Goal: Task Accomplishment & Management: Complete application form

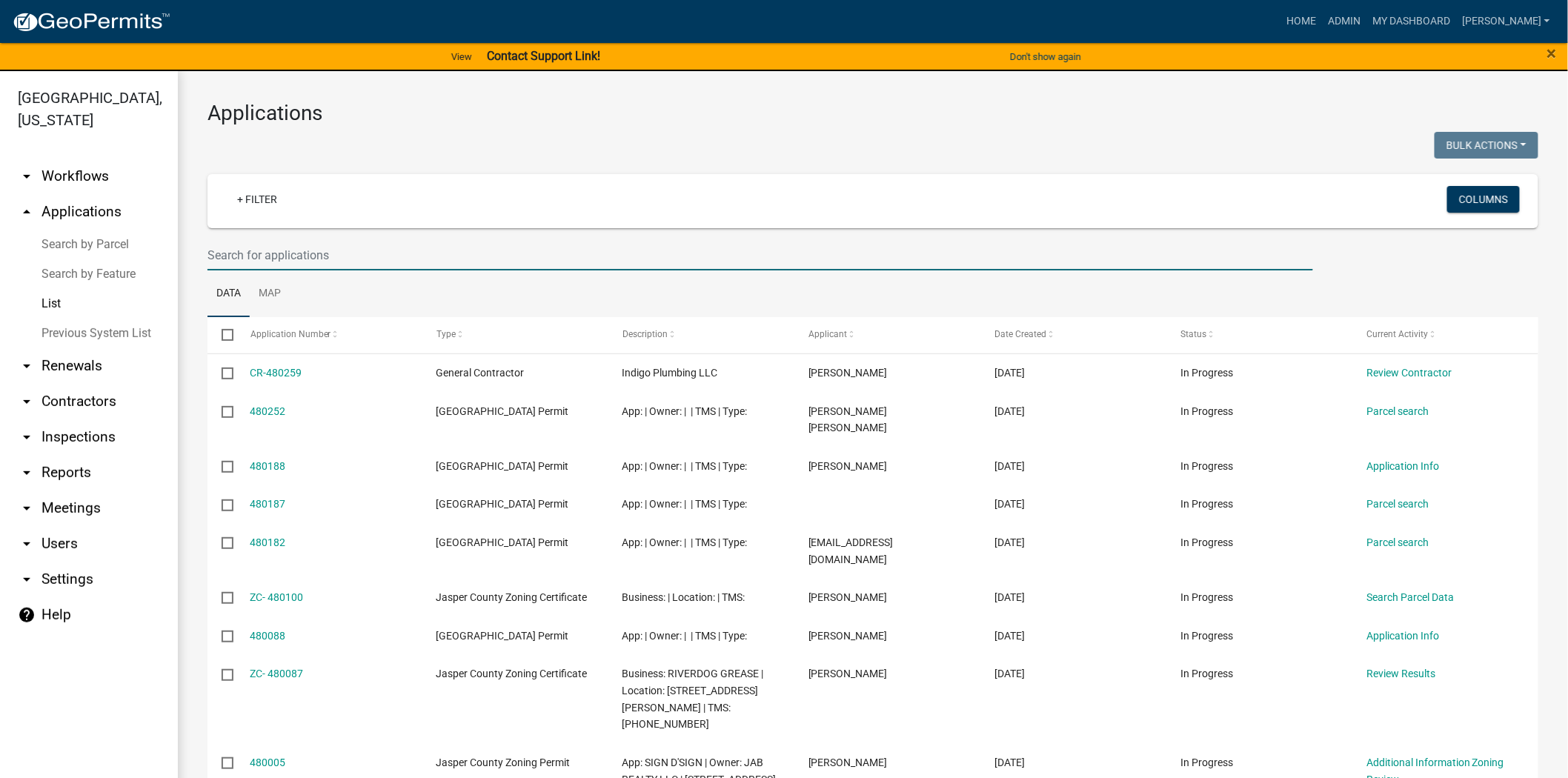
click at [346, 240] on input "text" at bounding box center [760, 255] width 1106 height 31
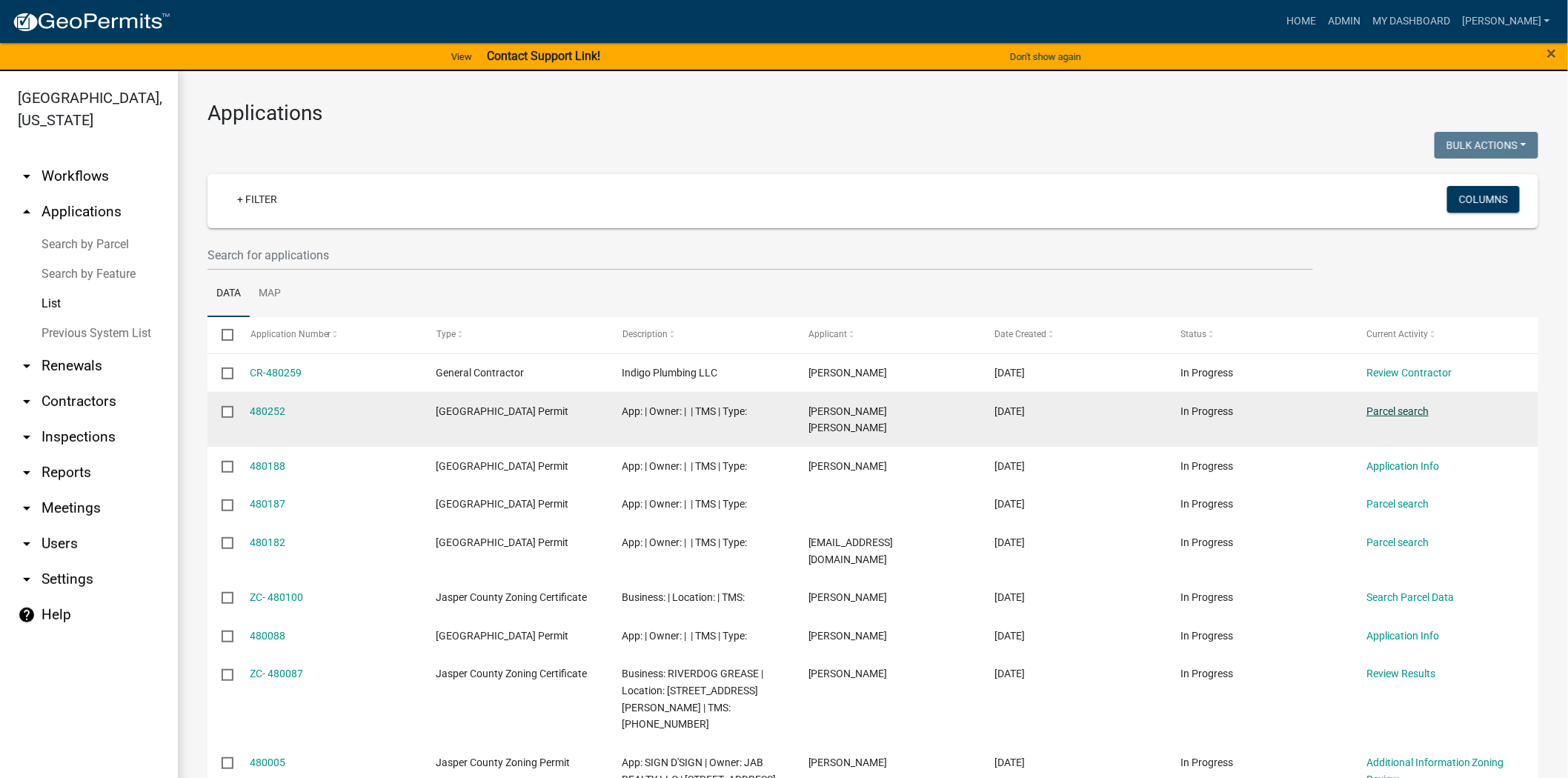
click at [1407, 415] on link "Parcel search" at bounding box center [1398, 411] width 63 height 12
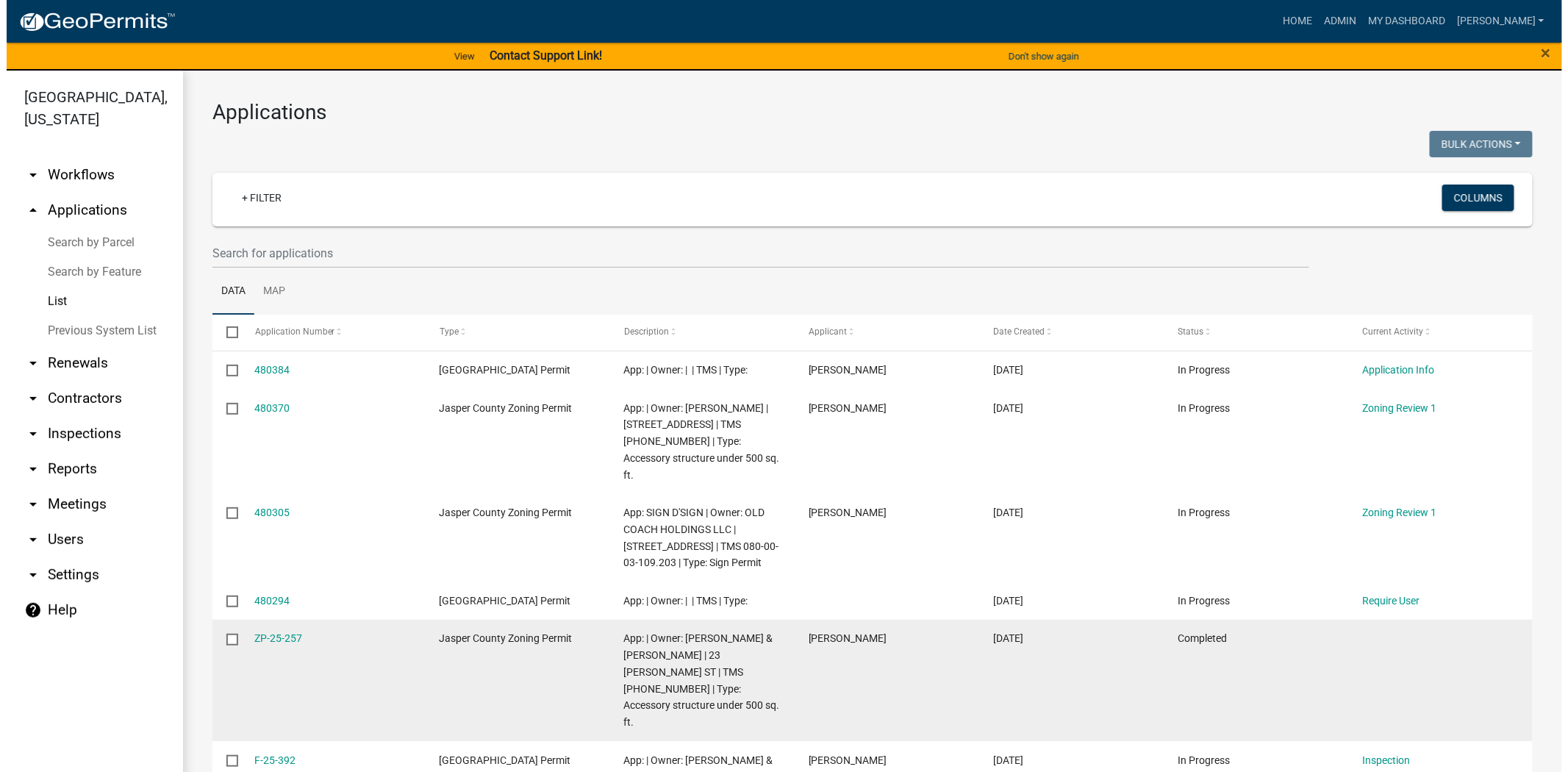
scroll to position [82, 0]
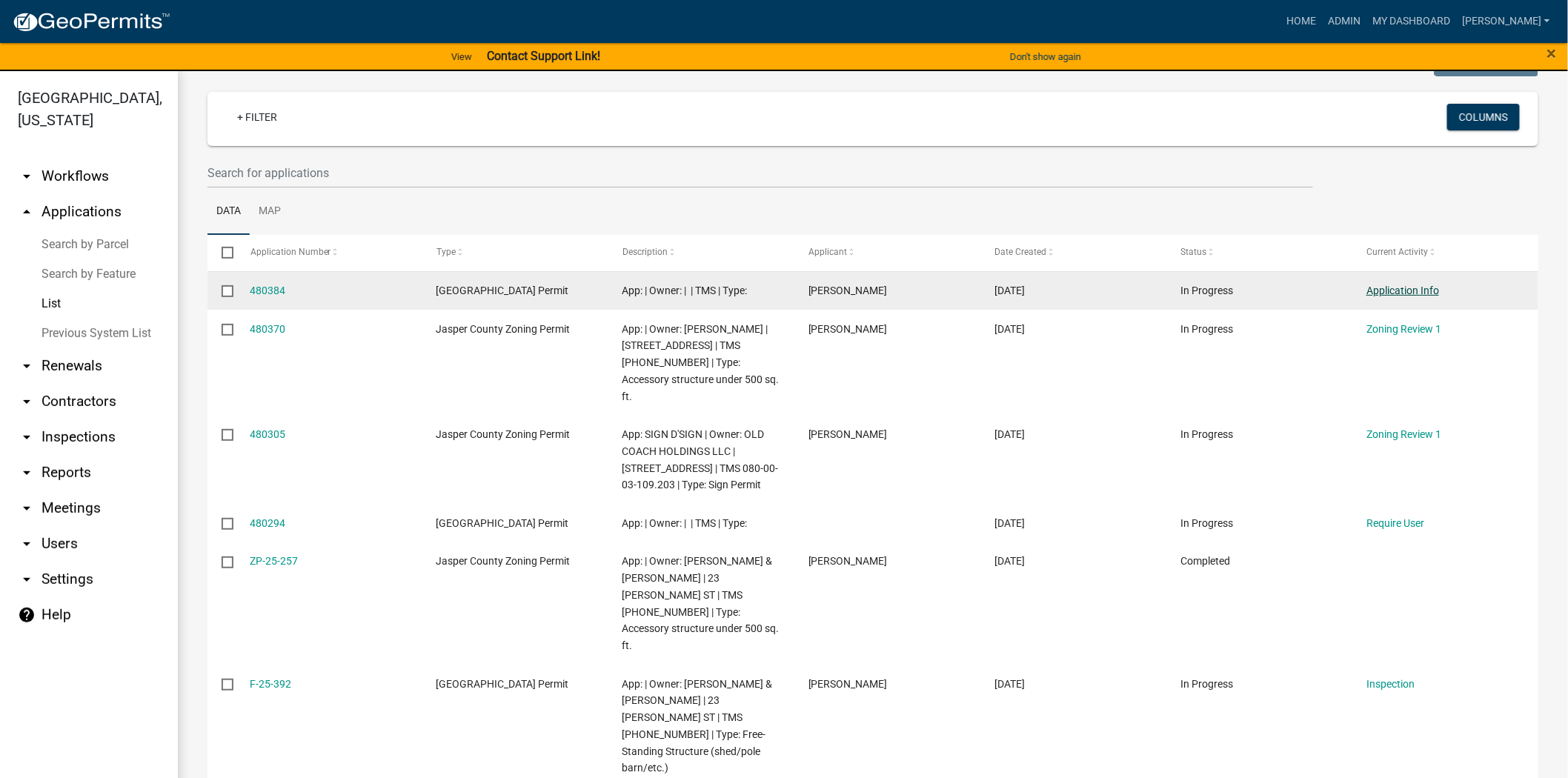
click at [1389, 292] on link "Application Info" at bounding box center [1403, 291] width 73 height 12
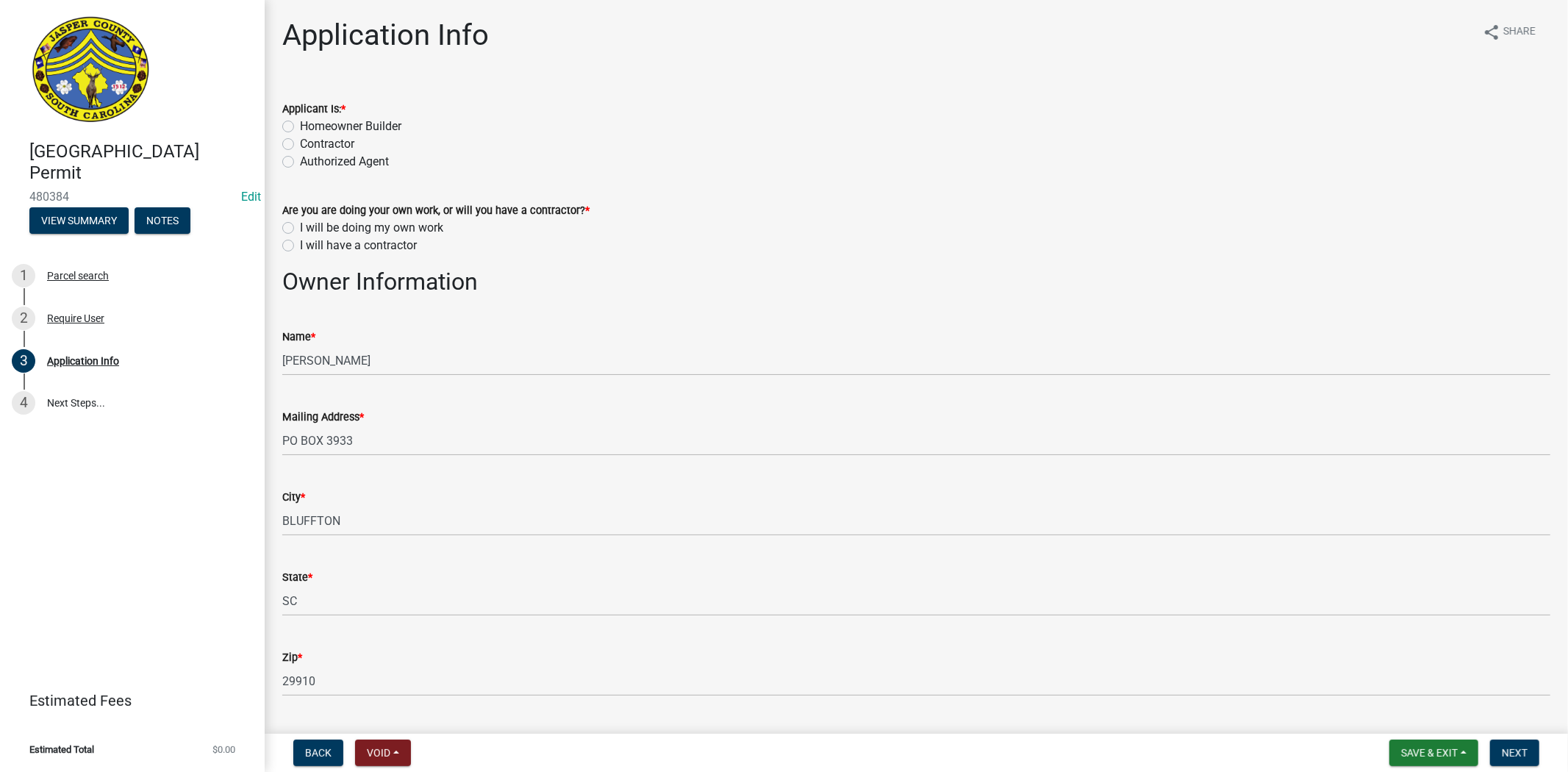
click at [300, 123] on label "Homeowner Builder" at bounding box center [351, 127] width 102 height 18
click at [300, 123] on input "Homeowner Builder" at bounding box center [305, 123] width 10 height 10
radio input "true"
click at [300, 229] on label "I will be doing my own work" at bounding box center [371, 228] width 143 height 18
click at [300, 228] on input "I will be doing my own work" at bounding box center [305, 224] width 10 height 10
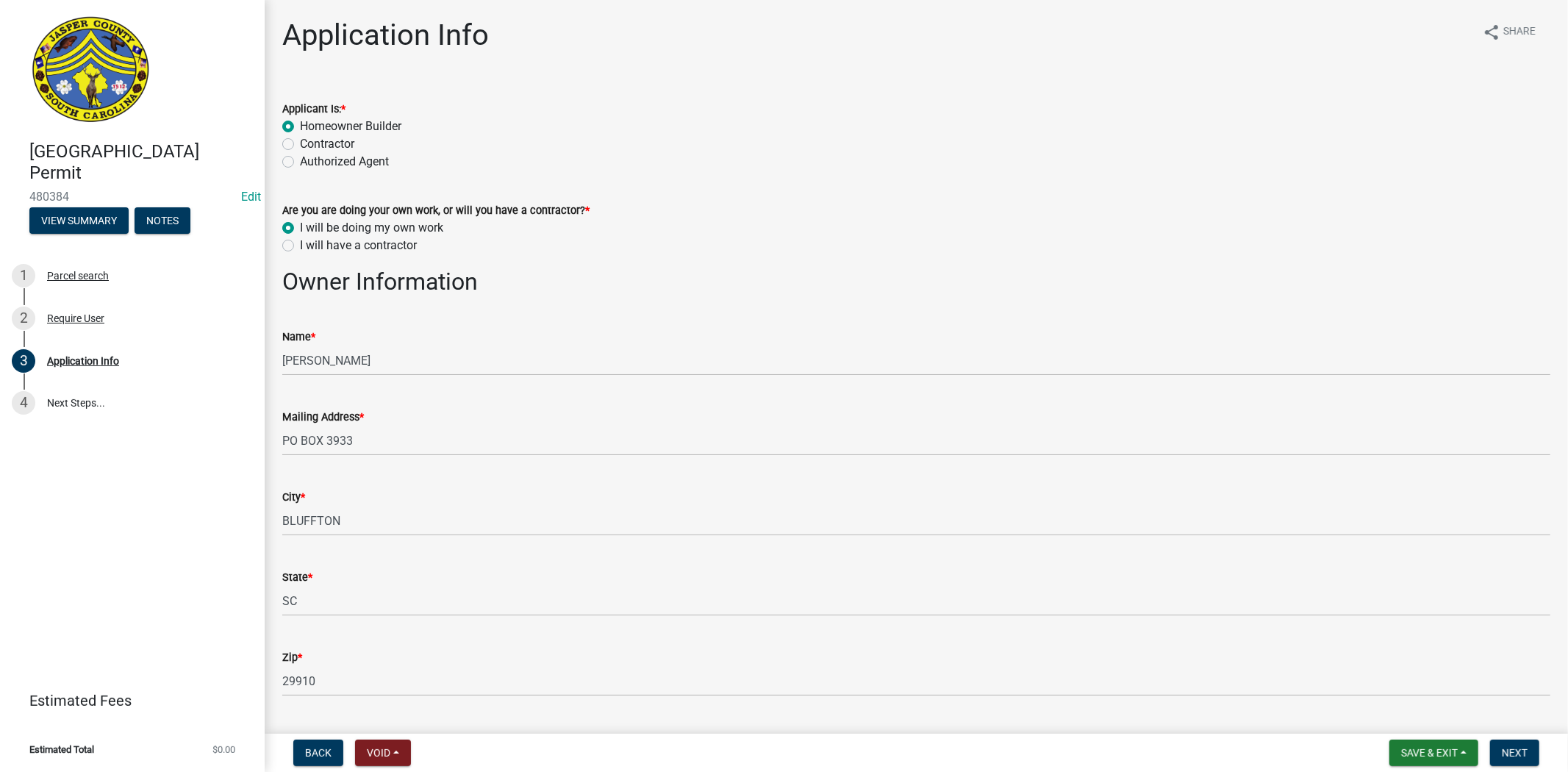
radio input "true"
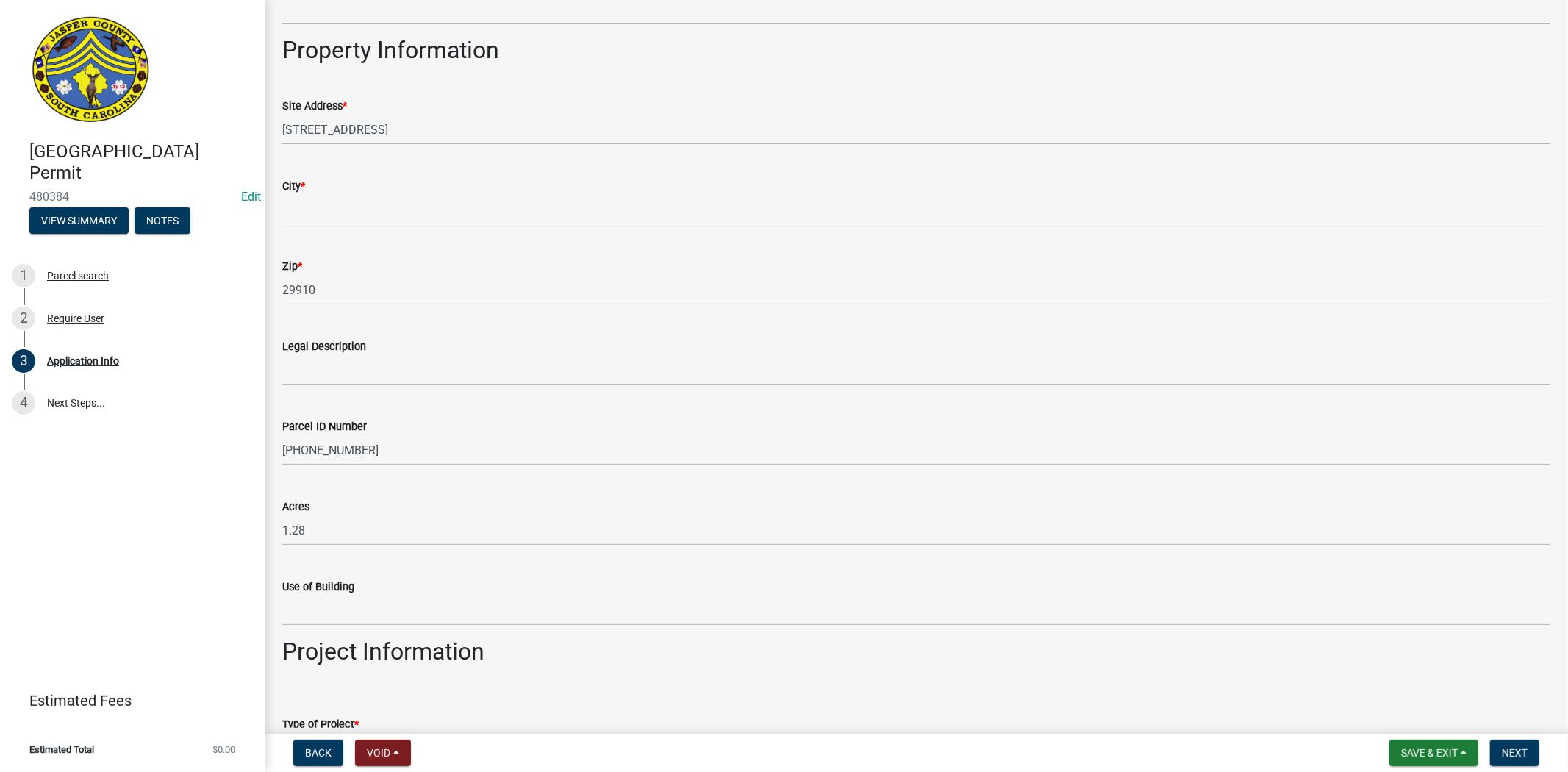
scroll to position [899, 0]
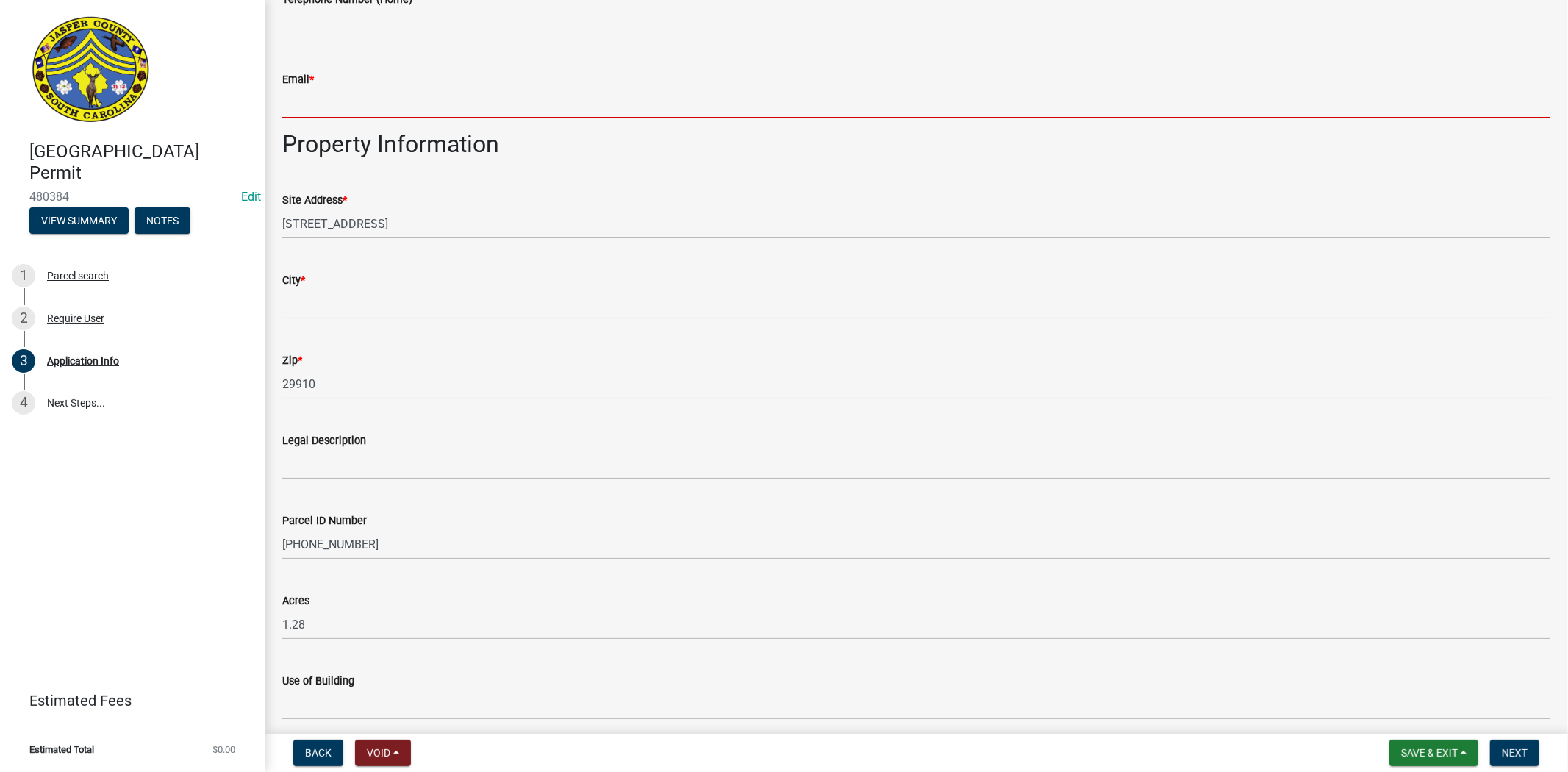
click at [313, 108] on input "Email *" at bounding box center [916, 103] width 1268 height 31
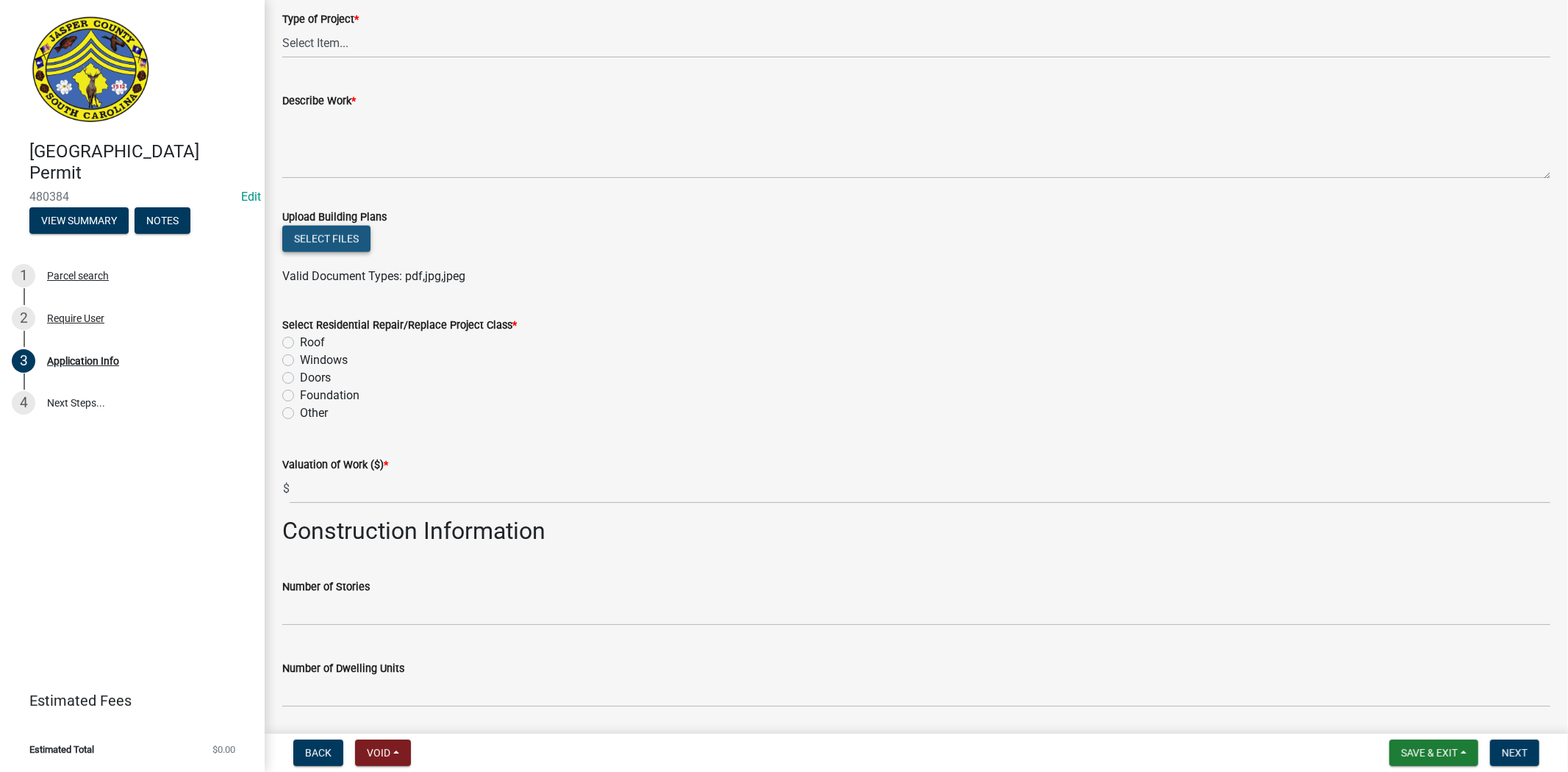
scroll to position [1734, 0]
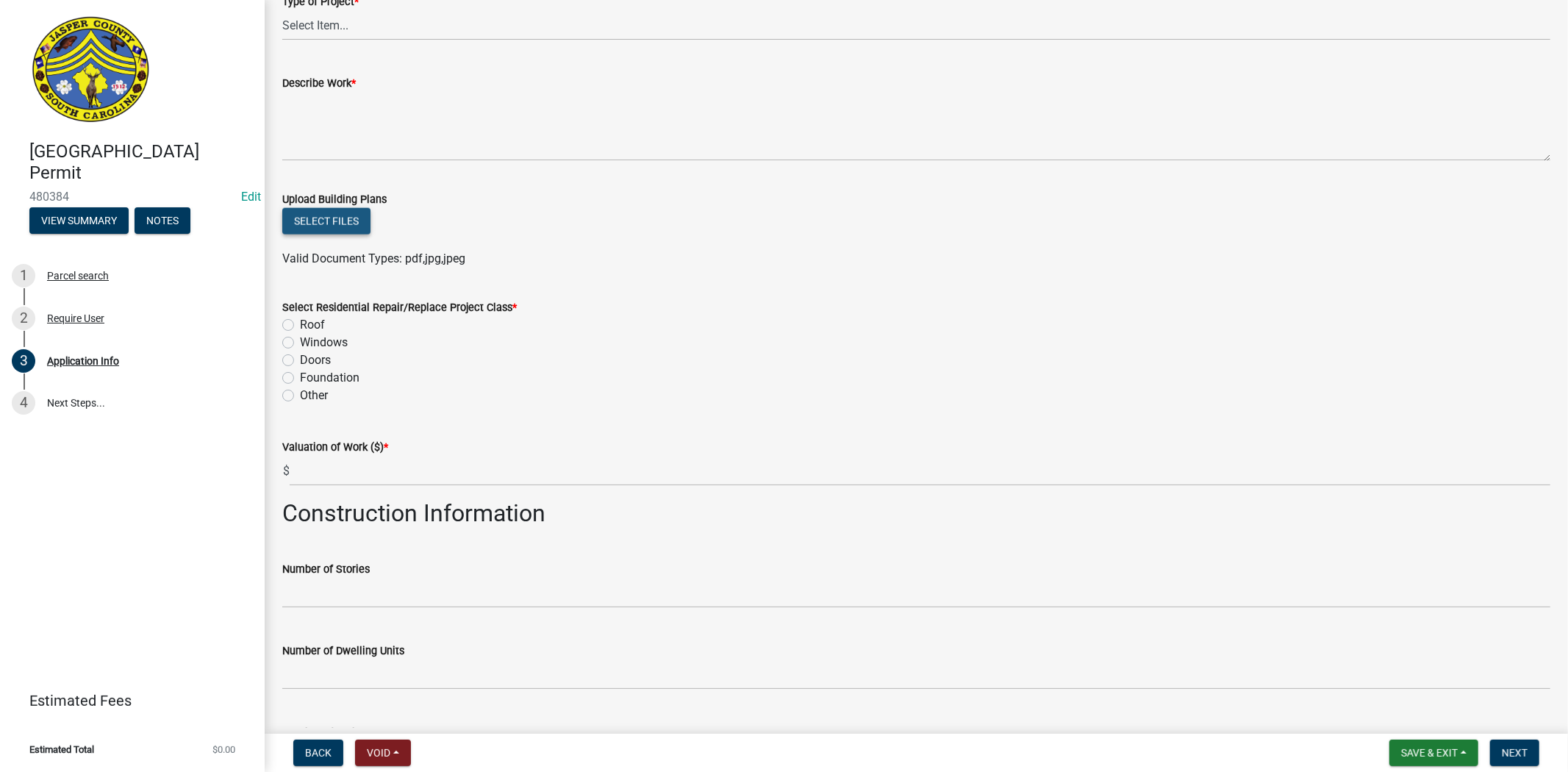
click at [311, 228] on button "Select files" at bounding box center [326, 221] width 88 height 27
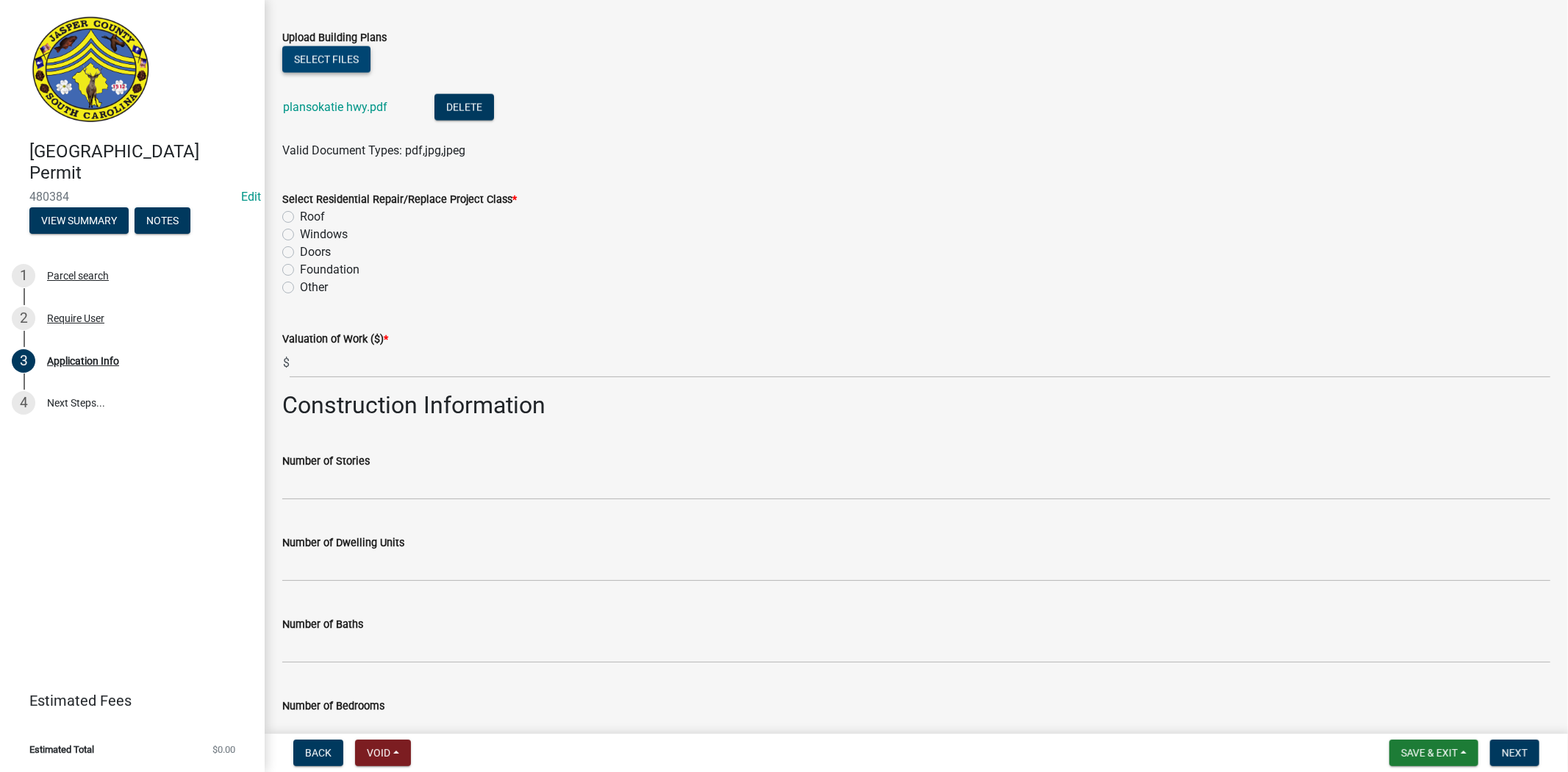
scroll to position [1898, 0]
click at [300, 288] on label "Other" at bounding box center [314, 286] width 28 height 18
click at [300, 286] on input "Other" at bounding box center [305, 282] width 10 height 10
radio input "true"
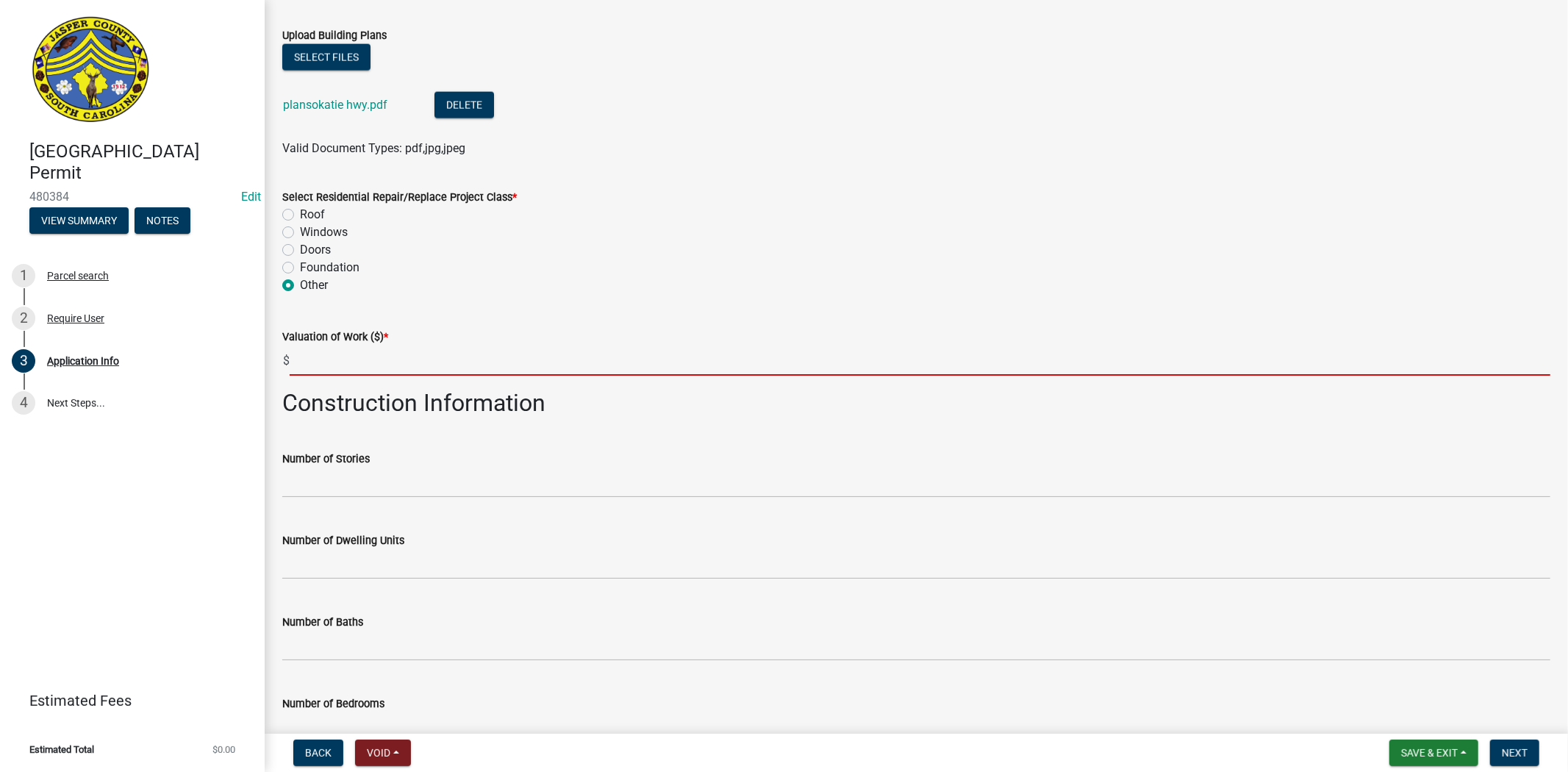
click at [370, 364] on input "text" at bounding box center [920, 361] width 1261 height 31
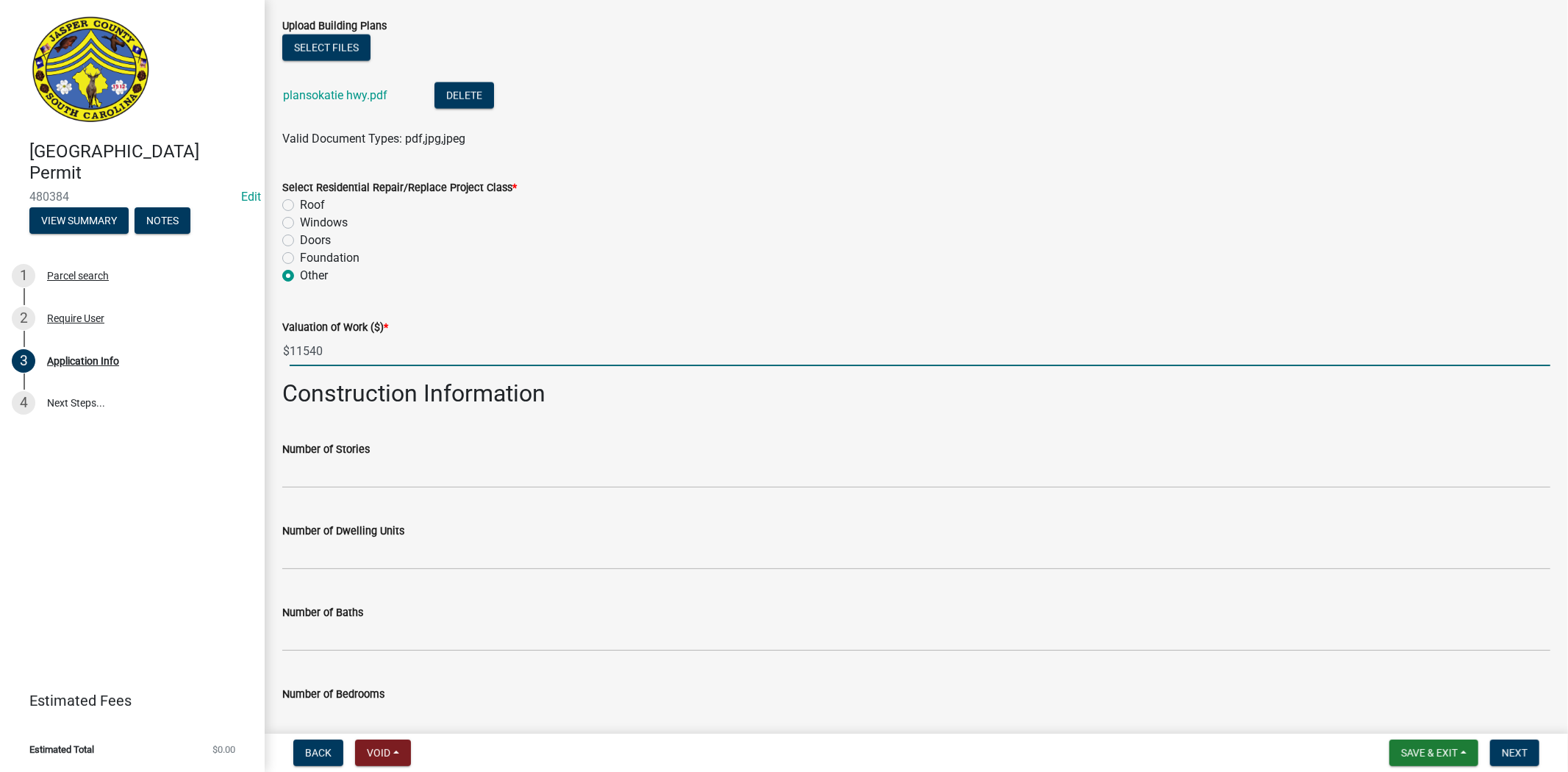
scroll to position [1861, 0]
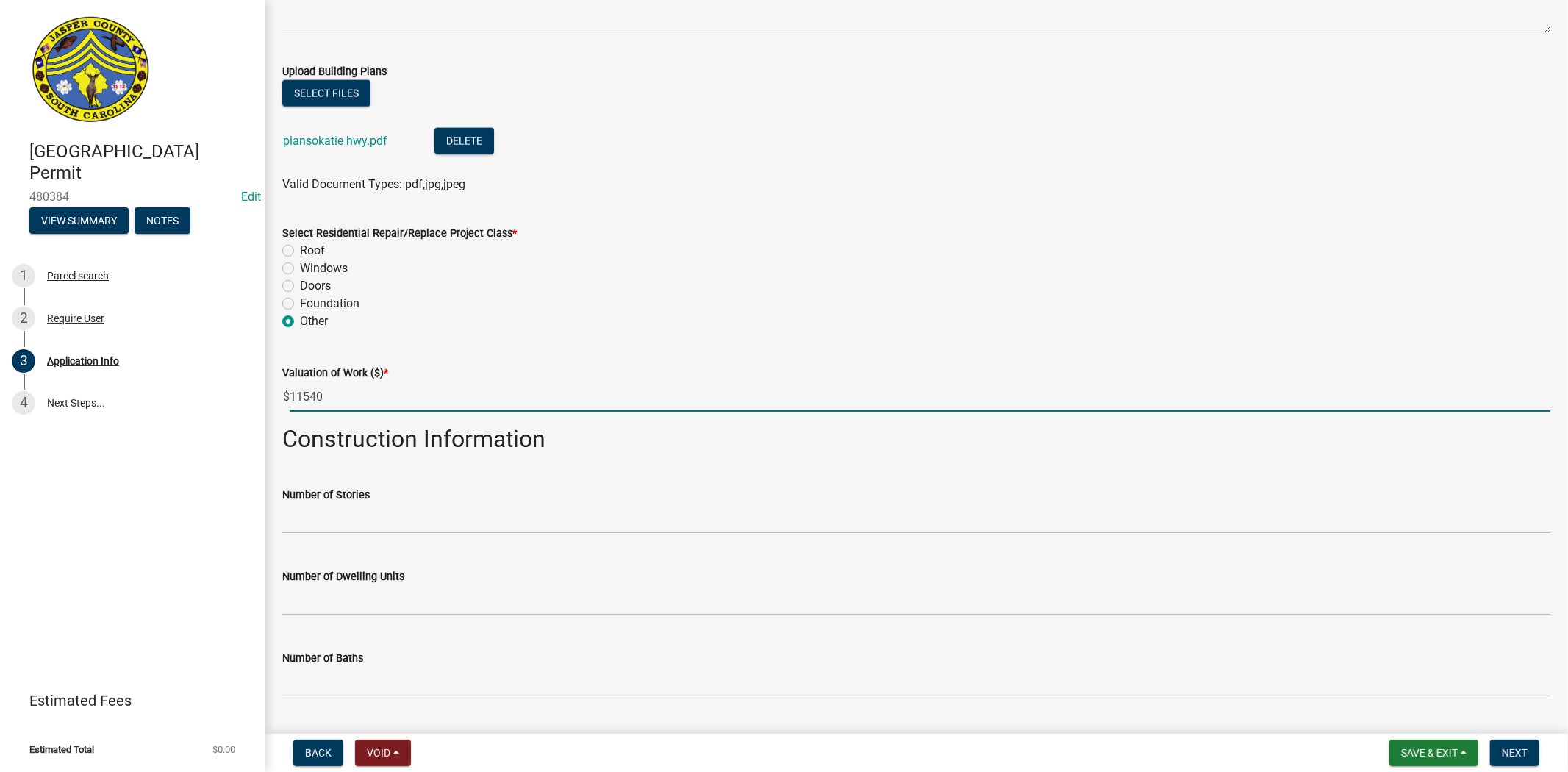
type input "11540"
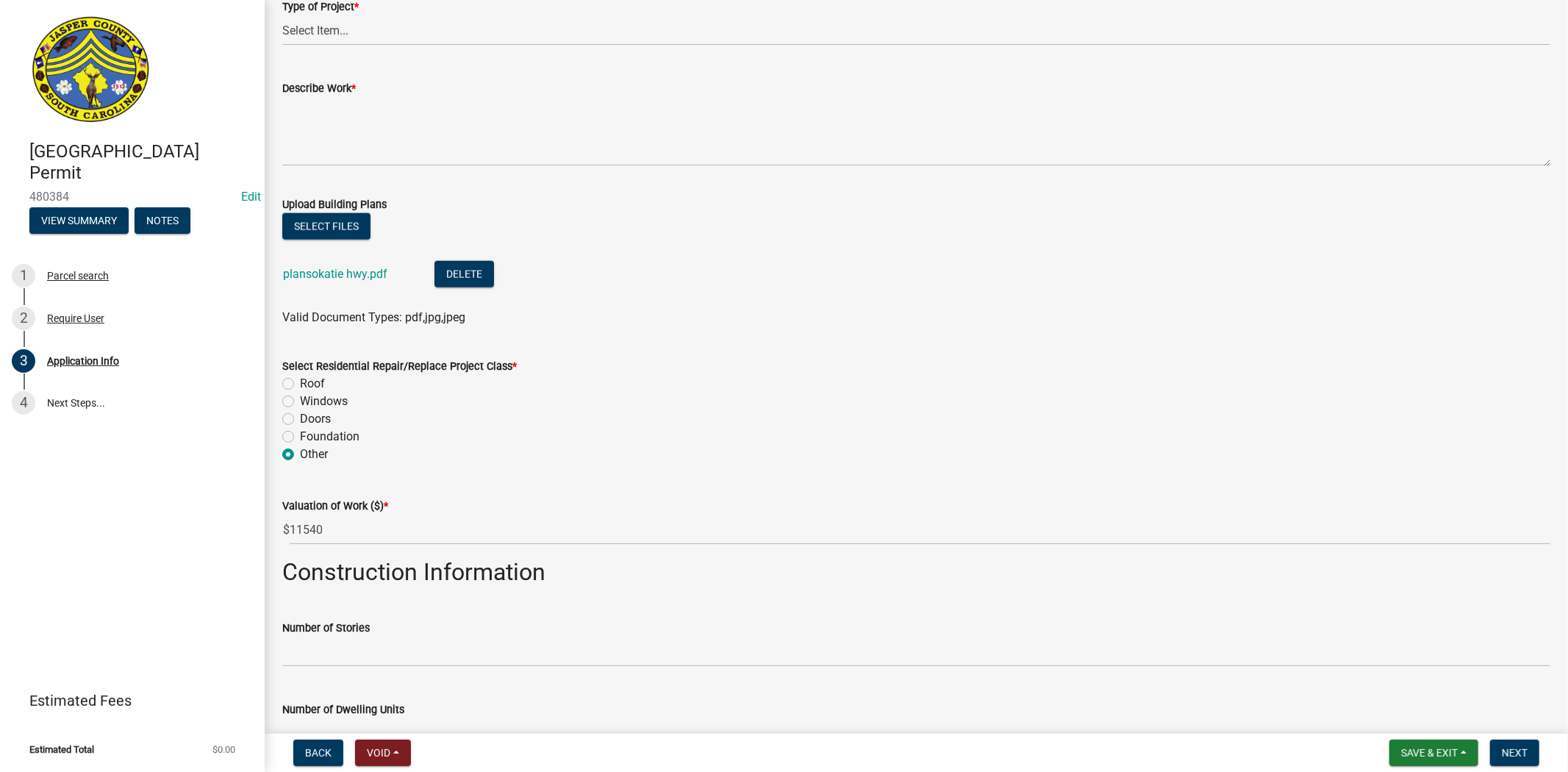
scroll to position [1697, 0]
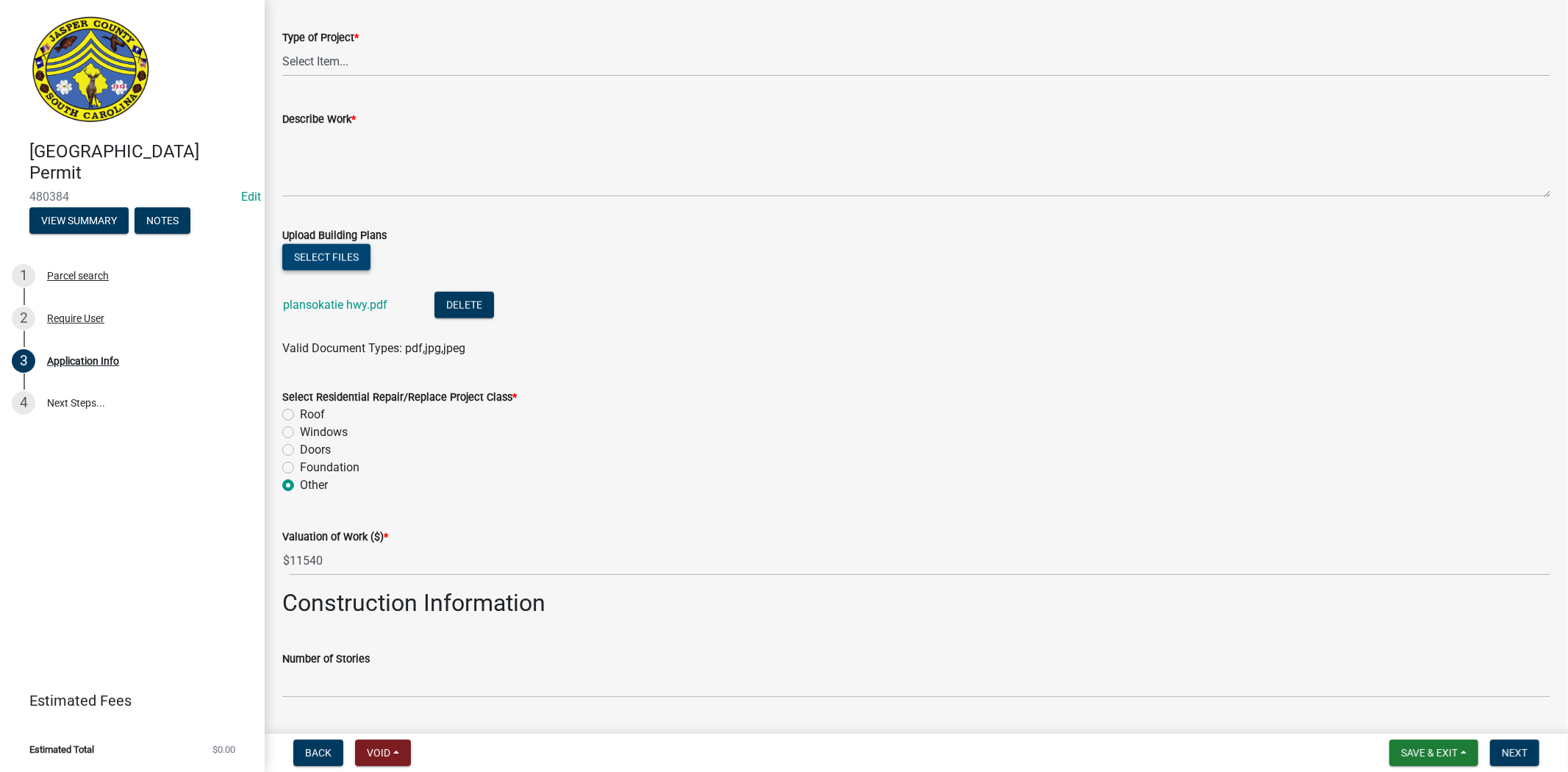
click at [316, 263] on button "Select files" at bounding box center [326, 257] width 88 height 27
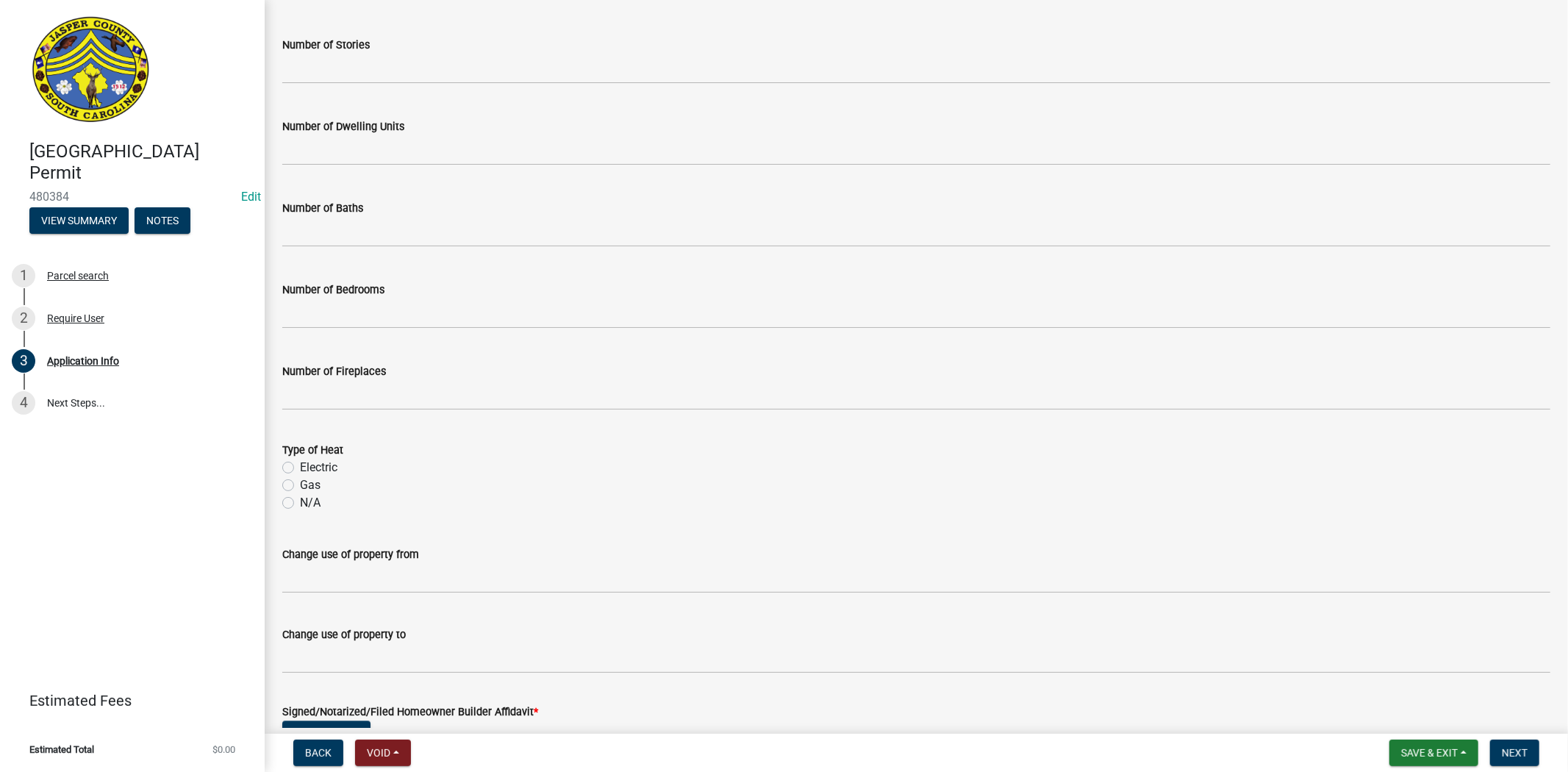
scroll to position [2487, 0]
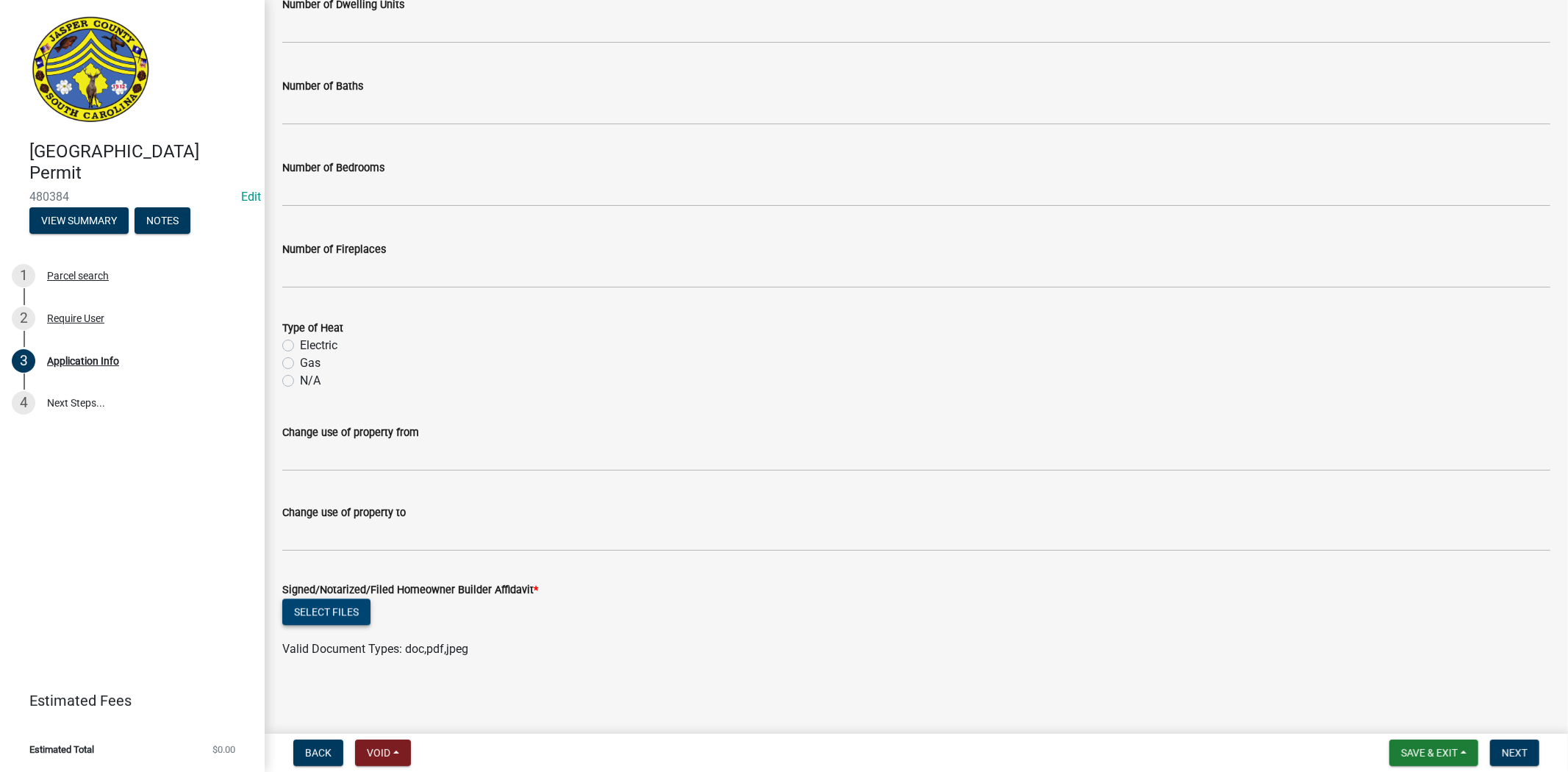
click at [325, 616] on button "Select files" at bounding box center [326, 612] width 88 height 27
click at [1515, 750] on span "Next" at bounding box center [1515, 753] width 26 height 12
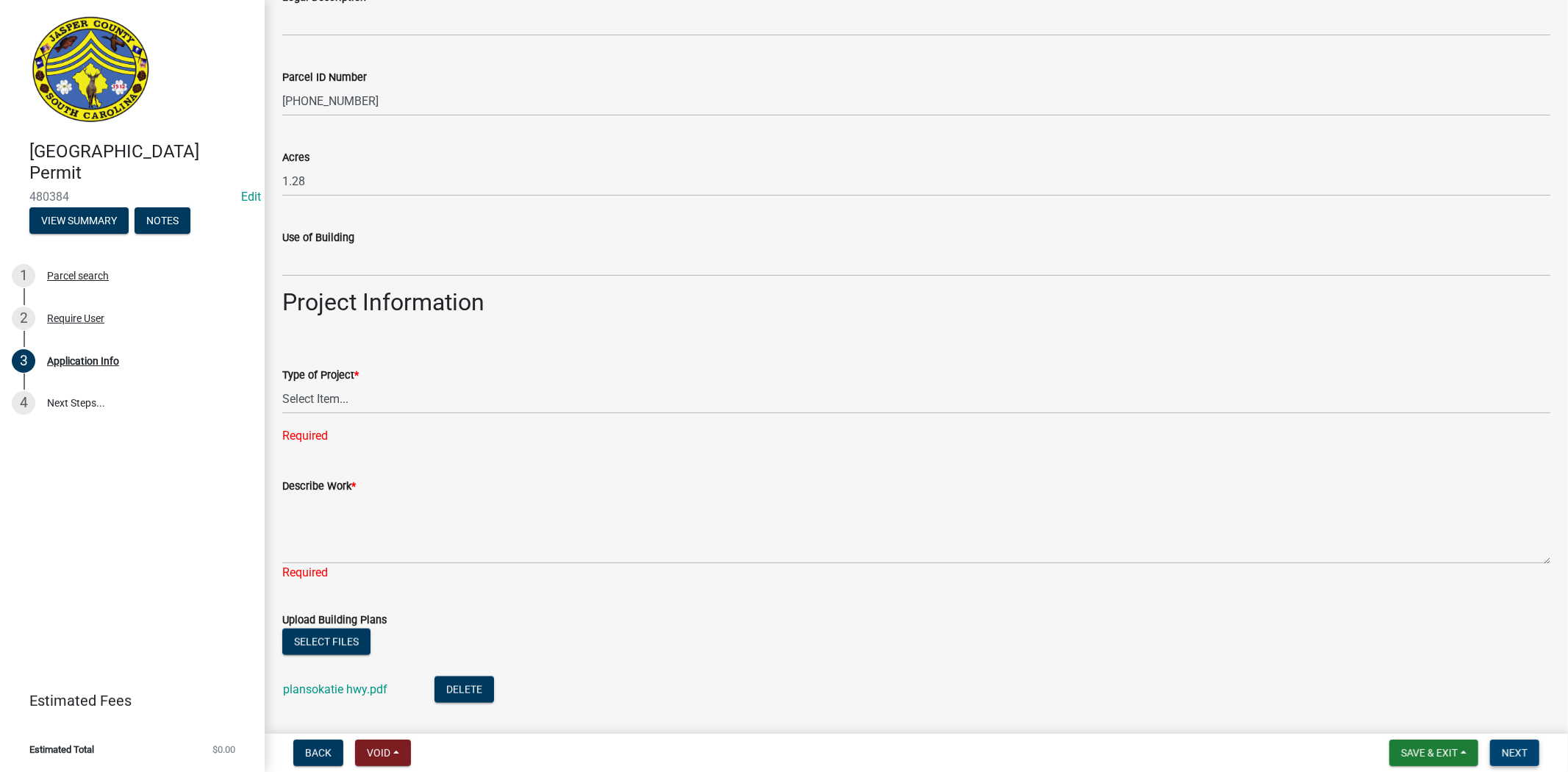
scroll to position [1589, 0]
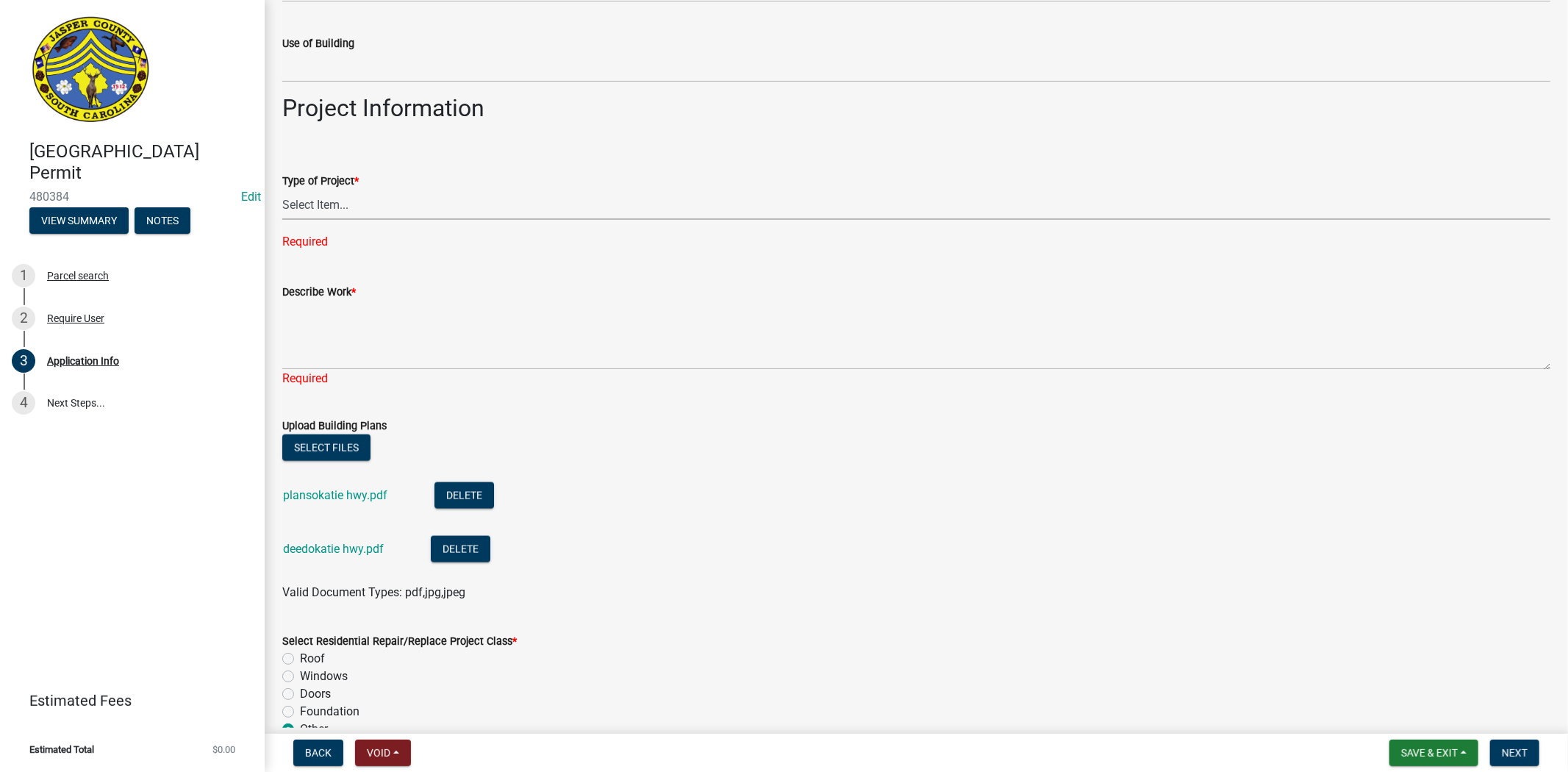
click at [332, 196] on select "Select Item... Construction Trailer/Shipping Container Residential Demolition C…" at bounding box center [916, 205] width 1268 height 31
click at [283, 190] on select "Select Item... Construction Trailer/Shipping Container Residential Demolition C…" at bounding box center [916, 205] width 1268 height 31
select select "f53fa719-3ff7-48d2-9eb7-3bbc18bb9995"
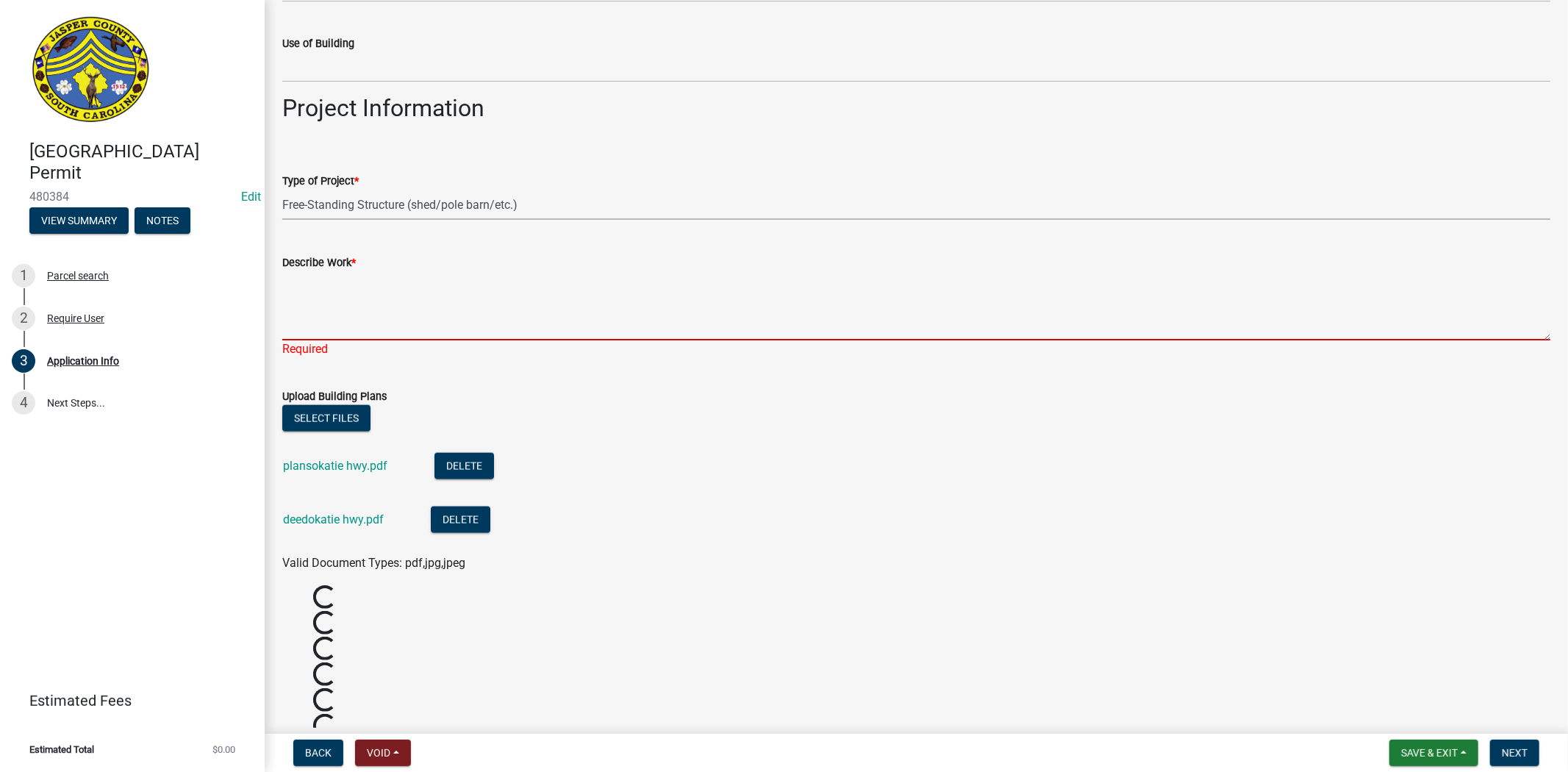
click at [310, 306] on textarea "Describe Work *" at bounding box center [916, 306] width 1268 height 69
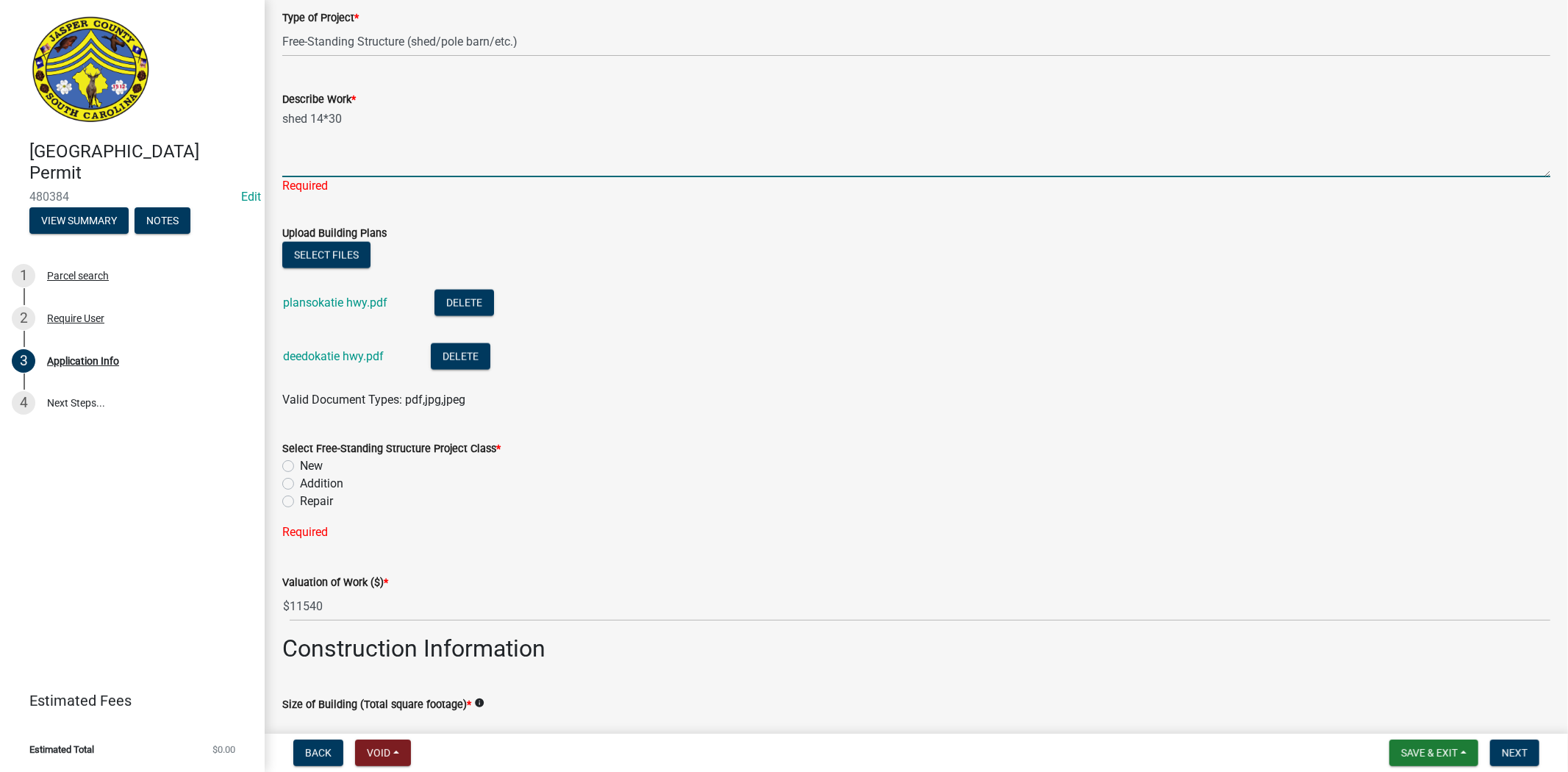
scroll to position [1835, 0]
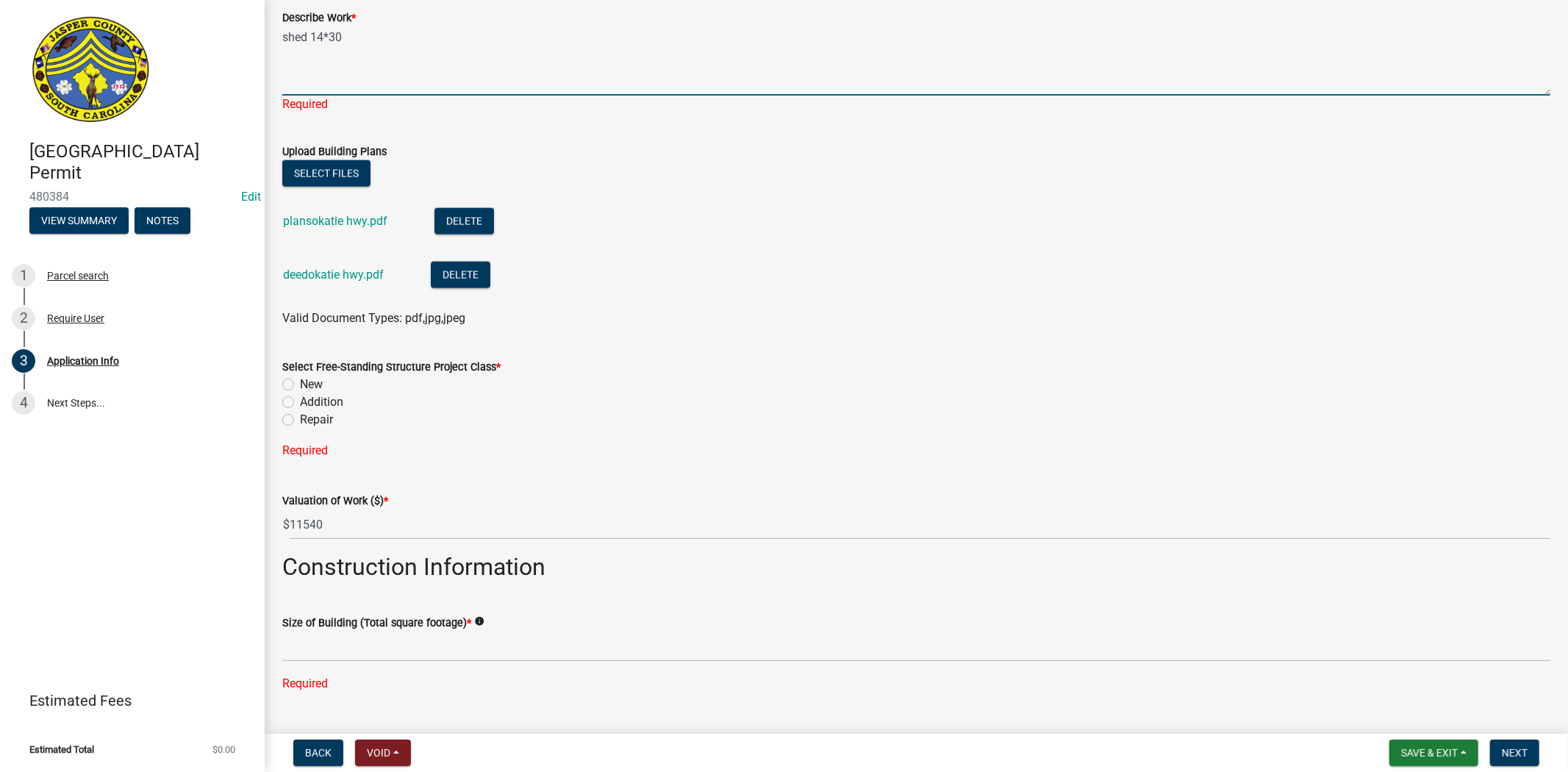
type textarea "shed 14*30"
click at [288, 384] on div "Select Free-Standing Structure Project Class * New Addition Repair" at bounding box center [916, 392] width 1268 height 70
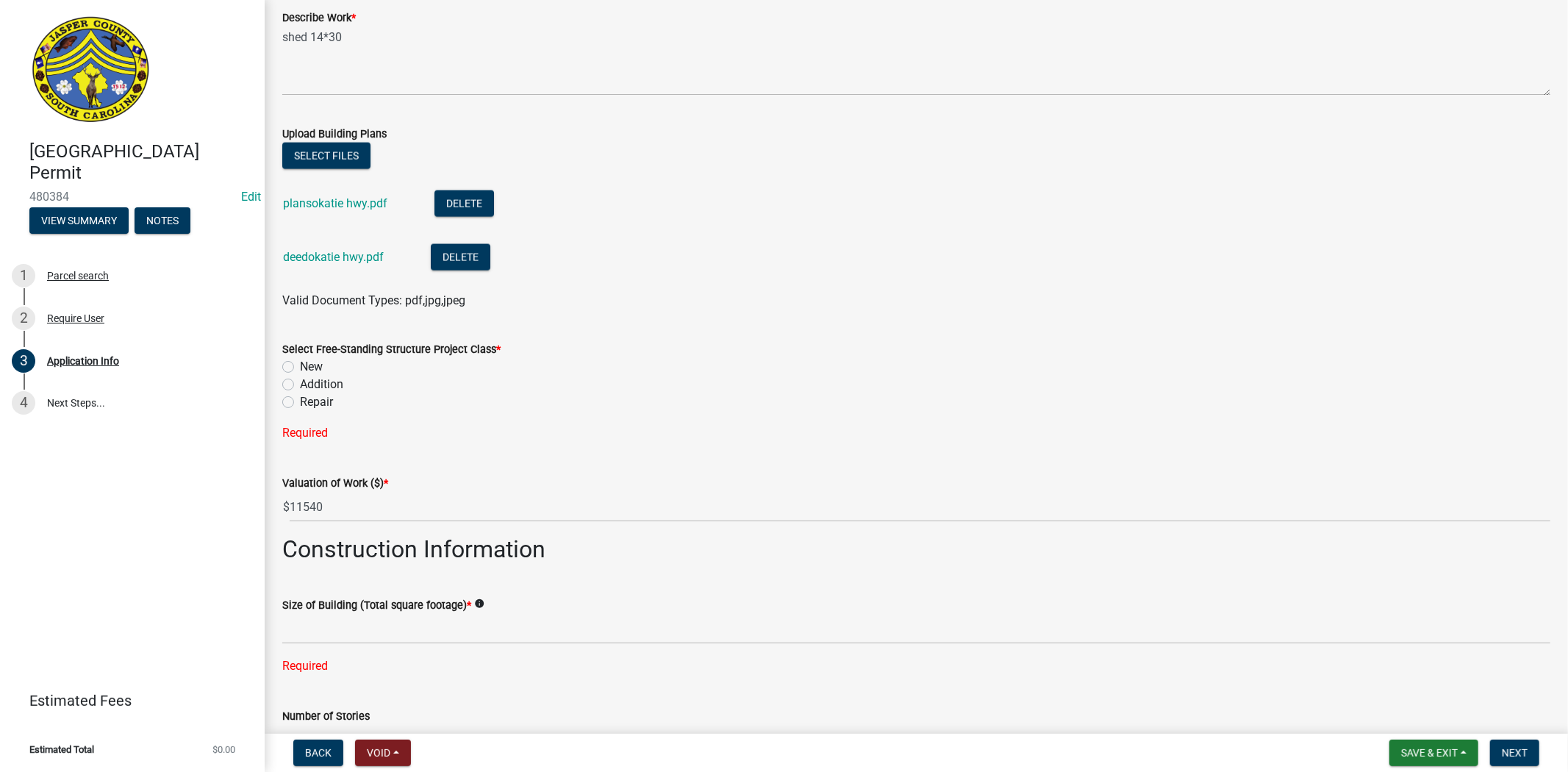
click at [300, 368] on label "New" at bounding box center [311, 367] width 23 height 18
click at [300, 368] on input "New" at bounding box center [305, 363] width 10 height 10
radio input "true"
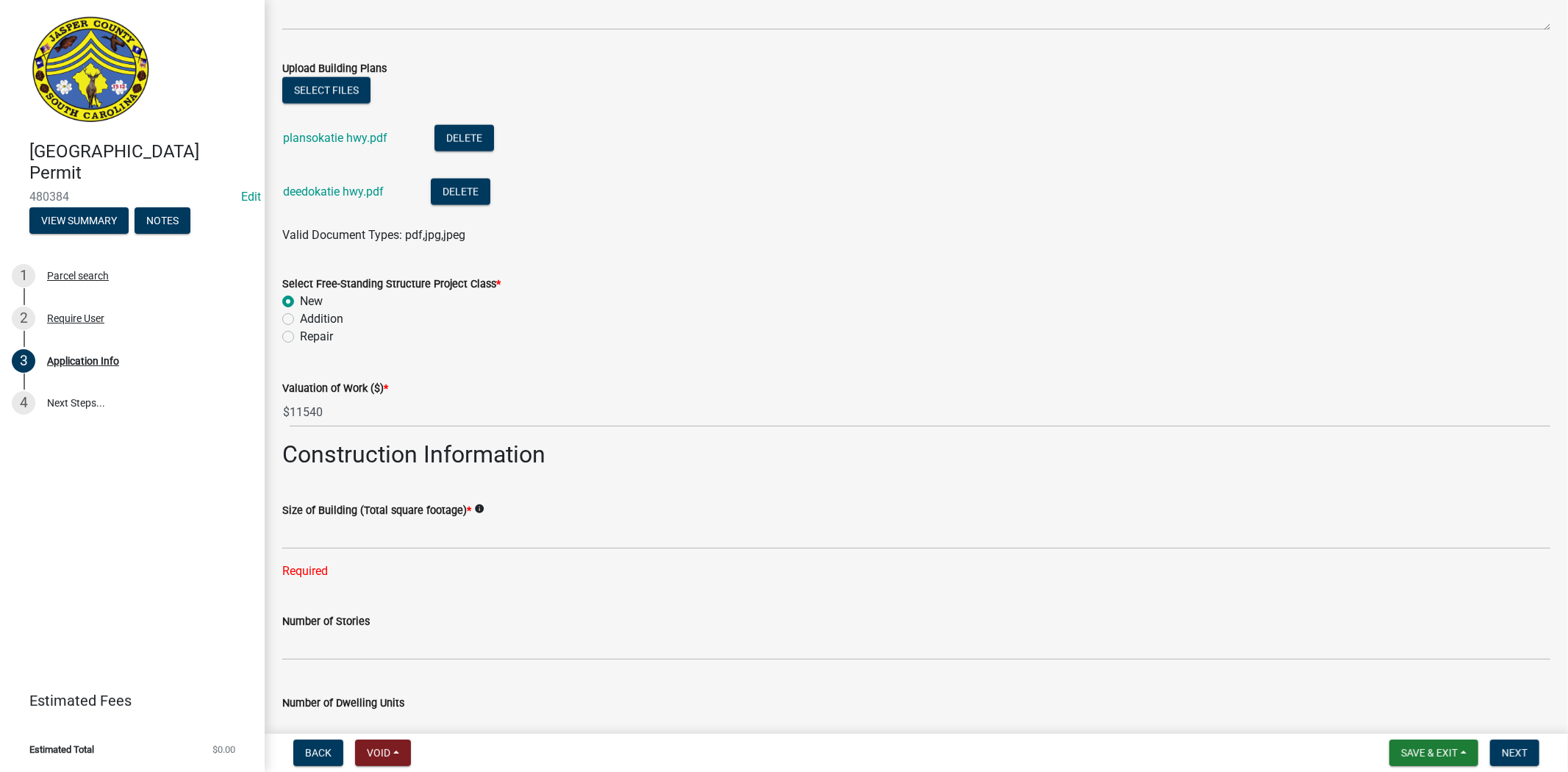
scroll to position [2325, 0]
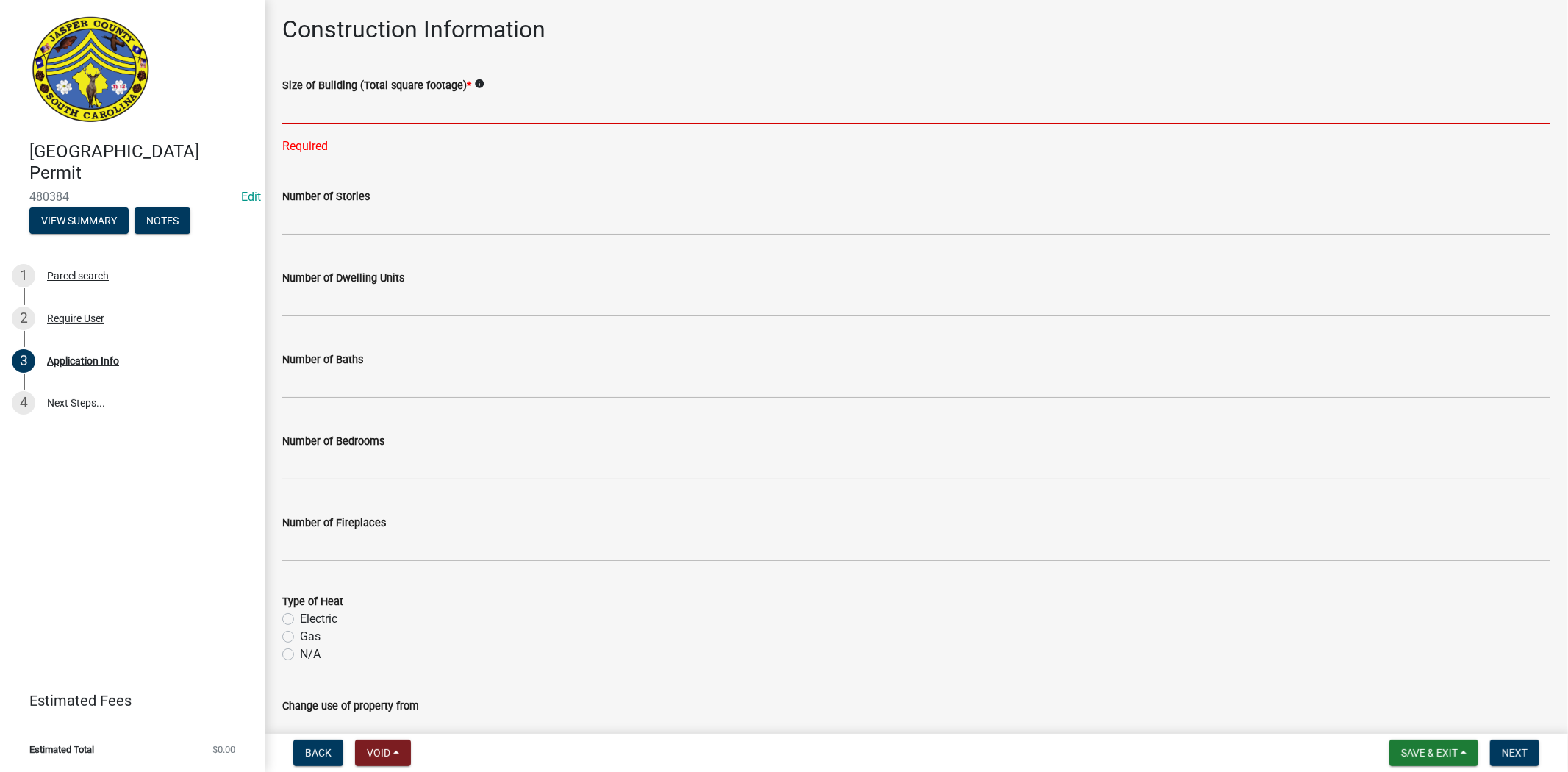
click at [377, 116] on input "text" at bounding box center [916, 109] width 1268 height 31
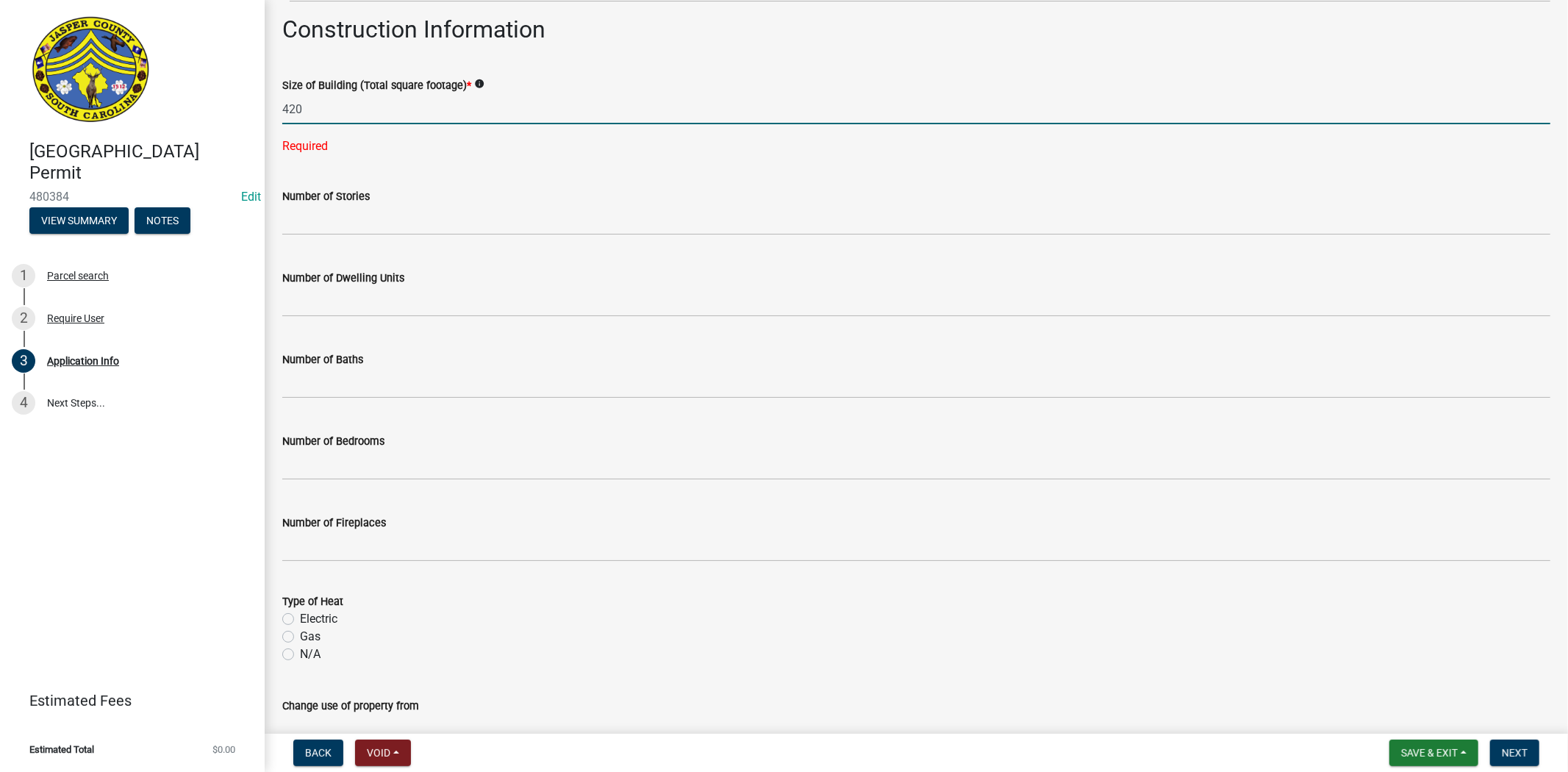
type input "420"
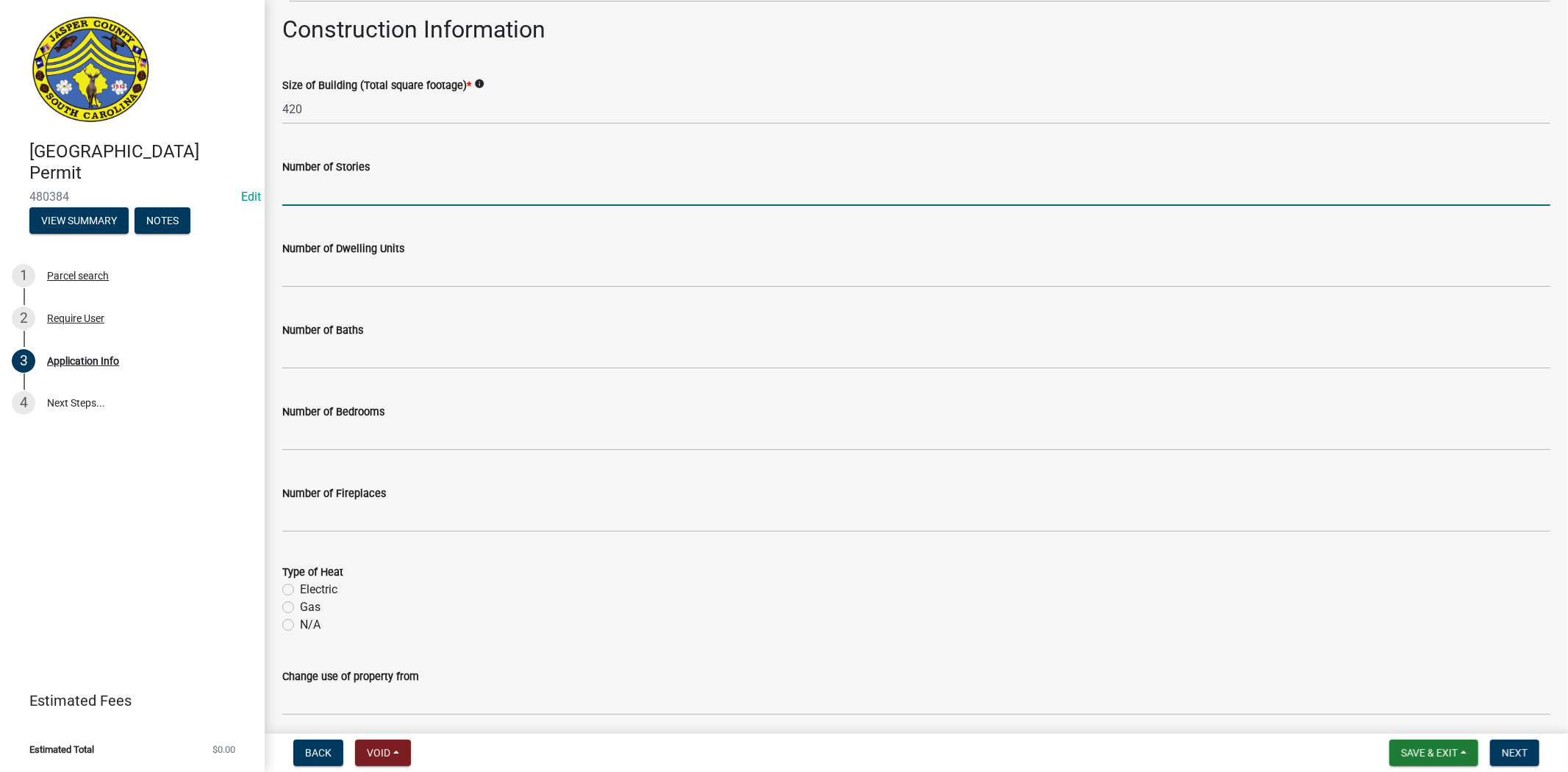
scroll to position [2622, 0]
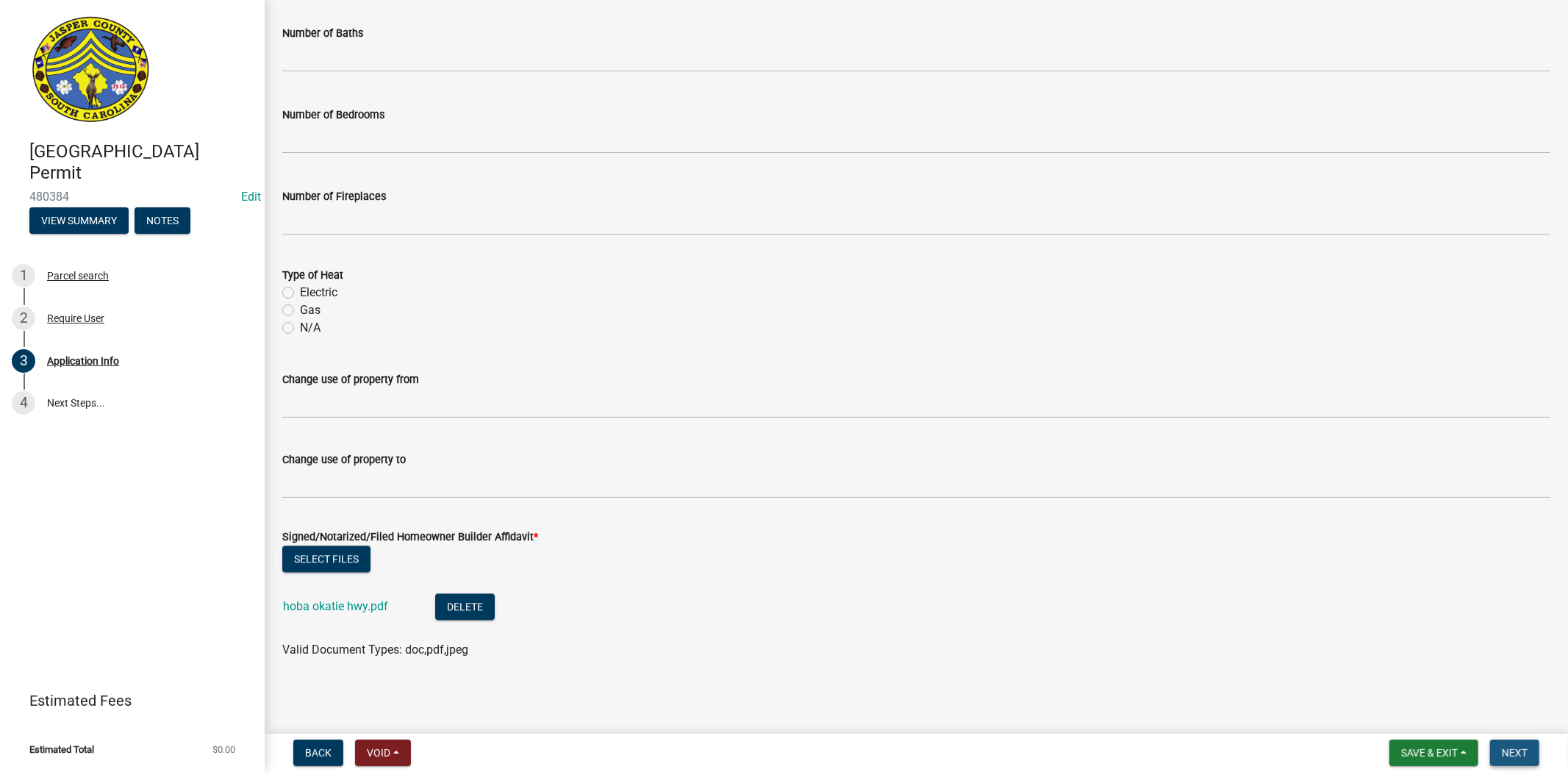
click at [1513, 751] on span "Next" at bounding box center [1515, 753] width 26 height 12
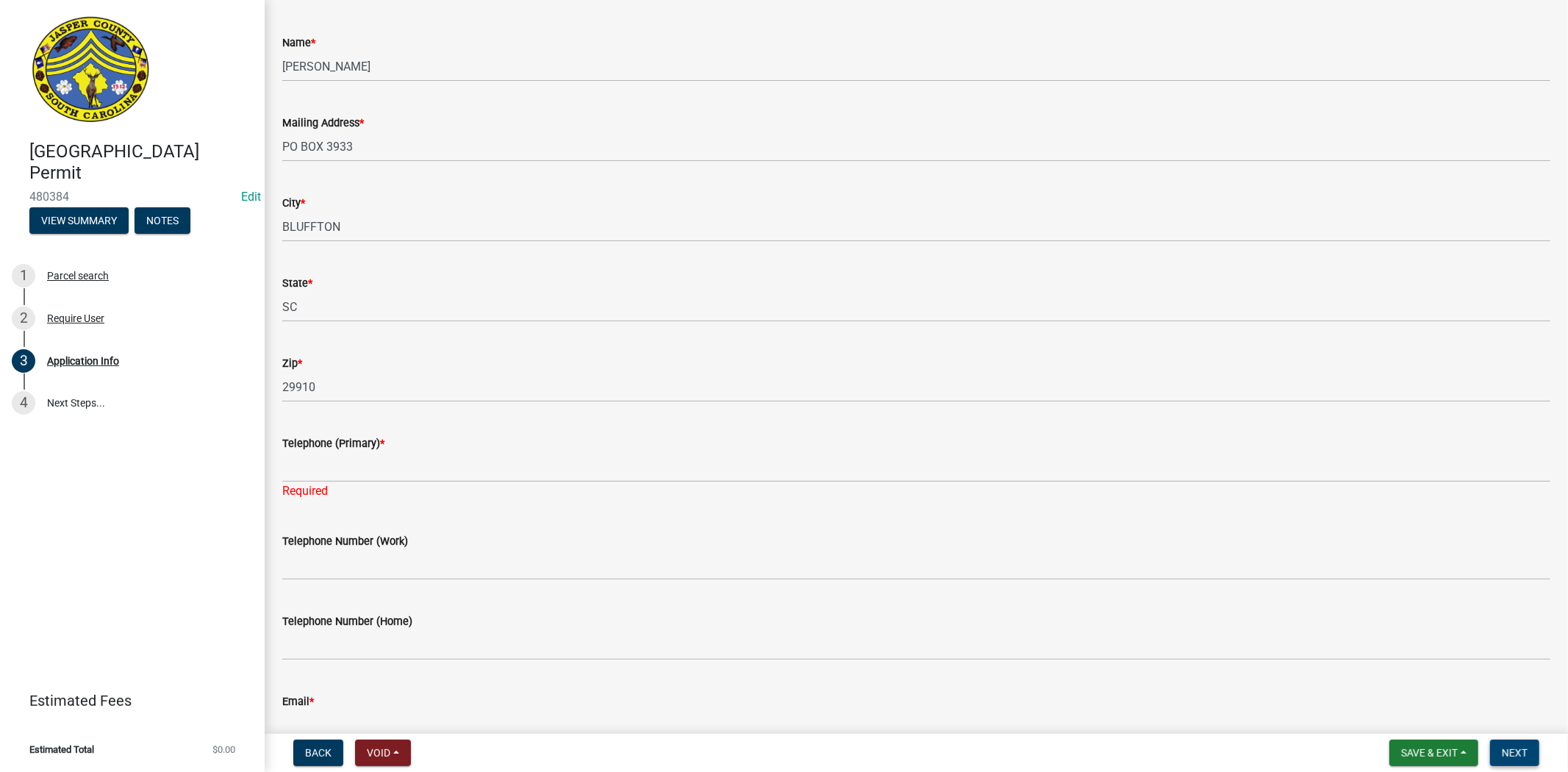
scroll to position [334, 0]
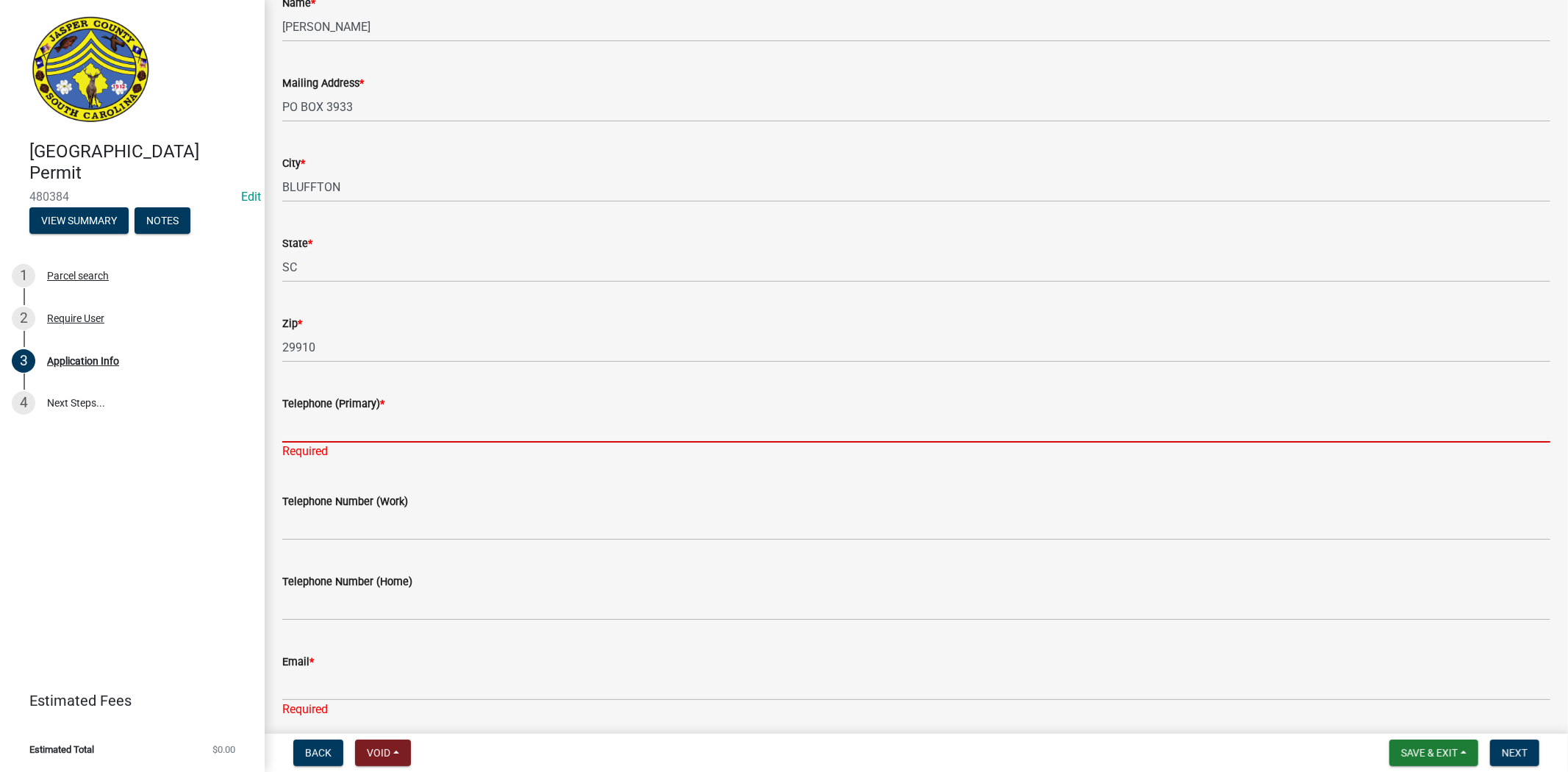
click at [321, 428] on input "Telephone (Primary) *" at bounding box center [916, 427] width 1268 height 31
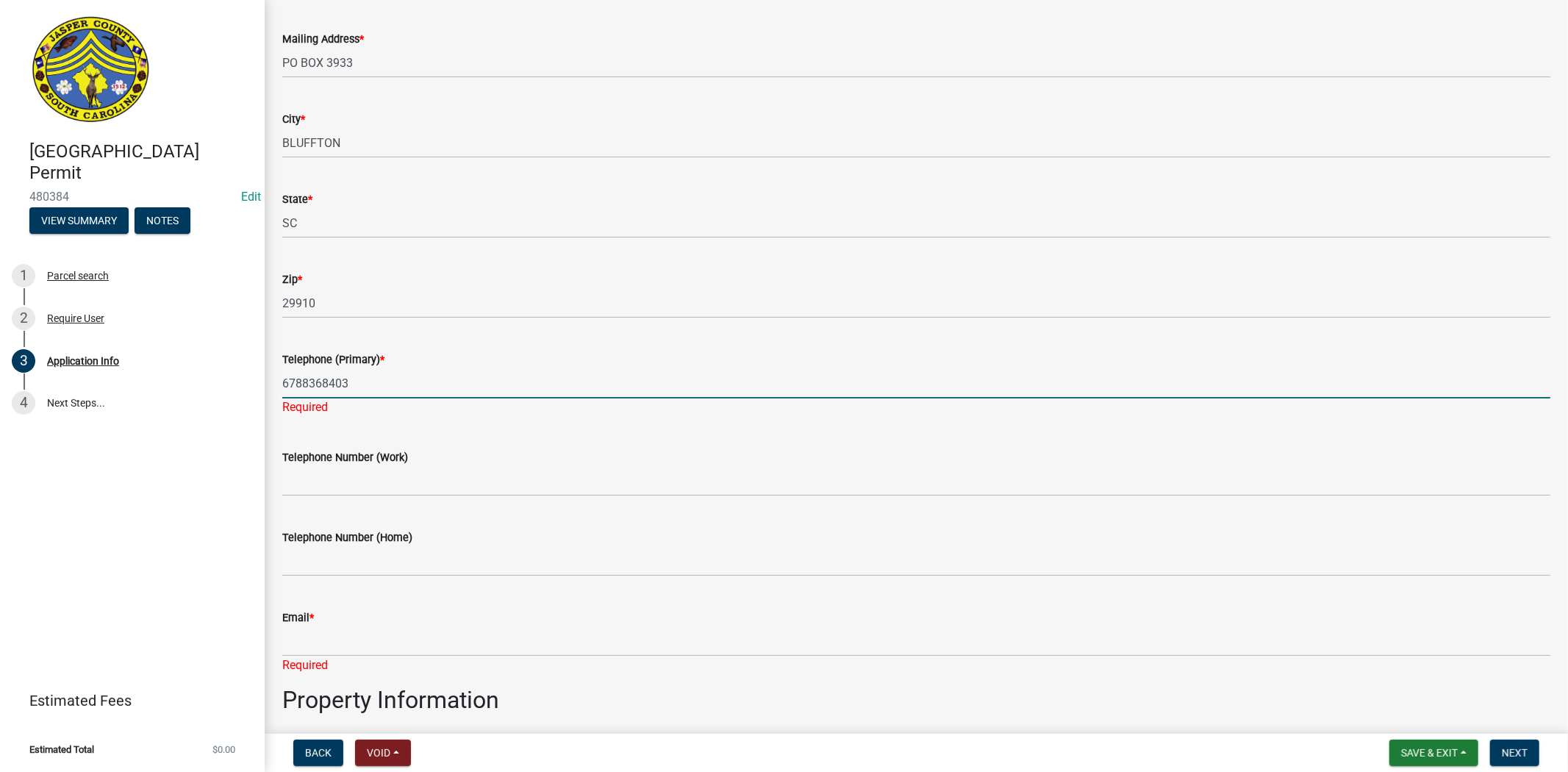
scroll to position [415, 0]
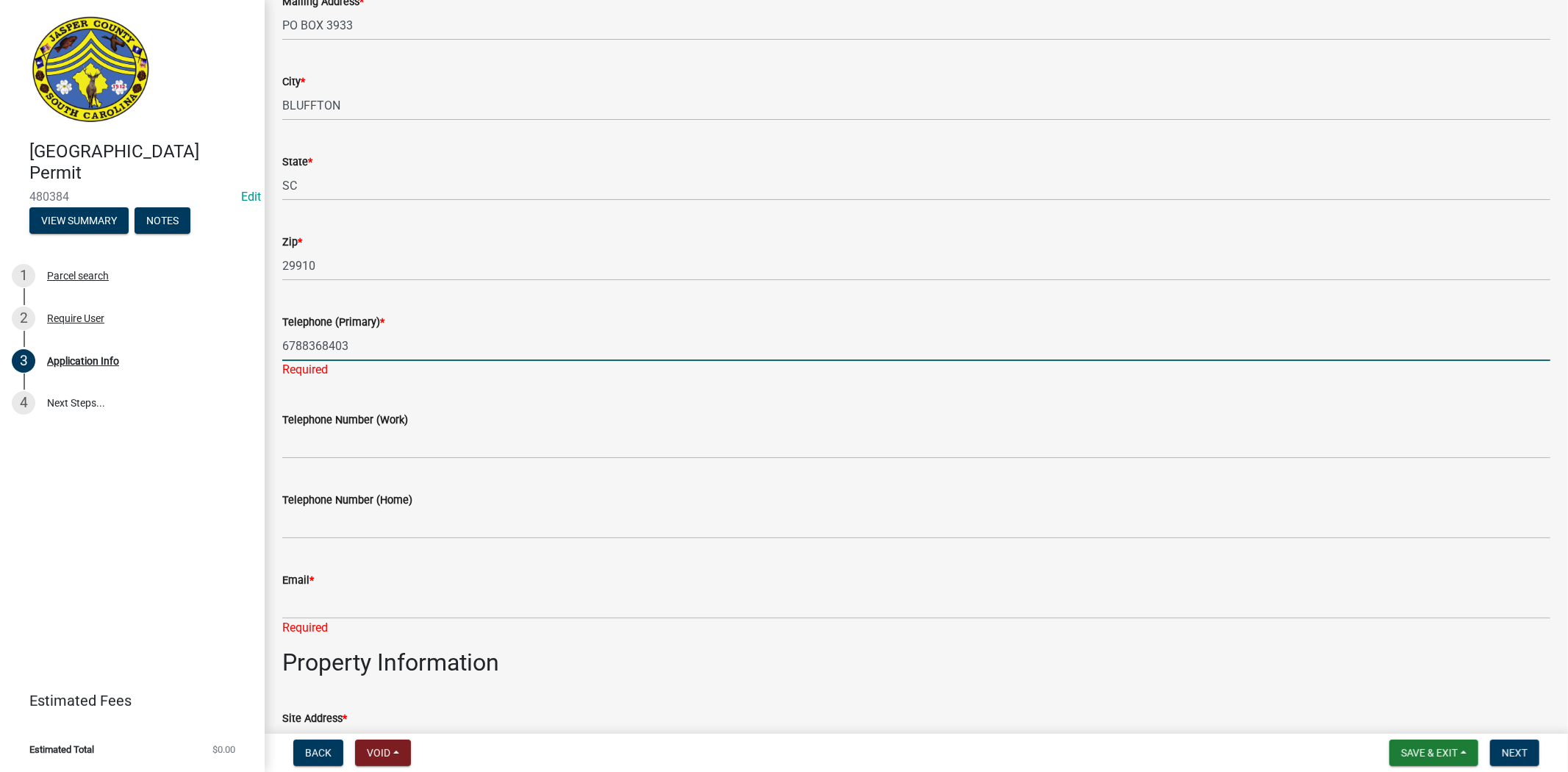
type input "6788368403"
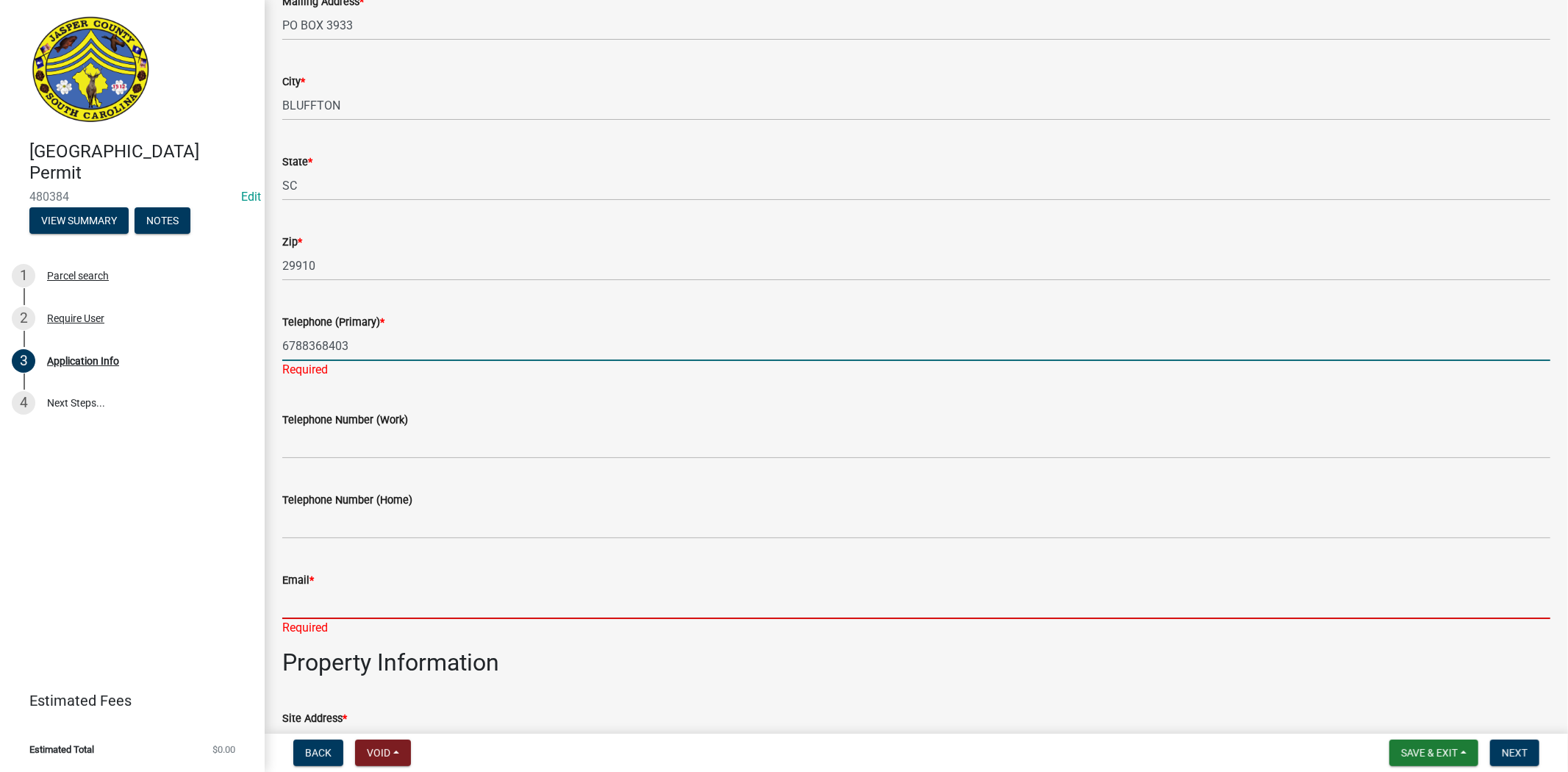
click at [368, 602] on div "Email * Required" at bounding box center [916, 593] width 1268 height 86
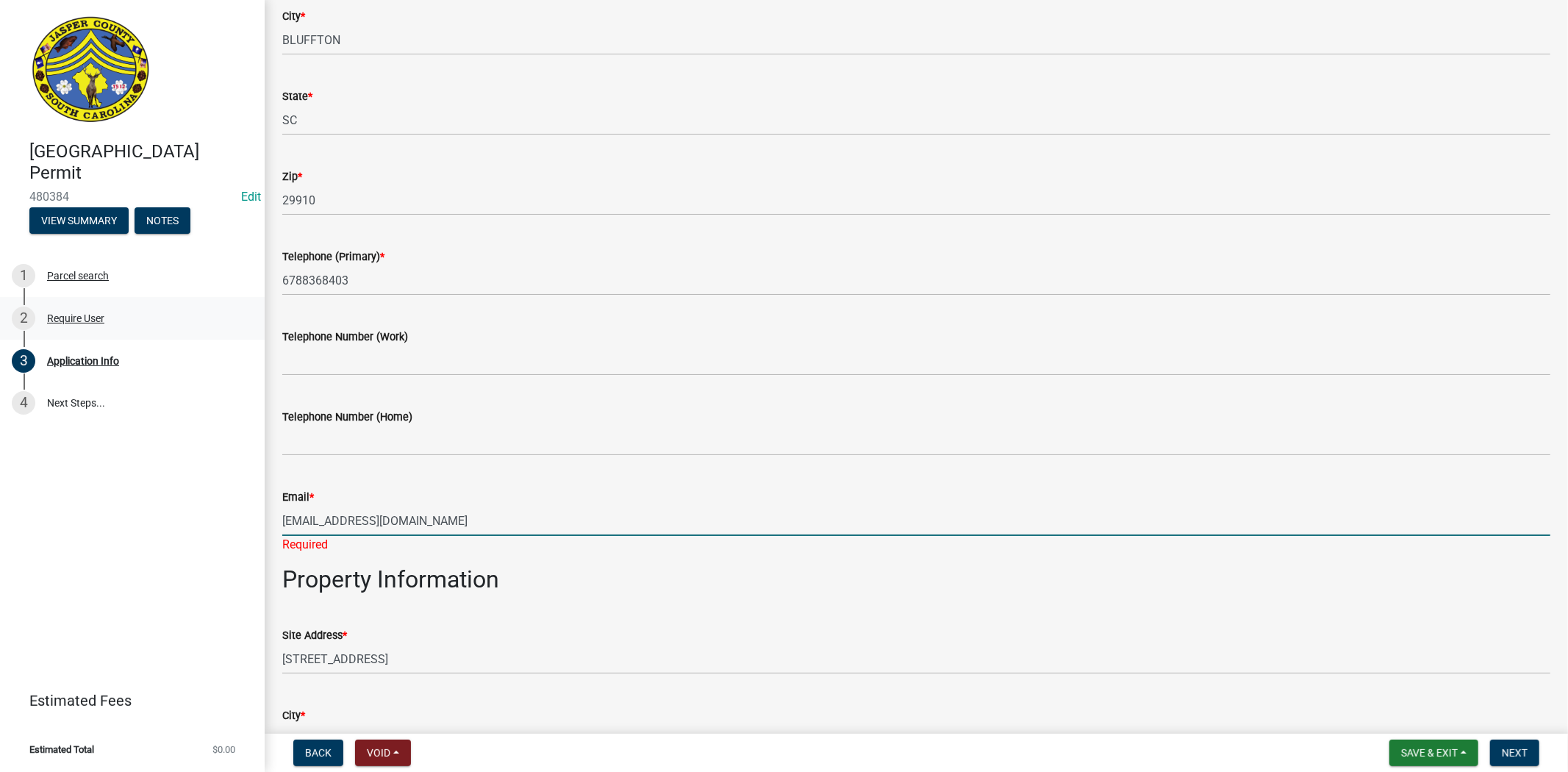
scroll to position [579, 0]
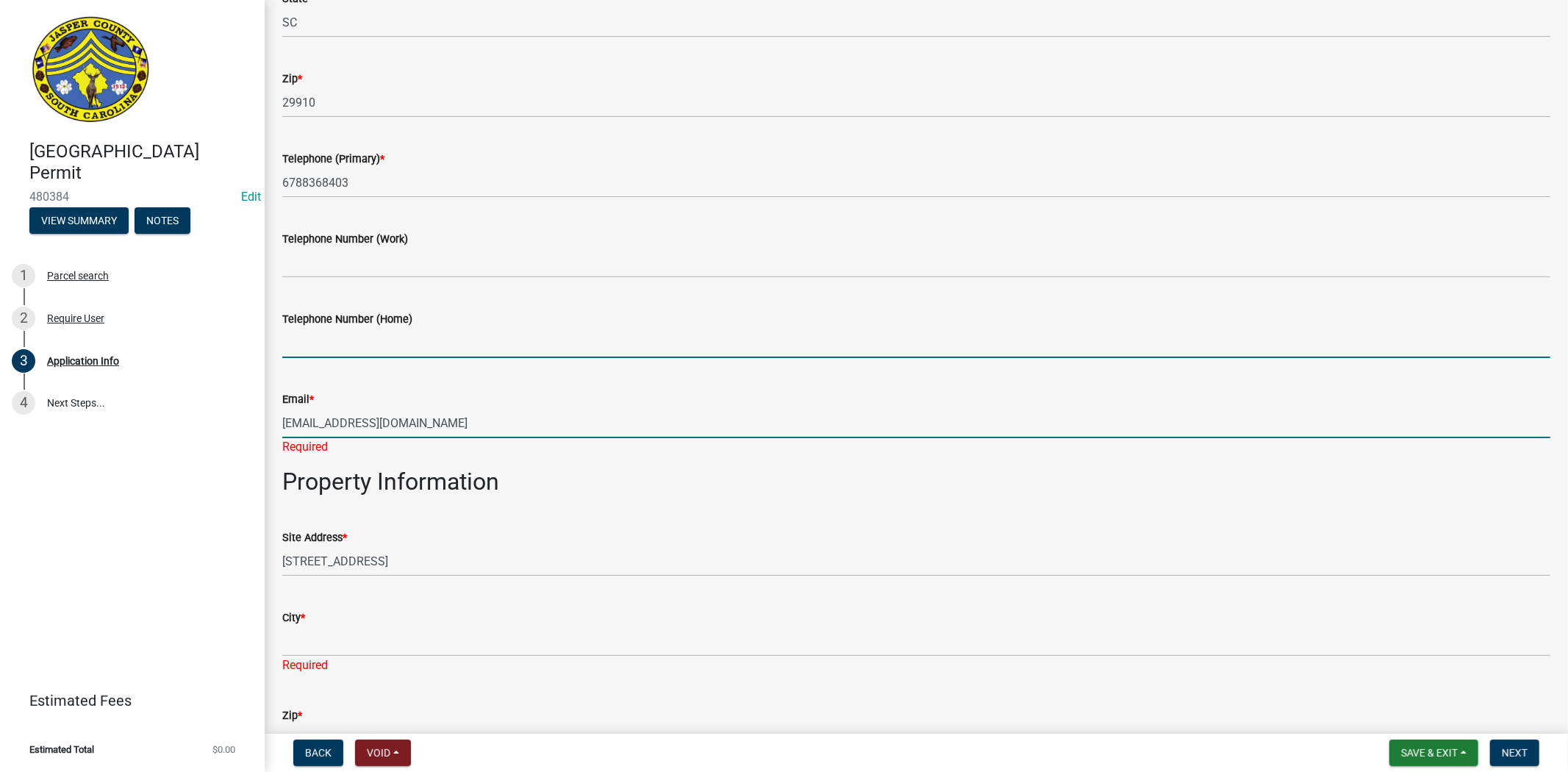
click at [376, 335] on input "Telephone Number (Home)" at bounding box center [916, 343] width 1268 height 31
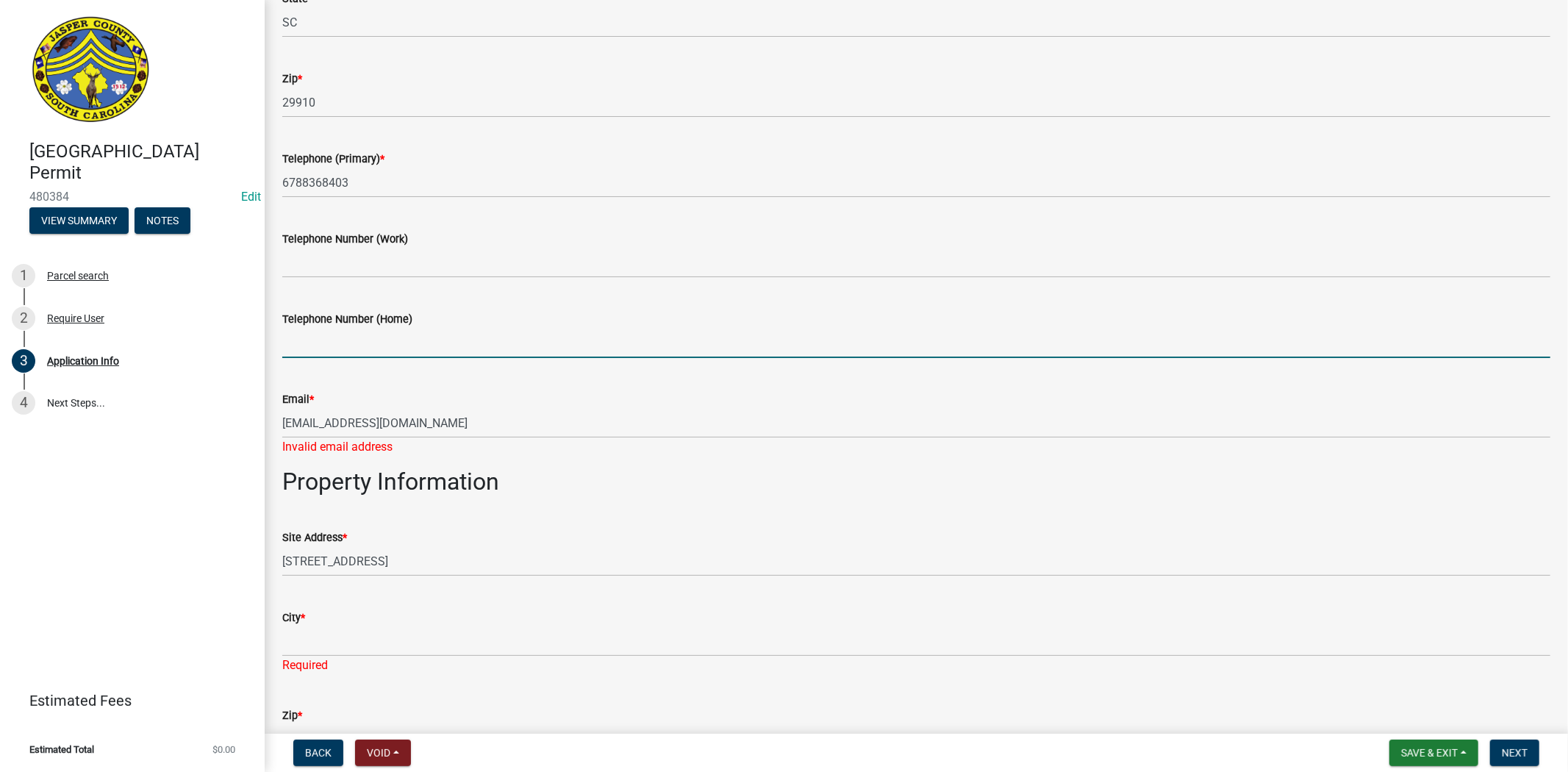
click at [724, 406] on div "Email *" at bounding box center [916, 399] width 1268 height 18
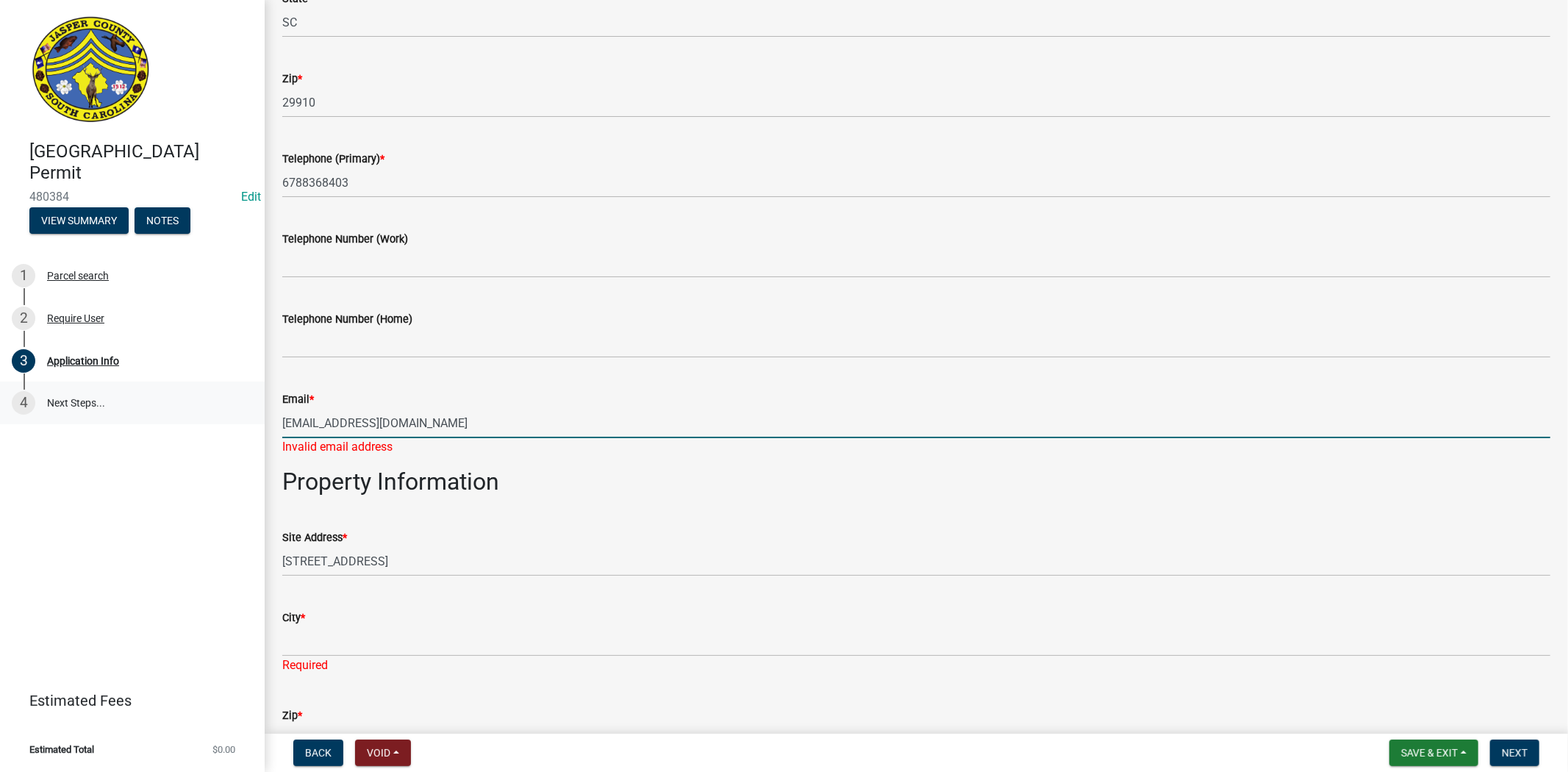
drag, startPoint x: 487, startPoint y: 421, endPoint x: 182, endPoint y: 417, distance: 305.0
click at [182, 417] on div "Jasper County Building Permit 480384 Edit View Summary Notes 1 Parcel search 2 …" at bounding box center [784, 386] width 1568 height 772
type input "marshamoniquebrowqn@yahoo.com"
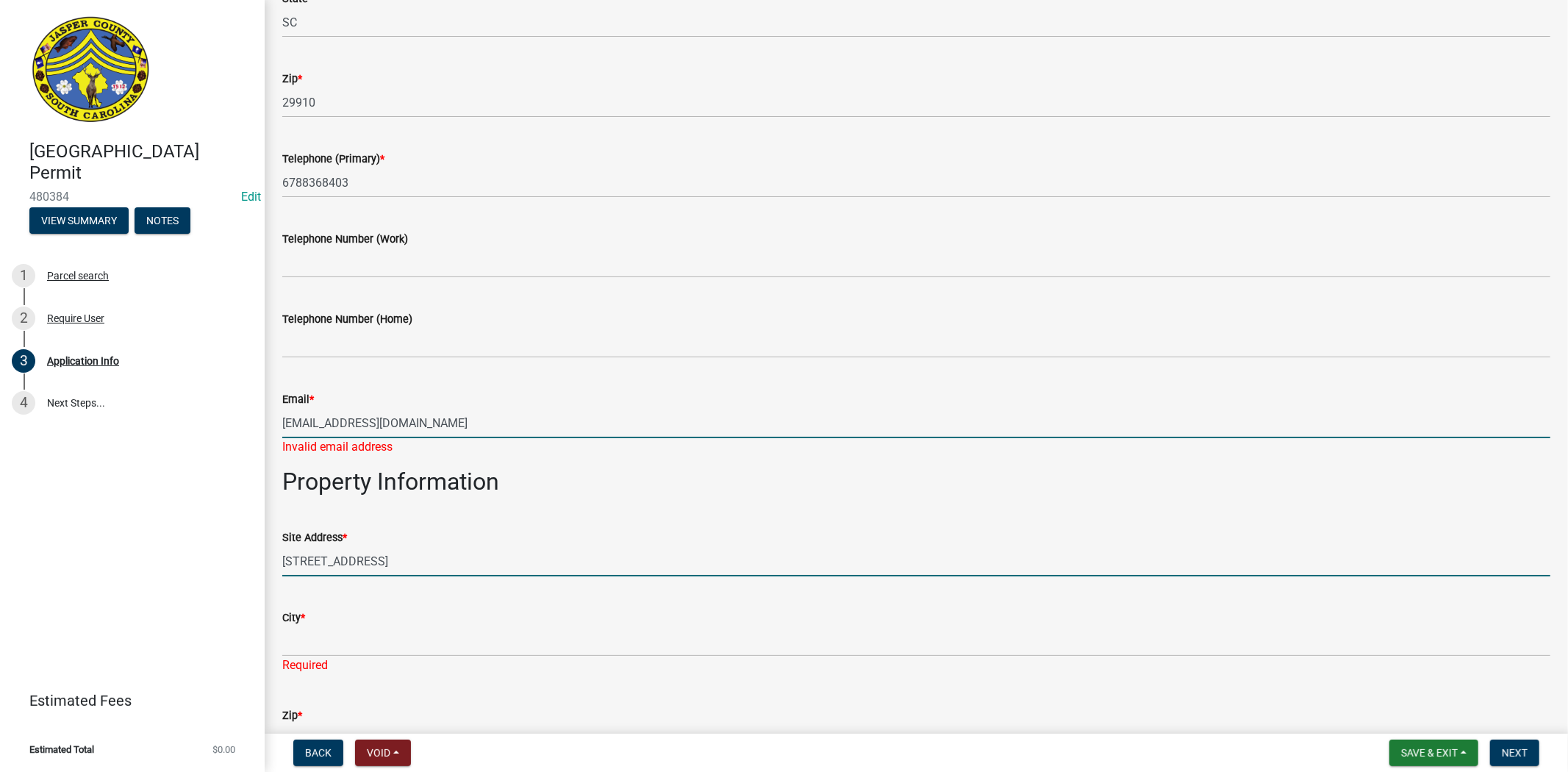
click at [393, 561] on wm-data-entity-input "Site Address * 6134 OKATIE HWY S" at bounding box center [916, 548] width 1268 height 80
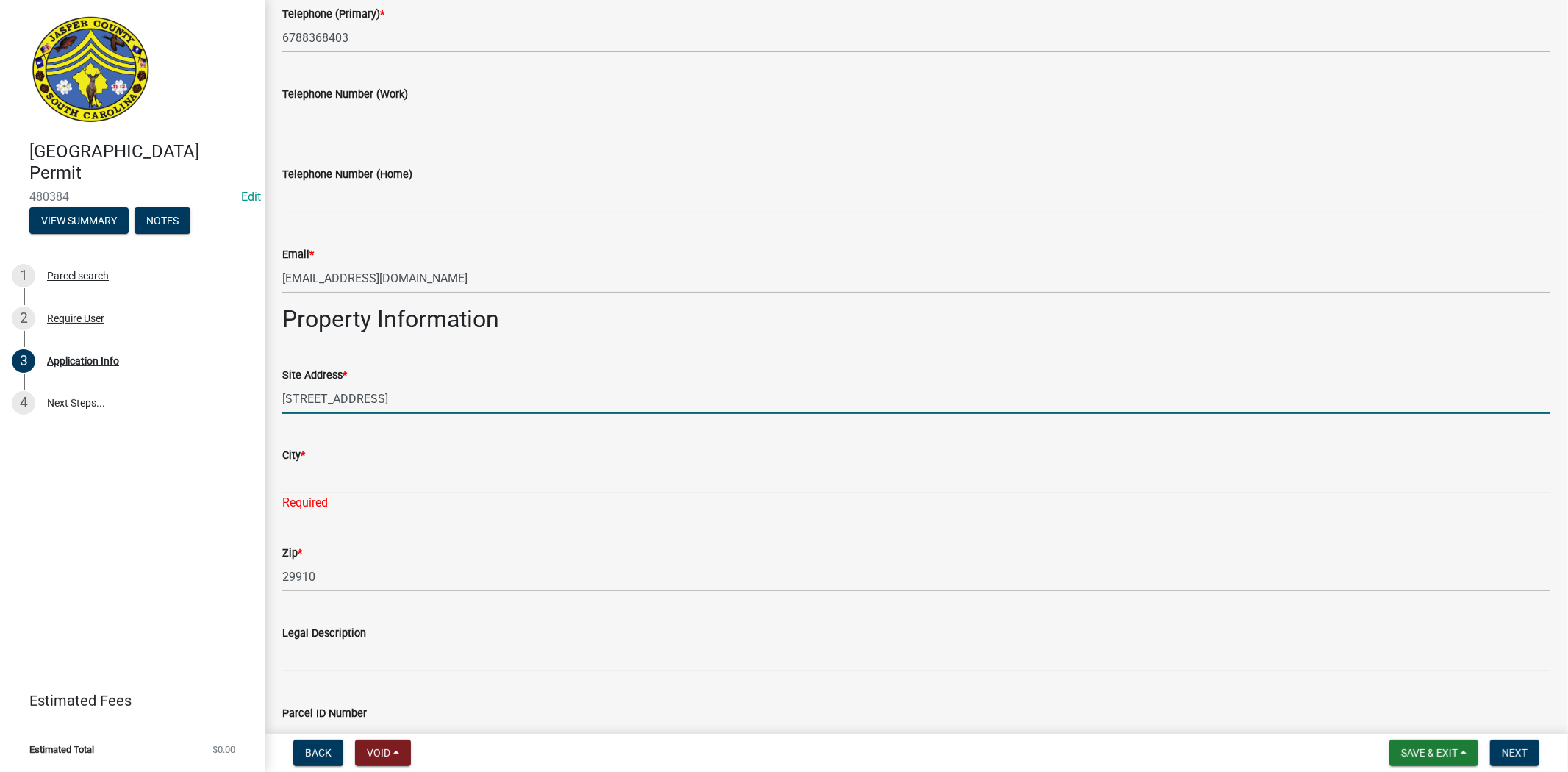
scroll to position [742, 0]
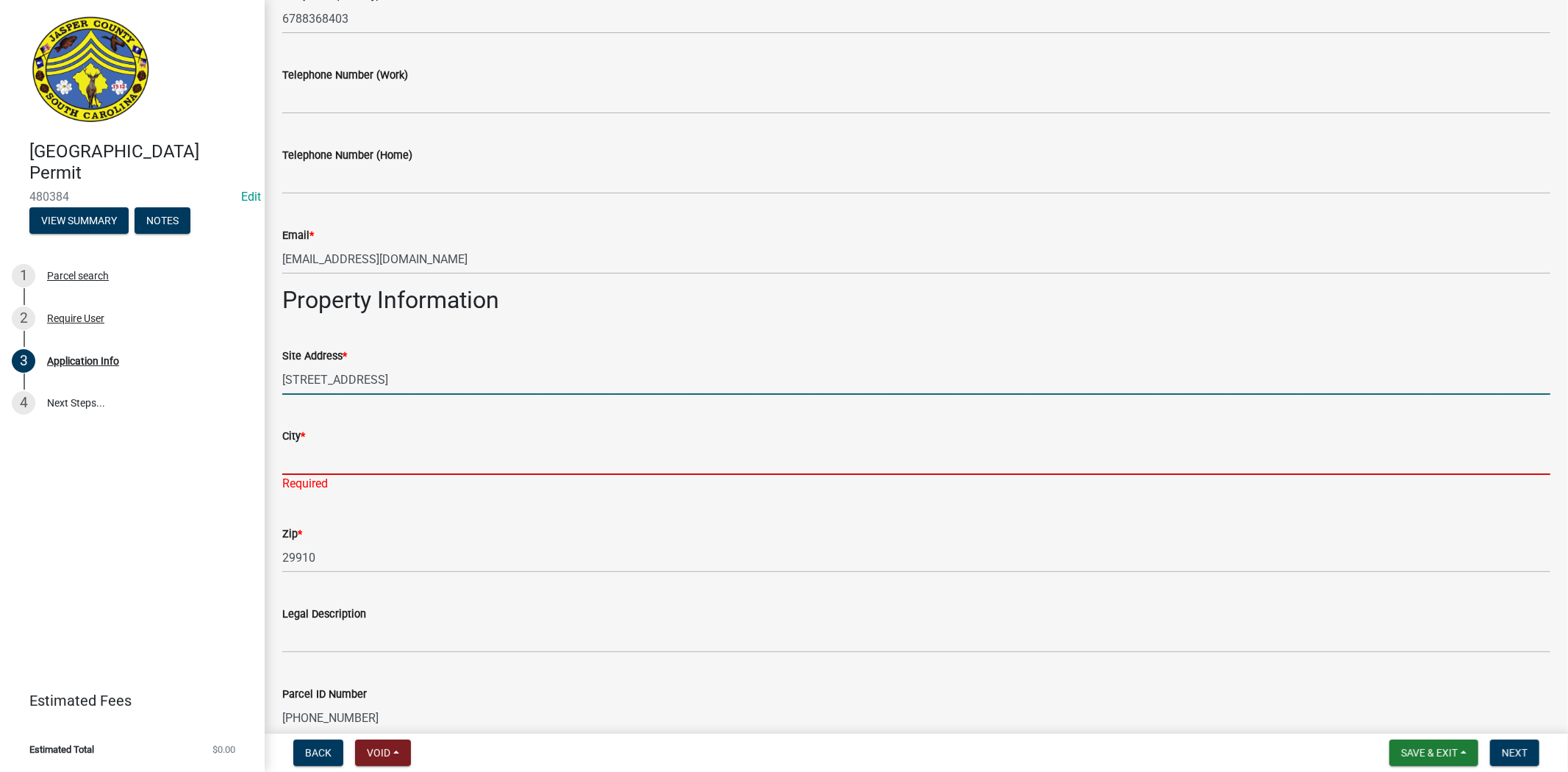
click at [351, 453] on input "City *" at bounding box center [916, 460] width 1268 height 31
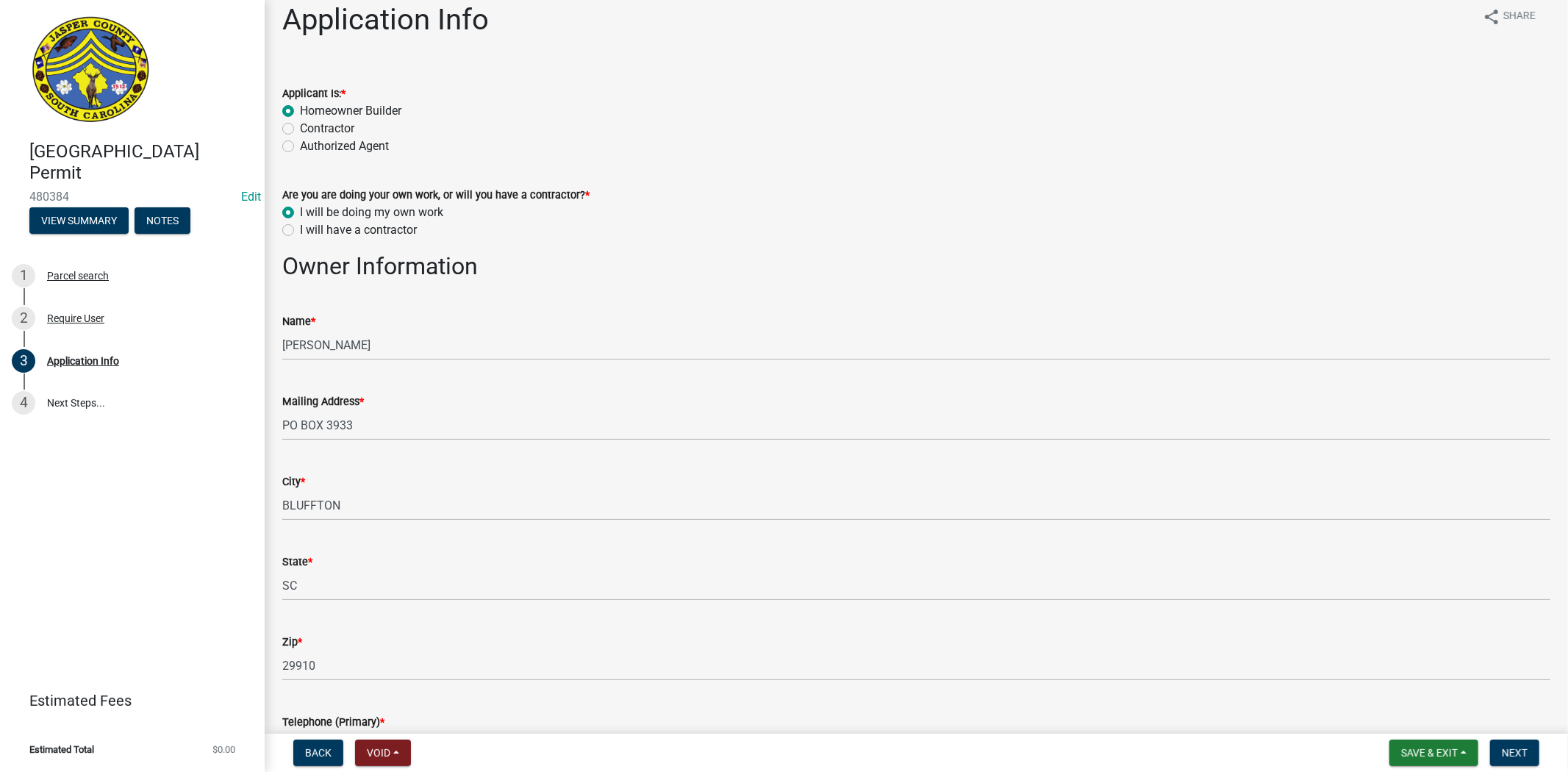
scroll to position [0, 0]
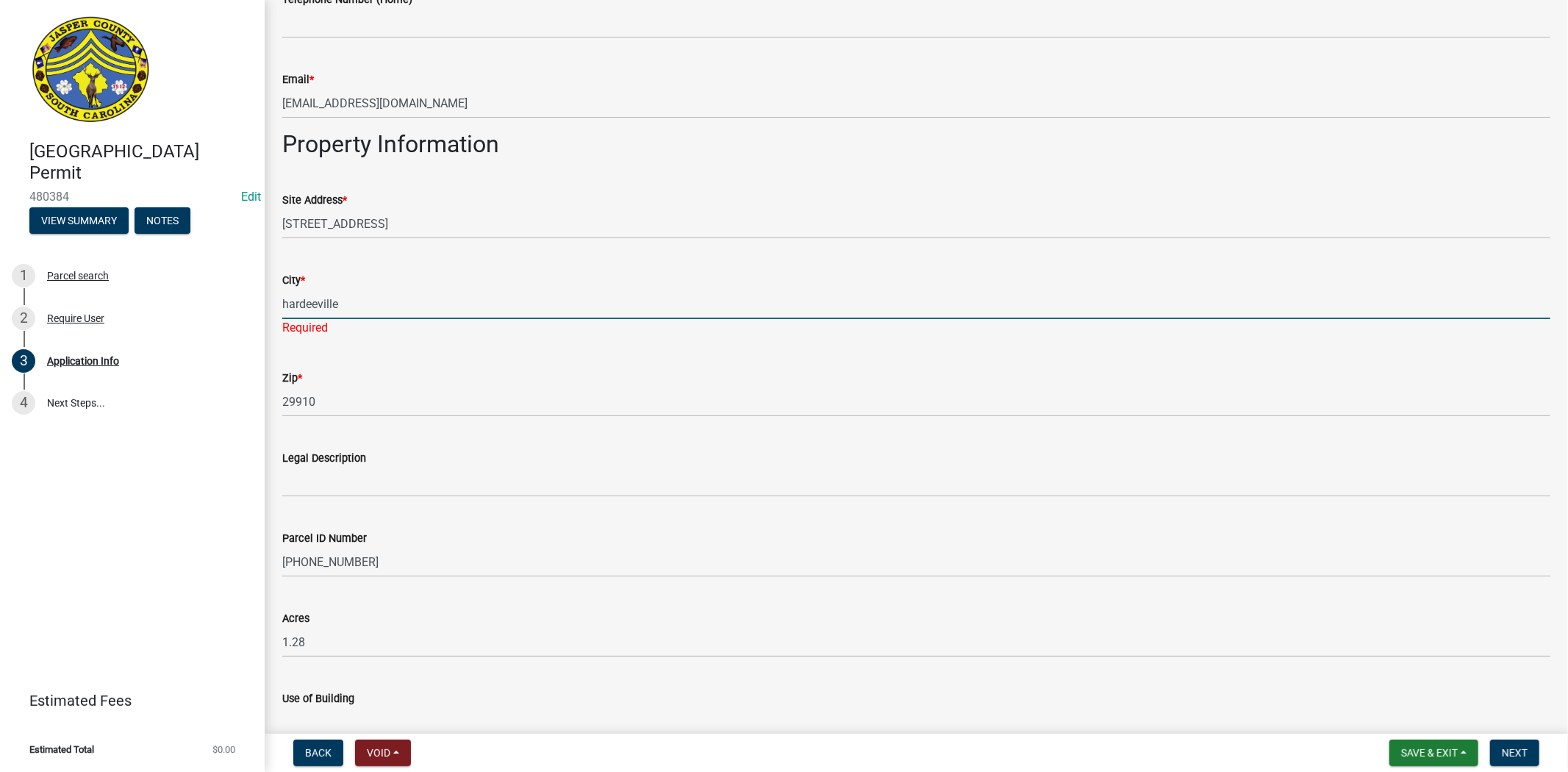
type input "hardeeville"
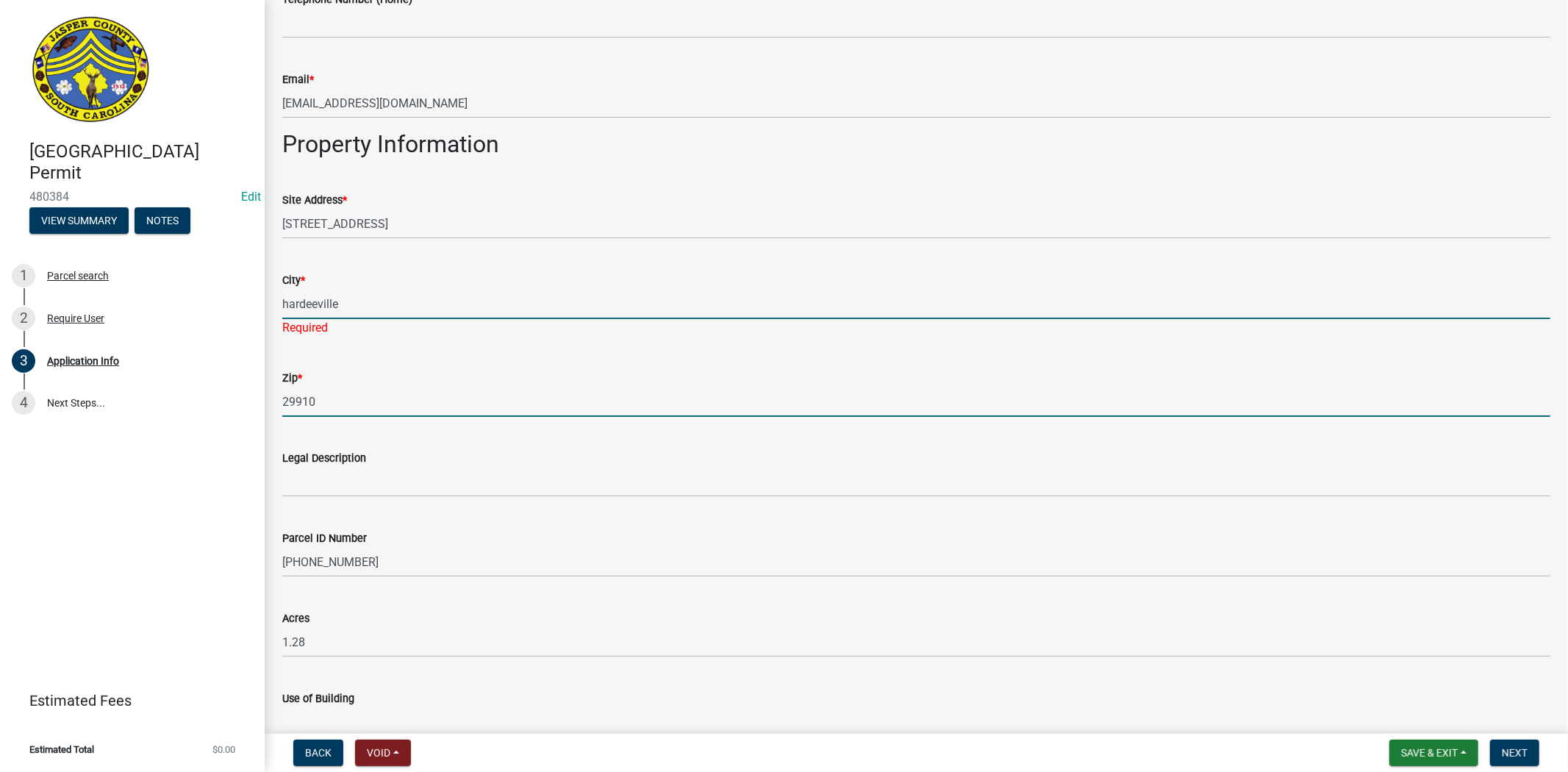
click at [949, 393] on input "29910" at bounding box center [916, 401] width 1268 height 31
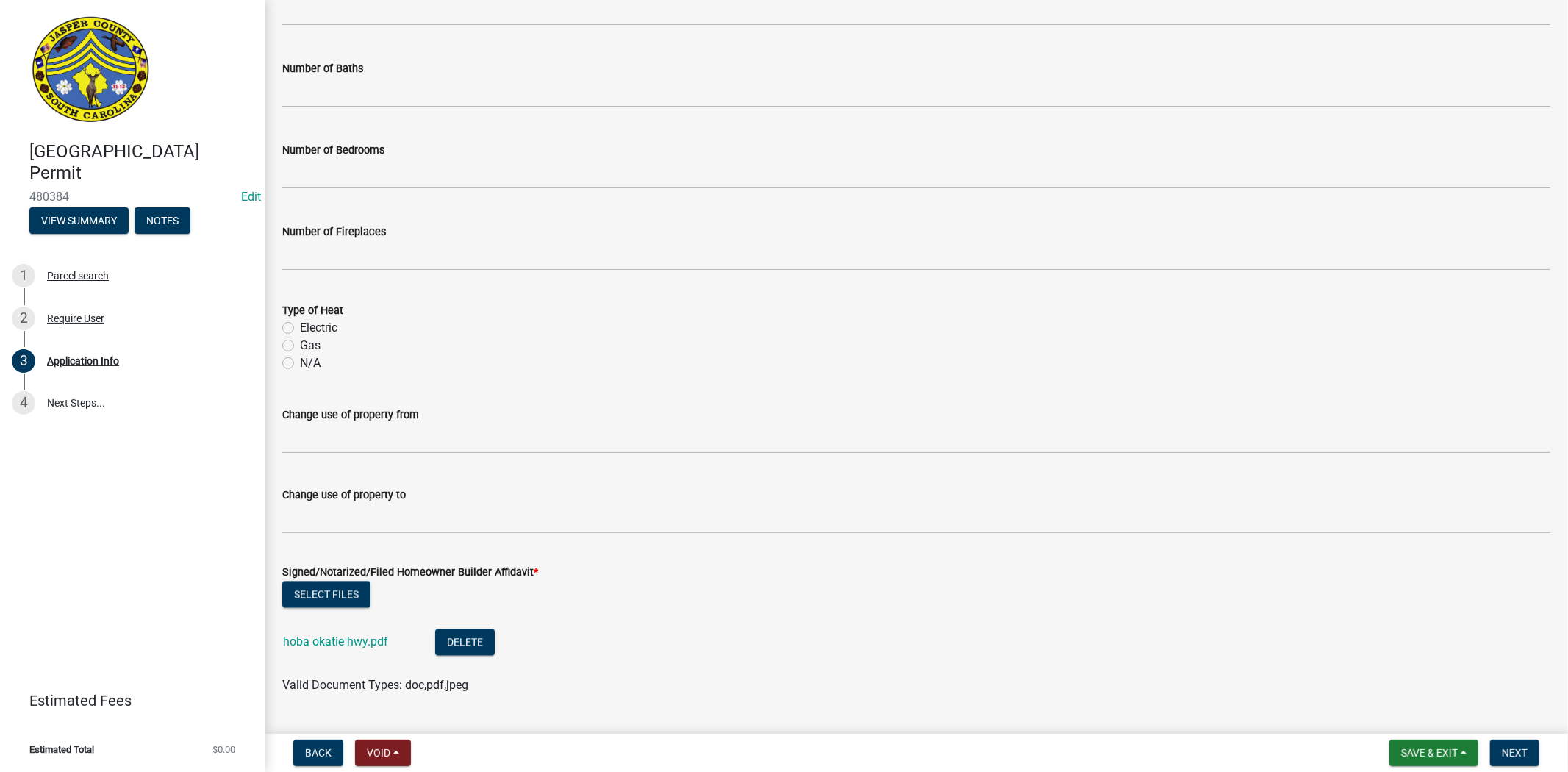
scroll to position [2569, 0]
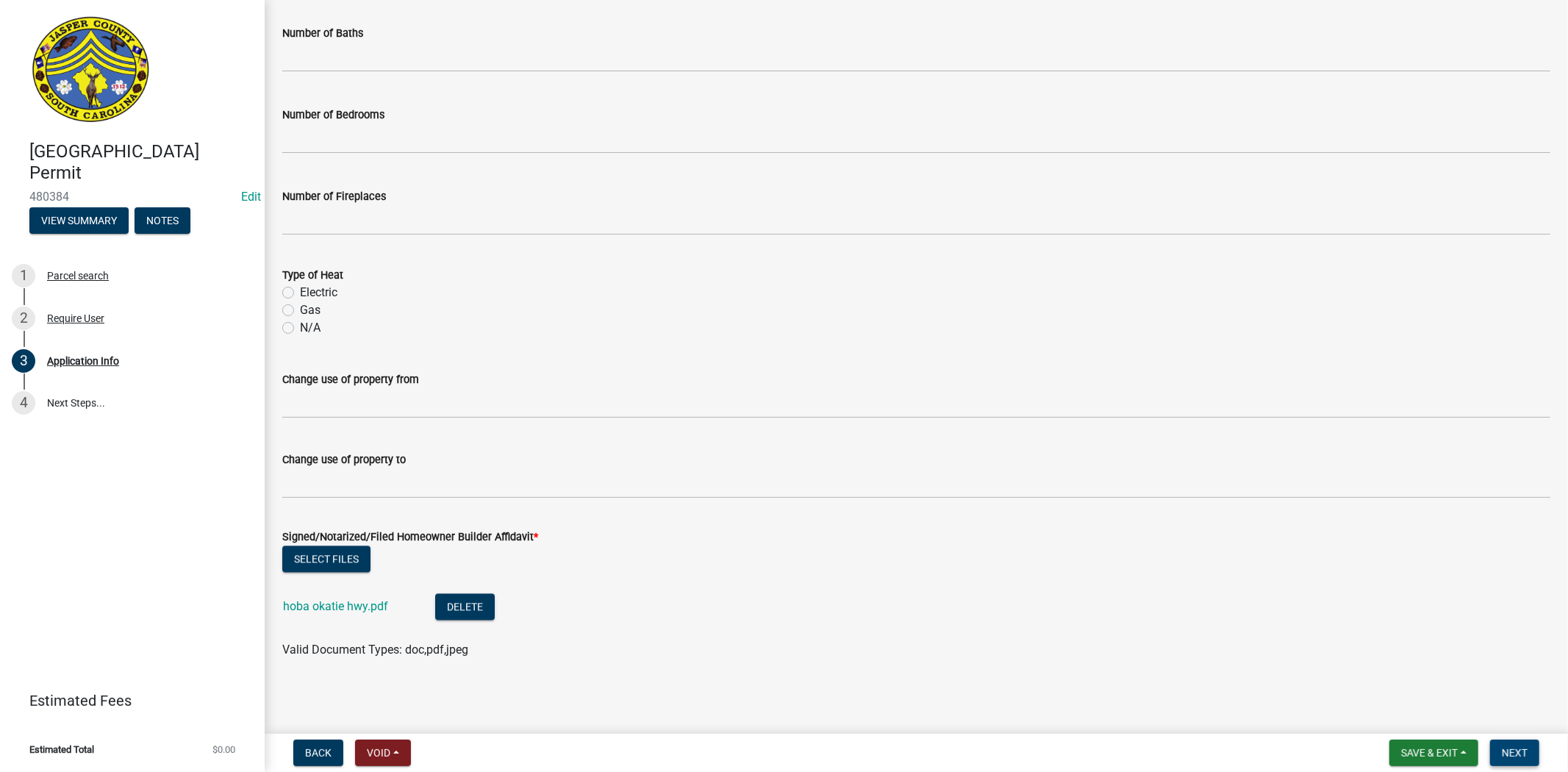
click at [1524, 755] on span "Next" at bounding box center [1515, 753] width 26 height 12
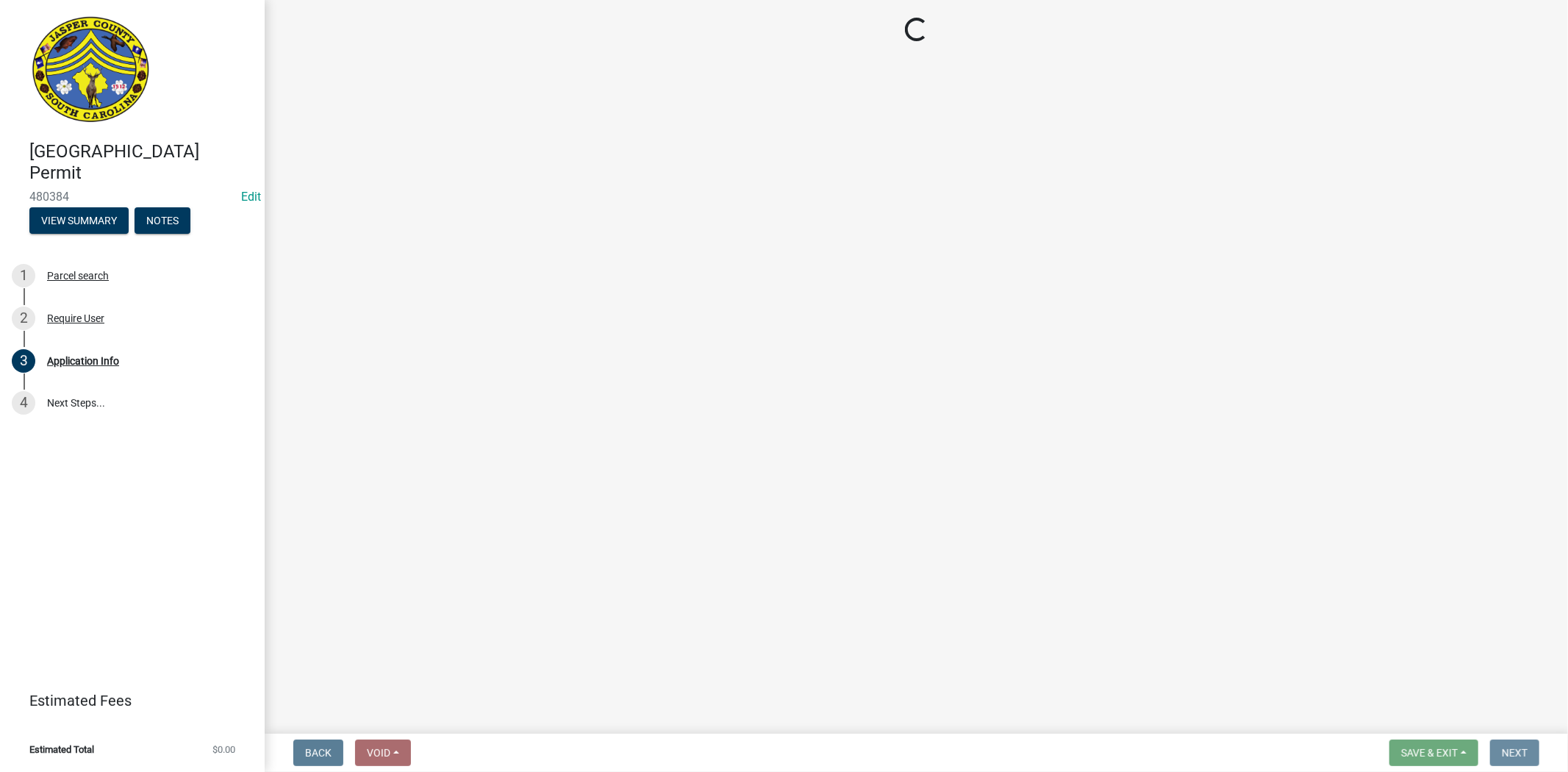
scroll to position [0, 0]
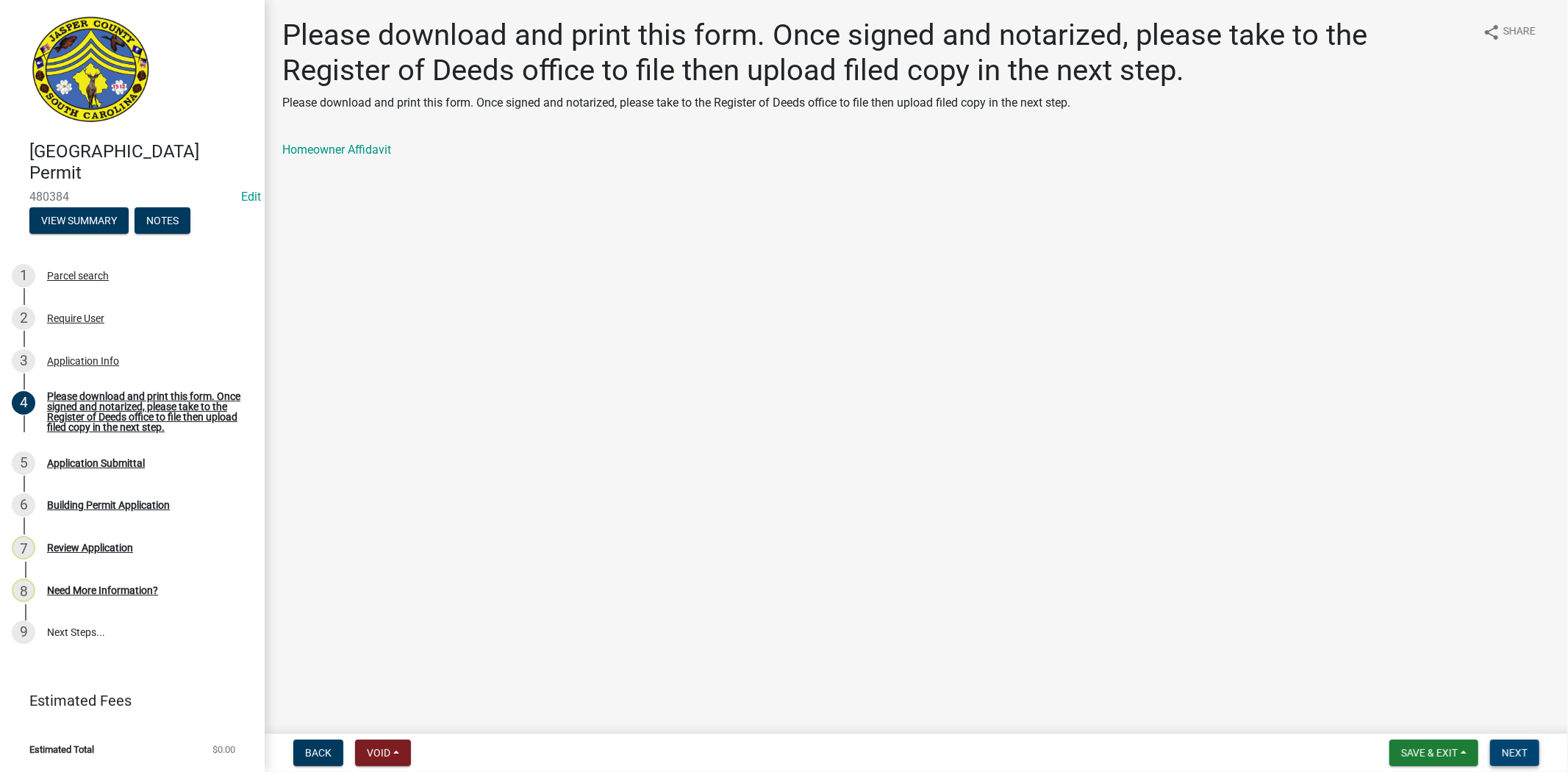
click at [1509, 752] on span "Next" at bounding box center [1515, 753] width 26 height 12
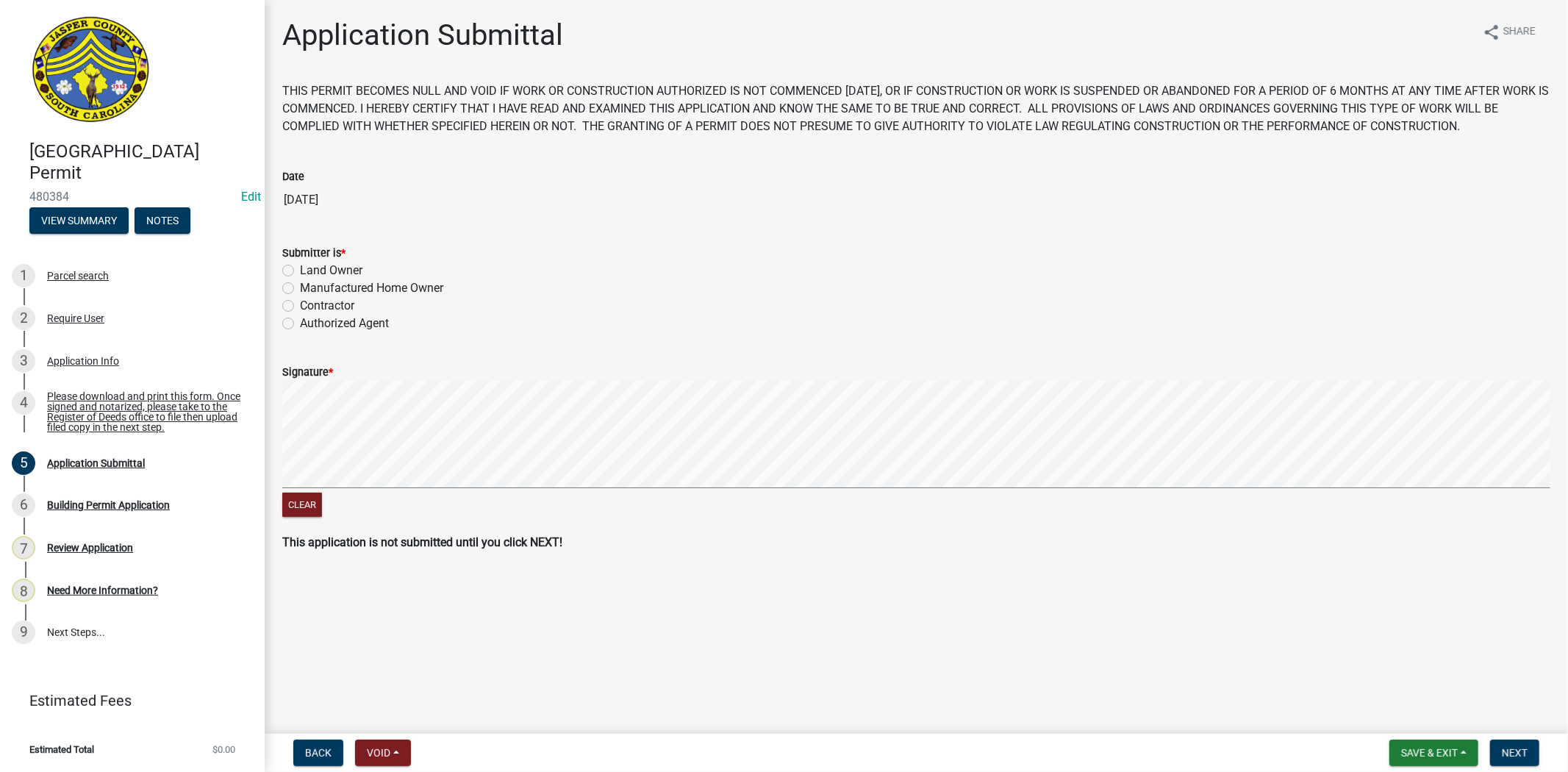
click at [300, 270] on label "Land Owner" at bounding box center [331, 271] width 62 height 18
click at [300, 270] on input "Land Owner" at bounding box center [305, 267] width 10 height 10
radio input "true"
click at [1527, 754] on span "Next" at bounding box center [1515, 753] width 26 height 12
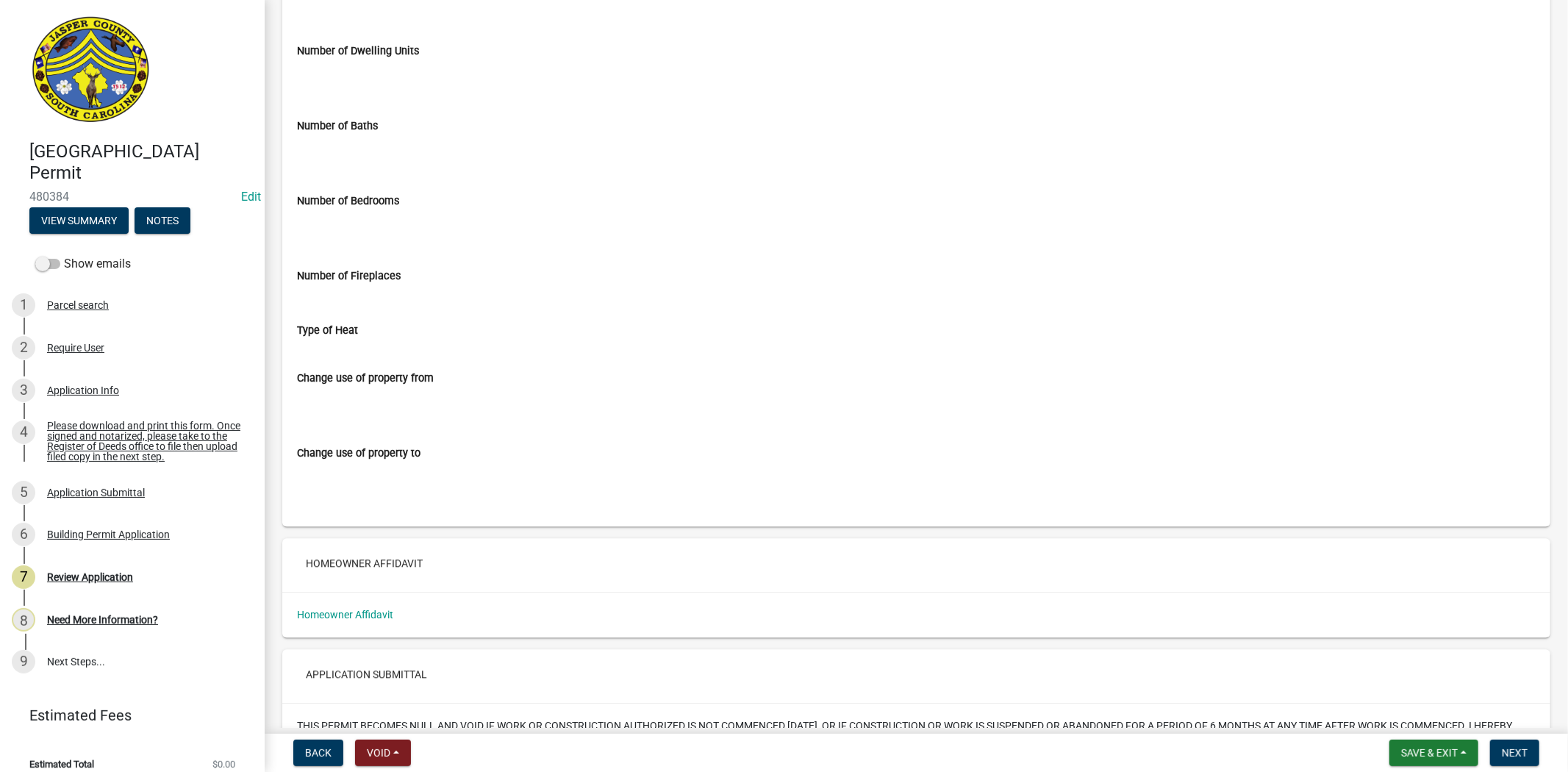
scroll to position [2860, 0]
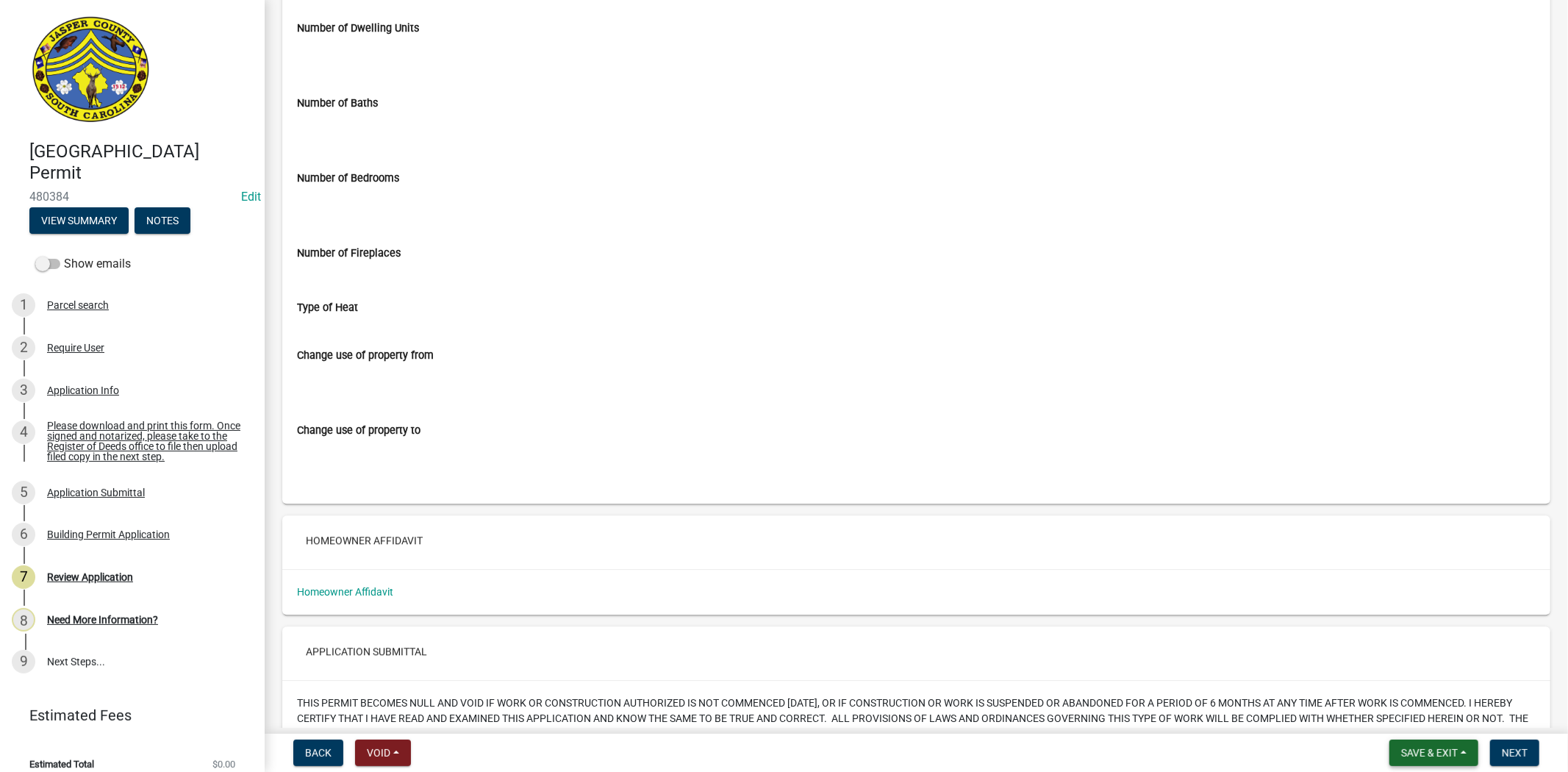
click at [1428, 755] on span "Save & Exit" at bounding box center [1429, 753] width 56 height 12
click at [1416, 717] on button "Save & Exit" at bounding box center [1419, 715] width 118 height 36
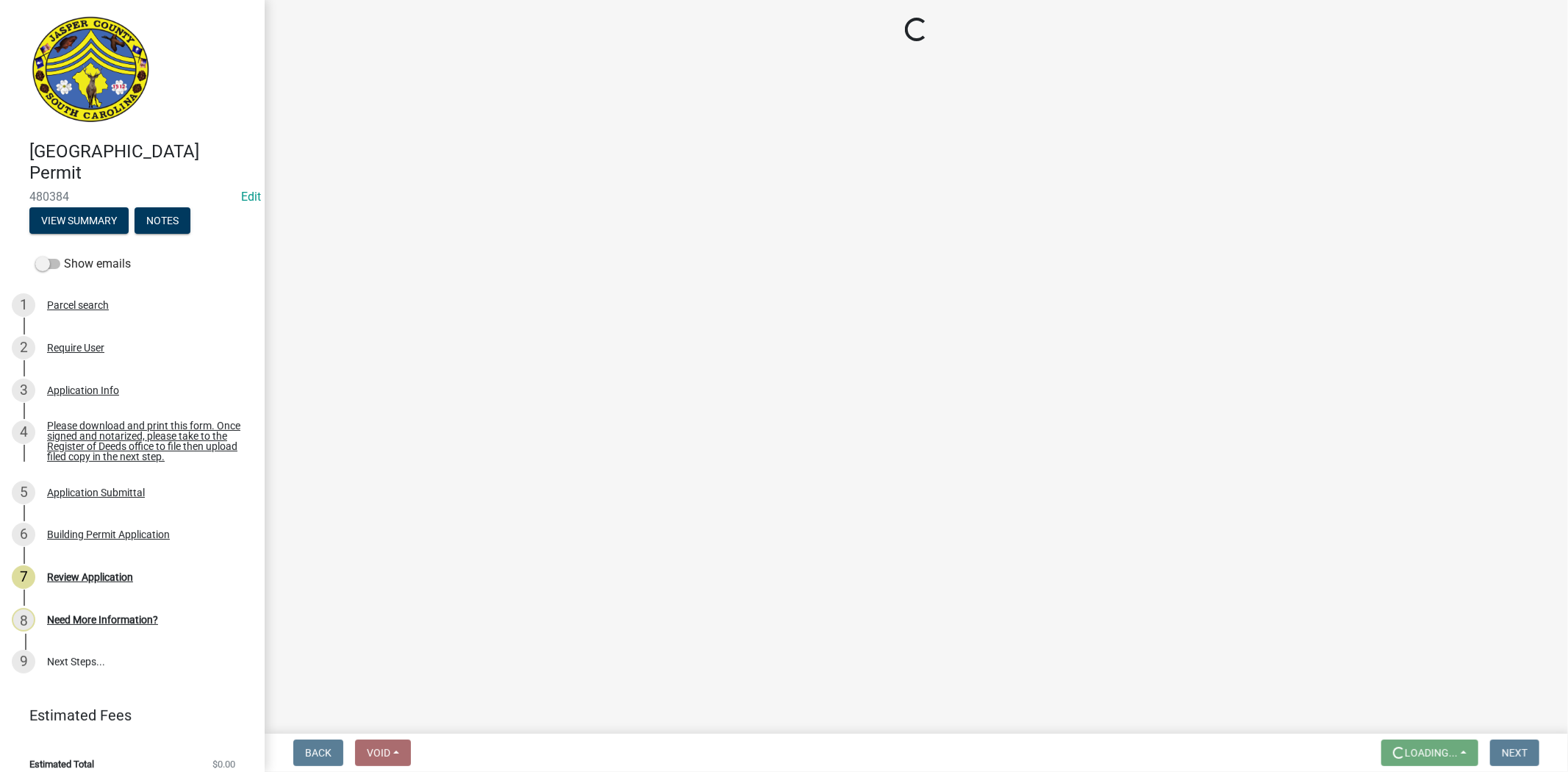
scroll to position [0, 0]
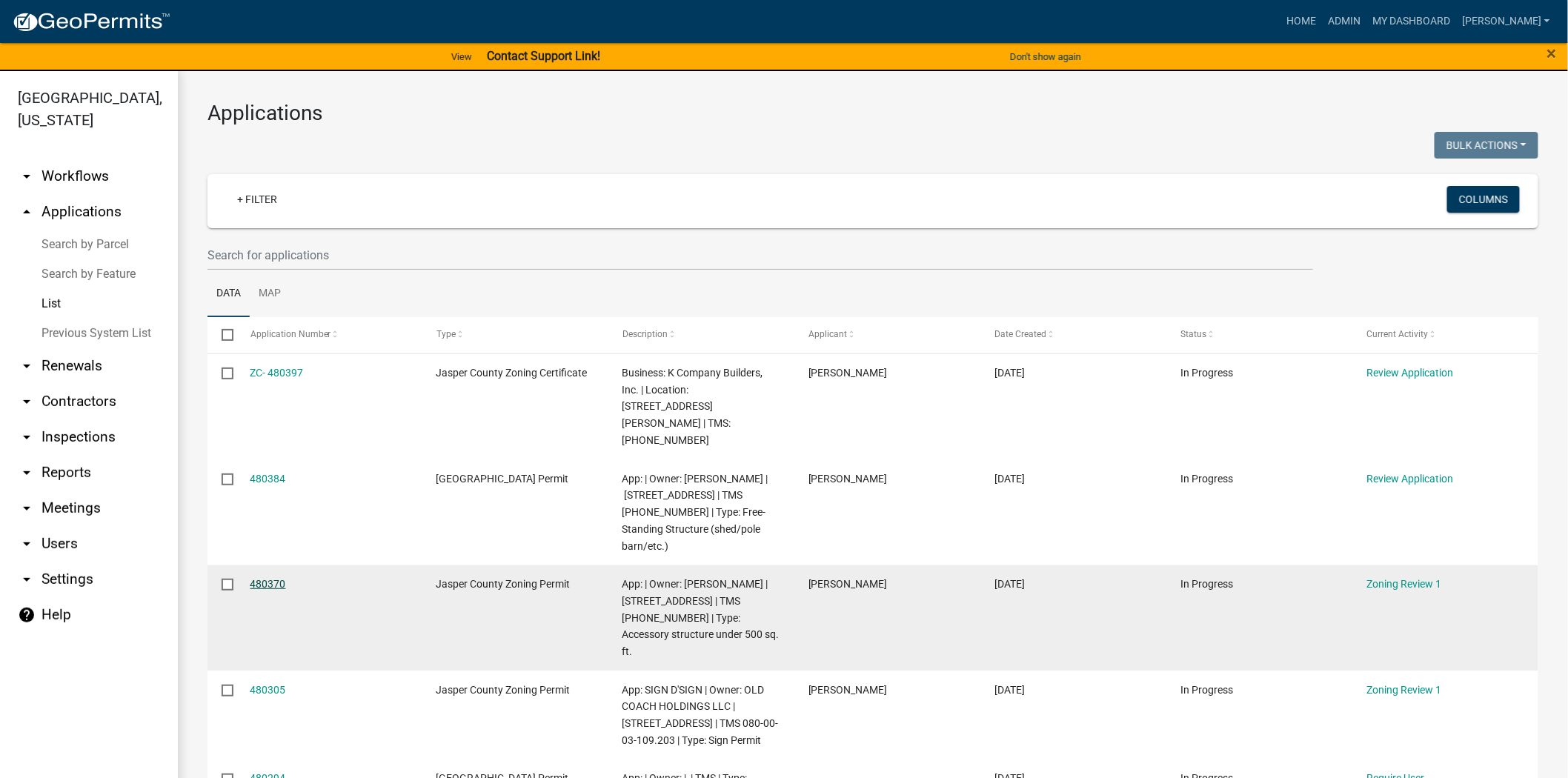
click at [268, 578] on link "480370" at bounding box center [268, 584] width 36 height 12
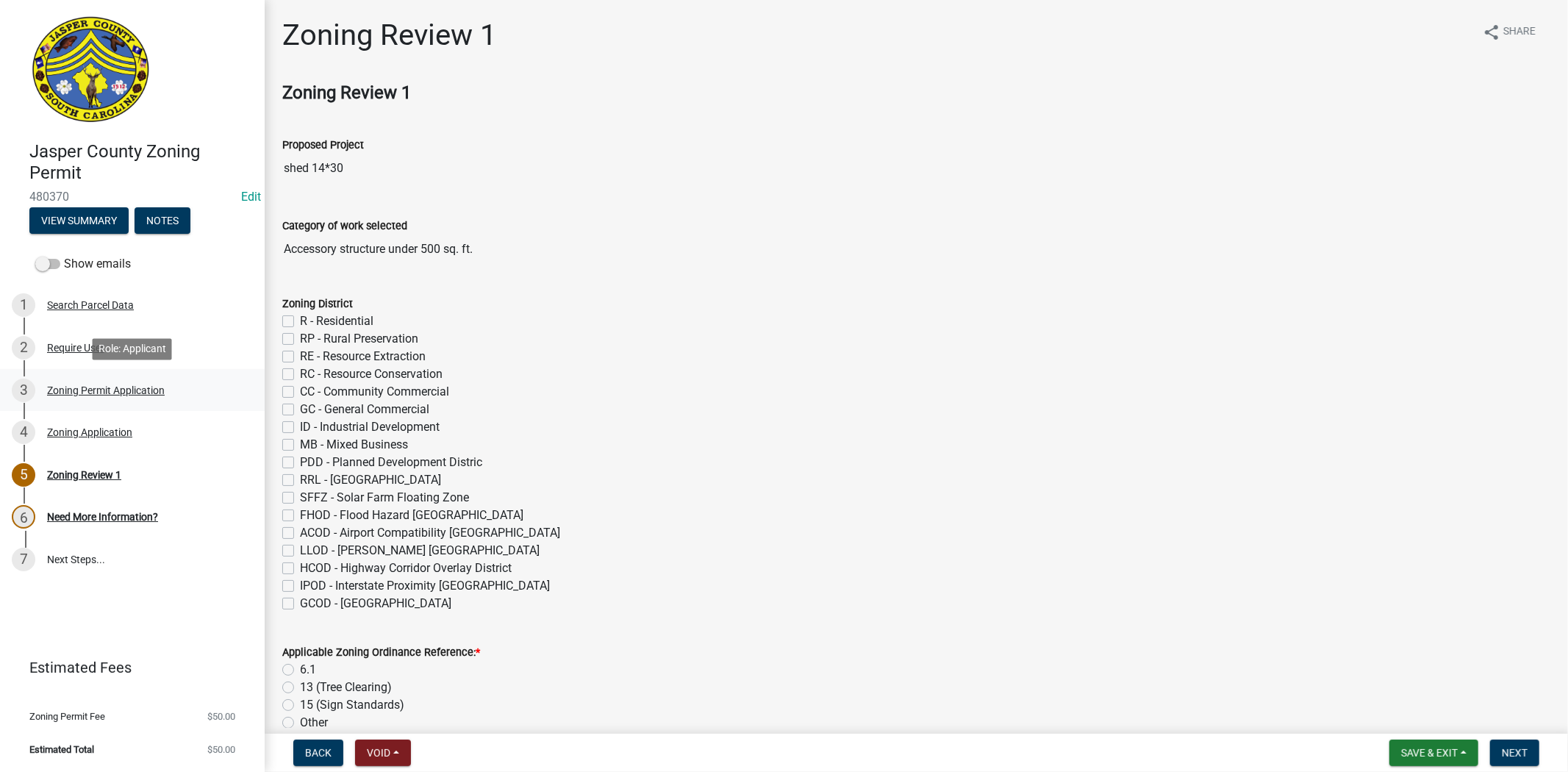
click at [112, 391] on div "Zoning Permit Application" at bounding box center [106, 390] width 118 height 10
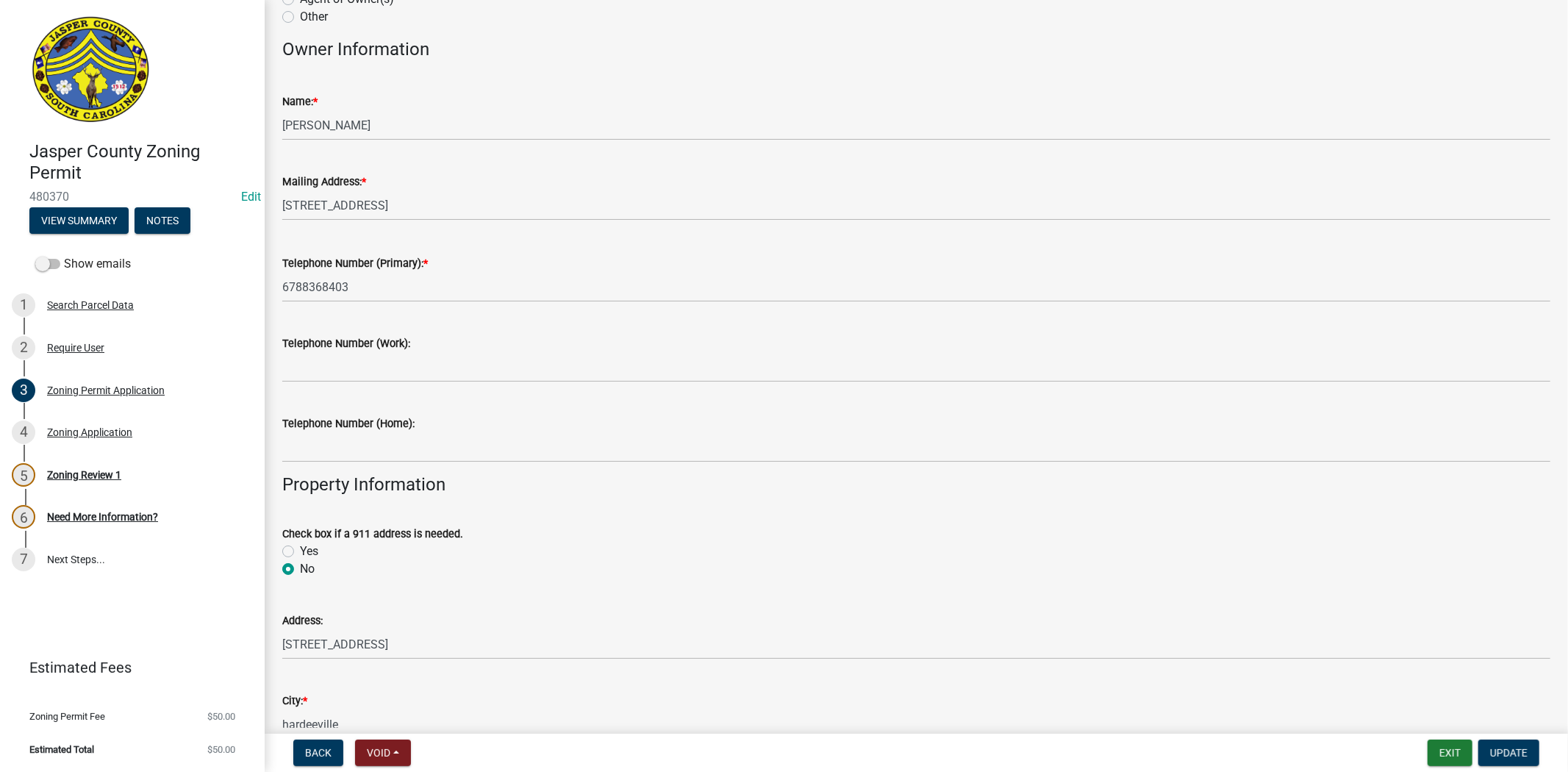
scroll to position [326, 0]
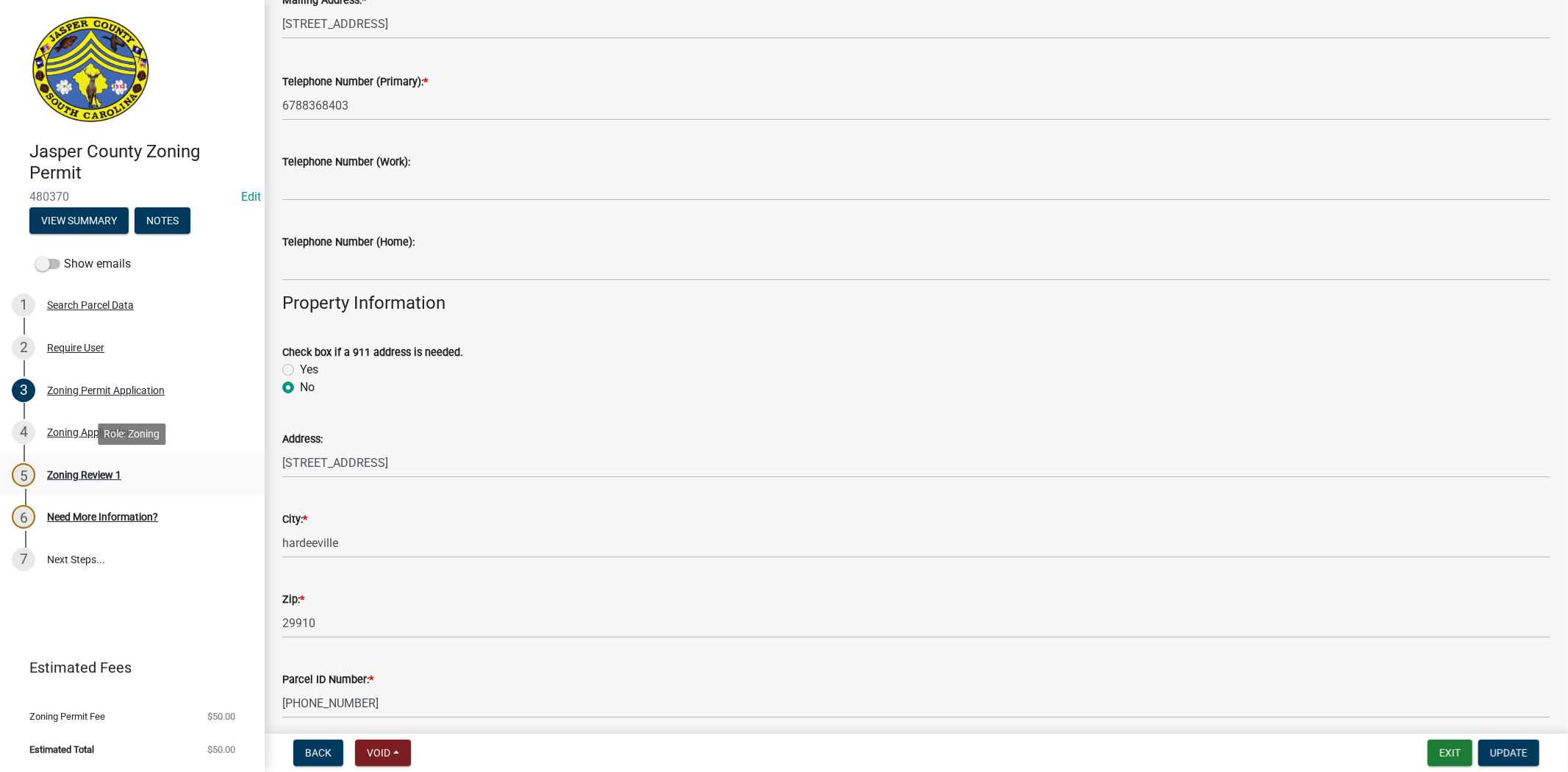
click at [83, 474] on div "Zoning Review 1" at bounding box center [84, 474] width 74 height 10
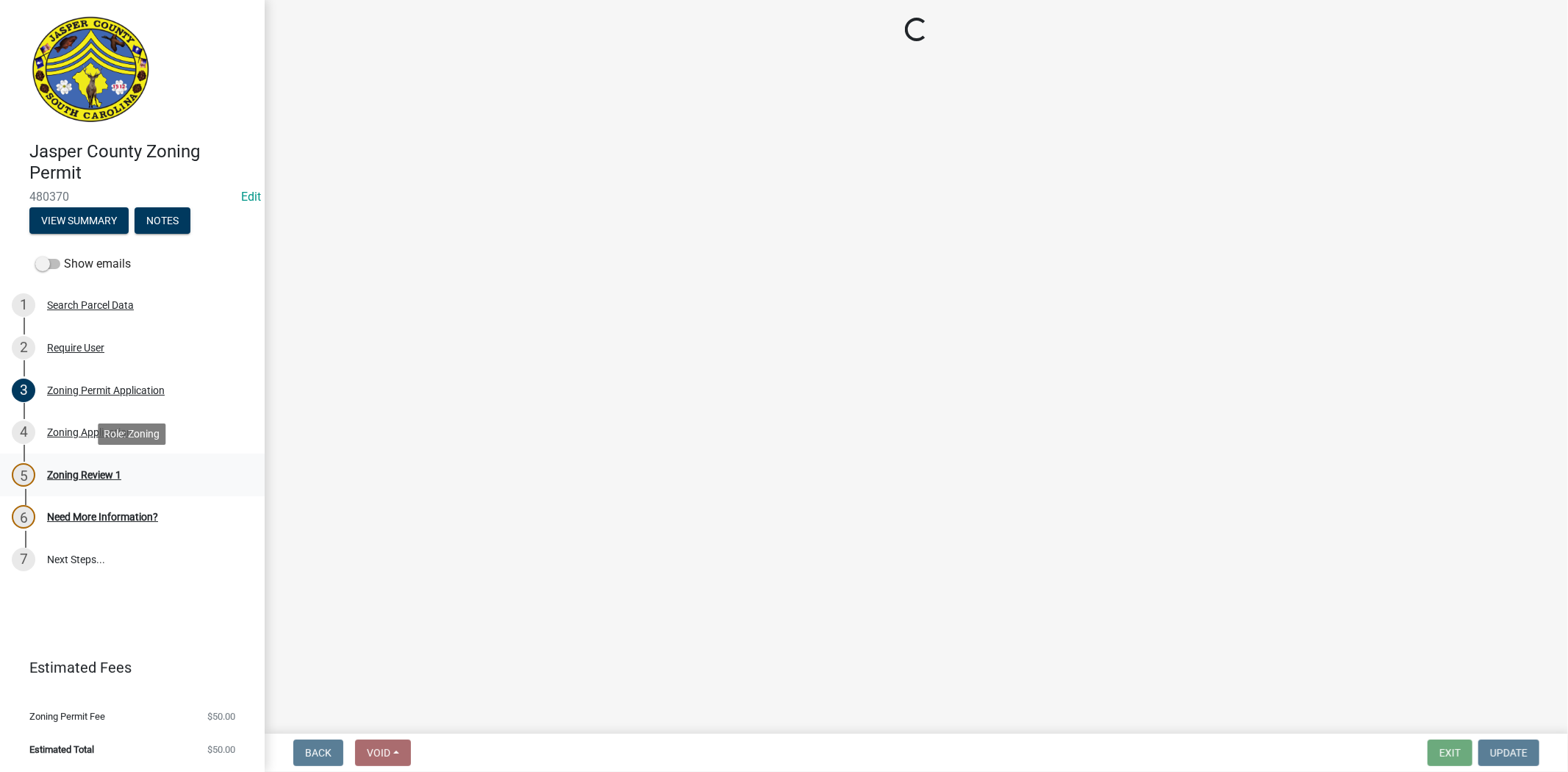
scroll to position [0, 0]
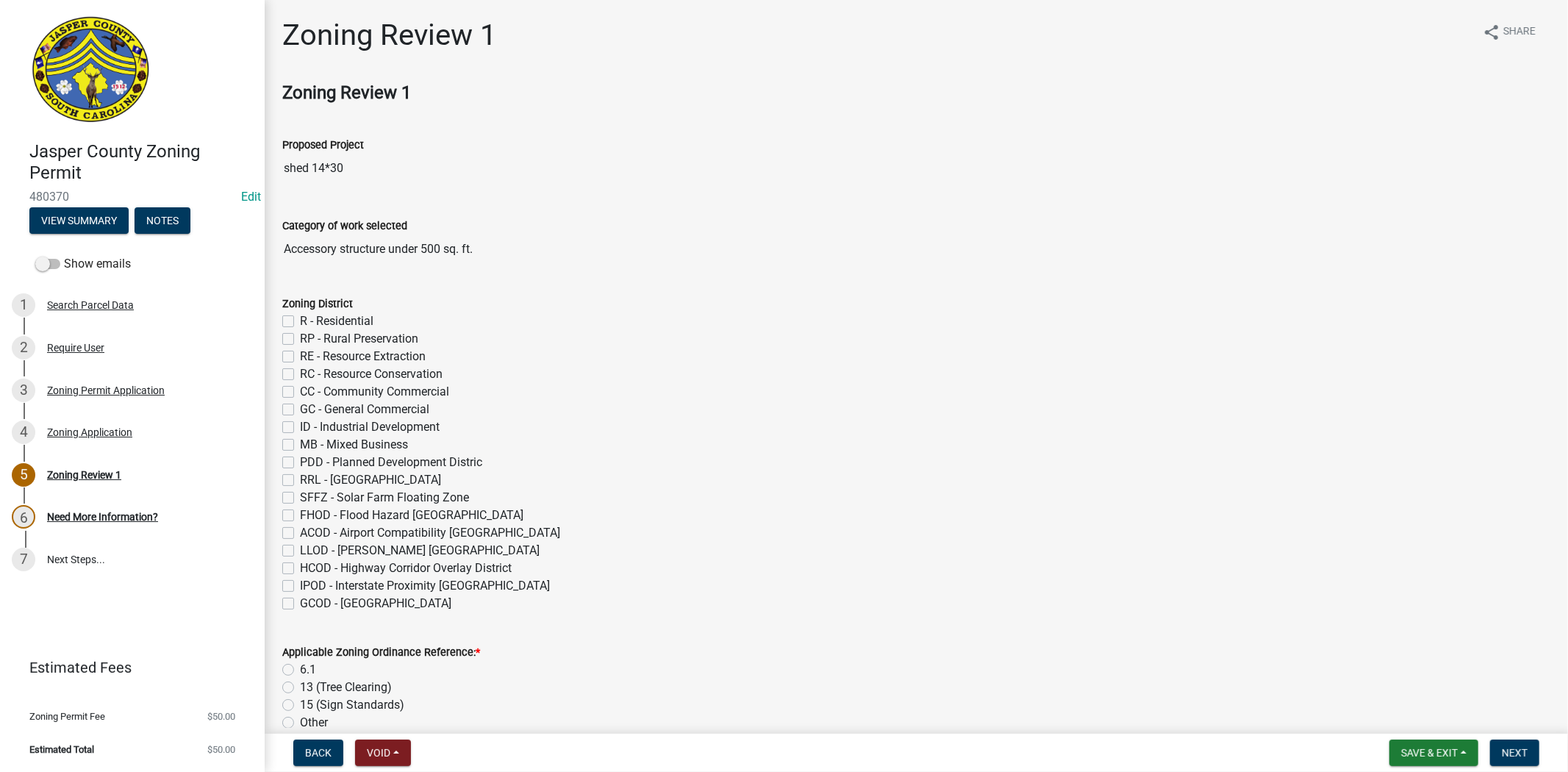
click at [300, 392] on label "CC - Community Commercial" at bounding box center [374, 392] width 149 height 18
click at [300, 392] on input "CC - Community Commercial" at bounding box center [305, 388] width 10 height 10
checkbox input "true"
checkbox input "false"
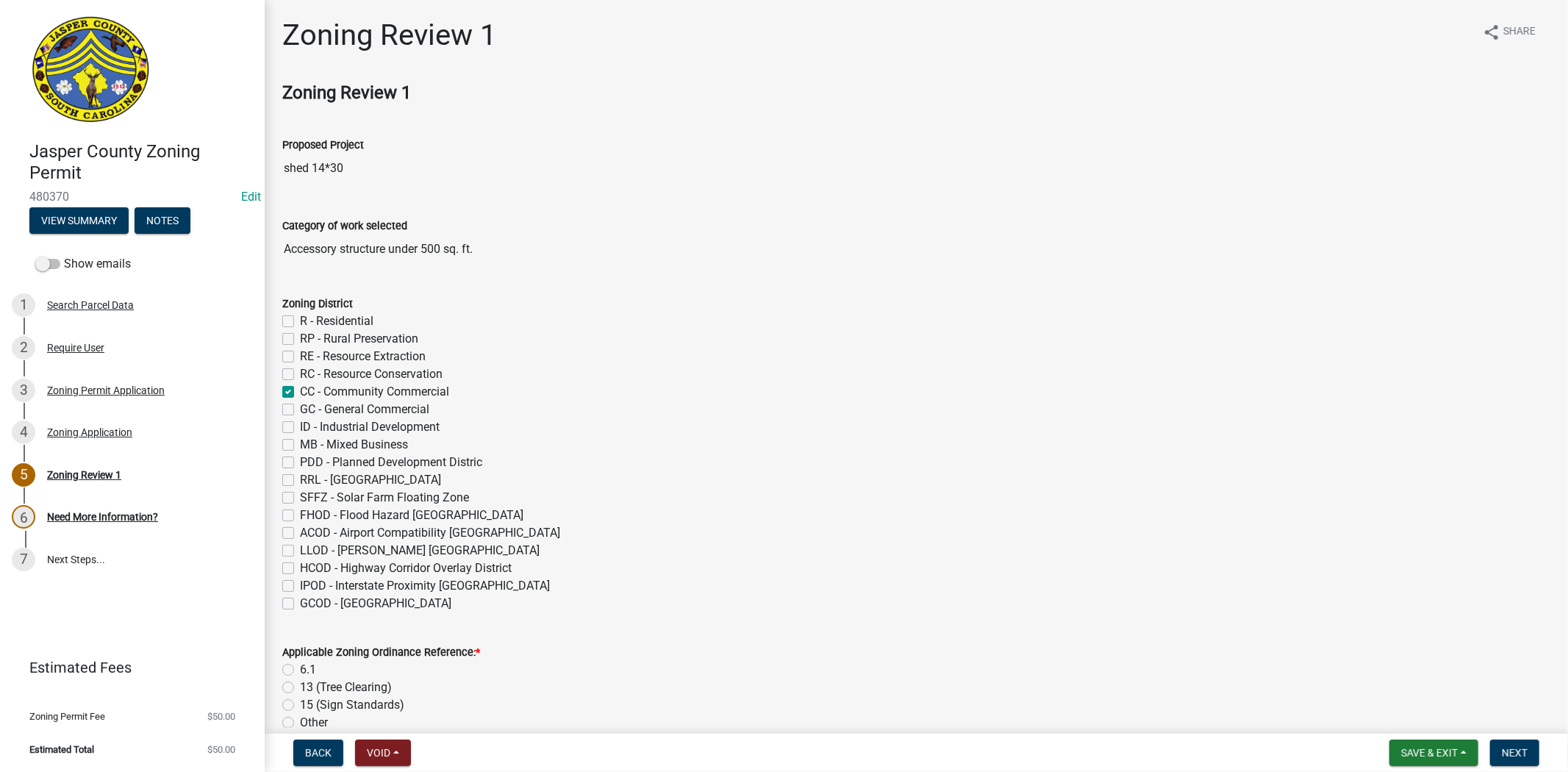
checkbox input "false"
checkbox input "true"
checkbox input "false"
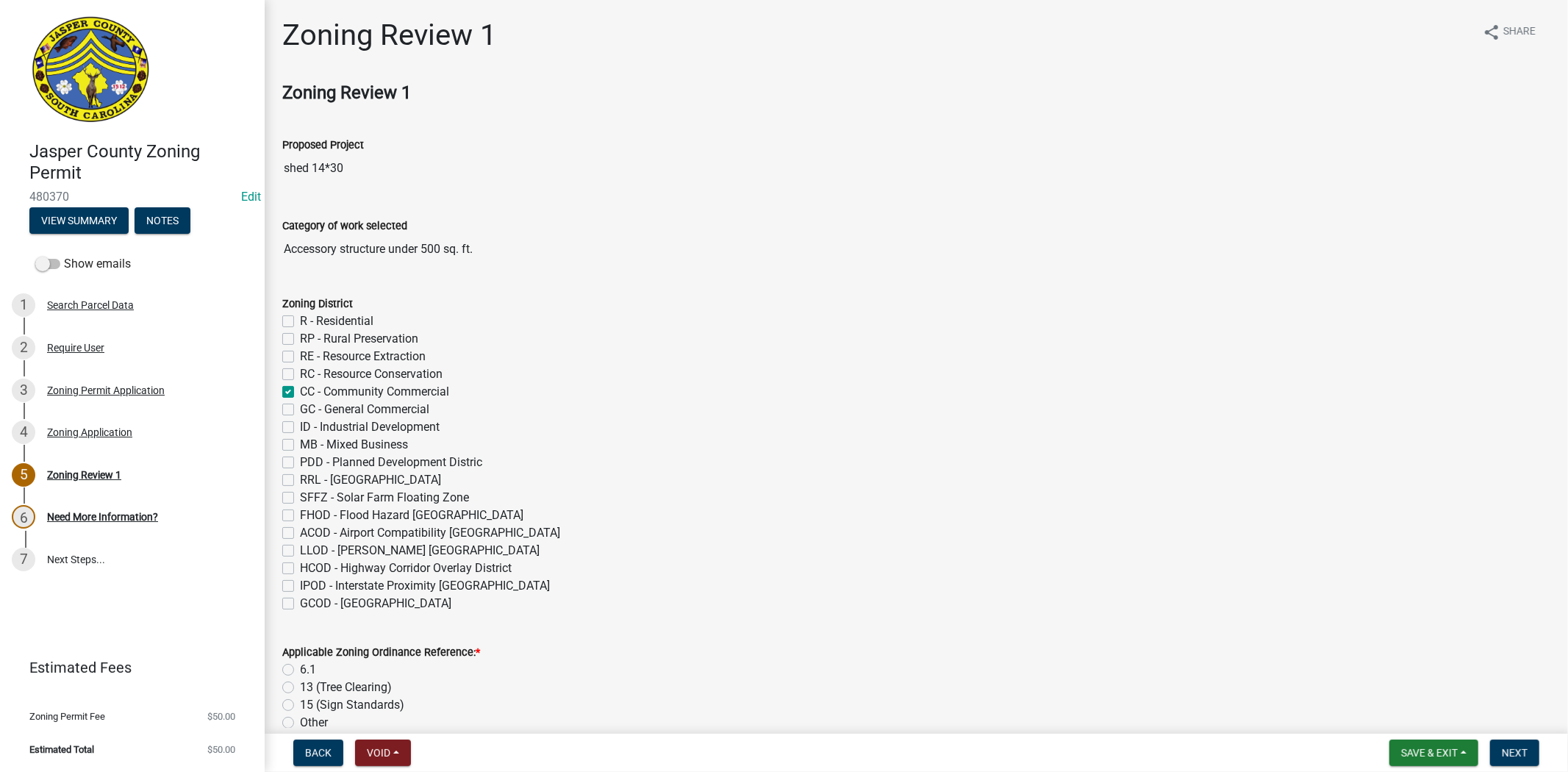
checkbox input "false"
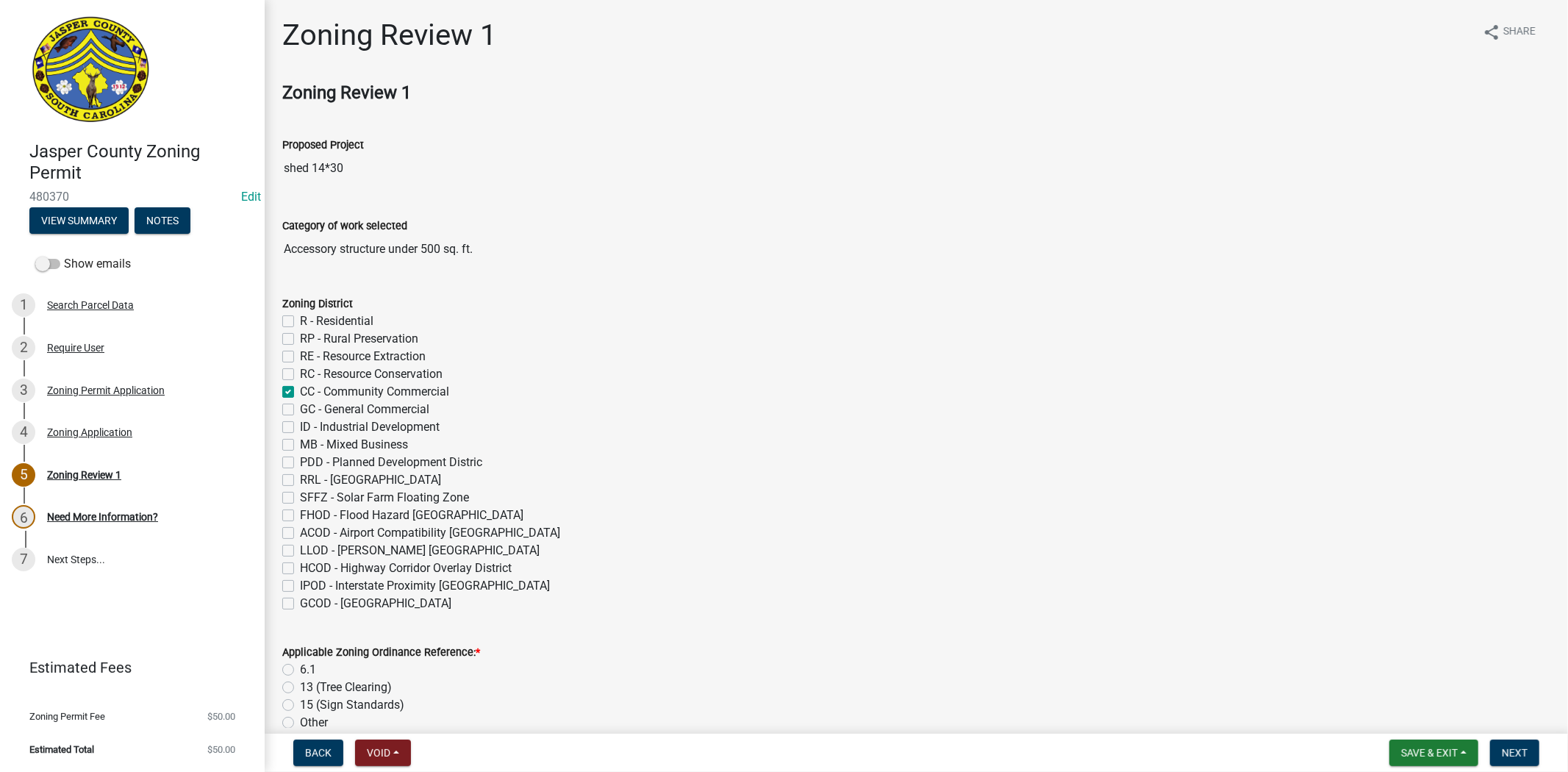
checkbox input "false"
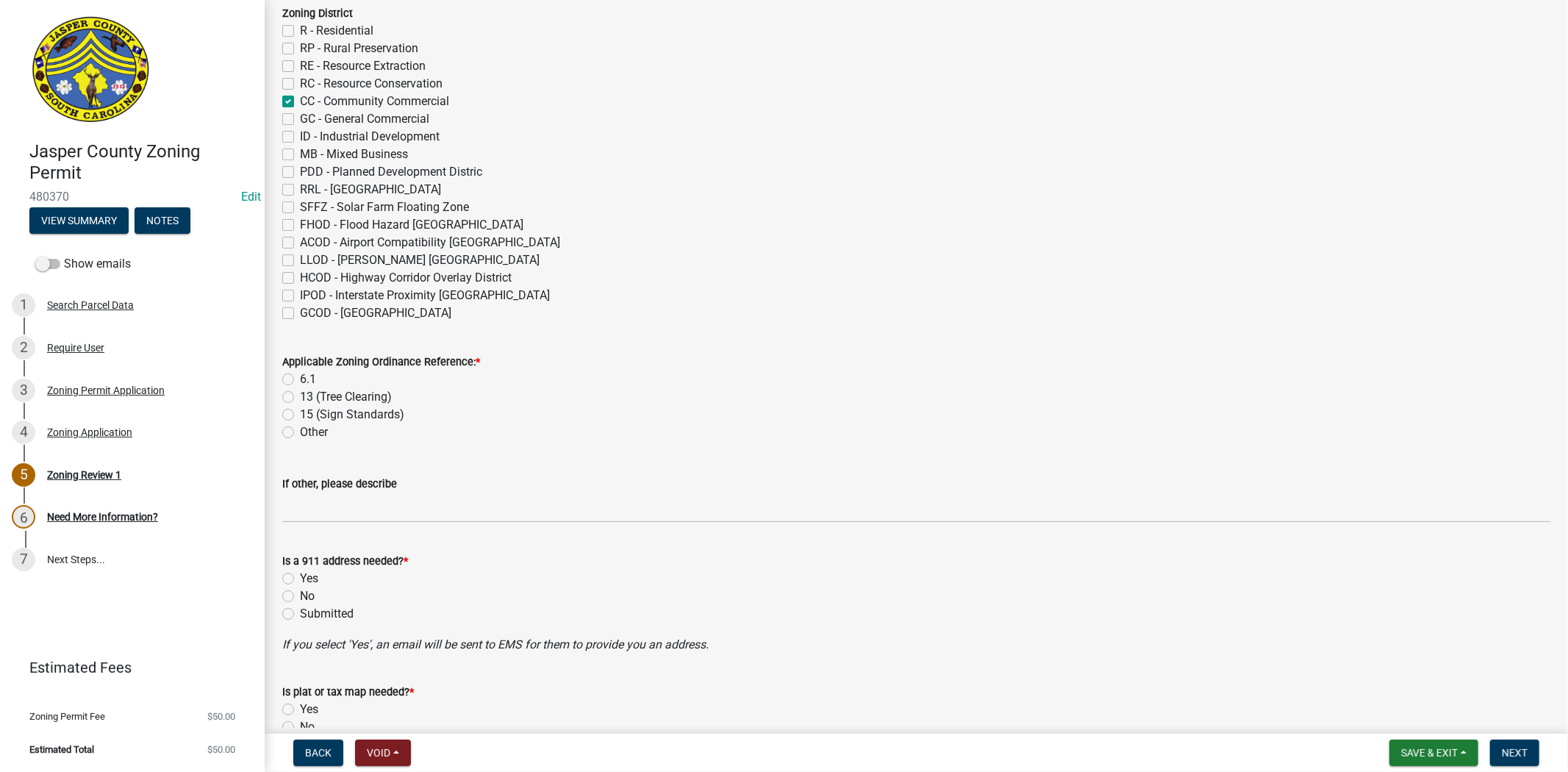
scroll to position [326, 0]
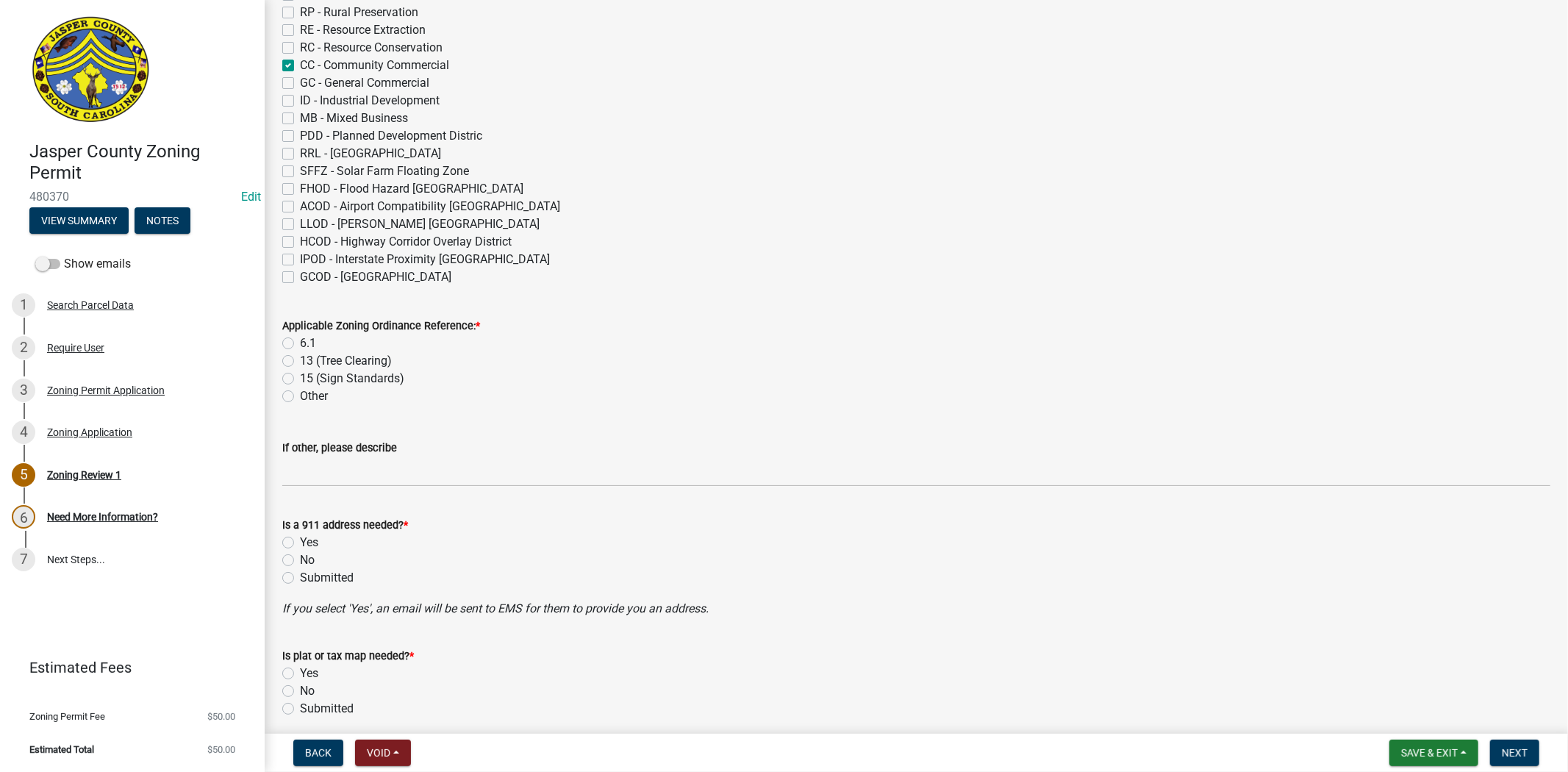
click at [300, 343] on label "6.1" at bounding box center [308, 344] width 16 height 18
click at [300, 343] on input "6.1" at bounding box center [305, 340] width 10 height 10
radio input "true"
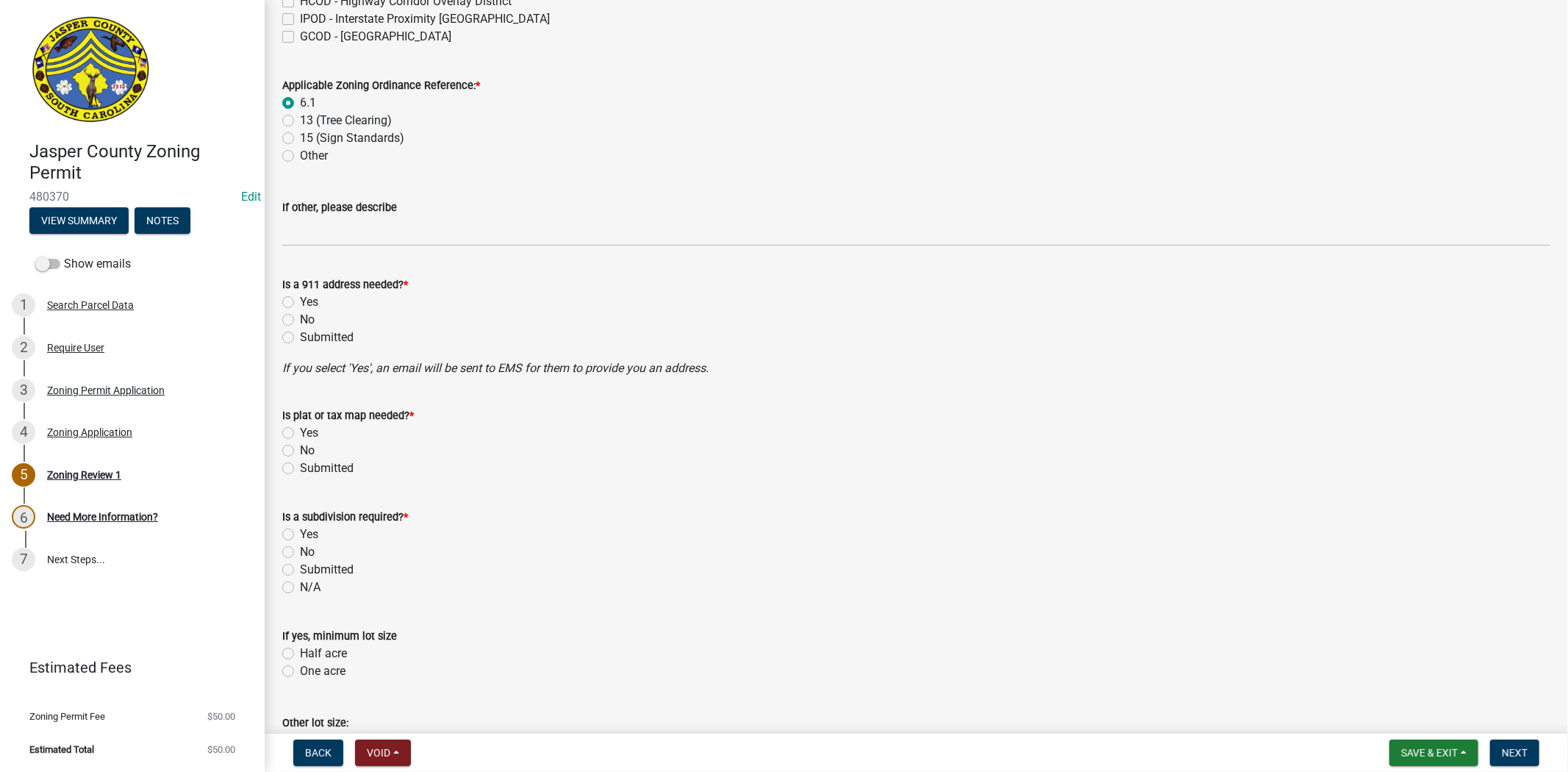
scroll to position [571, 0]
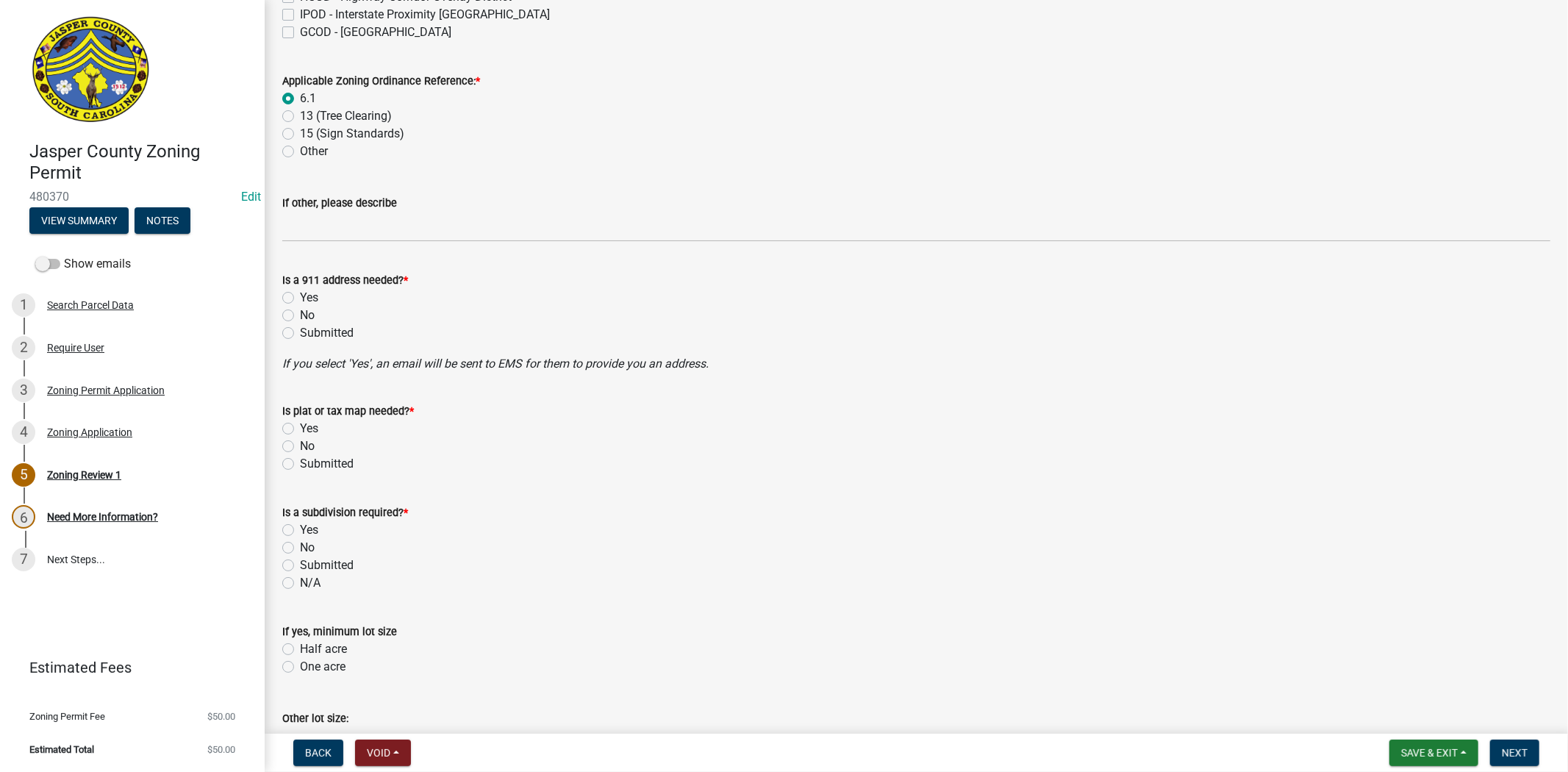
click at [300, 313] on label "No" at bounding box center [307, 315] width 15 height 18
click at [300, 313] on input "No" at bounding box center [305, 311] width 10 height 10
radio input "true"
click at [300, 444] on label "No" at bounding box center [307, 447] width 15 height 18
click at [300, 444] on input "No" at bounding box center [305, 443] width 10 height 10
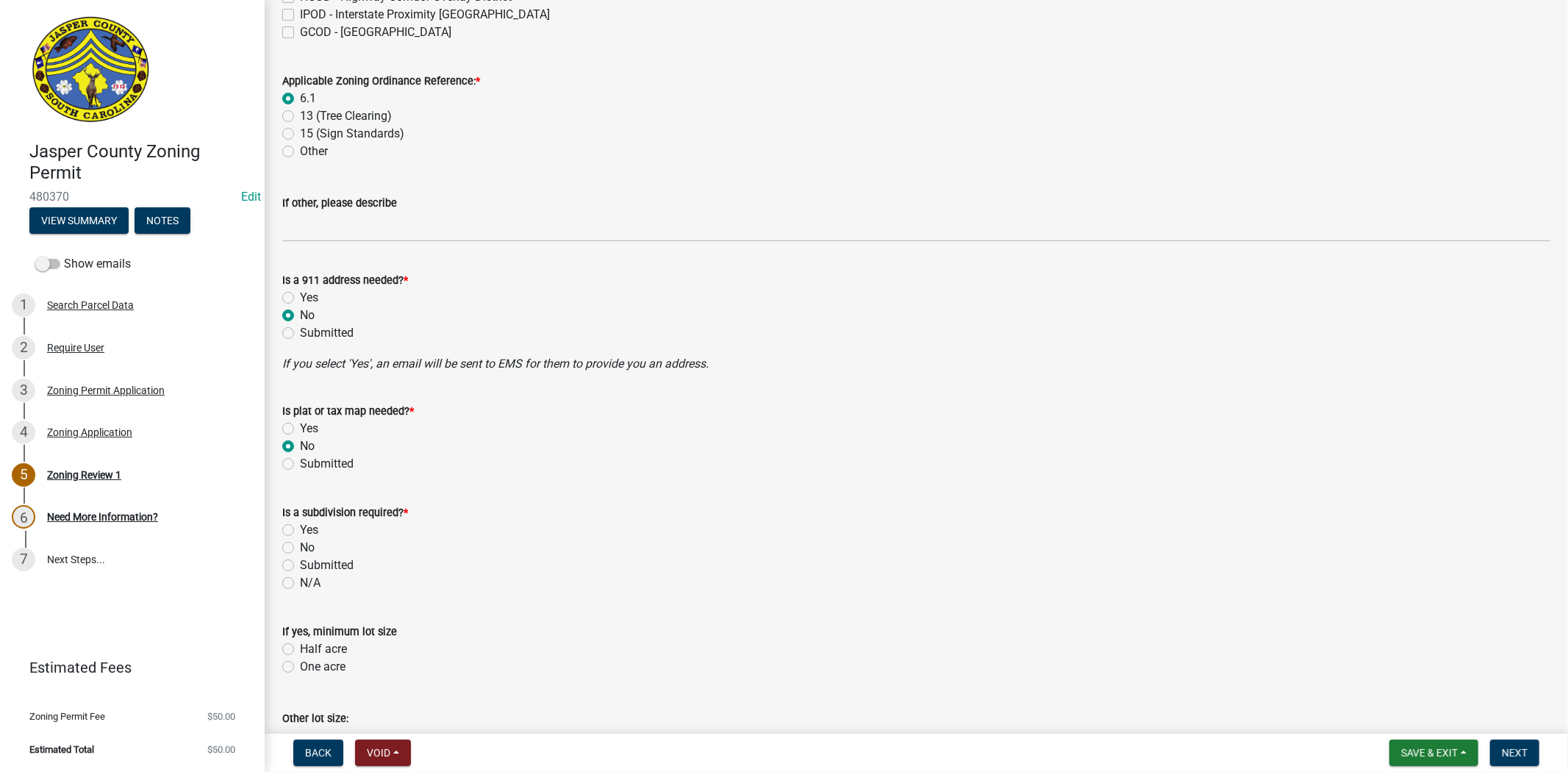
radio input "true"
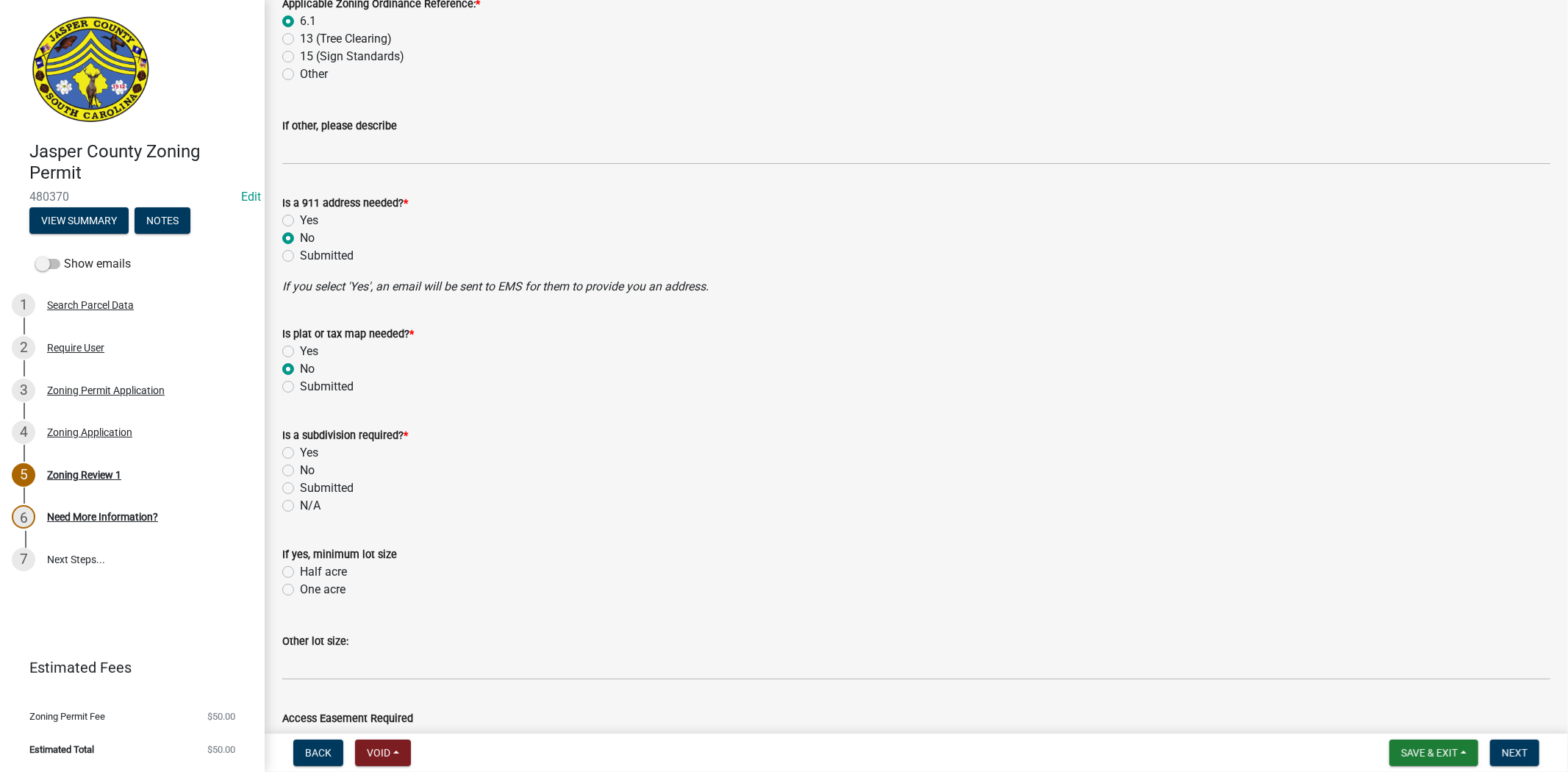
scroll to position [735, 0]
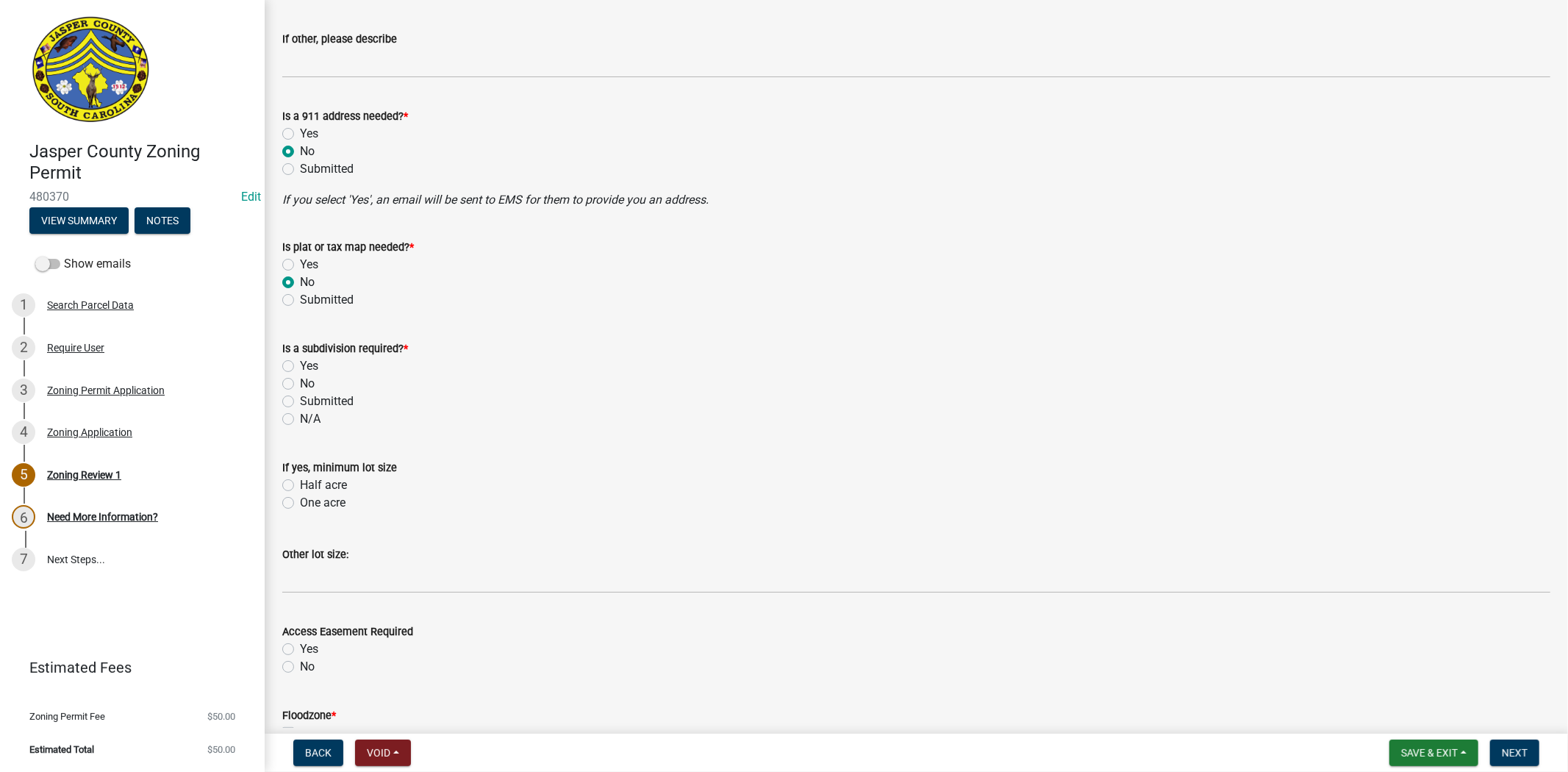
click at [300, 384] on label "No" at bounding box center [307, 384] width 15 height 18
click at [300, 384] on input "No" at bounding box center [305, 380] width 10 height 10
radio input "true"
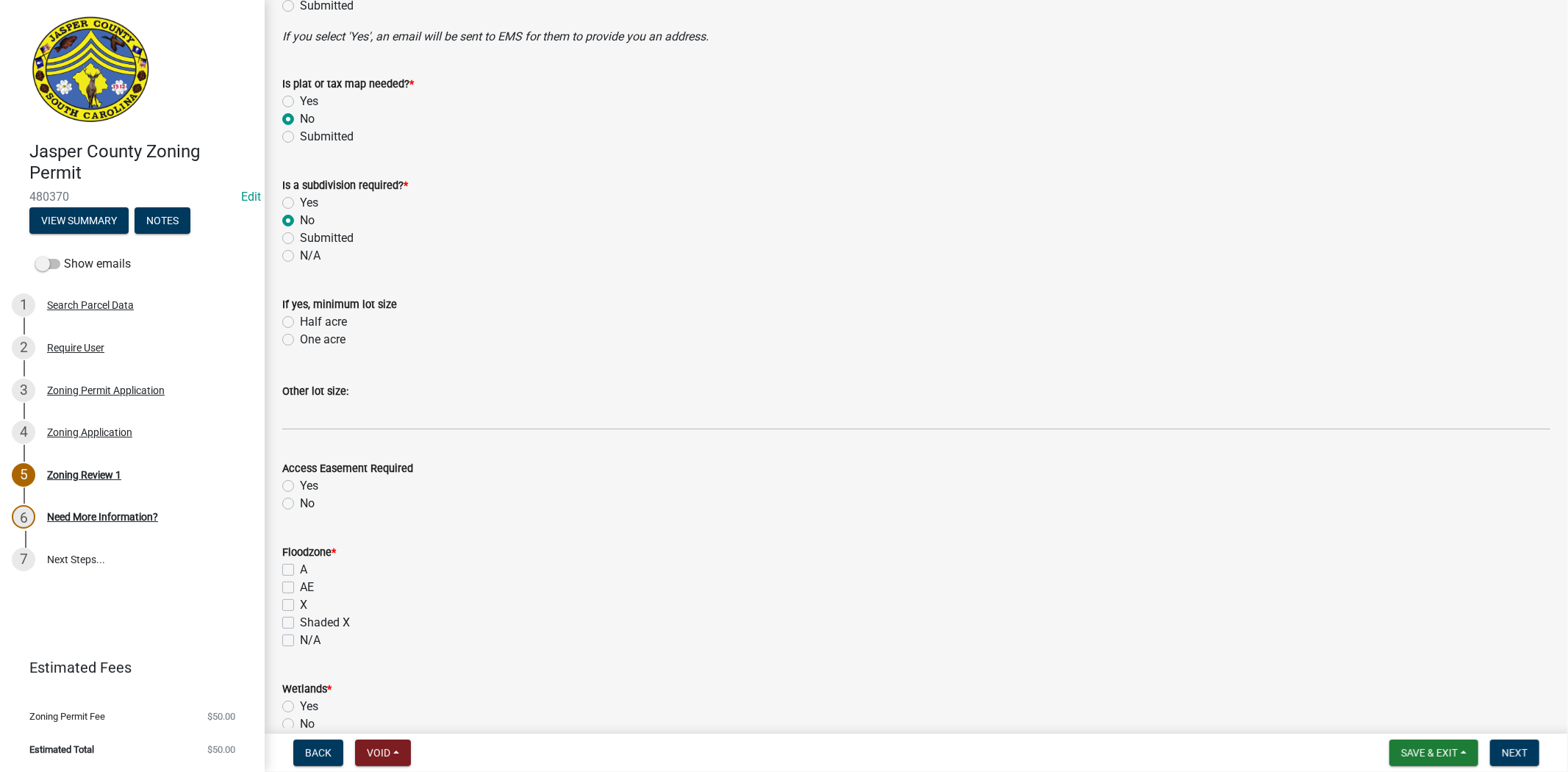
scroll to position [1144, 0]
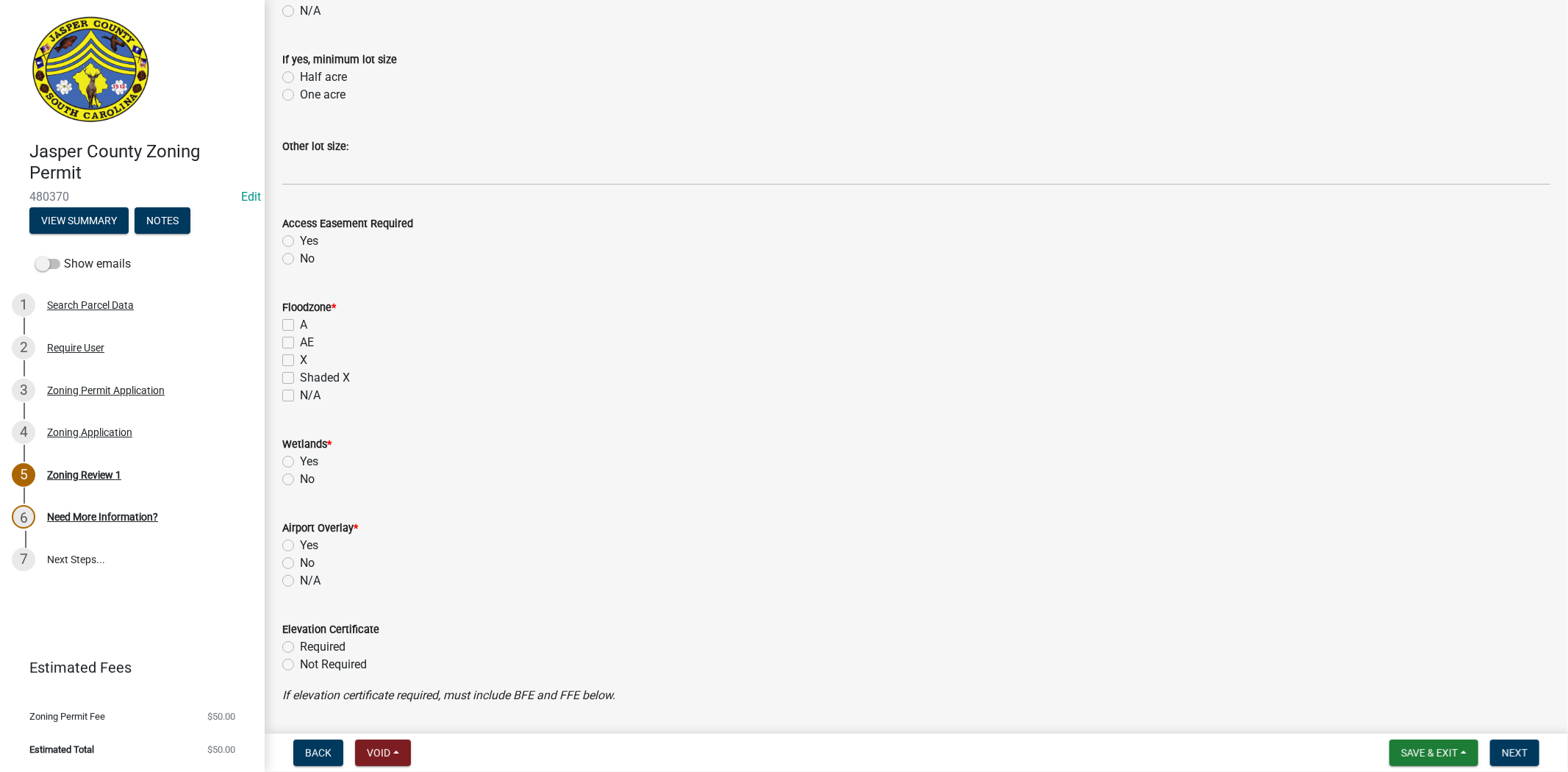
click at [300, 256] on label "No" at bounding box center [307, 259] width 15 height 18
click at [300, 256] on input "No" at bounding box center [305, 255] width 10 height 10
radio input "true"
click at [300, 322] on label "A" at bounding box center [303, 325] width 7 height 18
click at [300, 322] on input "A" at bounding box center [305, 321] width 10 height 10
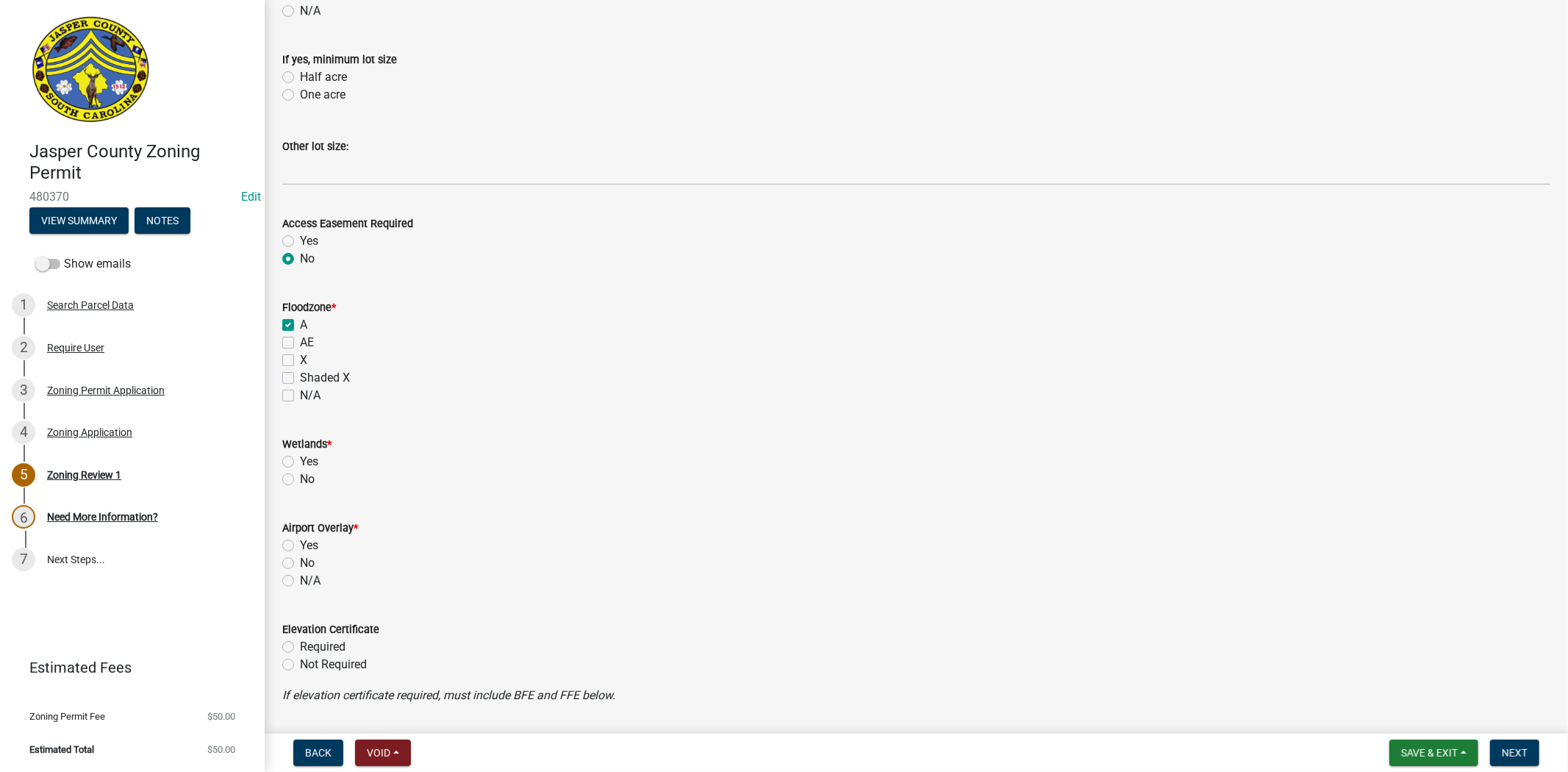
checkbox input "true"
checkbox input "false"
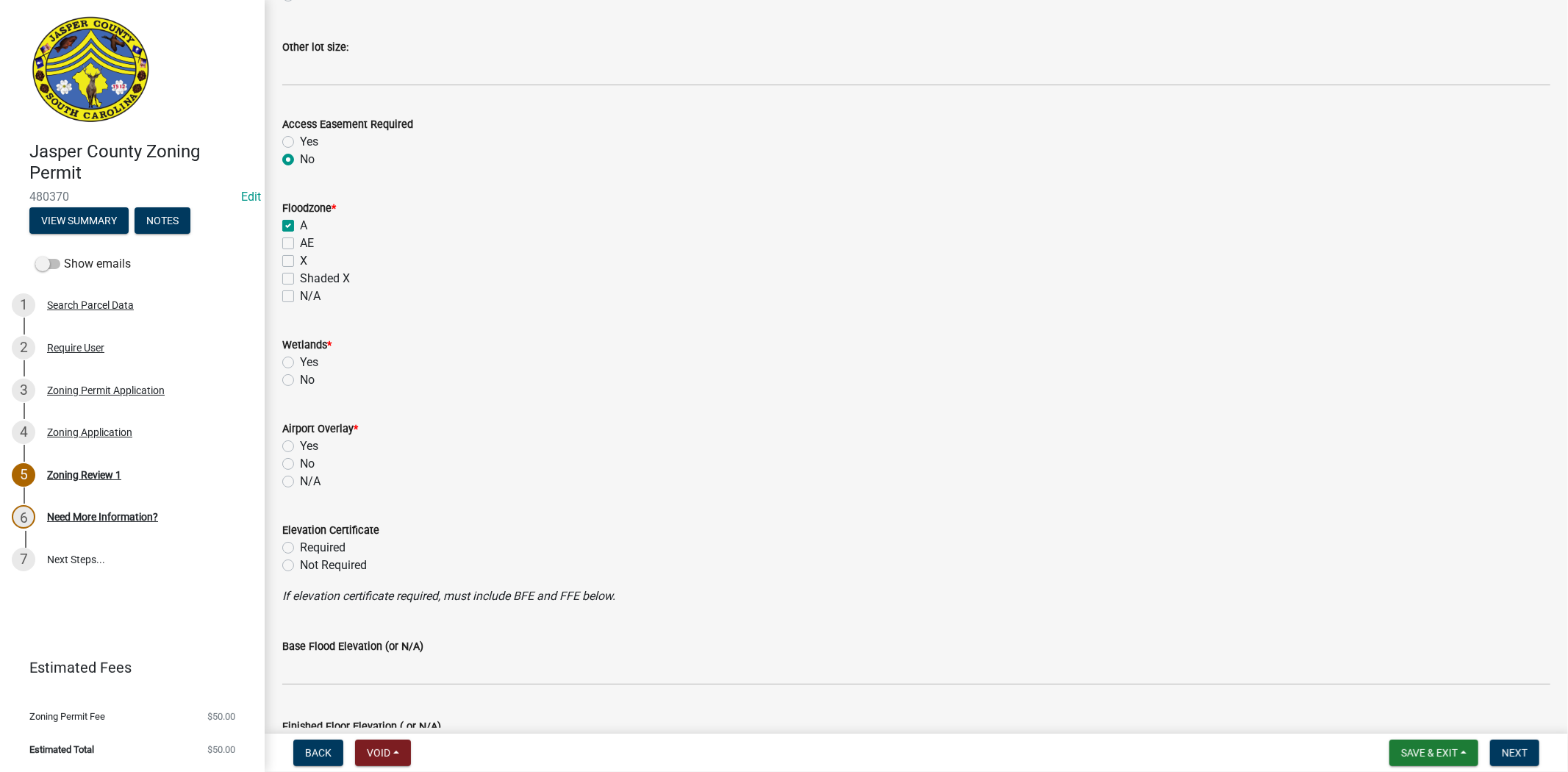
scroll to position [1389, 0]
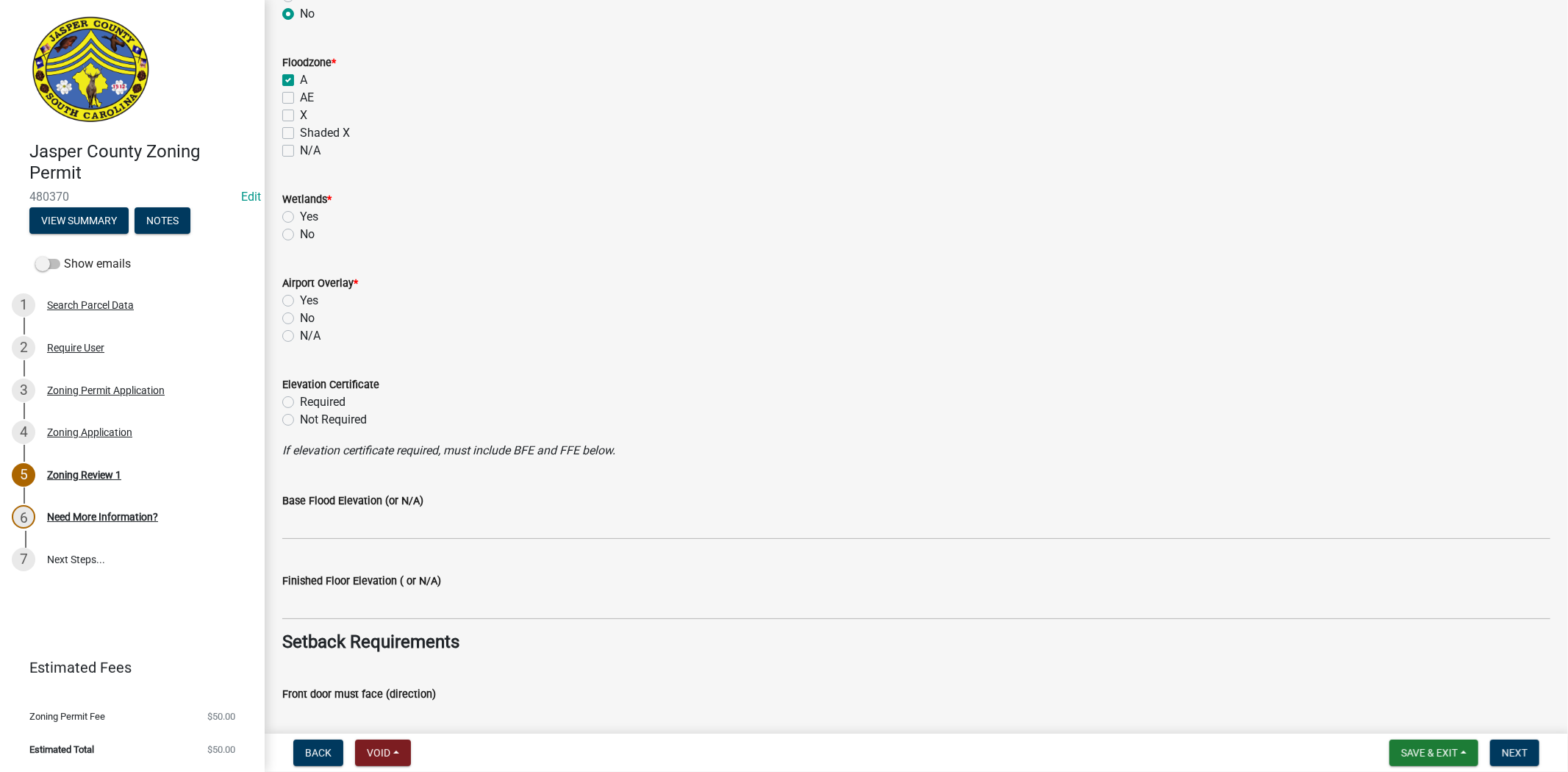
click at [300, 233] on label "No" at bounding box center [307, 234] width 15 height 18
click at [300, 233] on input "No" at bounding box center [305, 230] width 10 height 10
radio input "true"
click at [300, 316] on label "No" at bounding box center [307, 318] width 15 height 18
click at [300, 316] on input "No" at bounding box center [305, 314] width 10 height 10
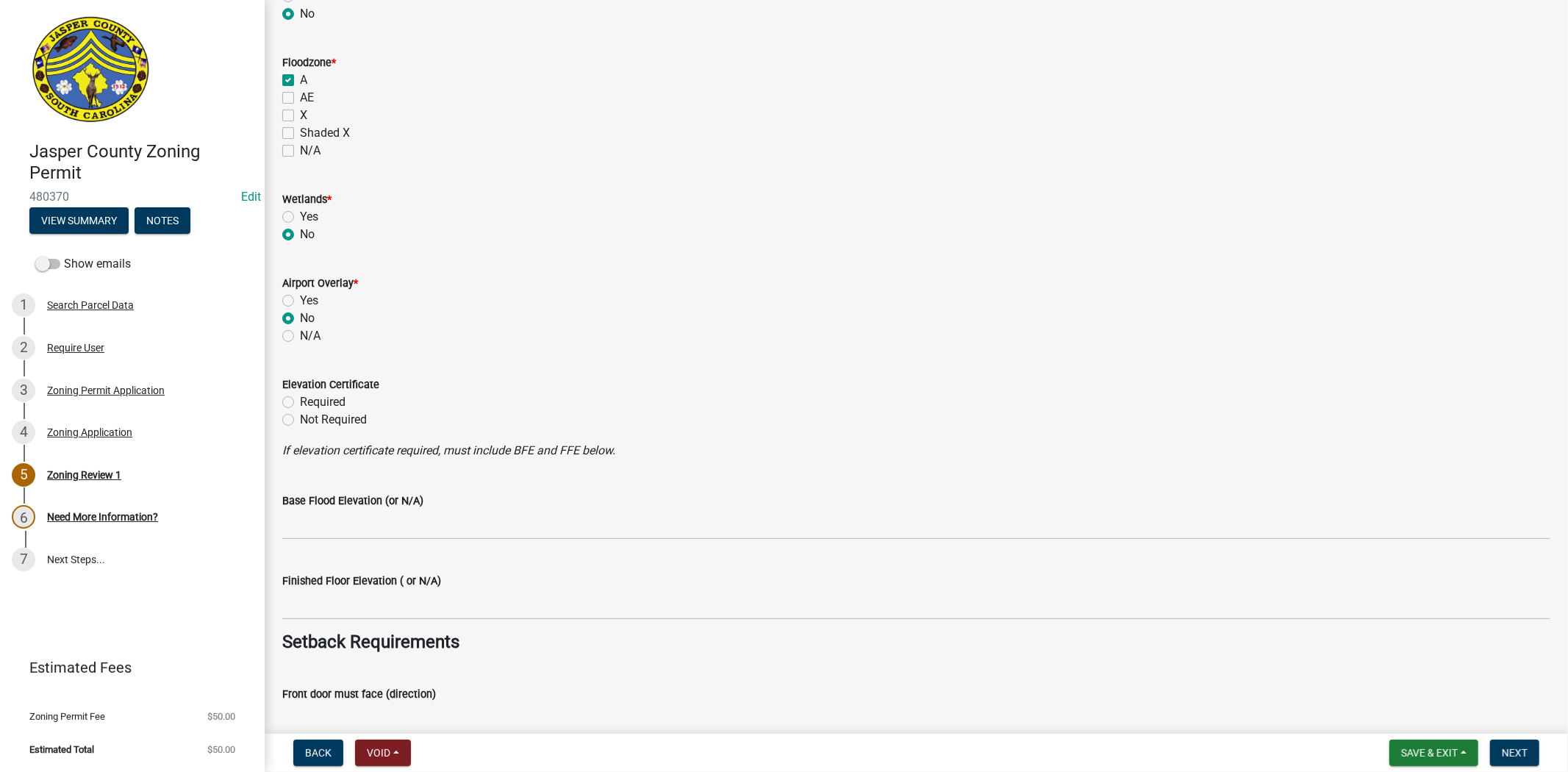
radio input "true"
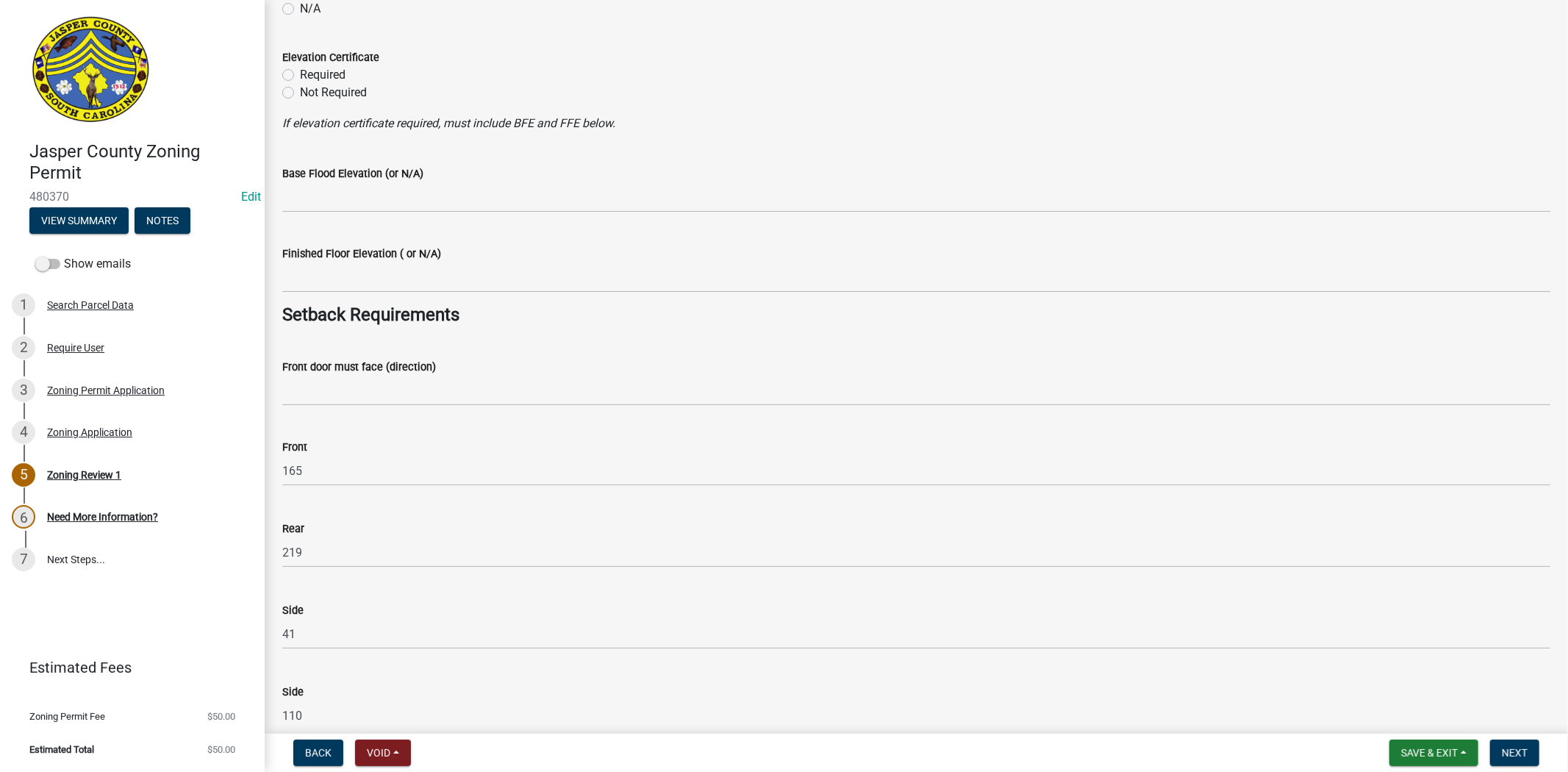
scroll to position [1879, 0]
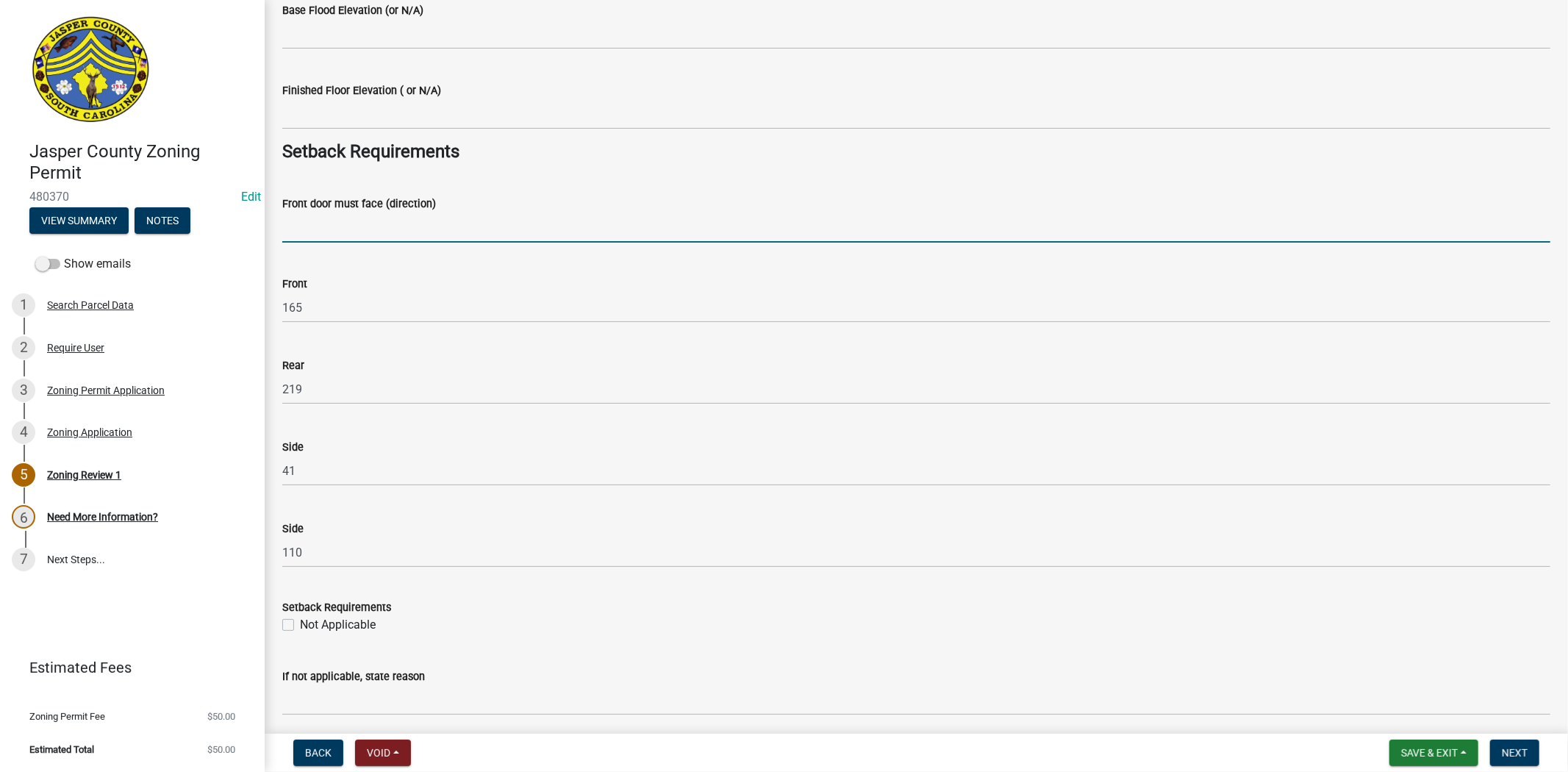
click at [386, 230] on input "Front door must face (direction)" at bounding box center [916, 227] width 1268 height 31
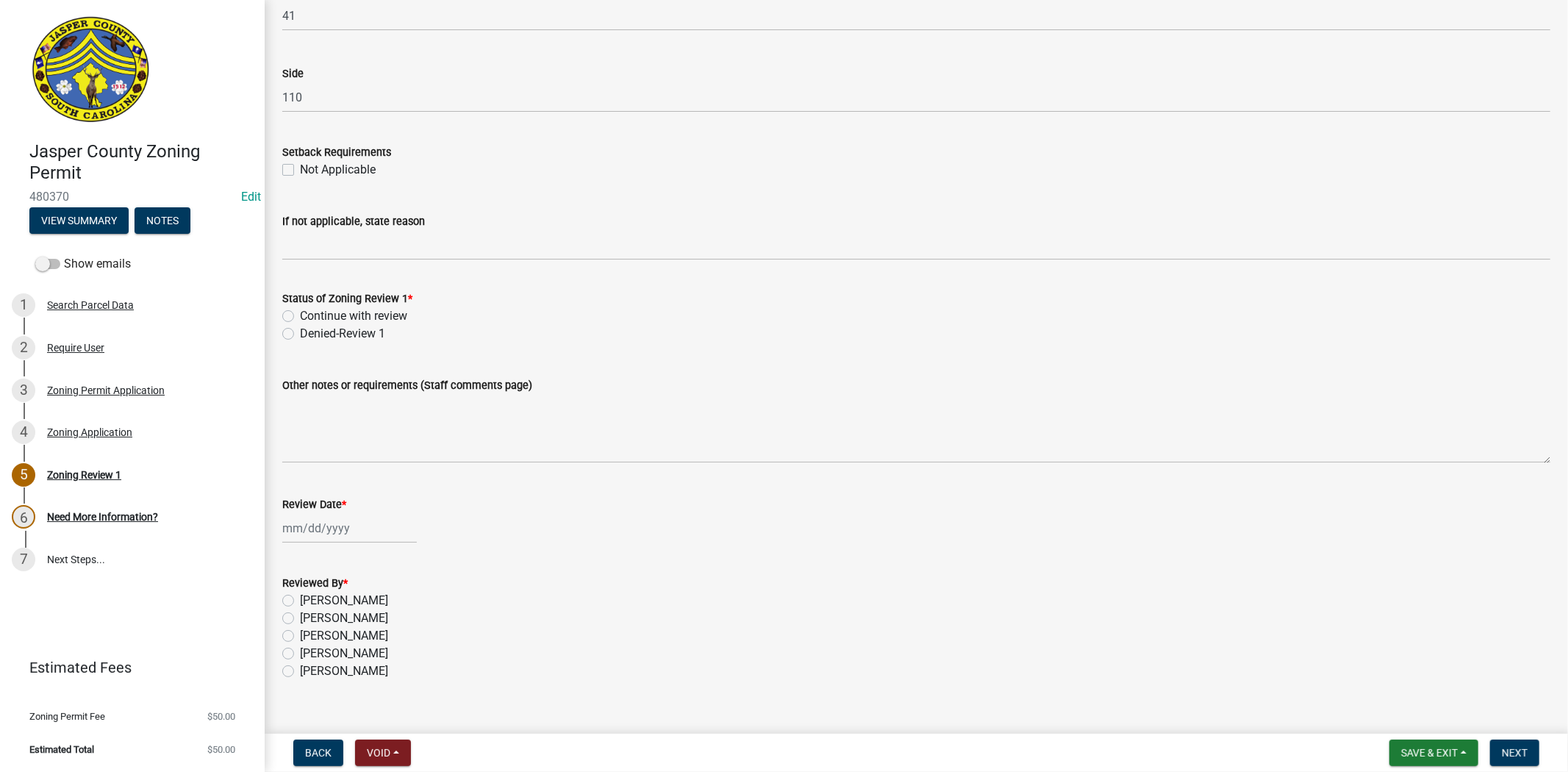
scroll to position [2358, 0]
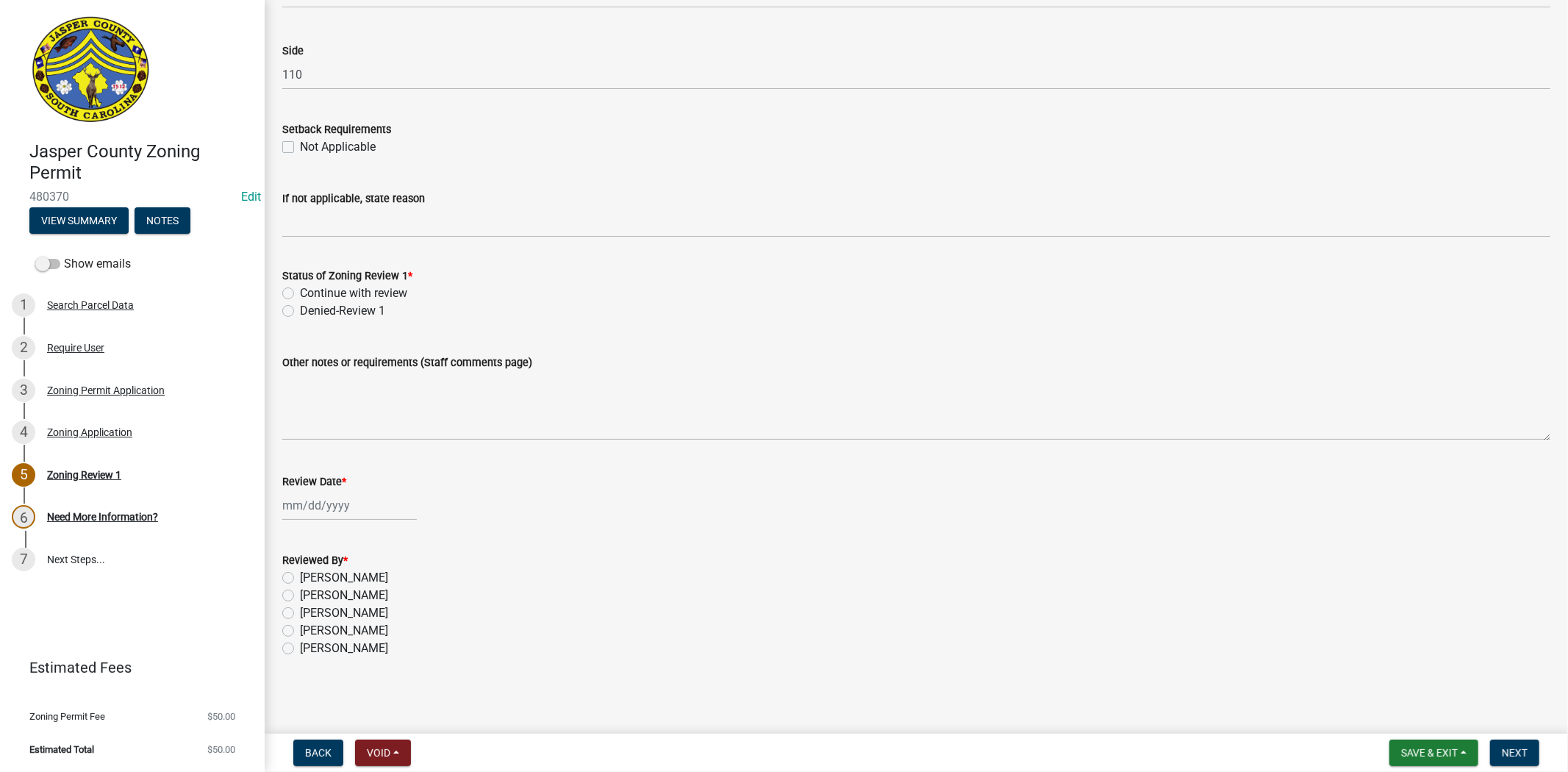
type input "south okatie highway"
click at [300, 289] on label "Continue with review" at bounding box center [354, 294] width 108 height 18
click at [300, 289] on input "Continue with review" at bounding box center [305, 290] width 10 height 10
radio input "true"
click at [287, 498] on div at bounding box center [350, 505] width 134 height 31
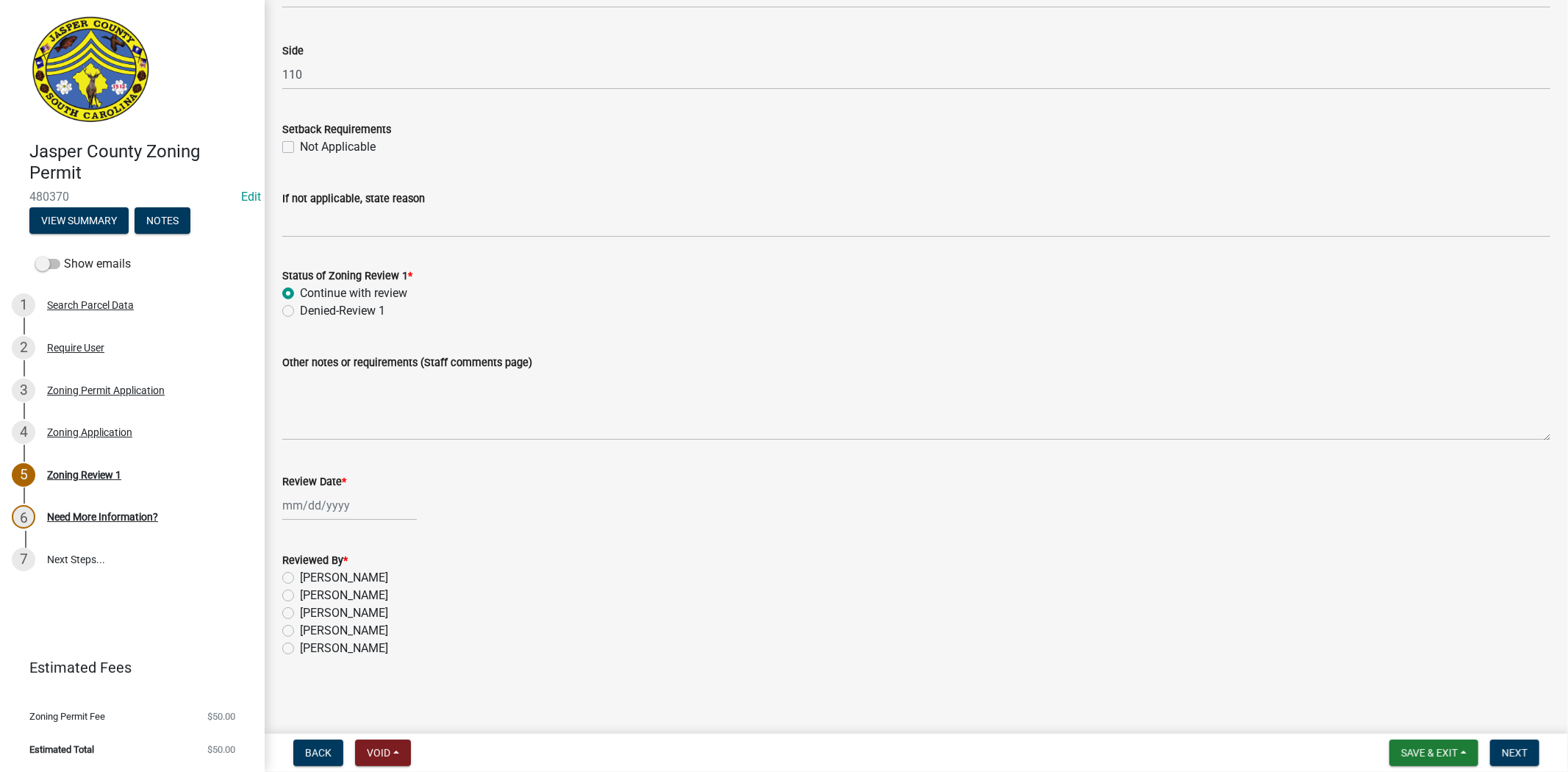
select select "9"
select select "2025"
click at [362, 625] on div "18" at bounding box center [368, 631] width 24 height 24
type input "[DATE]"
click at [300, 577] on label "[PERSON_NAME]" at bounding box center [344, 578] width 88 height 18
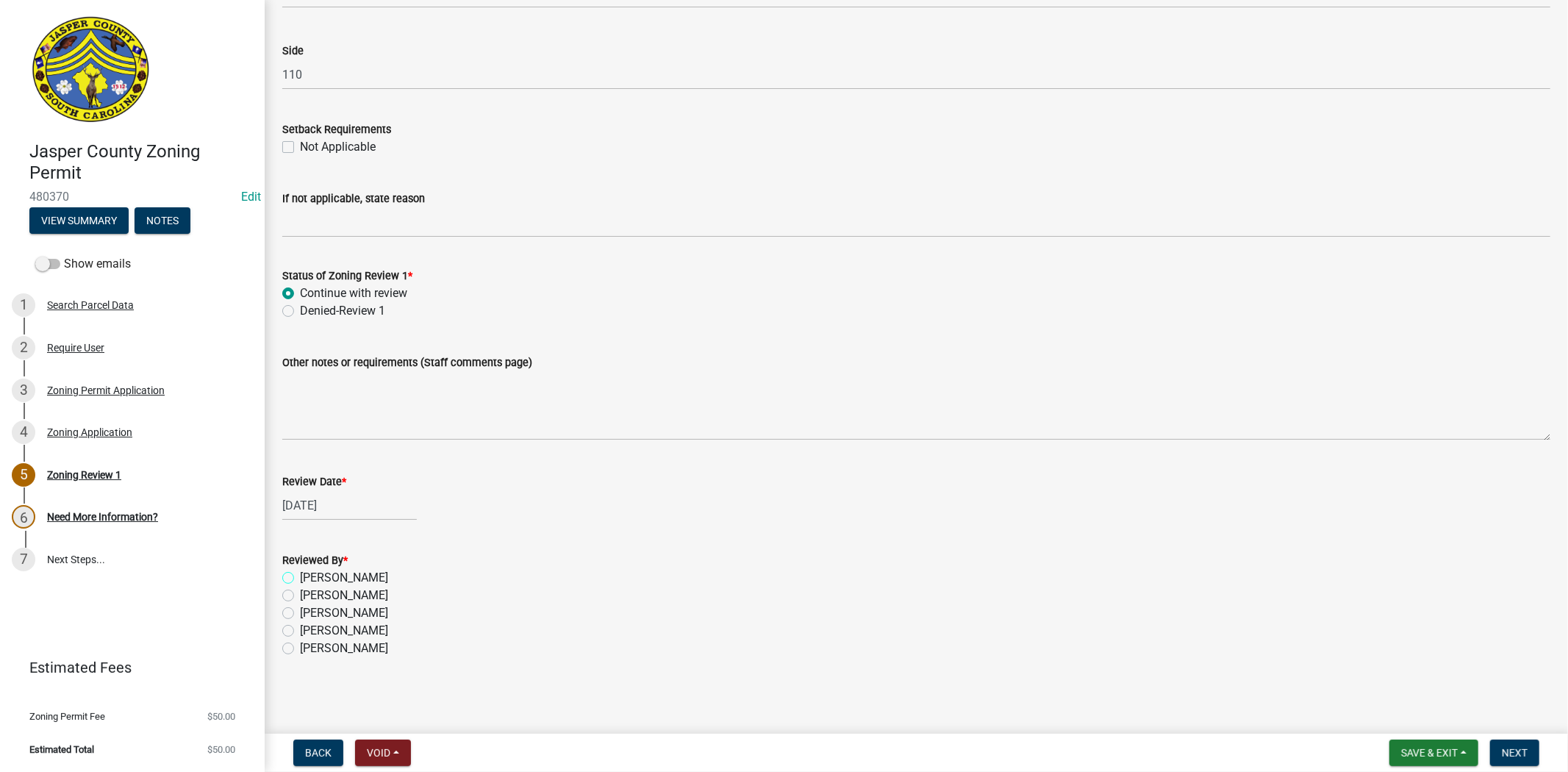
click at [300, 577] on input "[PERSON_NAME]" at bounding box center [305, 574] width 10 height 10
radio input "true"
click at [1517, 747] on span "Next" at bounding box center [1515, 753] width 26 height 12
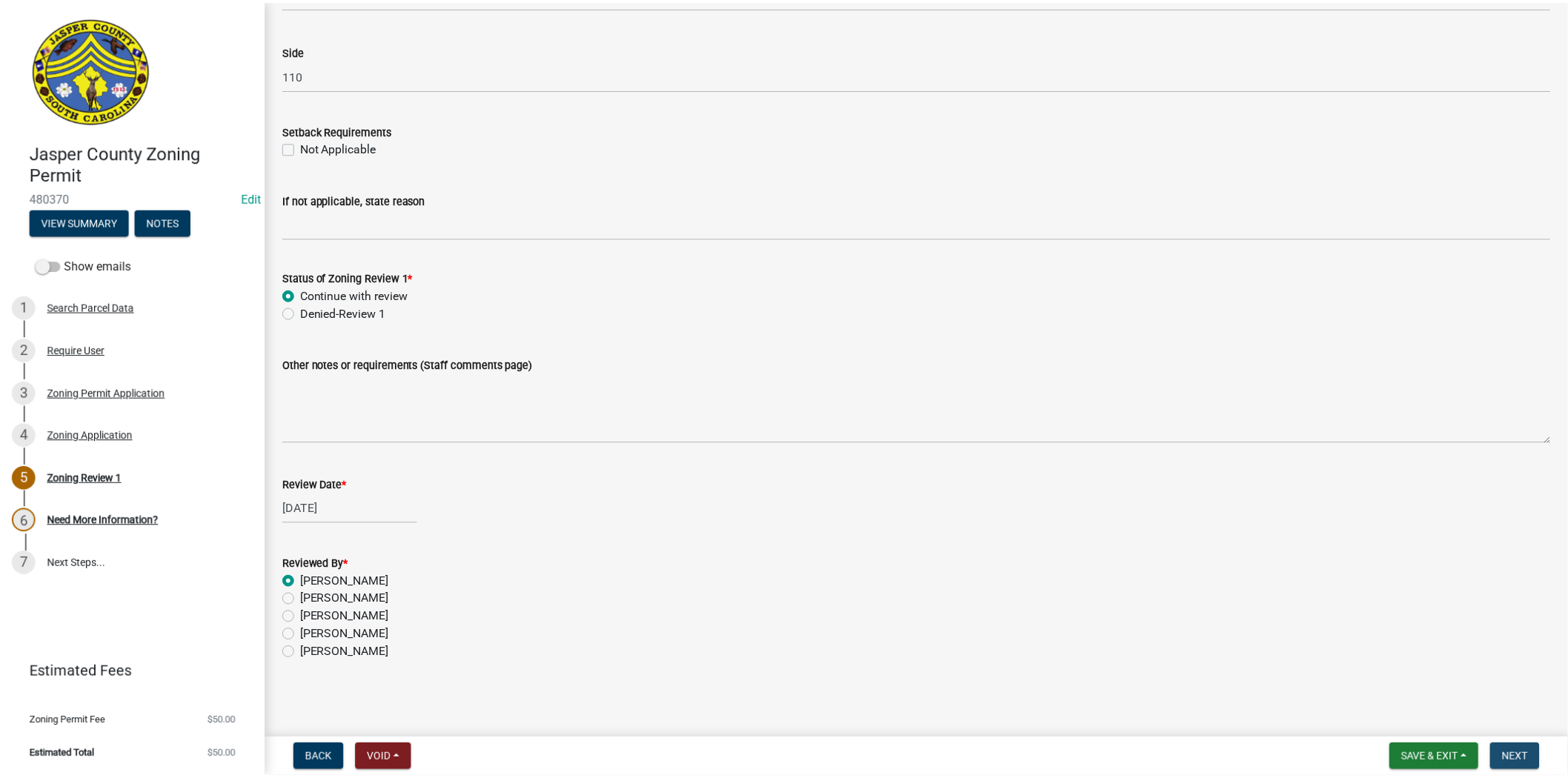
scroll to position [0, 0]
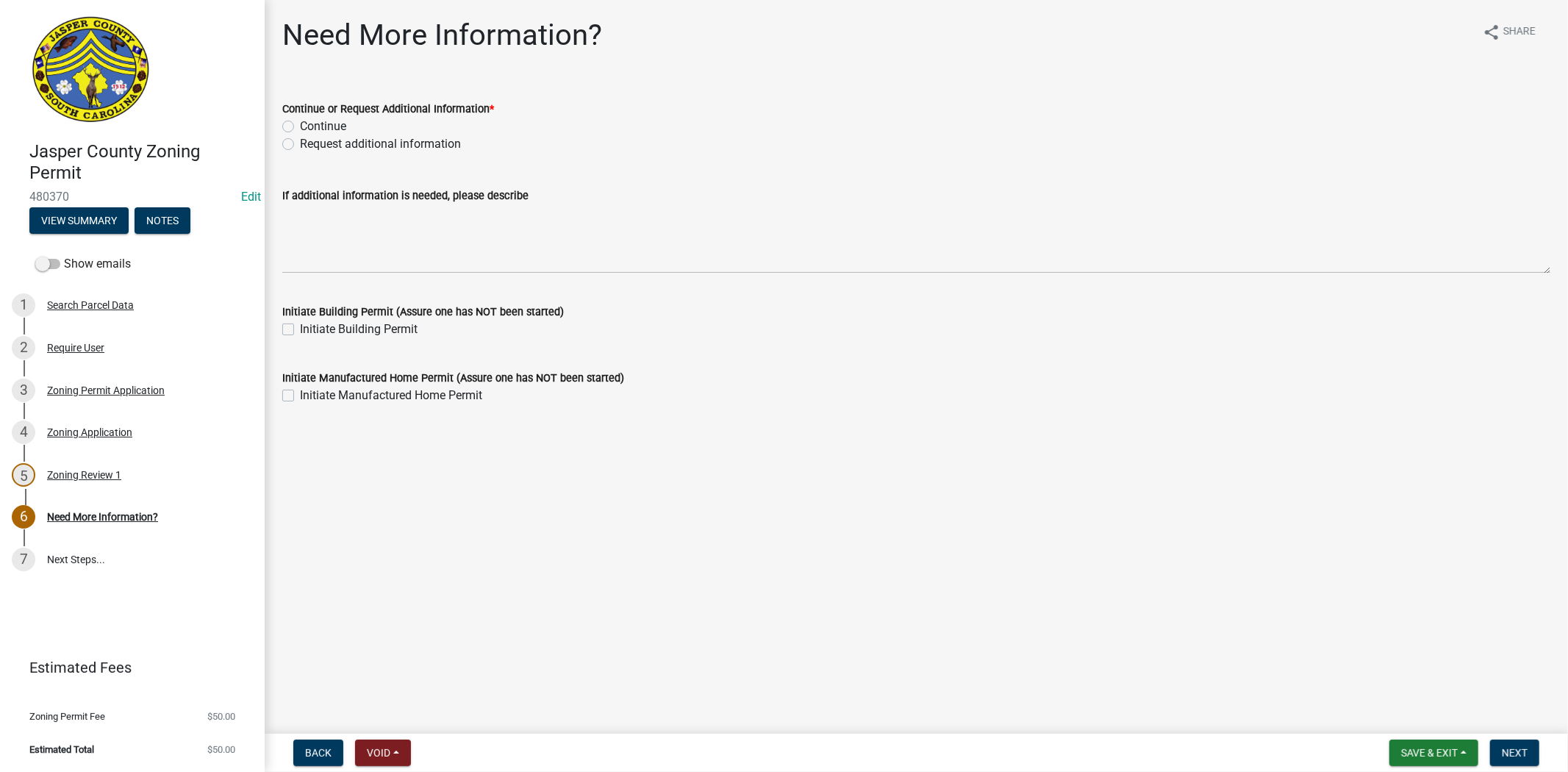
click at [300, 126] on label "Continue" at bounding box center [323, 127] width 46 height 18
click at [300, 126] on input "Continue" at bounding box center [305, 123] width 10 height 10
radio input "true"
click at [1525, 756] on span "Next" at bounding box center [1515, 753] width 26 height 12
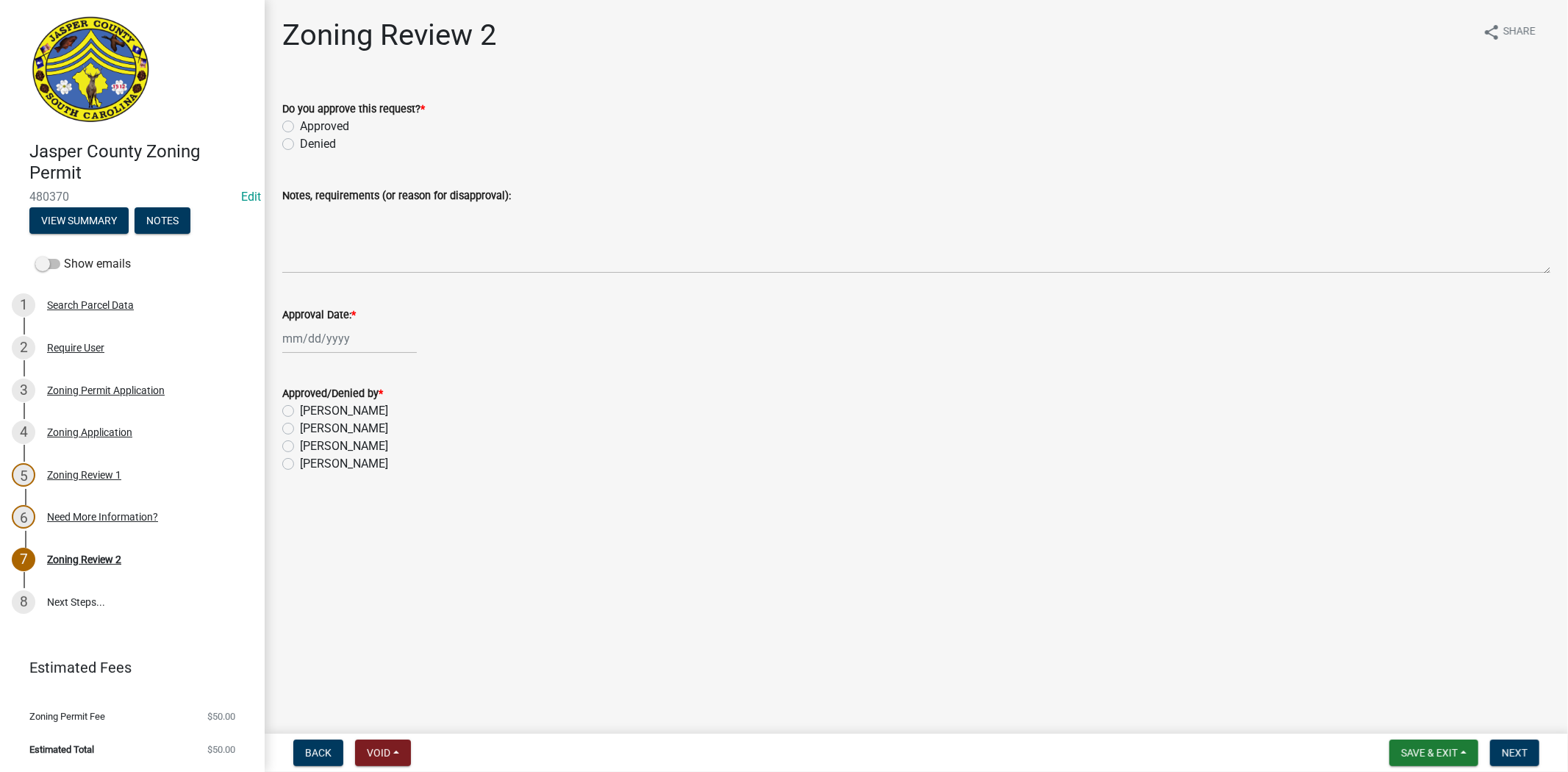
click at [300, 128] on label "Approved" at bounding box center [325, 127] width 49 height 18
click at [300, 128] on input "Approved" at bounding box center [305, 123] width 10 height 10
radio input "true"
click at [305, 335] on div at bounding box center [350, 338] width 134 height 31
select select "9"
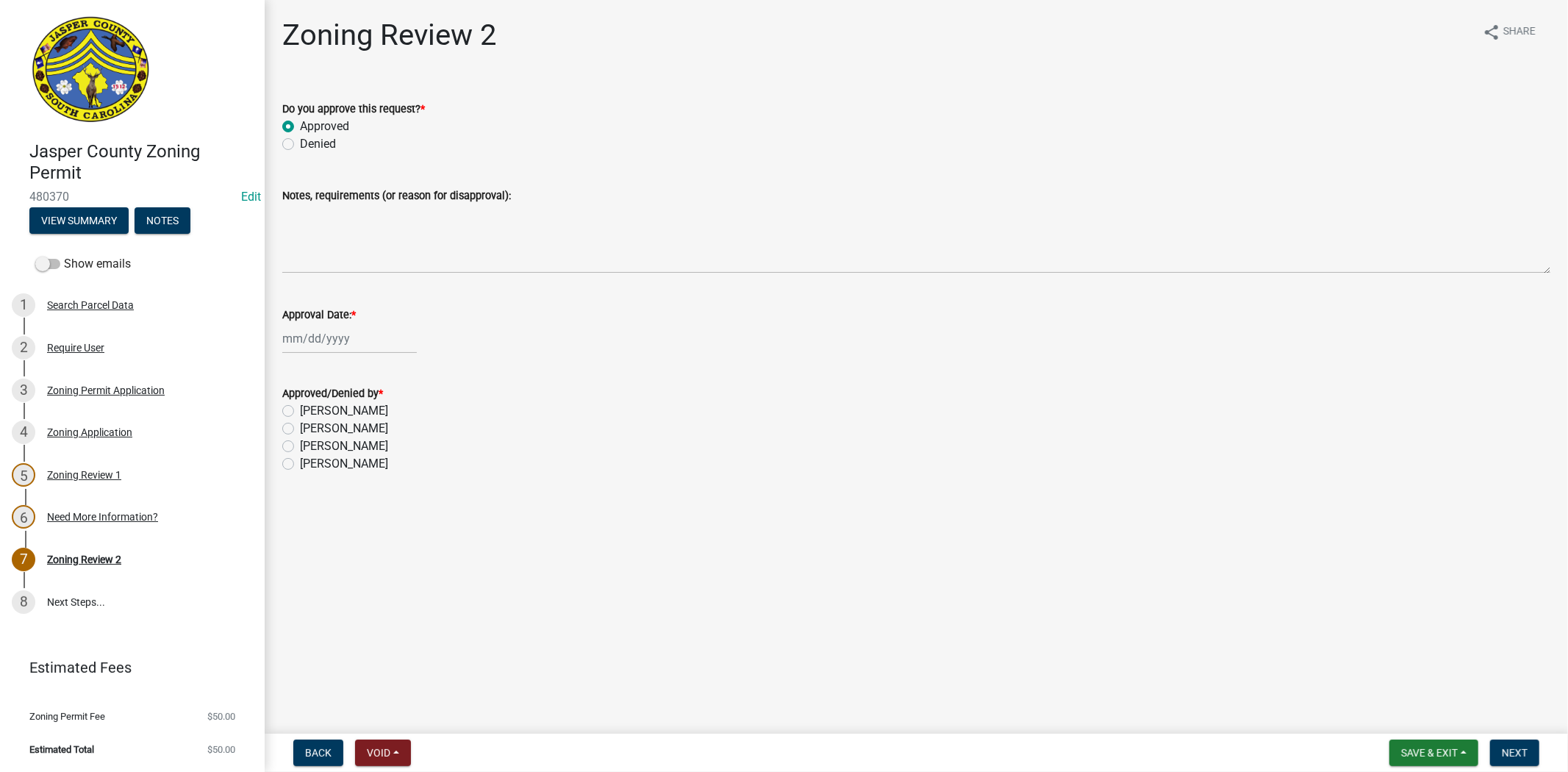
select select "2025"
click at [368, 452] on div "18" at bounding box center [368, 464] width 24 height 24
type input "[DATE]"
click at [300, 461] on label "[PERSON_NAME]" at bounding box center [344, 465] width 88 height 18
click at [300, 461] on input "[PERSON_NAME]" at bounding box center [305, 461] width 10 height 10
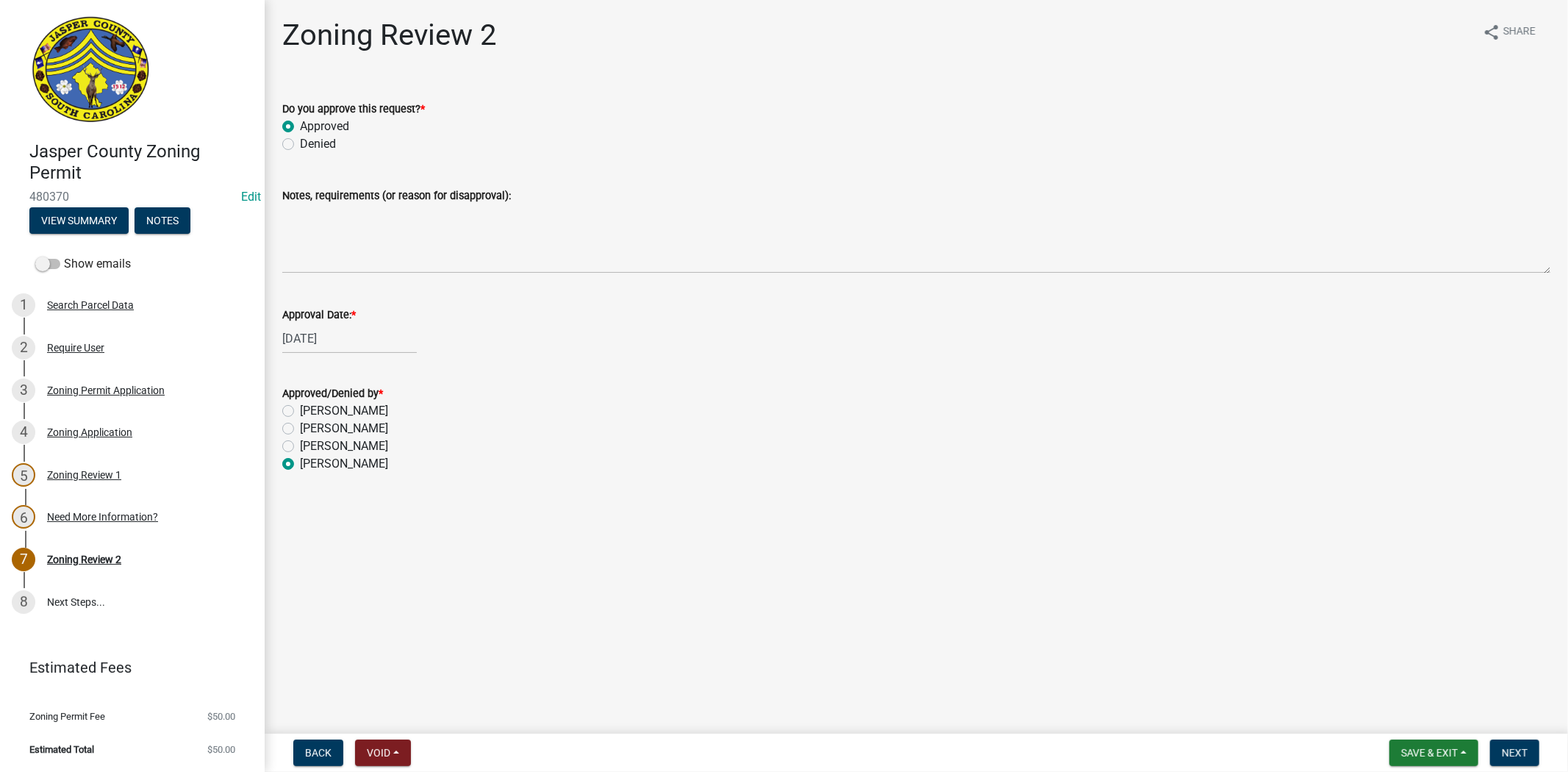
radio input "true"
click at [1504, 751] on span "Next" at bounding box center [1515, 753] width 26 height 12
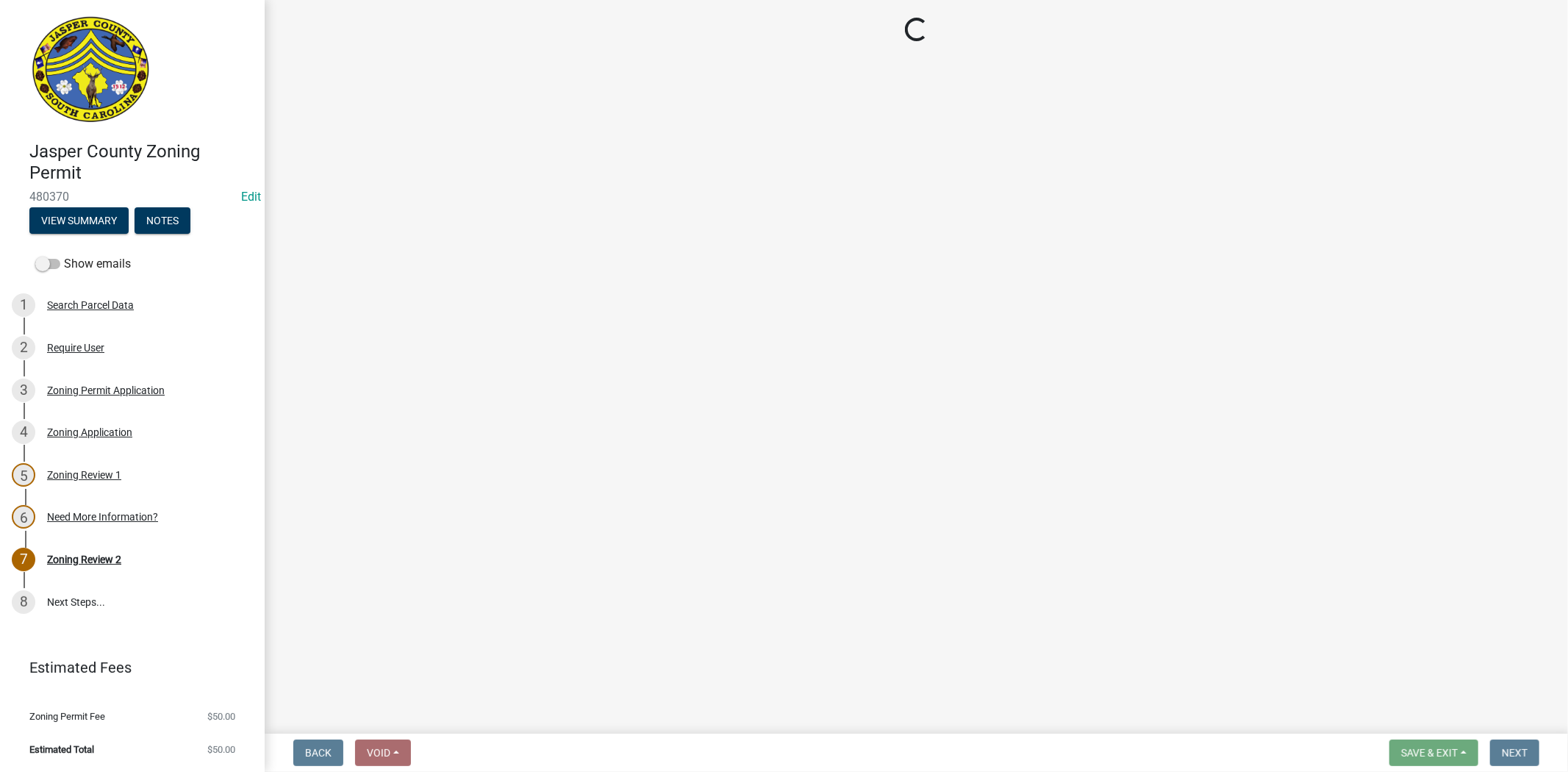
select select "3: 3"
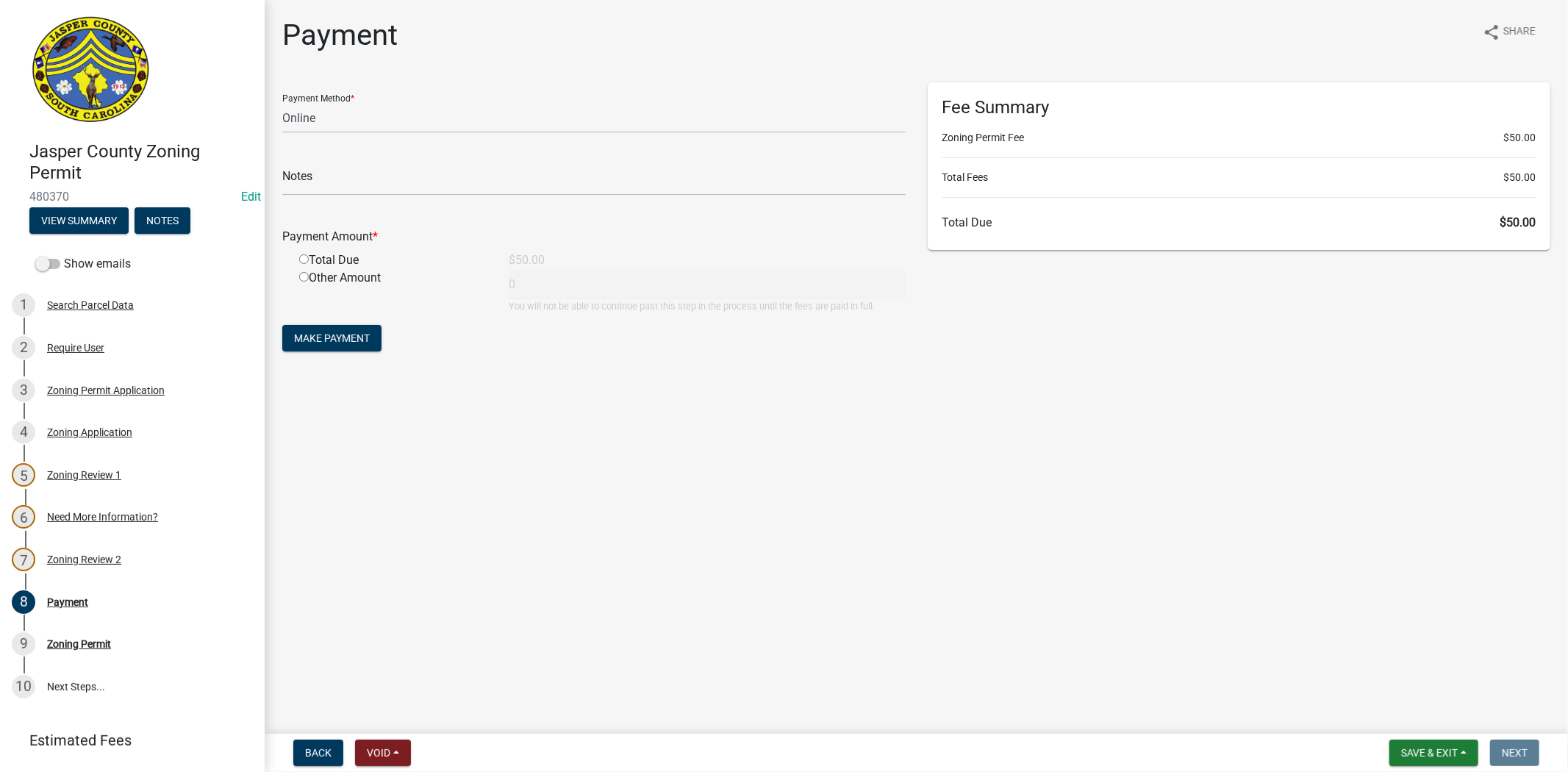
click at [305, 254] on input "radio" at bounding box center [304, 259] width 10 height 10
radio input "true"
type input "50"
click at [361, 120] on select "Credit Card POS Check Cash Online" at bounding box center [594, 118] width 623 height 31
select select "2: 1"
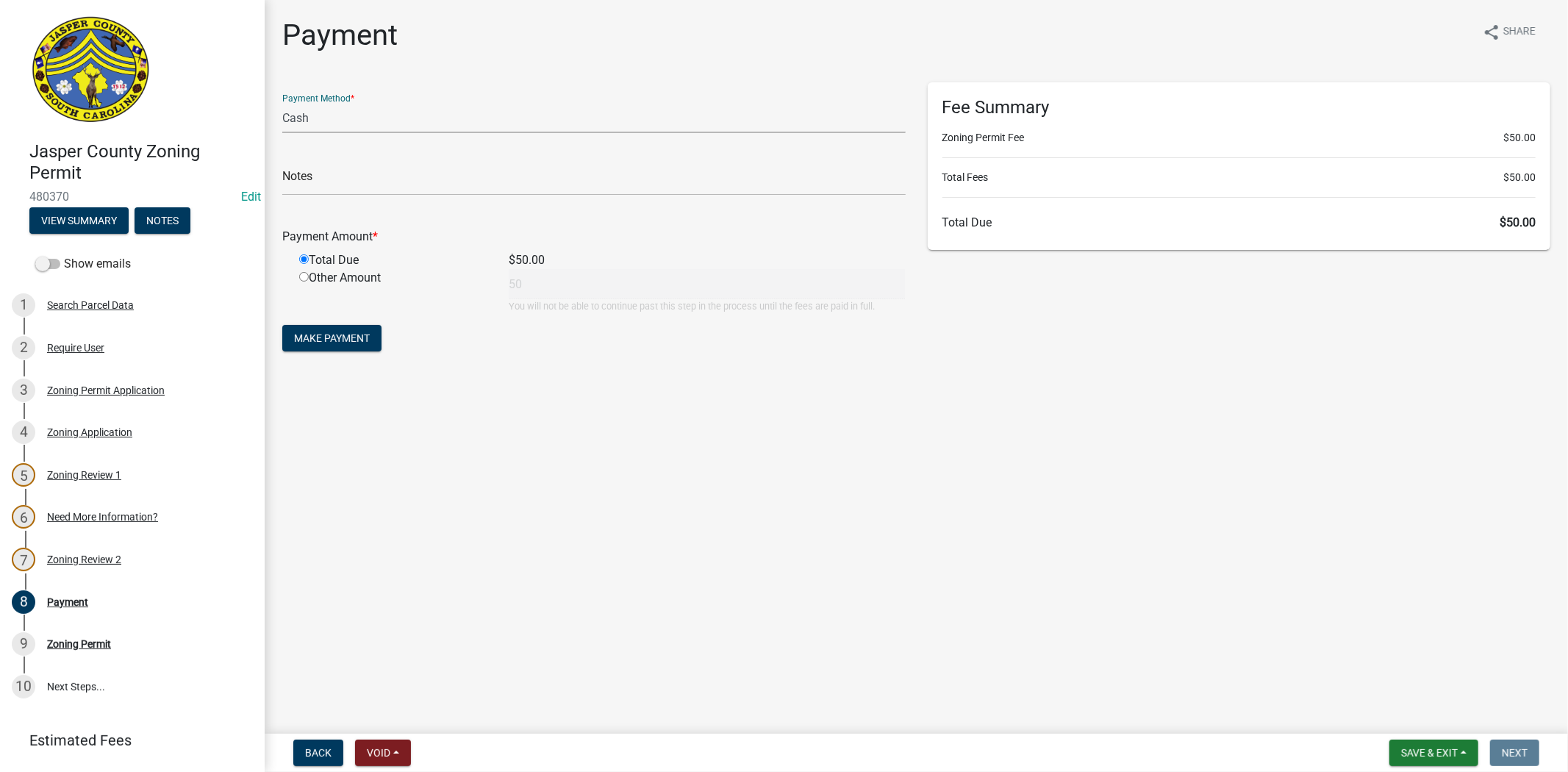
click at [283, 103] on select "Credit Card POS Check Cash Online" at bounding box center [594, 118] width 623 height 31
click at [331, 334] on span "Make Payment" at bounding box center [332, 338] width 76 height 12
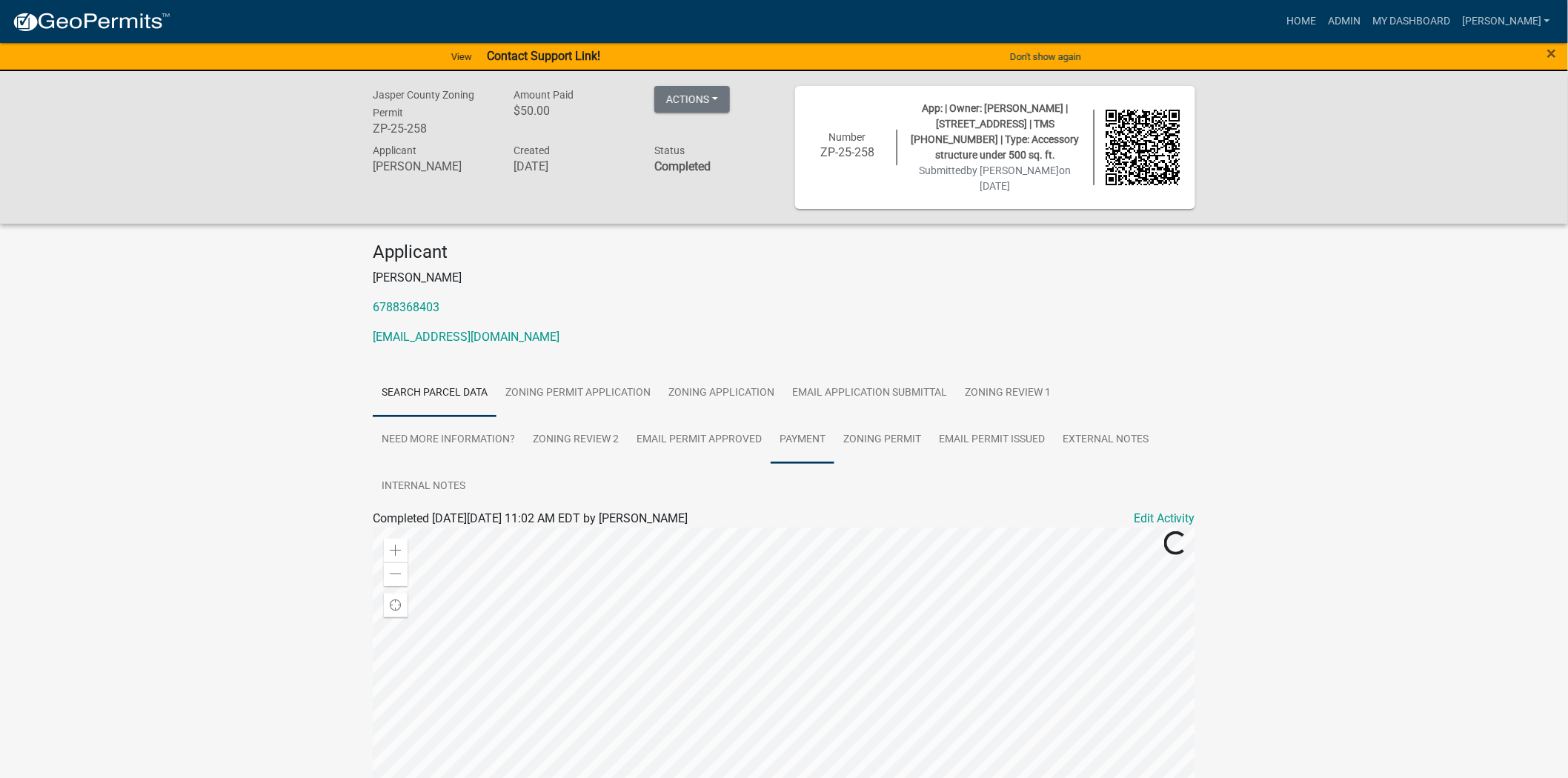
click at [782, 433] on link "Payment" at bounding box center [803, 440] width 64 height 48
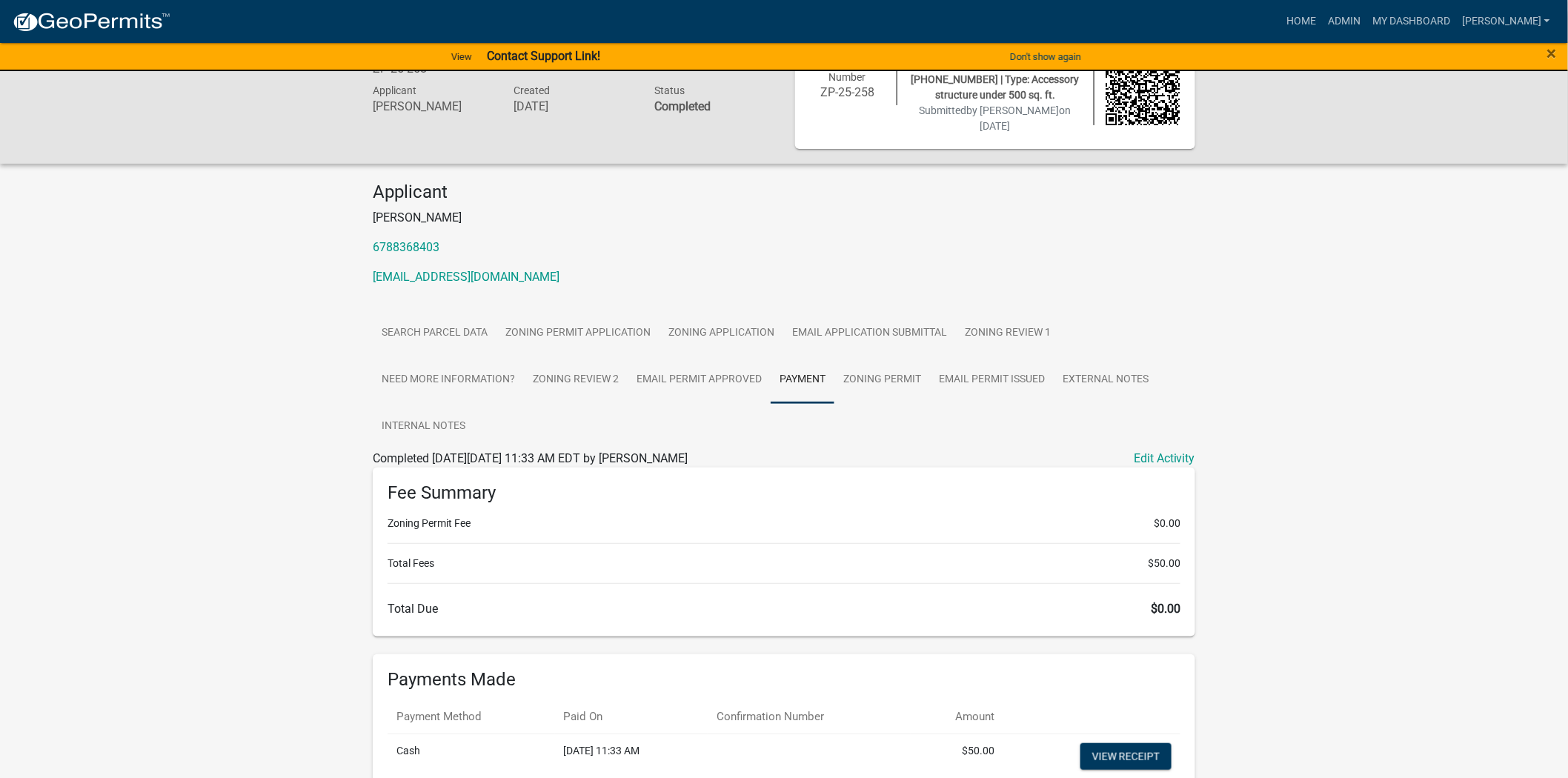
scroll to position [188, 0]
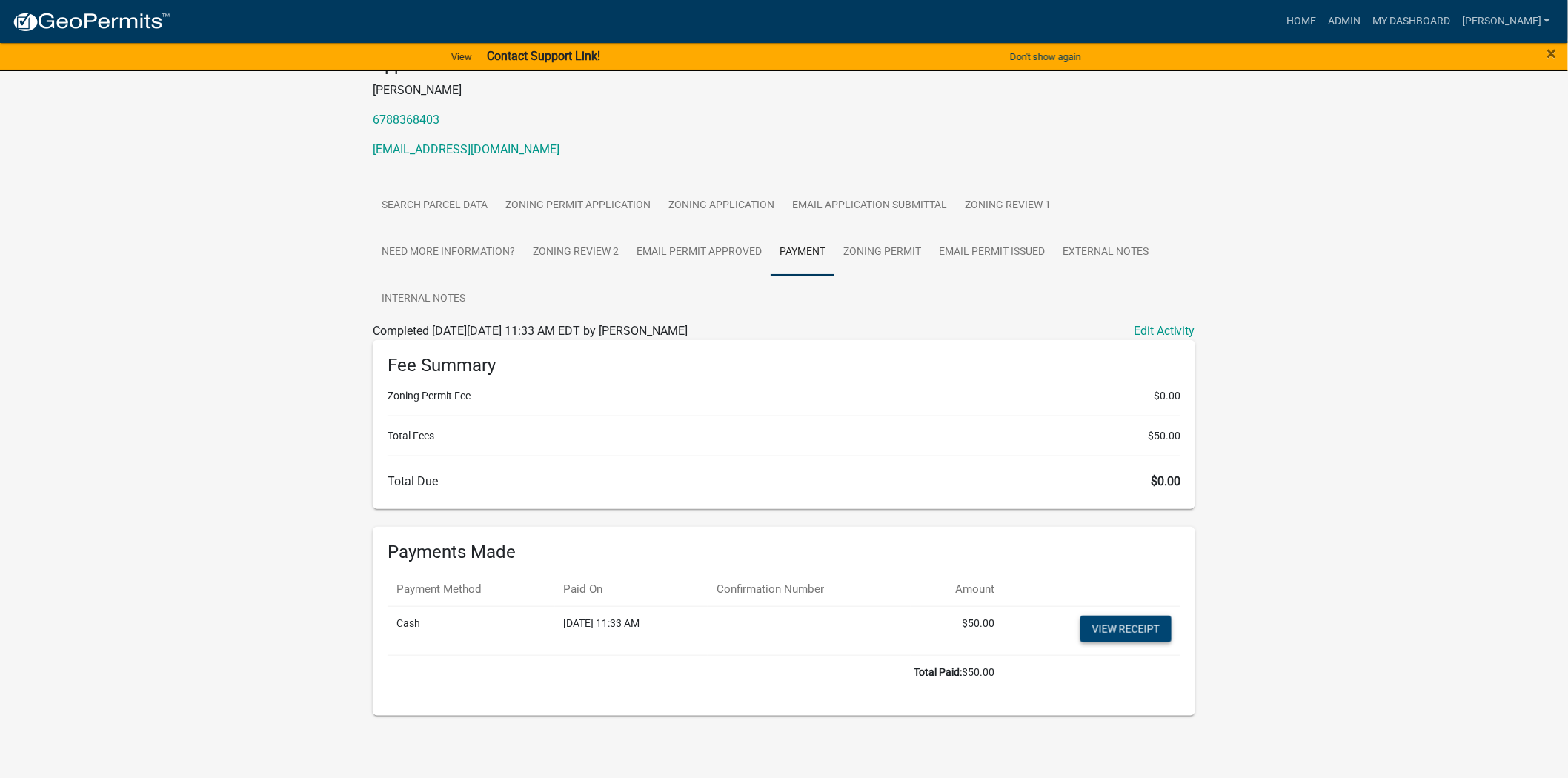
click at [1122, 624] on link "View receipt" at bounding box center [1127, 629] width 92 height 27
click at [857, 252] on link "Zoning Permit" at bounding box center [883, 253] width 96 height 48
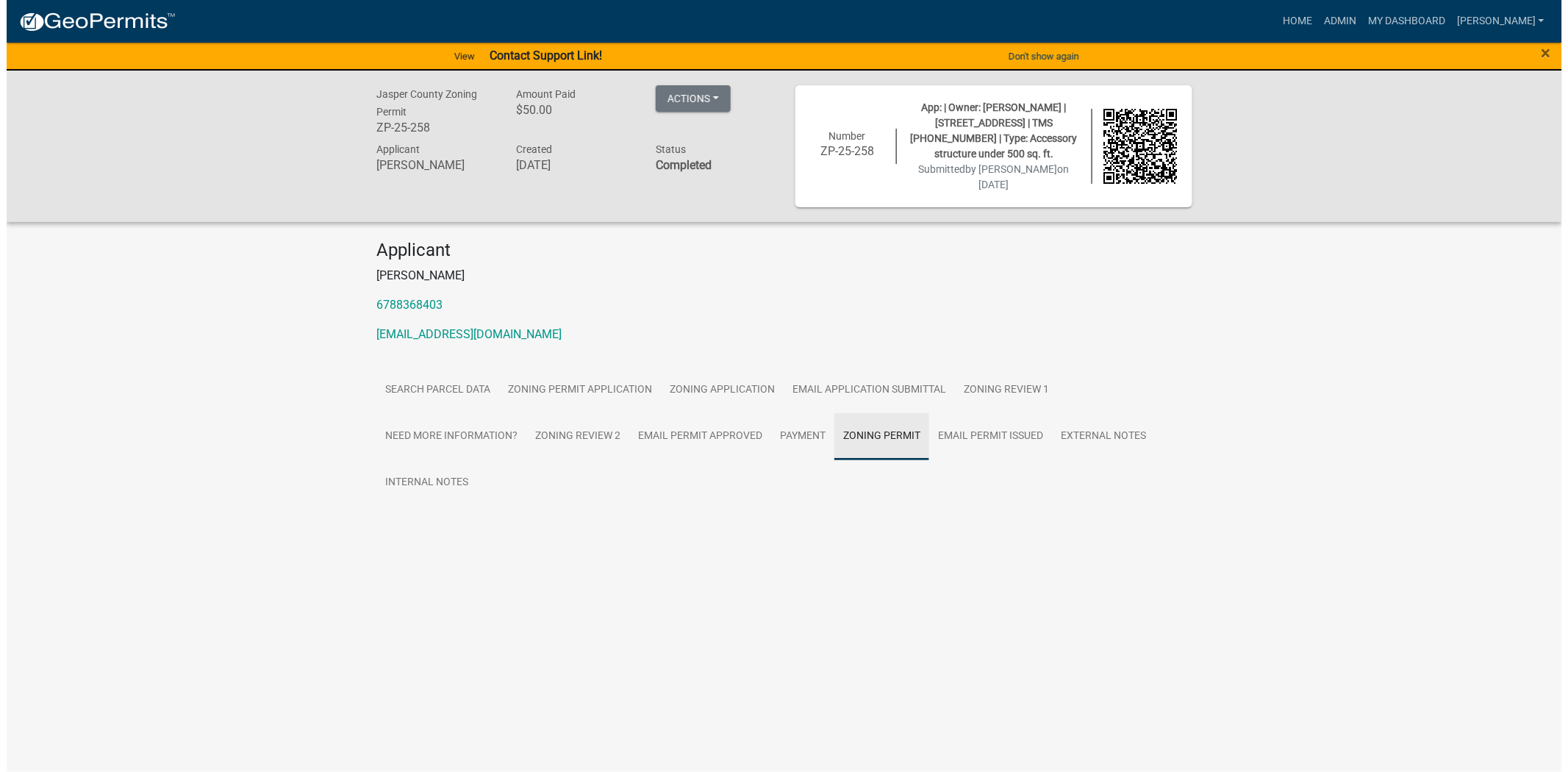
scroll to position [0, 0]
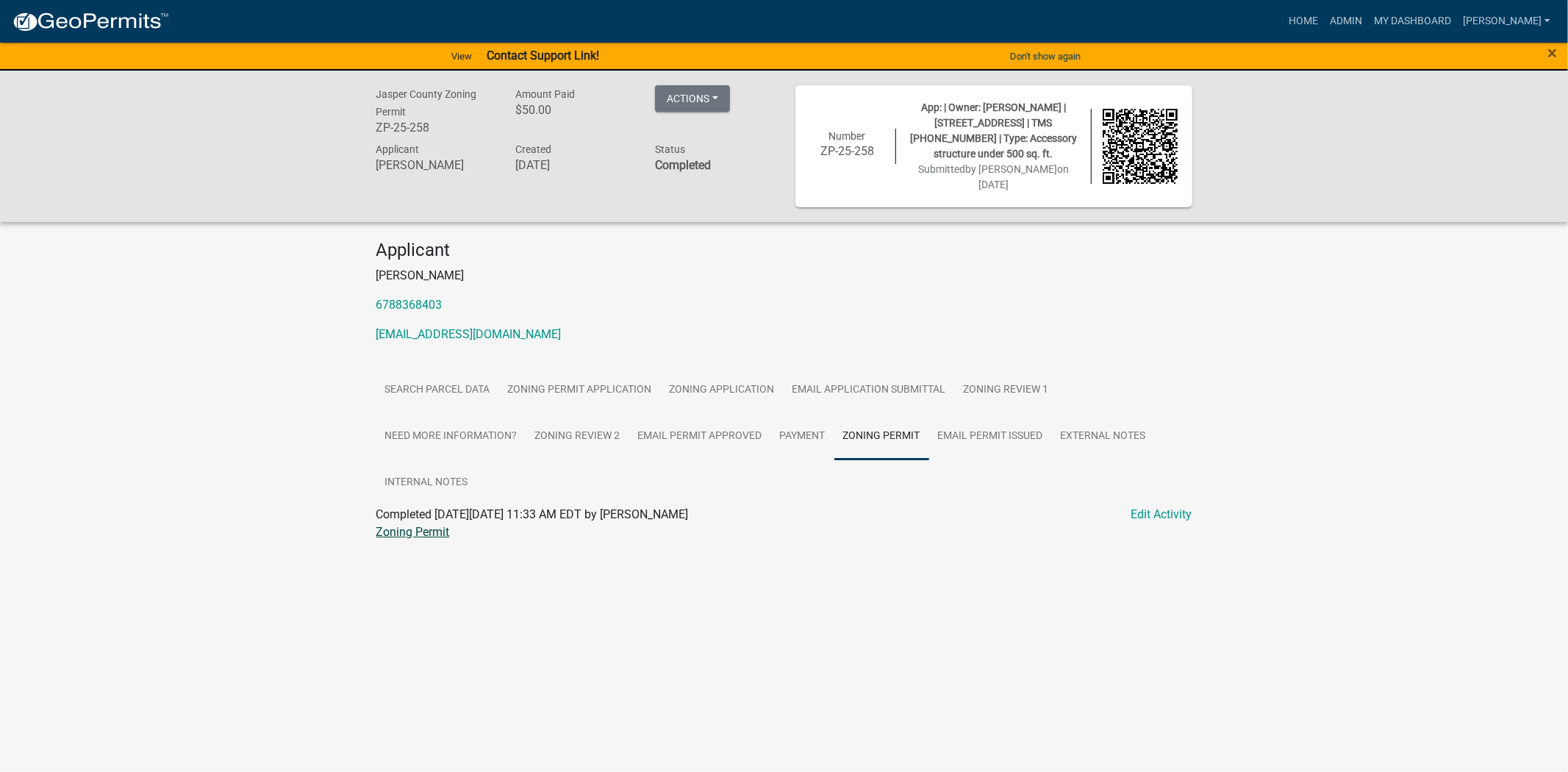
click at [421, 532] on link "Zoning Permit" at bounding box center [413, 532] width 73 height 14
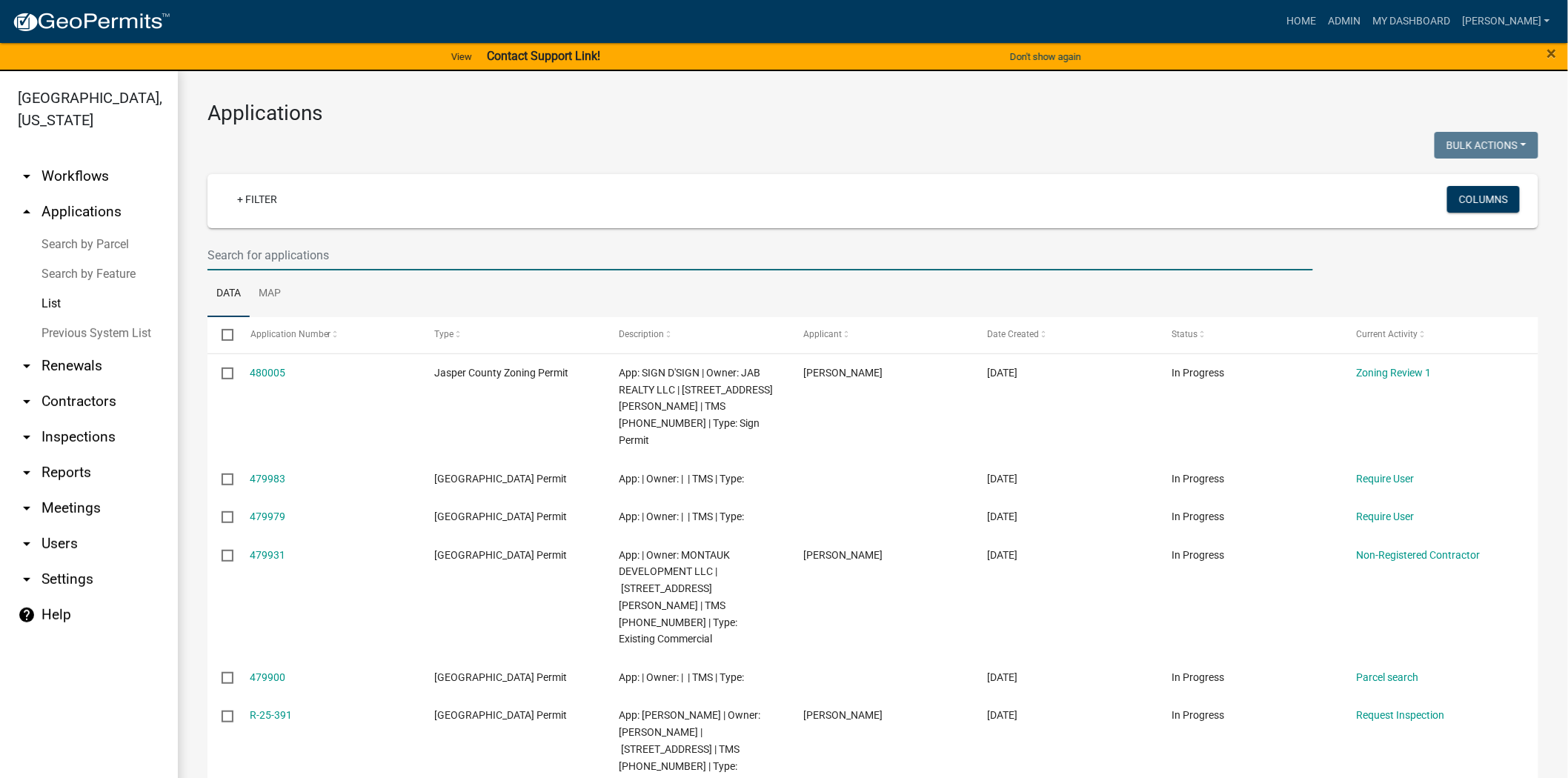
click at [335, 242] on input "text" at bounding box center [760, 255] width 1106 height 31
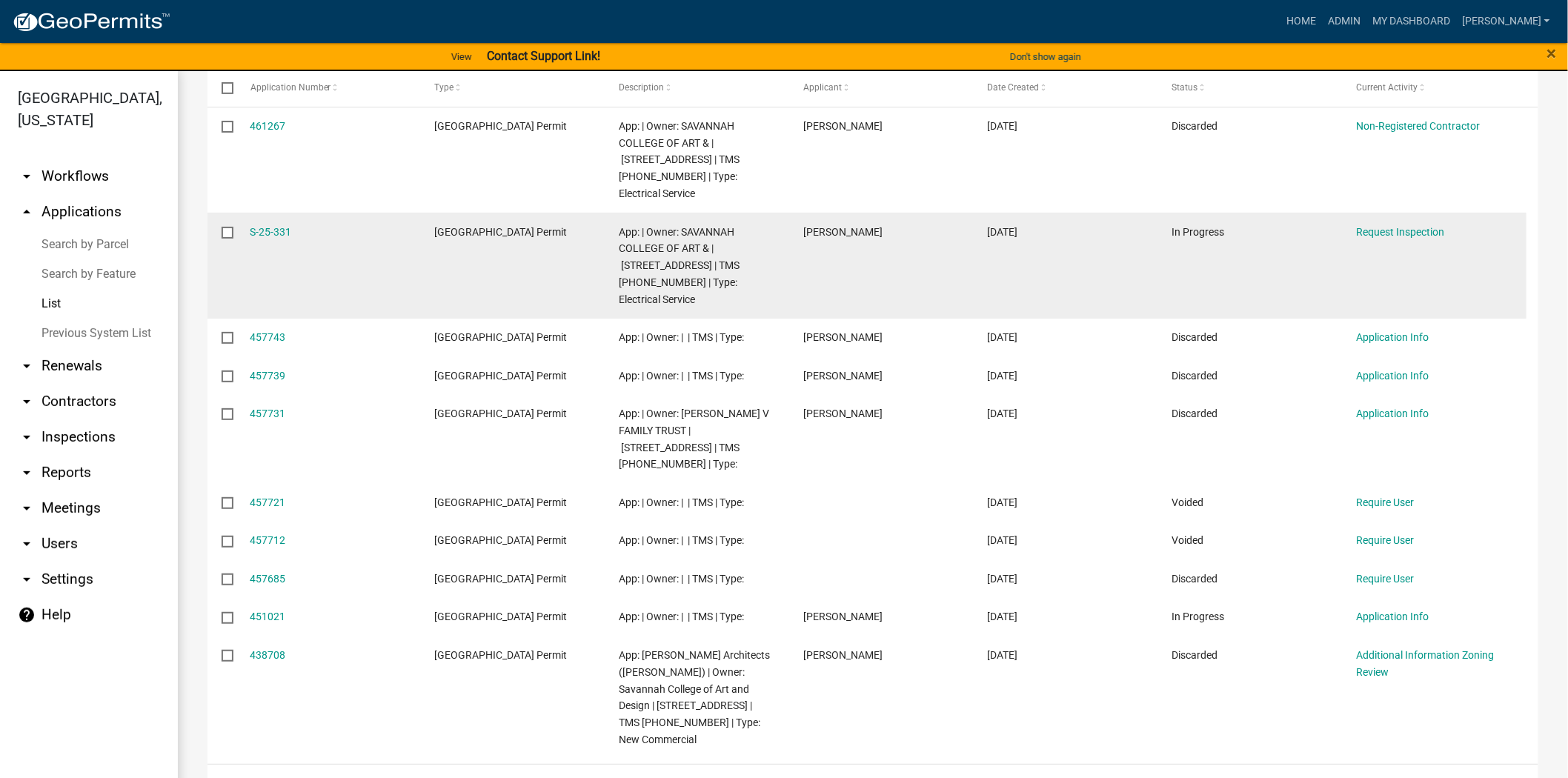
scroll to position [248, 0]
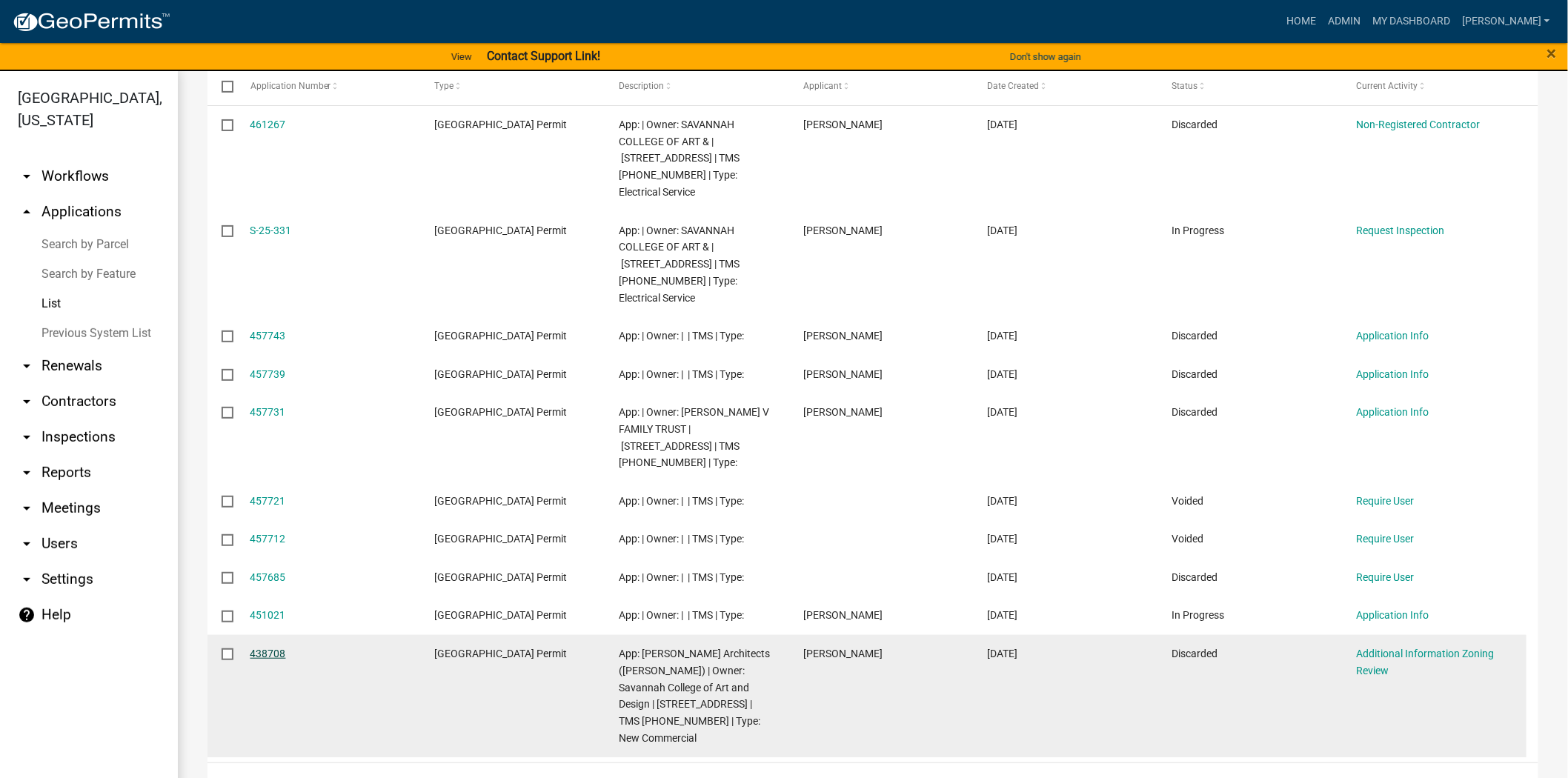
type input "3650 speedw"
click at [269, 648] on link "438708" at bounding box center [268, 653] width 36 height 12
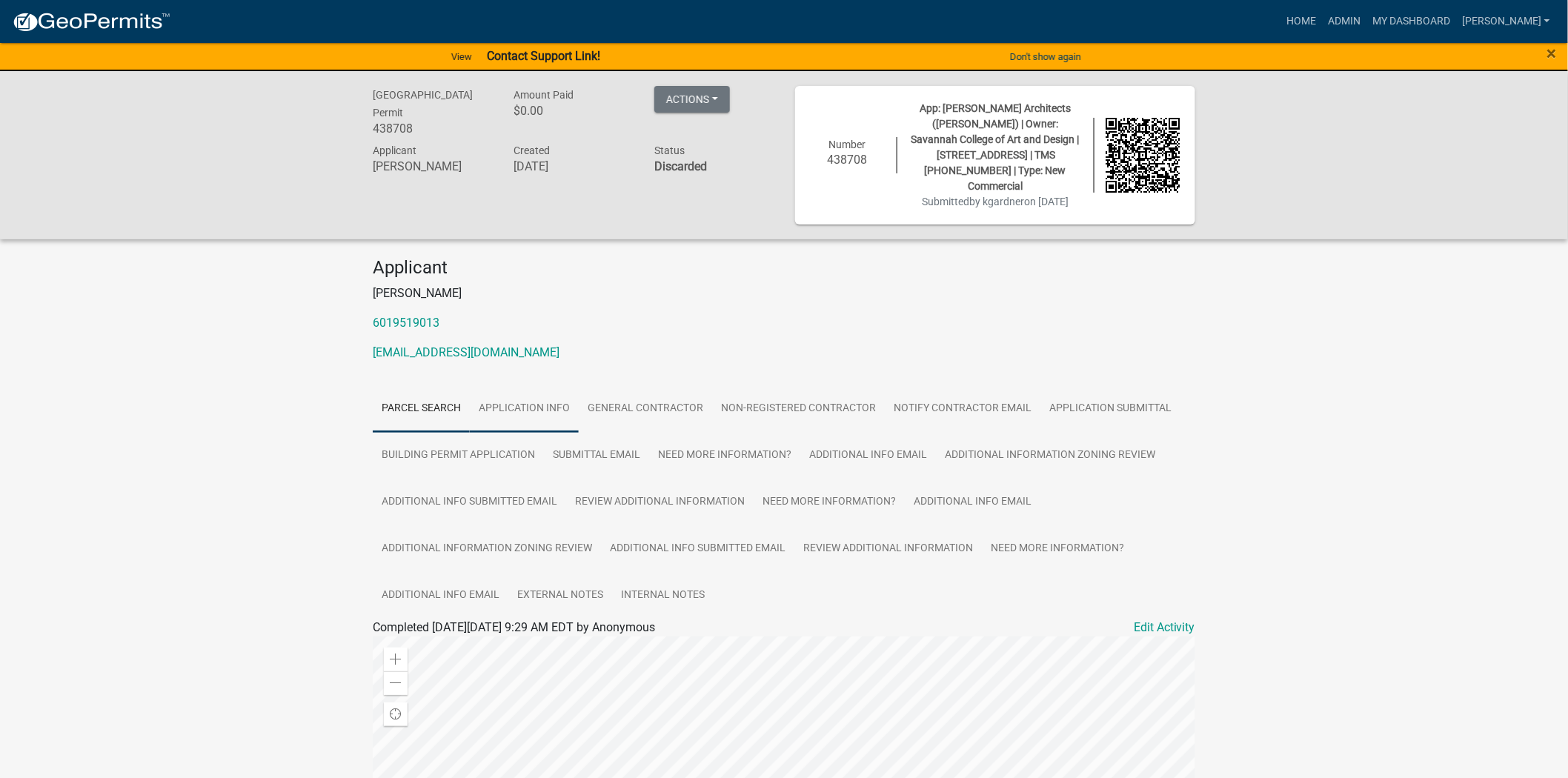
drag, startPoint x: 479, startPoint y: 396, endPoint x: 545, endPoint y: 396, distance: 66.0
click at [479, 396] on link "Application Info" at bounding box center [524, 409] width 109 height 48
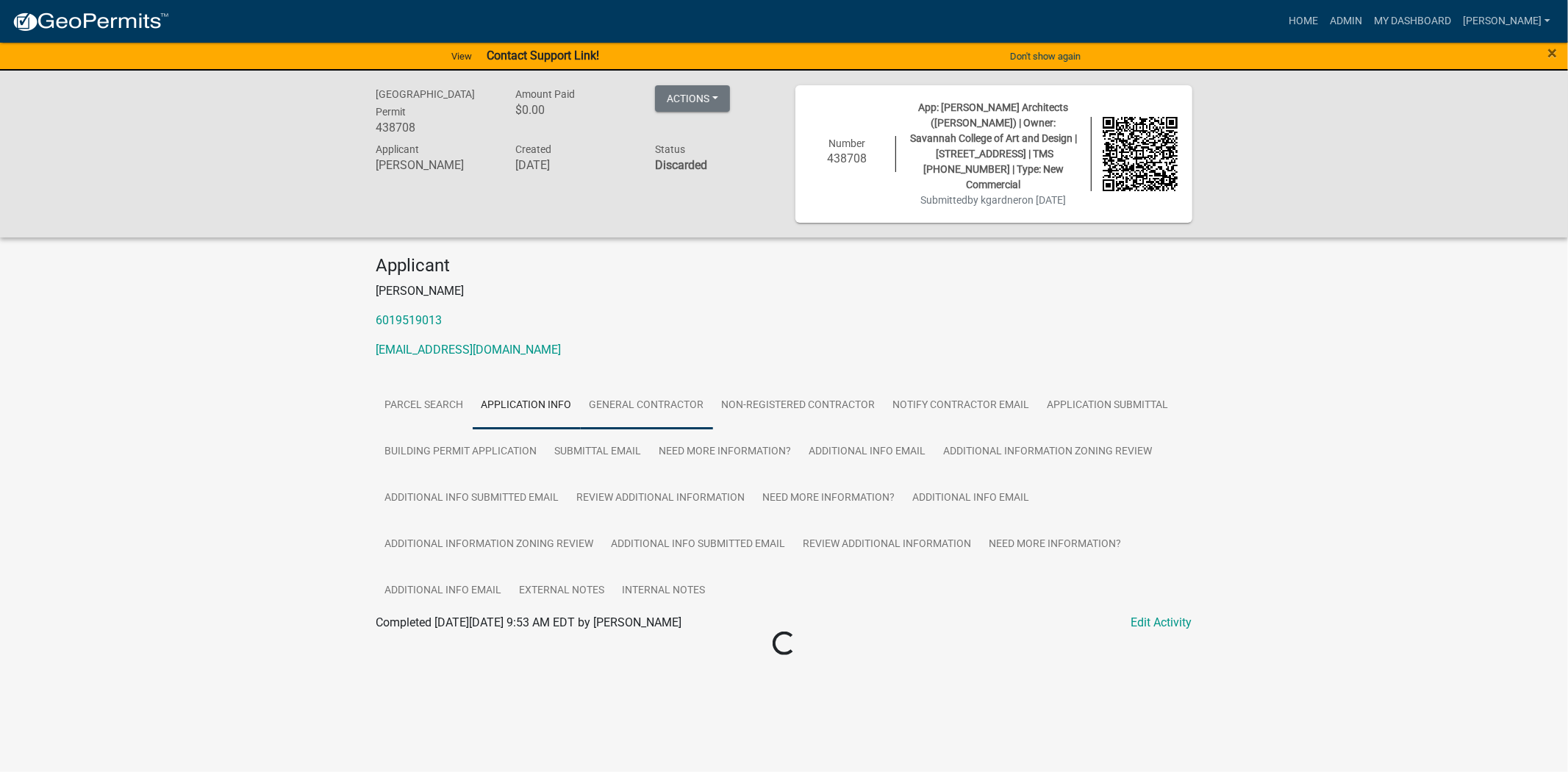
click at [645, 393] on link "General Contractor" at bounding box center [647, 406] width 132 height 47
click at [803, 405] on link "Non-Registered Contractor" at bounding box center [798, 406] width 171 height 47
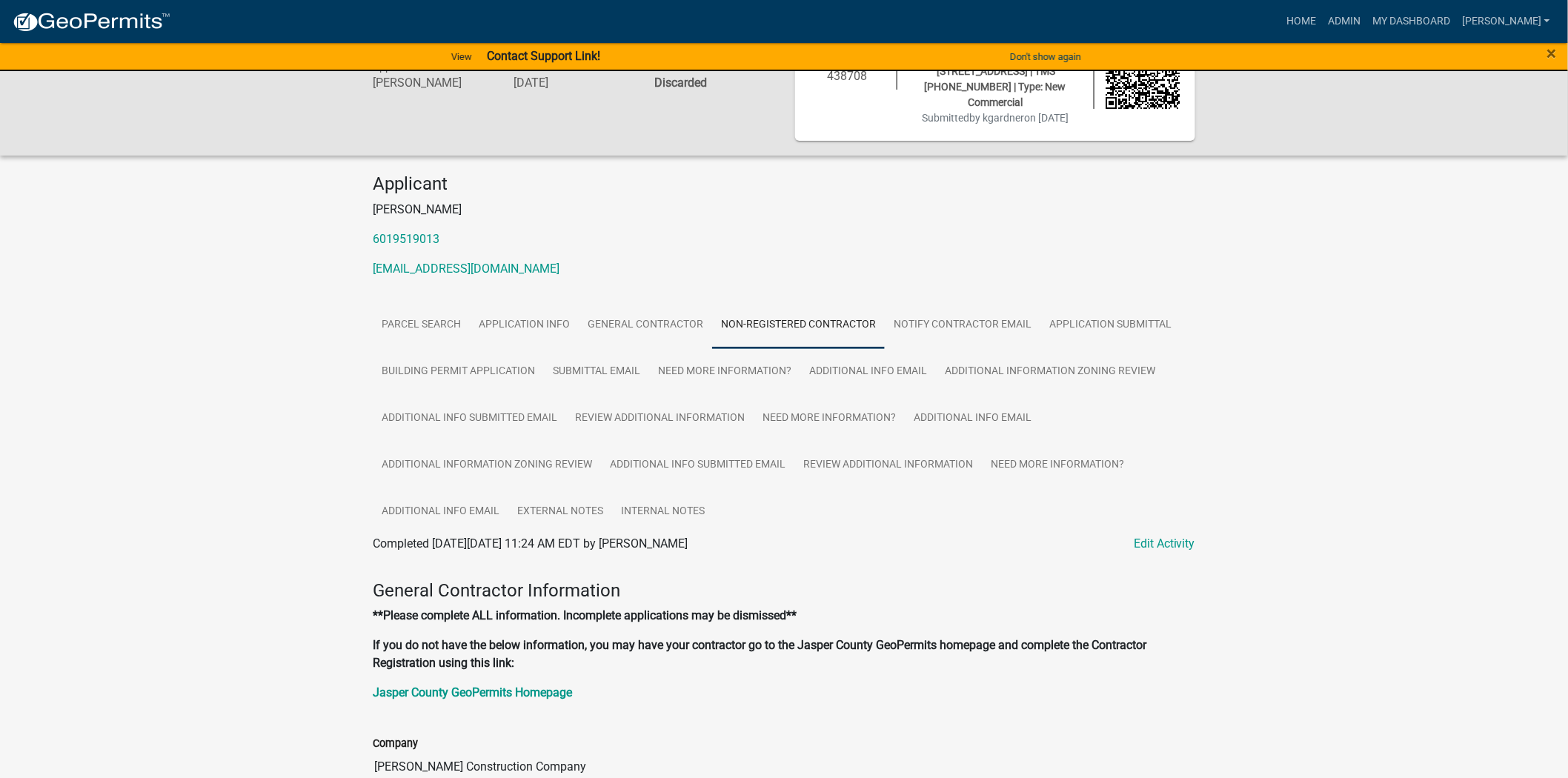
scroll to position [83, 0]
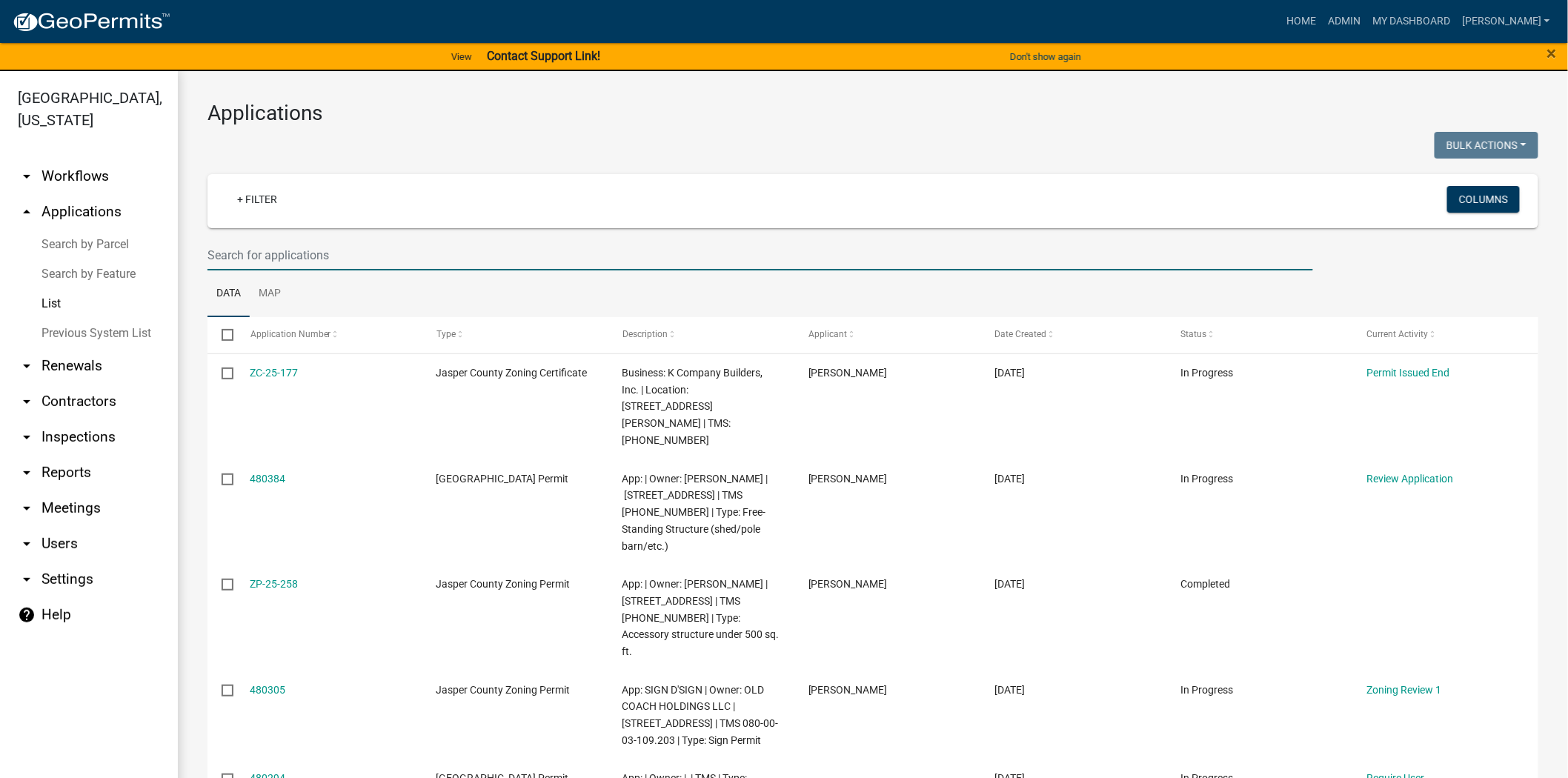
click at [233, 256] on input "text" at bounding box center [760, 255] width 1106 height 31
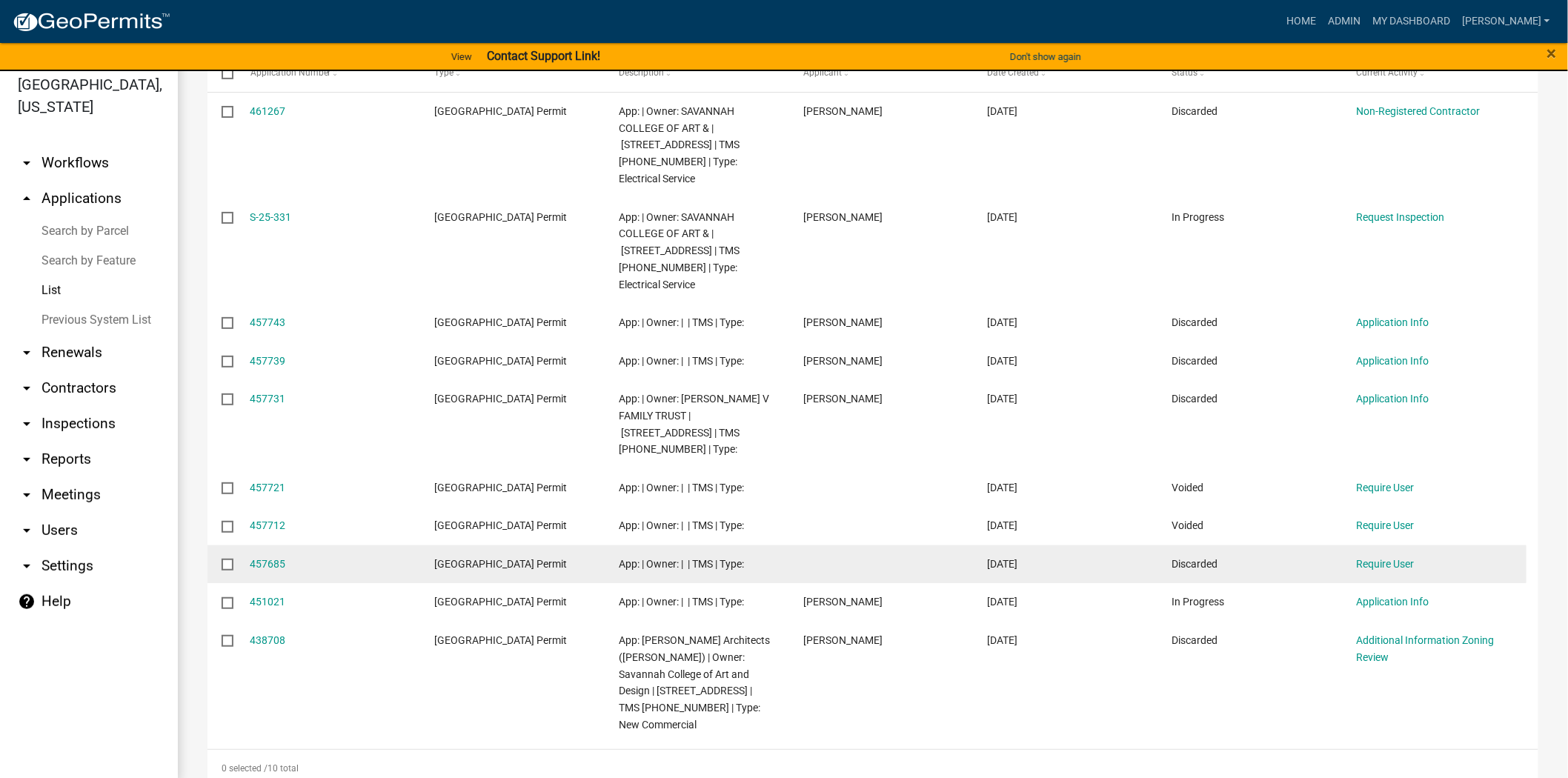
scroll to position [18, 0]
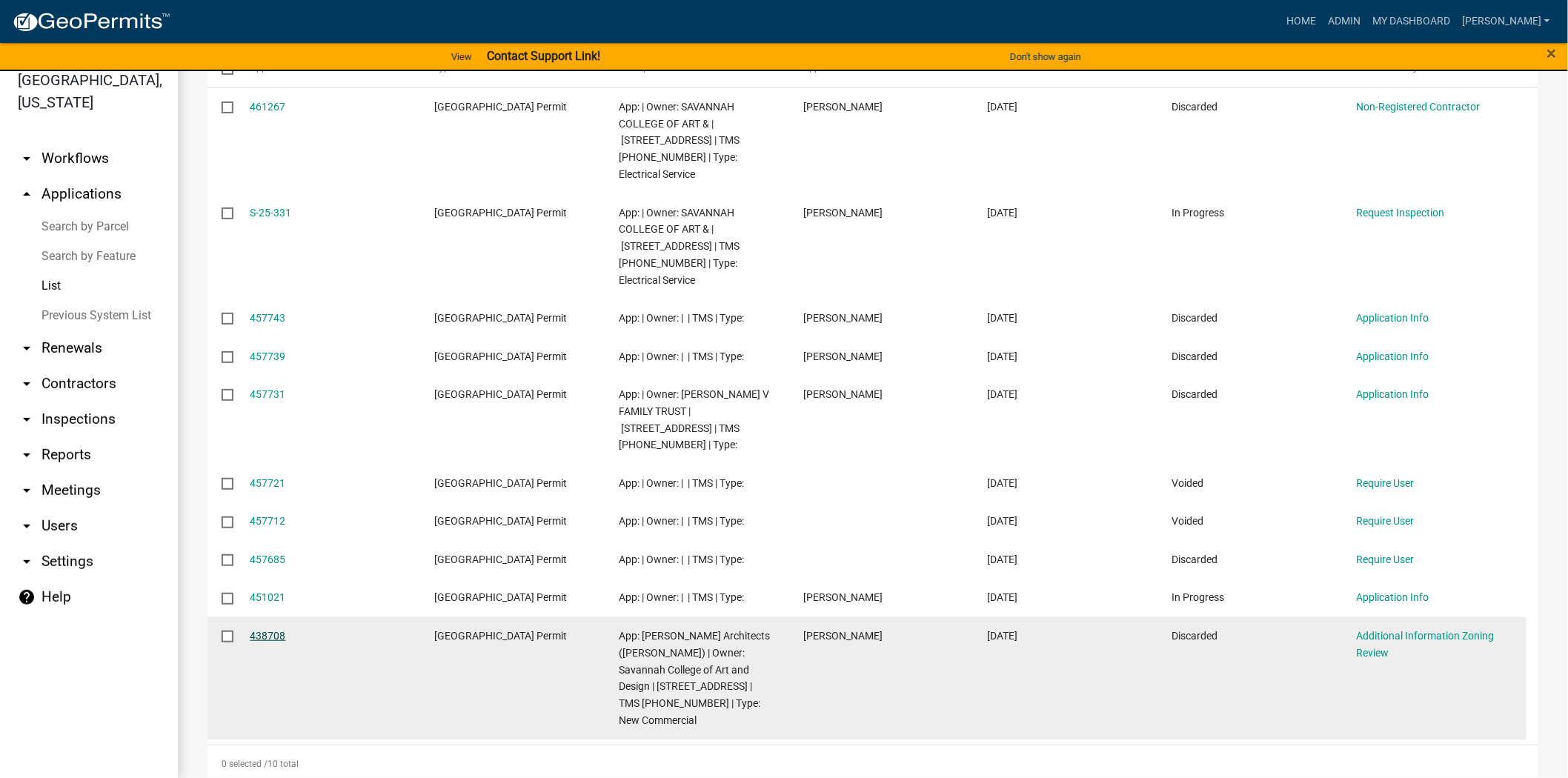
type input "3650 speed"
click at [259, 630] on link "438708" at bounding box center [268, 636] width 36 height 12
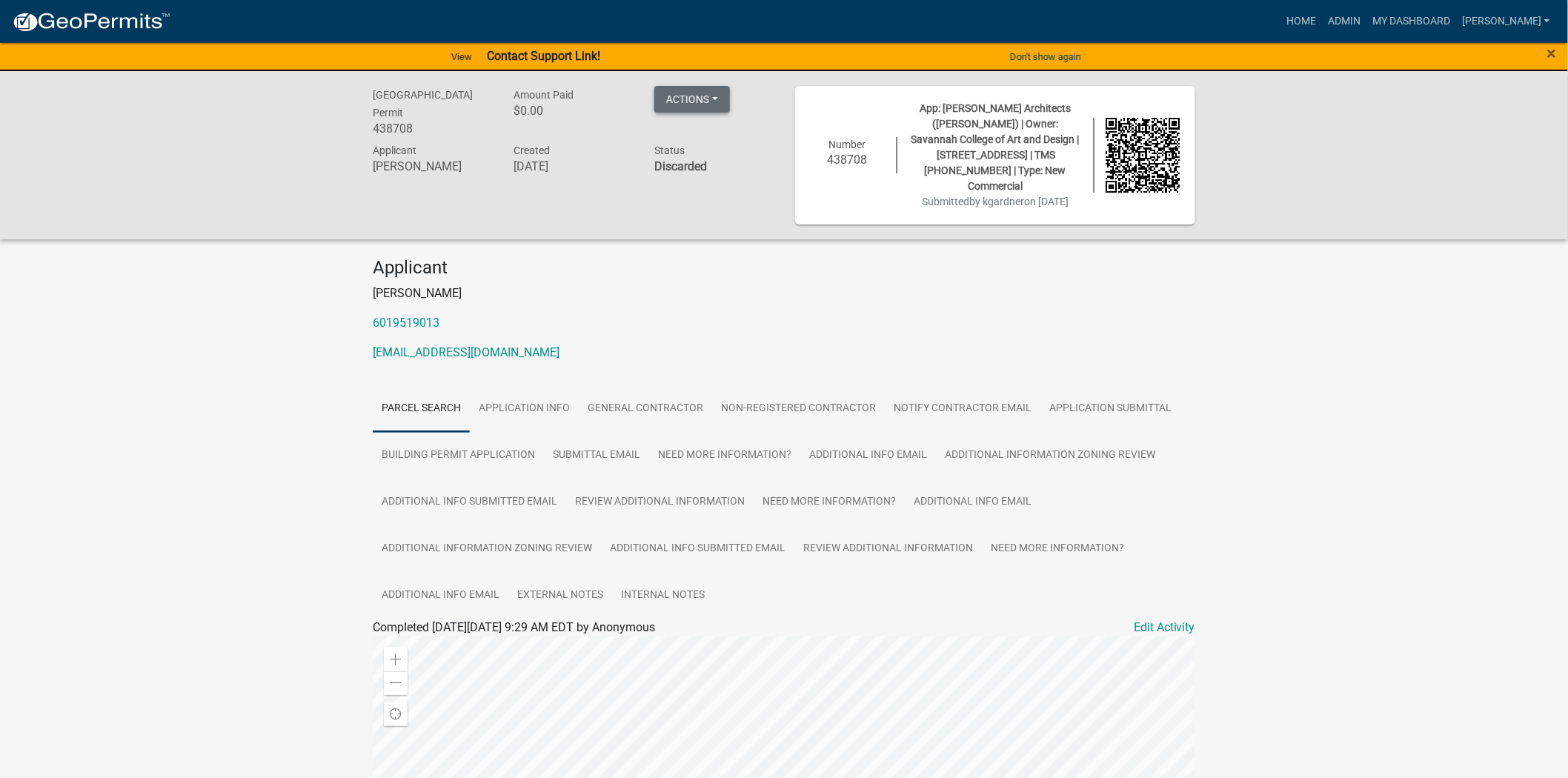
click at [690, 106] on button "Actions" at bounding box center [692, 99] width 76 height 27
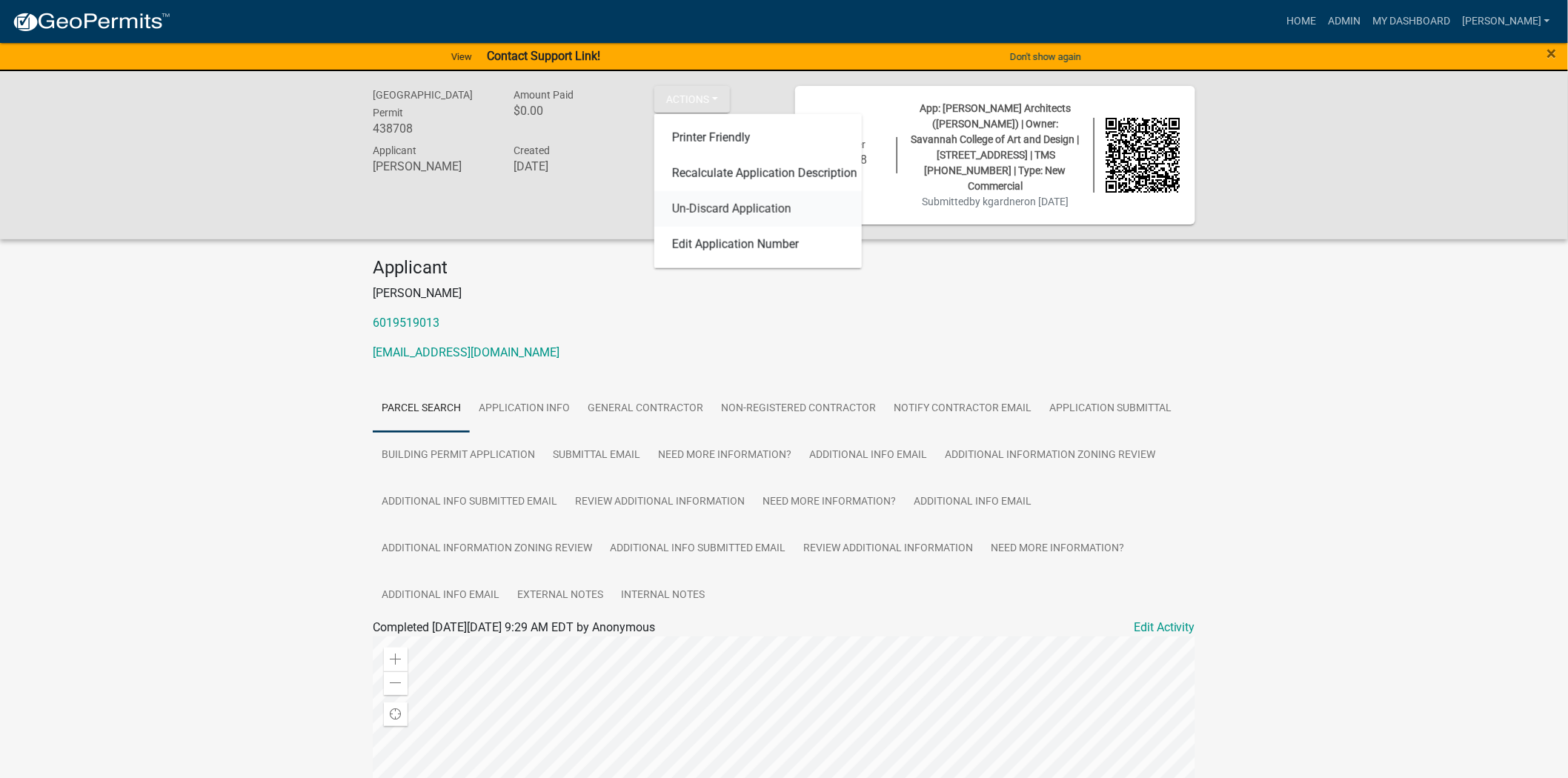
click at [706, 211] on link "Un-Discard Application" at bounding box center [758, 209] width 207 height 36
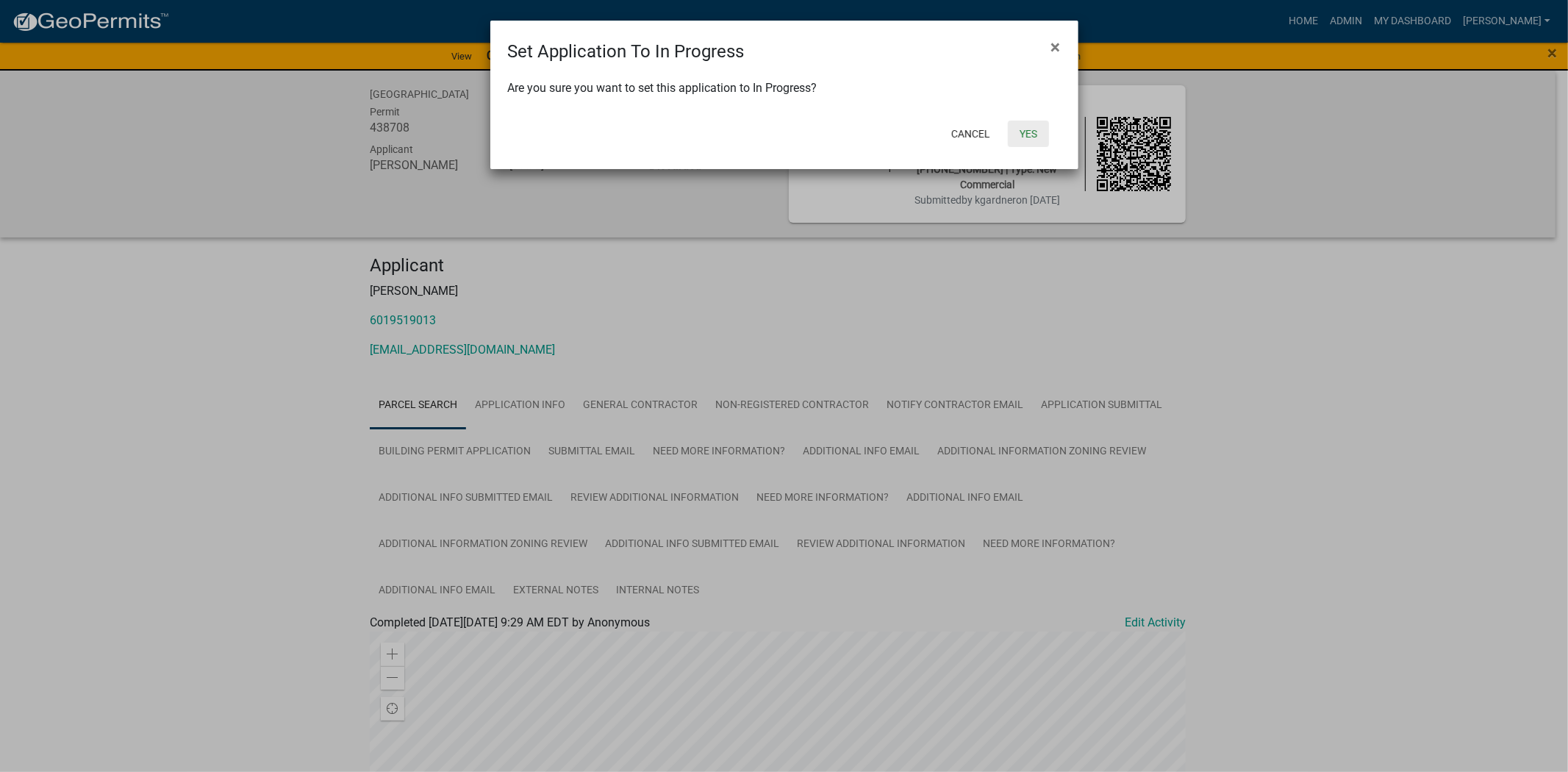
click at [1032, 133] on button "Yes" at bounding box center [1029, 133] width 41 height 27
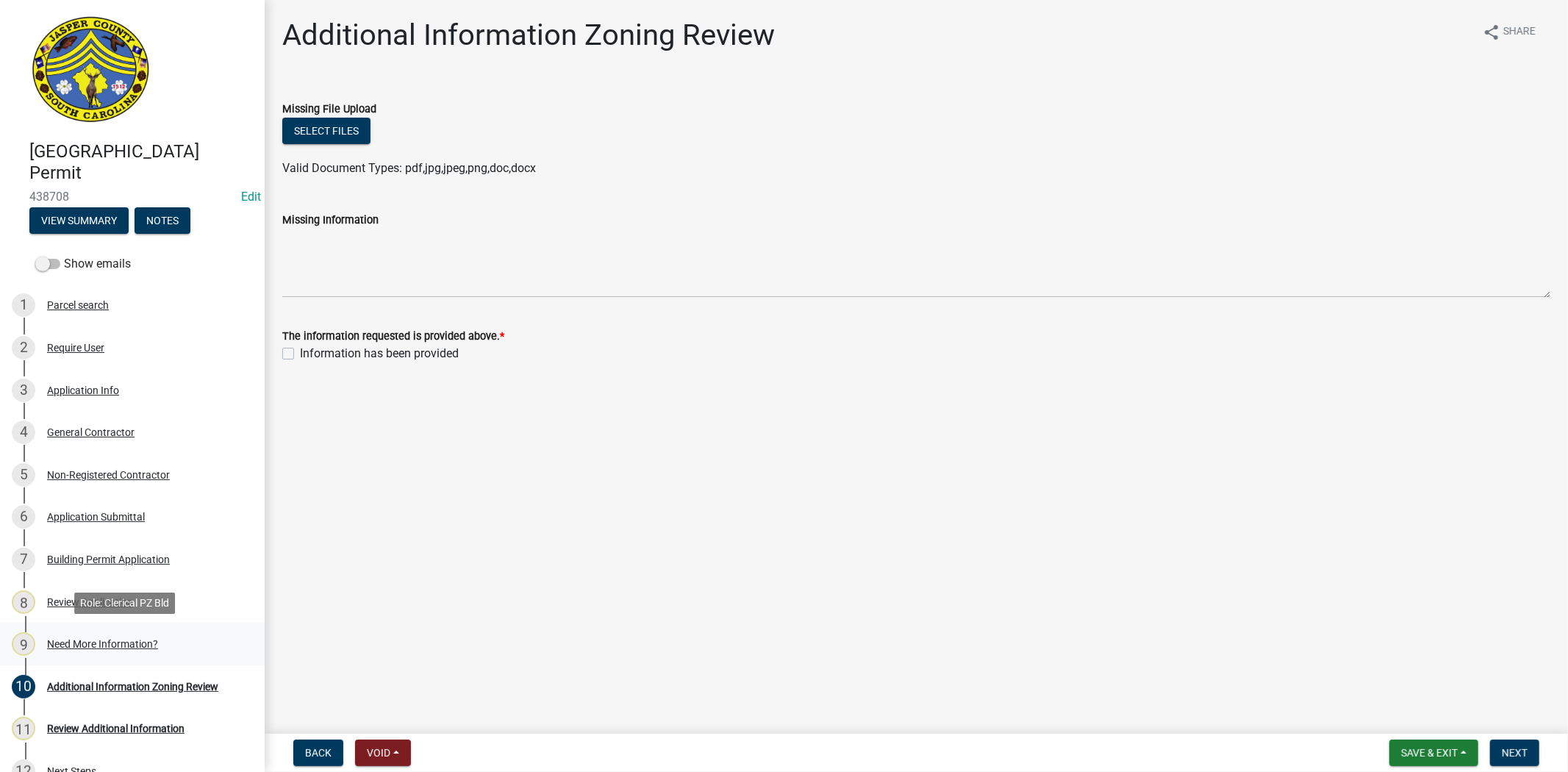
click at [130, 645] on div "Need More Information?" at bounding box center [103, 644] width 111 height 10
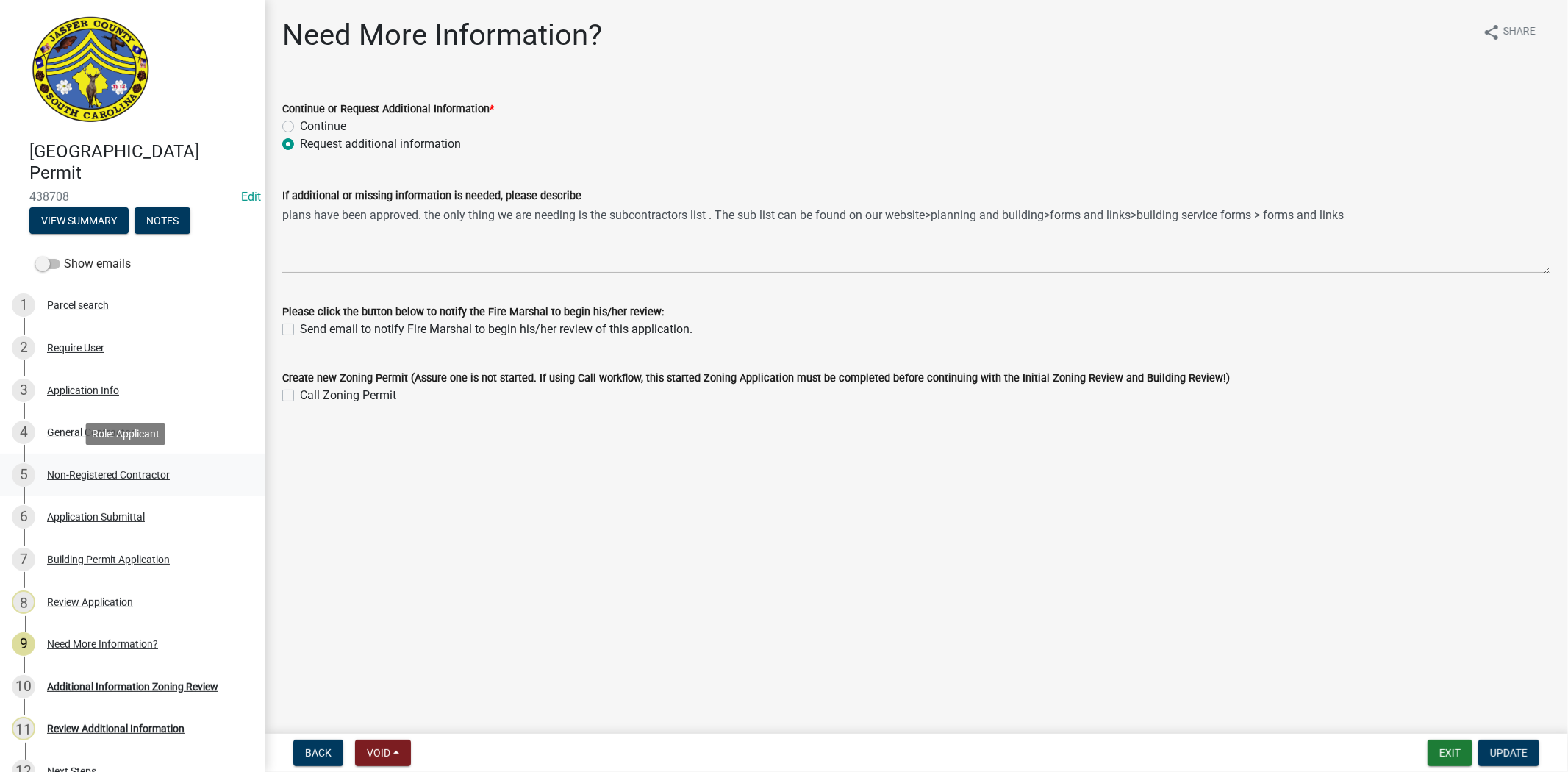
click at [124, 487] on link "5 Non-Registered Contractor" at bounding box center [132, 474] width 265 height 43
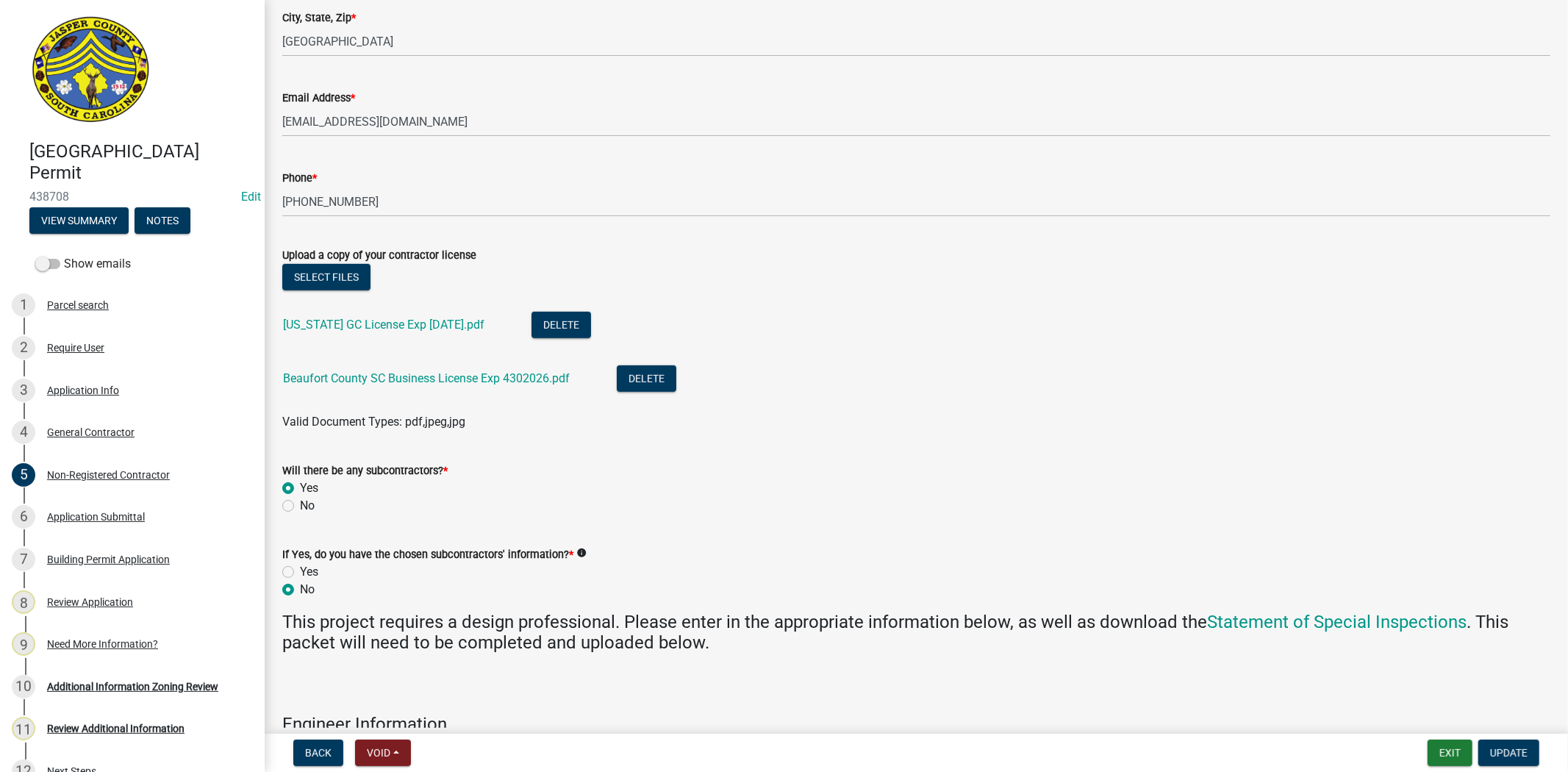
scroll to position [475, 0]
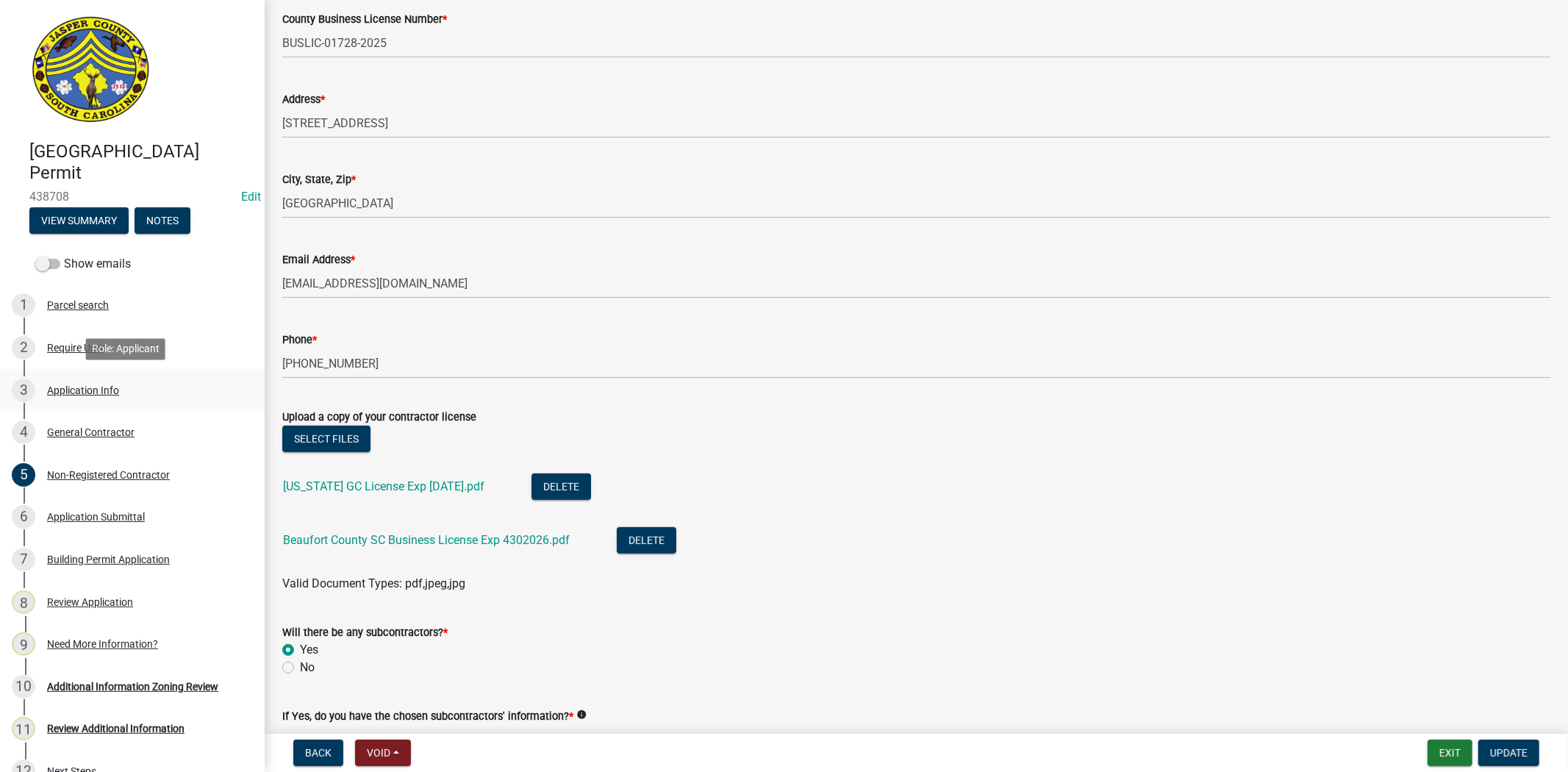
click at [78, 402] on link "3 Application Info" at bounding box center [132, 390] width 265 height 43
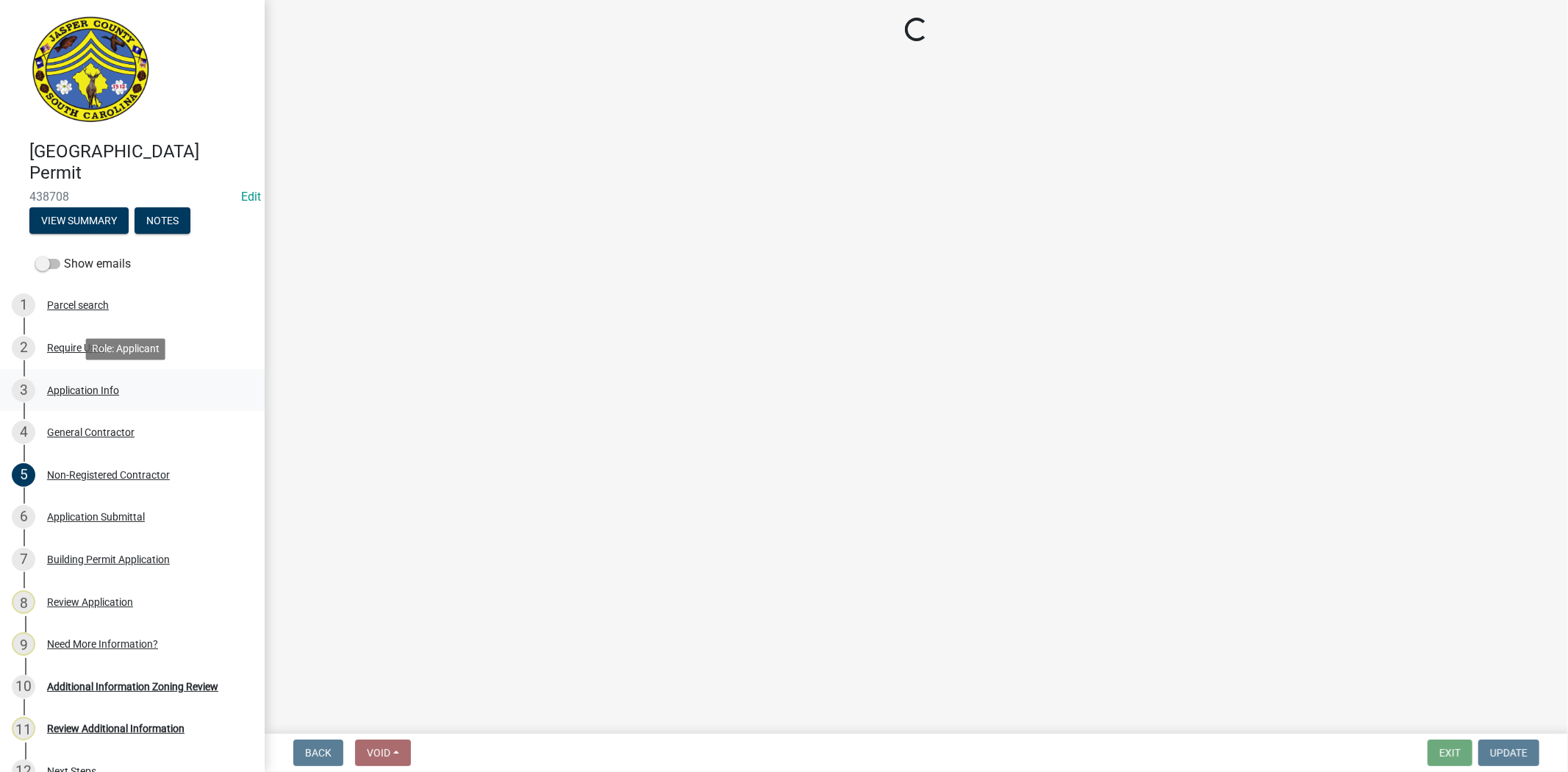
scroll to position [0, 0]
select select "d8ad81b1-fb71-4473-8687-b7f73eb7480a"
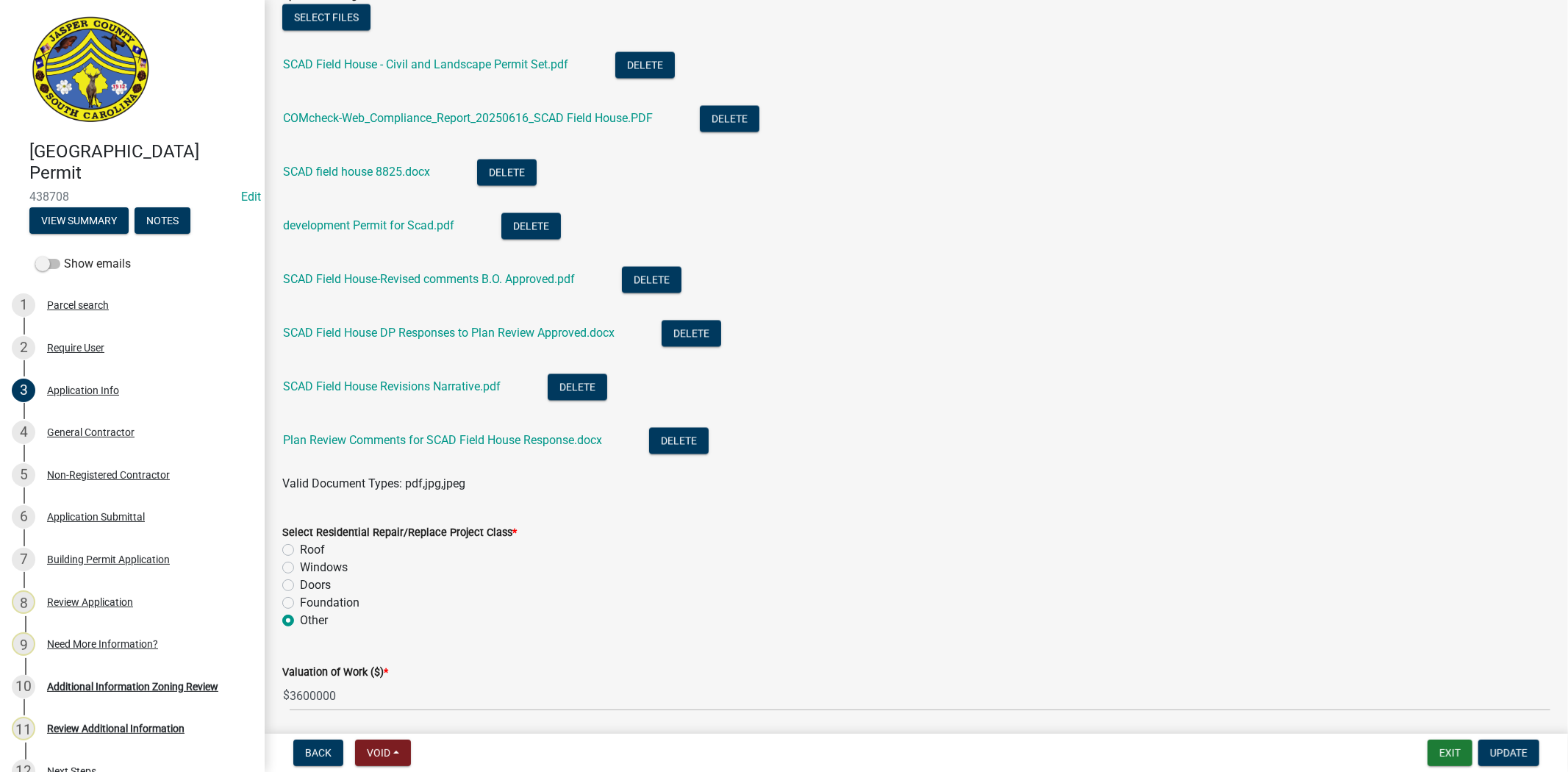
scroll to position [2369, 0]
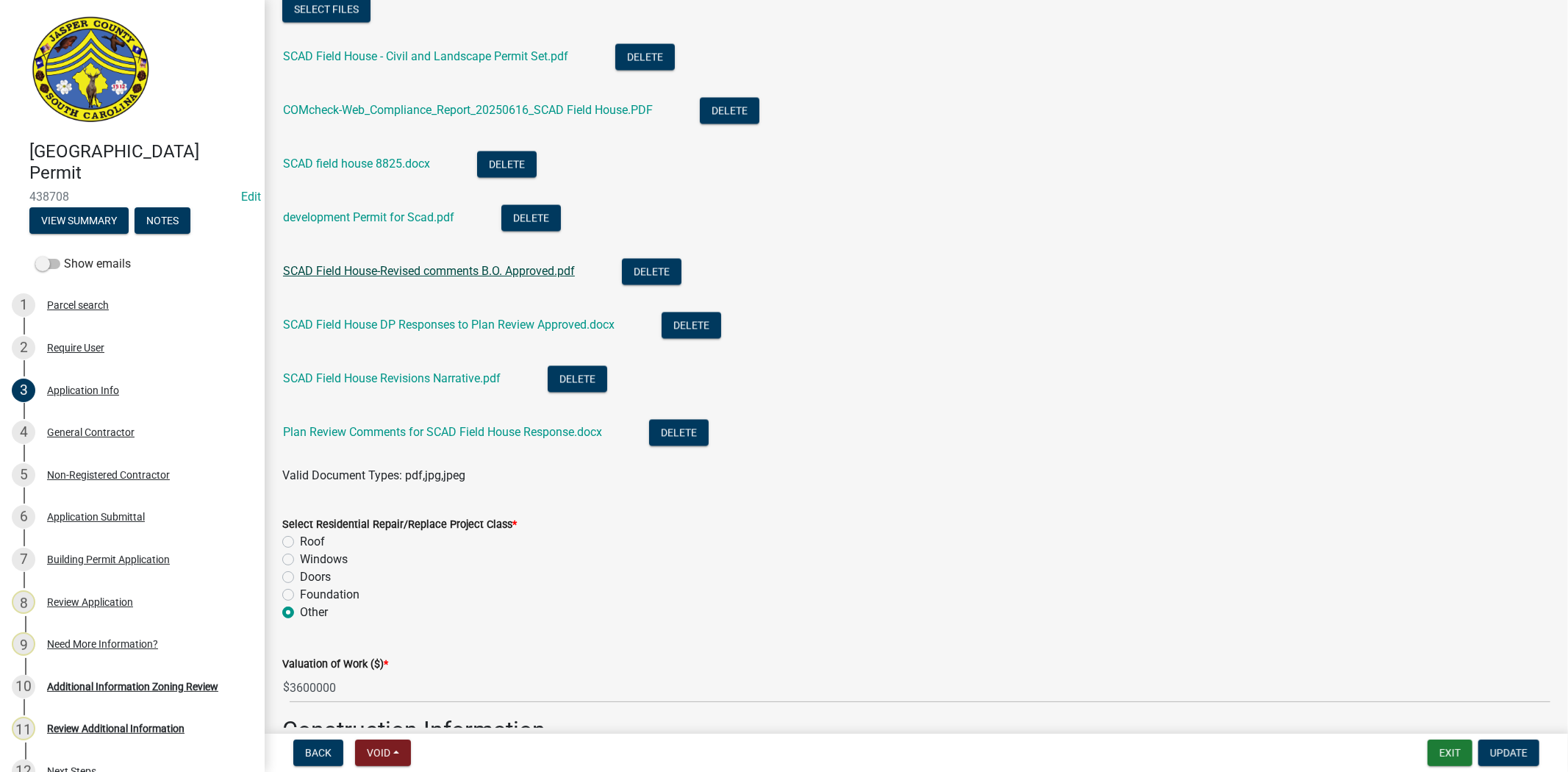
click at [385, 273] on link "SCAD Field House-Revised comments B.O. Approved.pdf" at bounding box center [428, 271] width 291 height 14
click at [421, 329] on link "SCAD Field House DP Responses to Plan Review Approved.docx" at bounding box center [449, 324] width 332 height 14
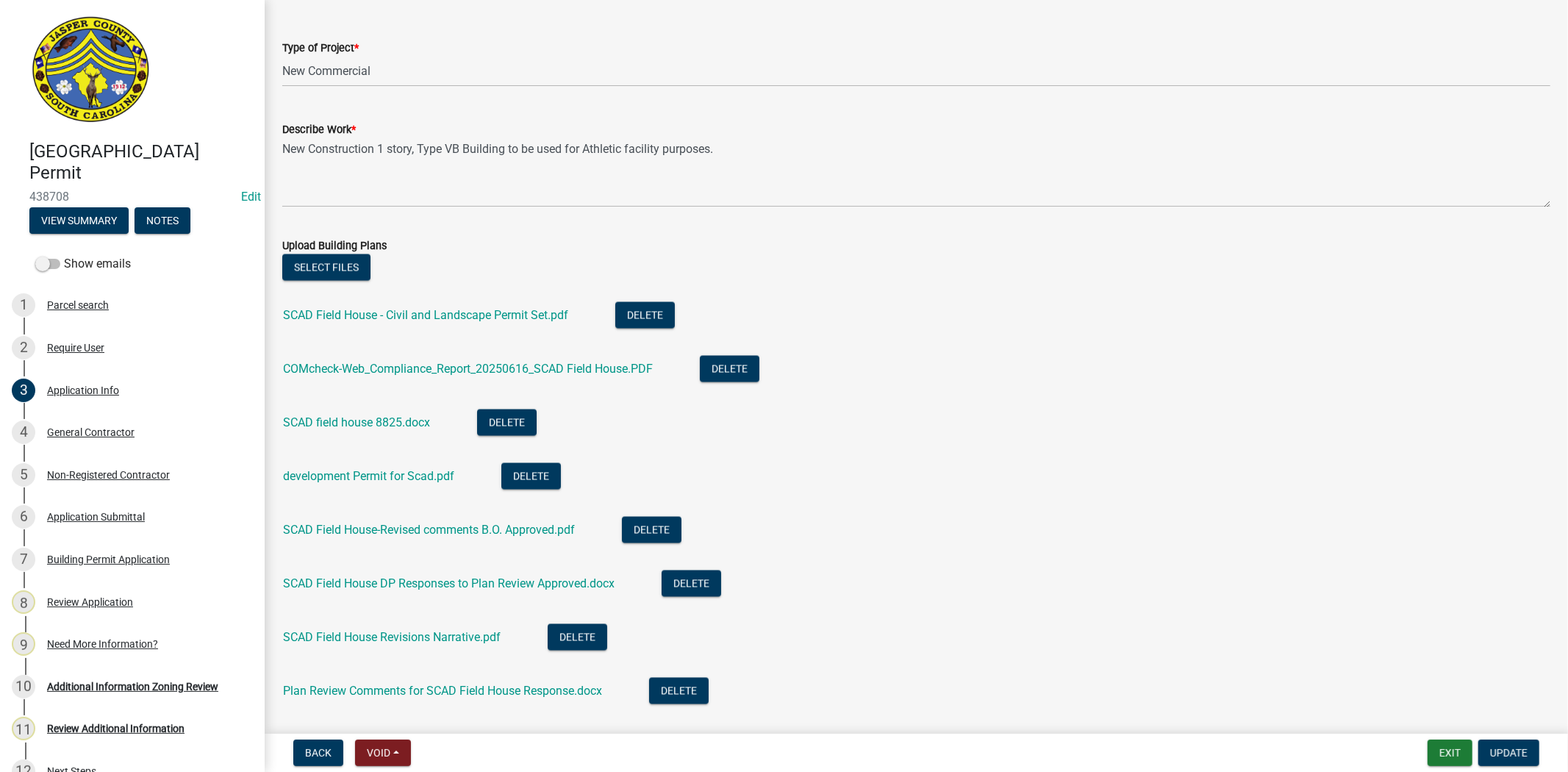
scroll to position [1879, 0]
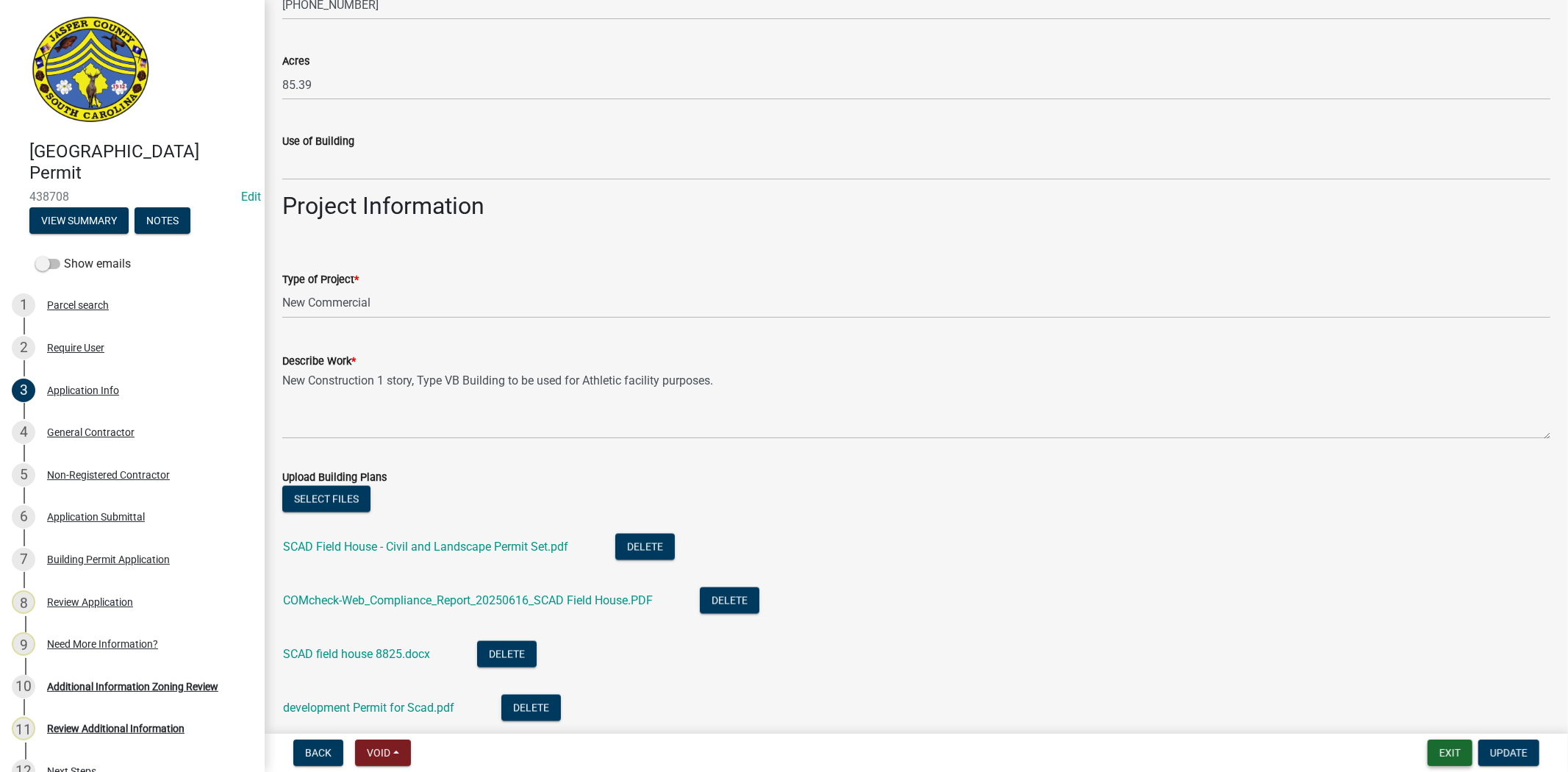
drag, startPoint x: 1444, startPoint y: 748, endPoint x: 1440, endPoint y: 740, distance: 8.9
click at [1444, 748] on button "Exit" at bounding box center [1449, 753] width 44 height 27
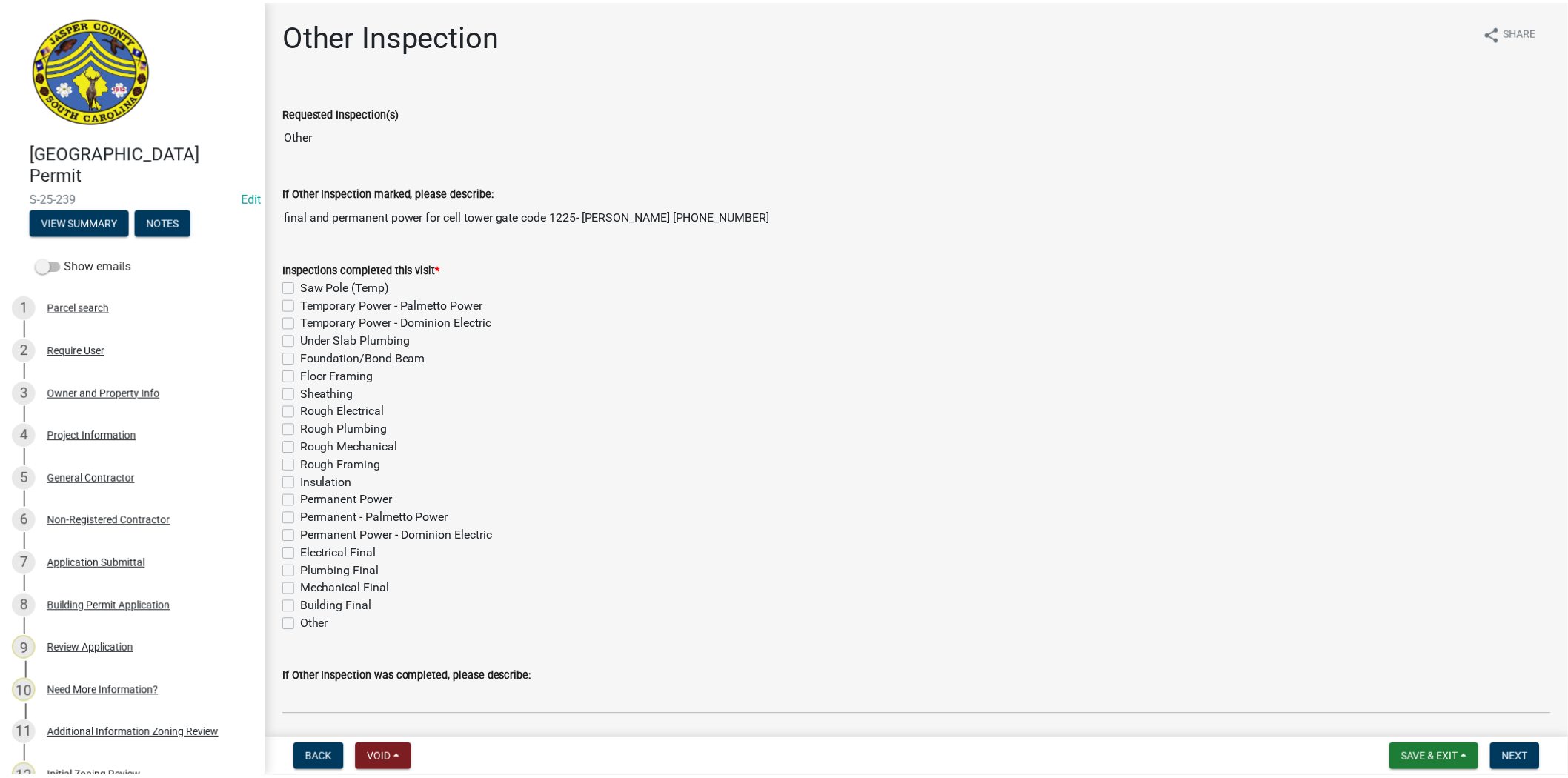
scroll to position [576, 0]
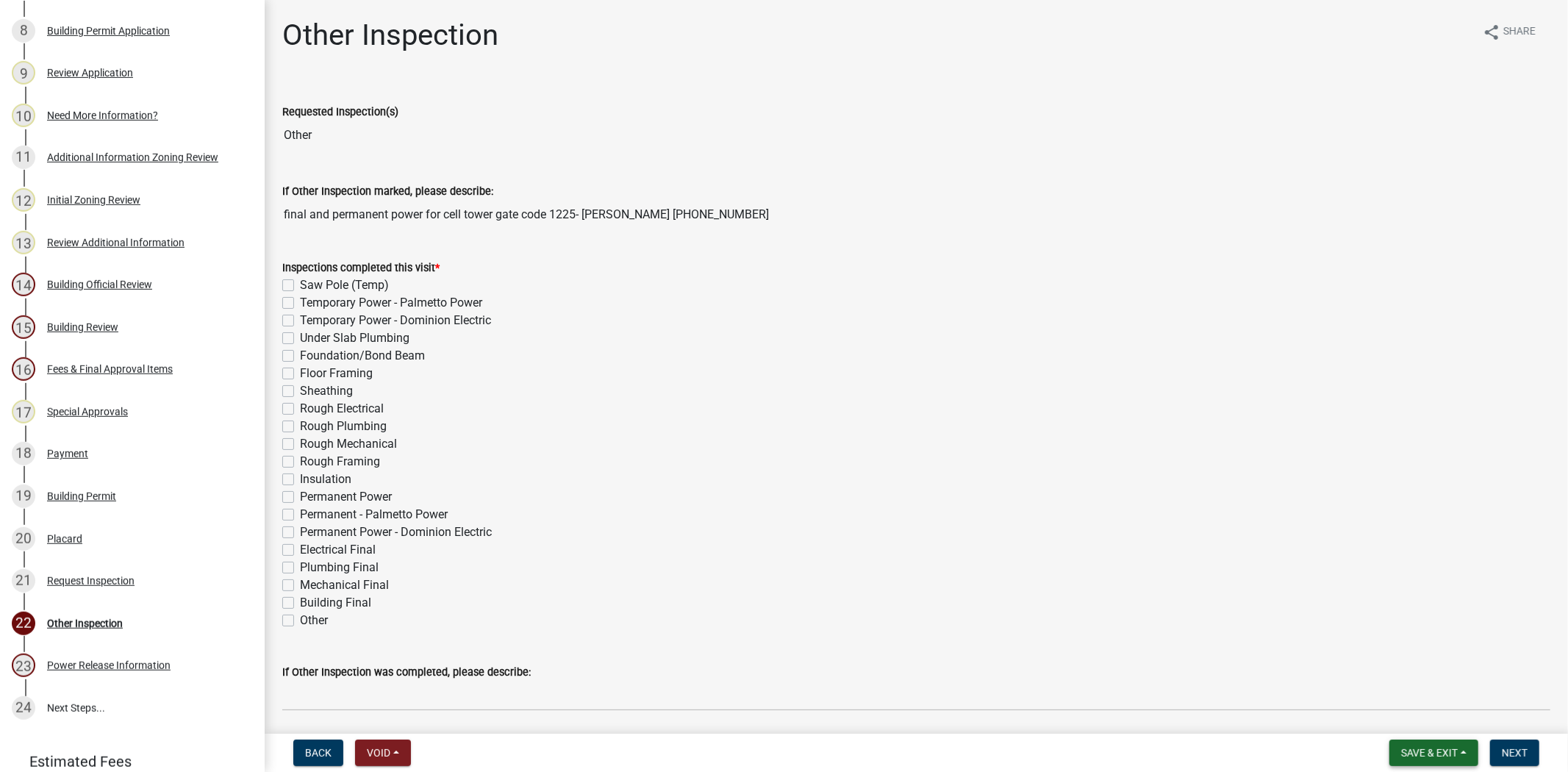
click at [1436, 755] on span "Save & Exit" at bounding box center [1429, 753] width 56 height 12
click at [1415, 717] on button "Save & Exit" at bounding box center [1419, 715] width 118 height 36
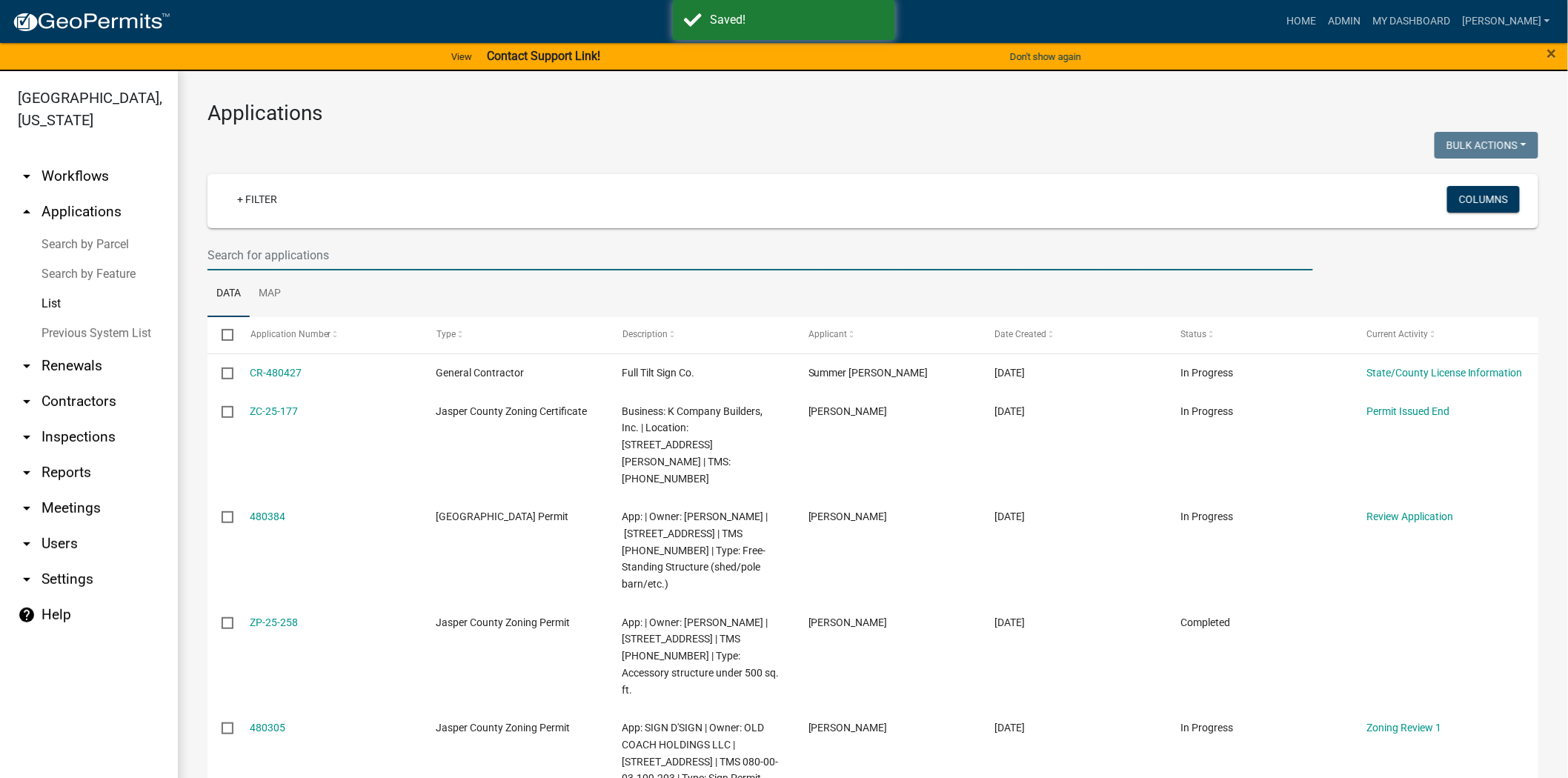
click at [213, 249] on input "text" at bounding box center [760, 255] width 1106 height 31
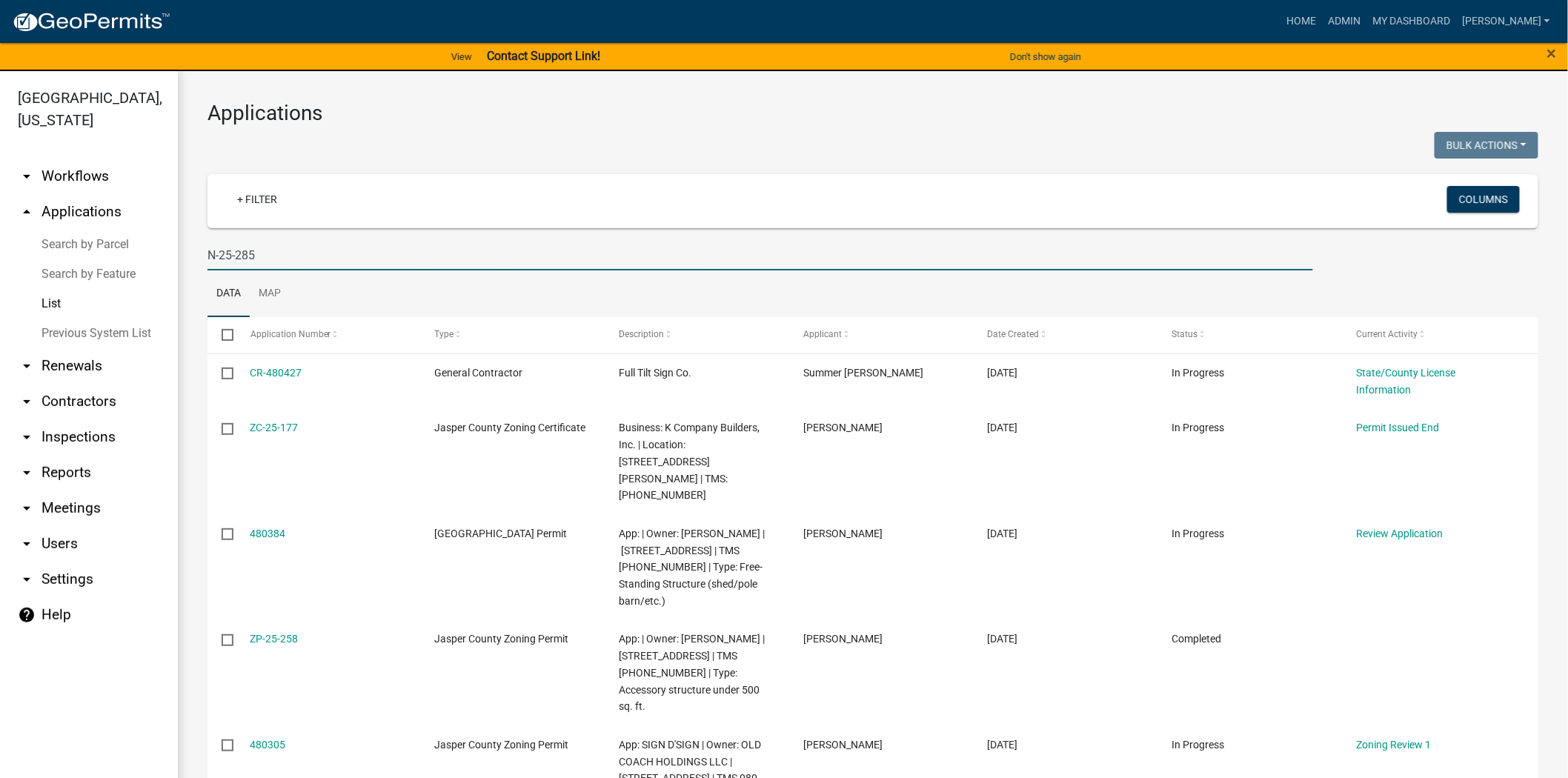
type input "N-25-285"
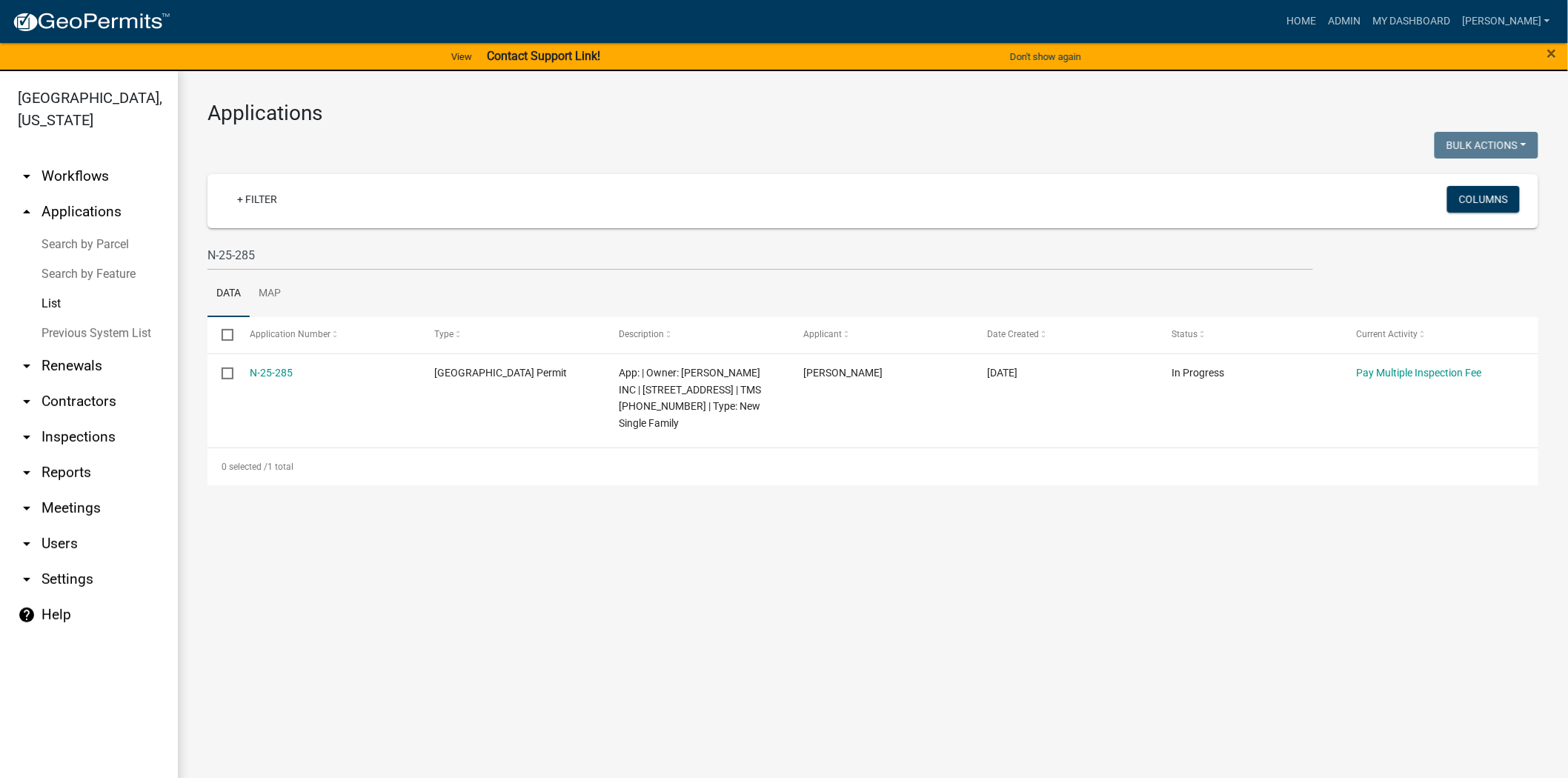
drag, startPoint x: 1401, startPoint y: 375, endPoint x: 1579, endPoint y: 344, distance: 180.7
click at [1401, 375] on link "Pay Multiple Inspection Fee" at bounding box center [1420, 373] width 126 height 12
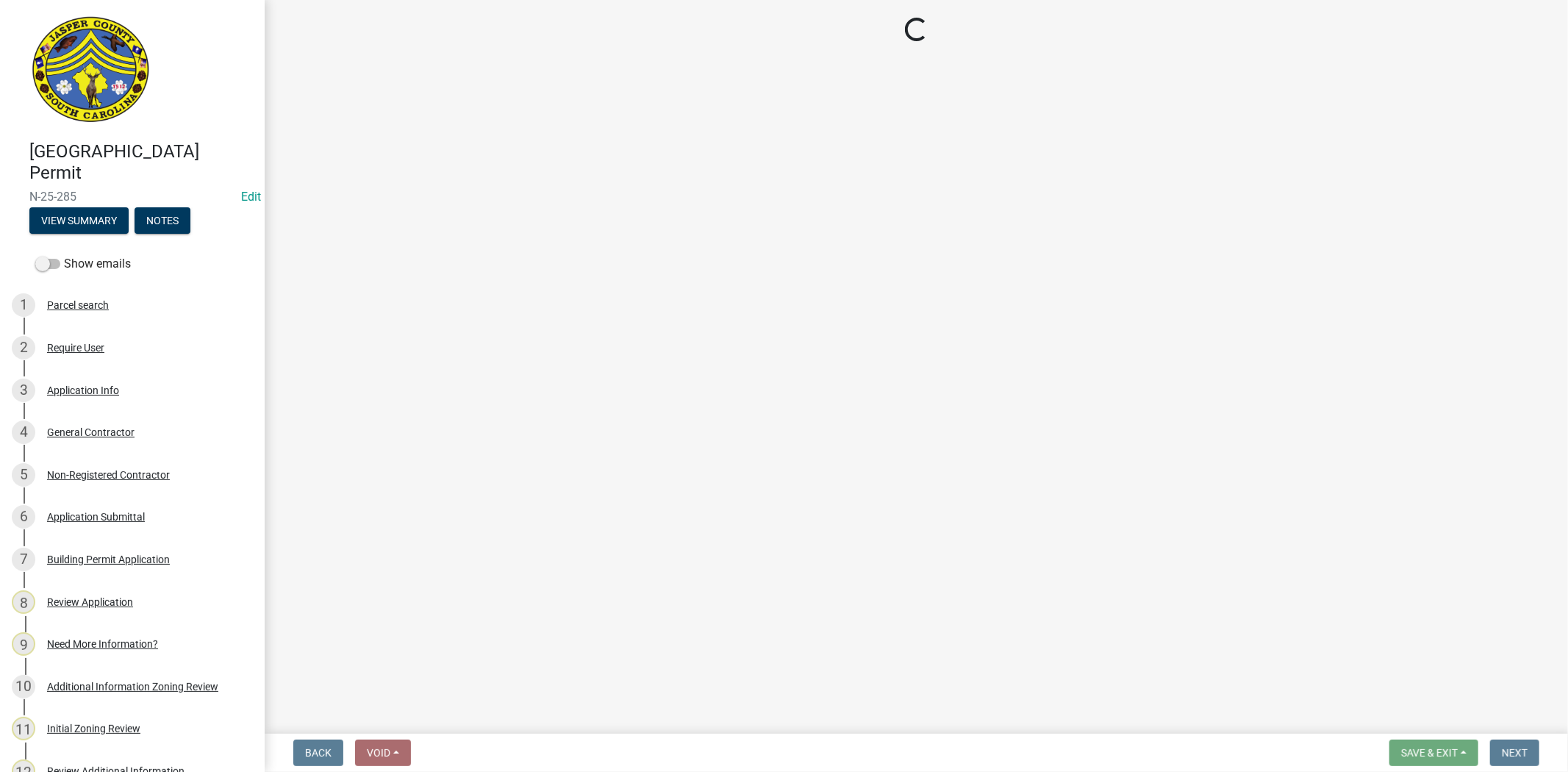
select select "3: 3"
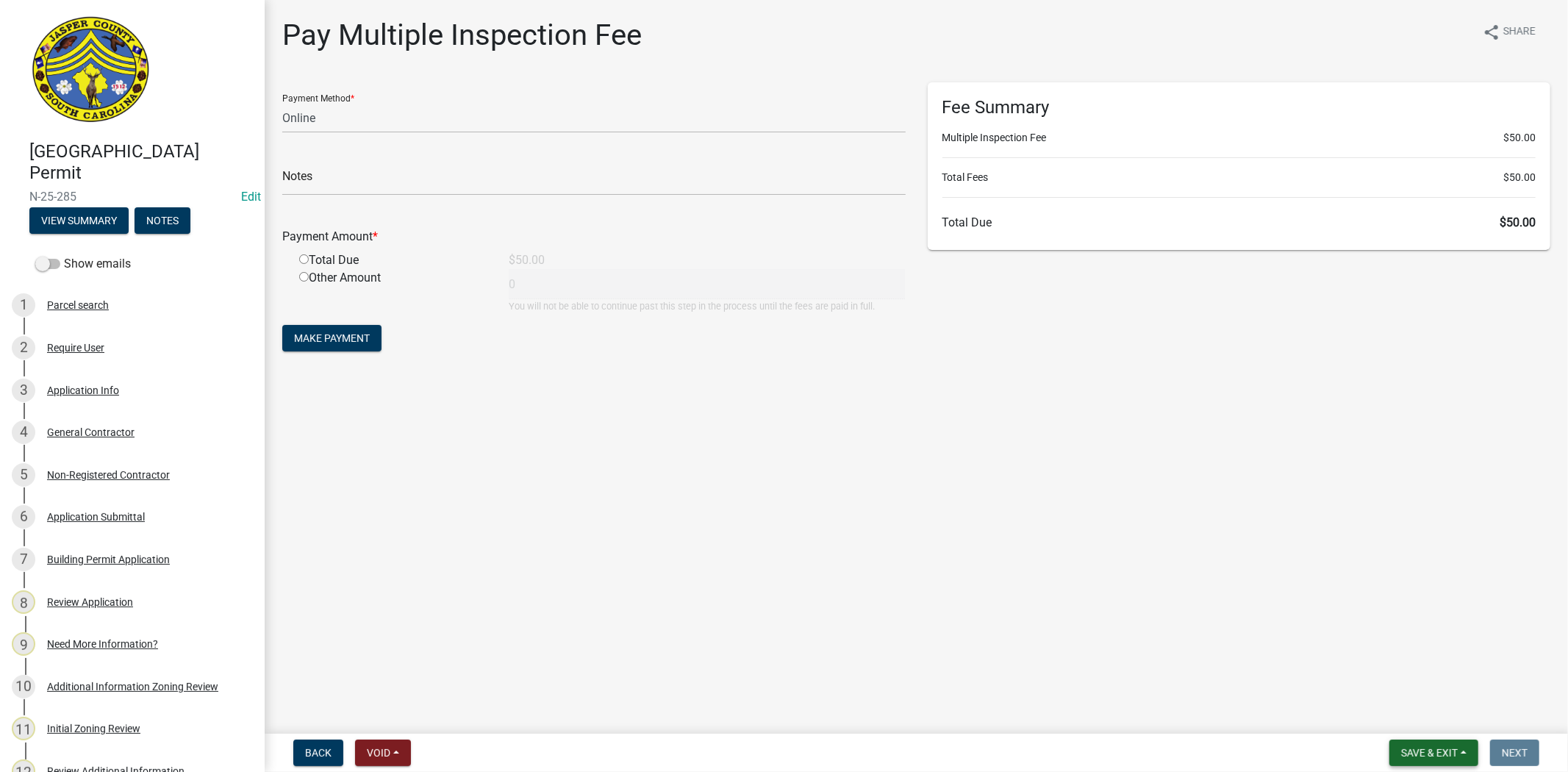
click at [1435, 758] on button "Save & Exit" at bounding box center [1434, 753] width 89 height 27
click at [1410, 720] on button "Save & Exit" at bounding box center [1419, 715] width 118 height 36
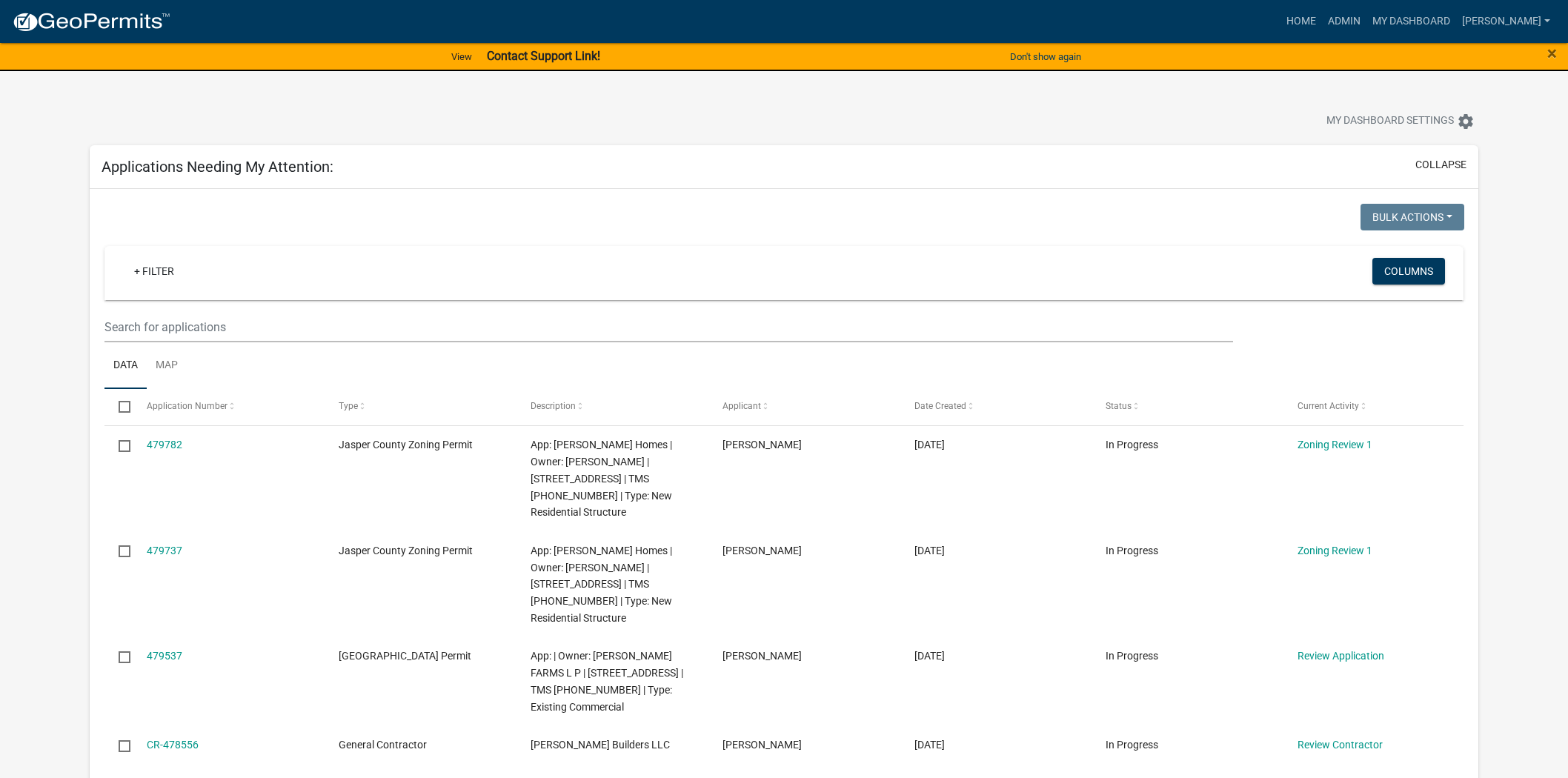
scroll to position [247, 0]
